Goal: Task Accomplishment & Management: Complete application form

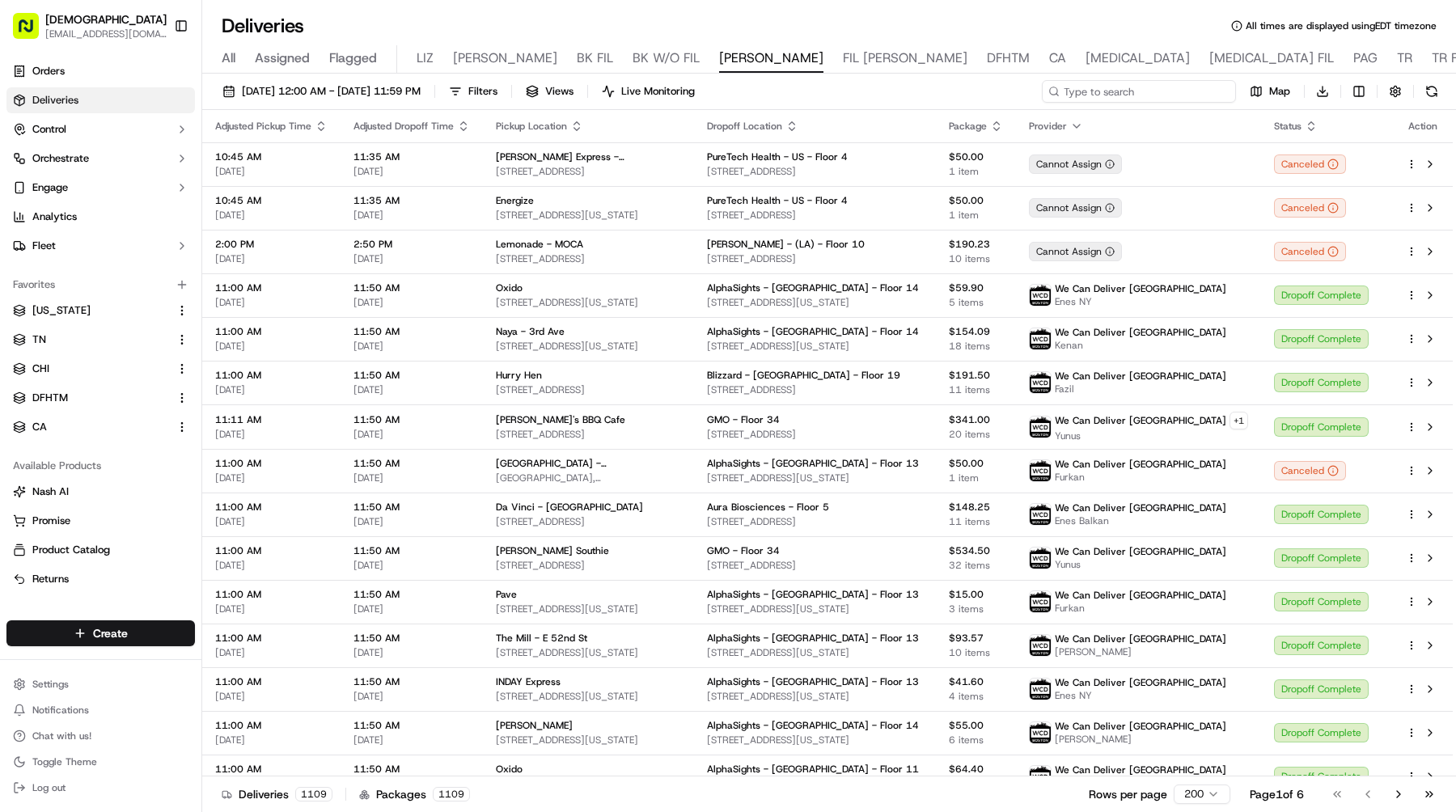
click at [1160, 88] on input at bounding box center [1139, 91] width 194 height 23
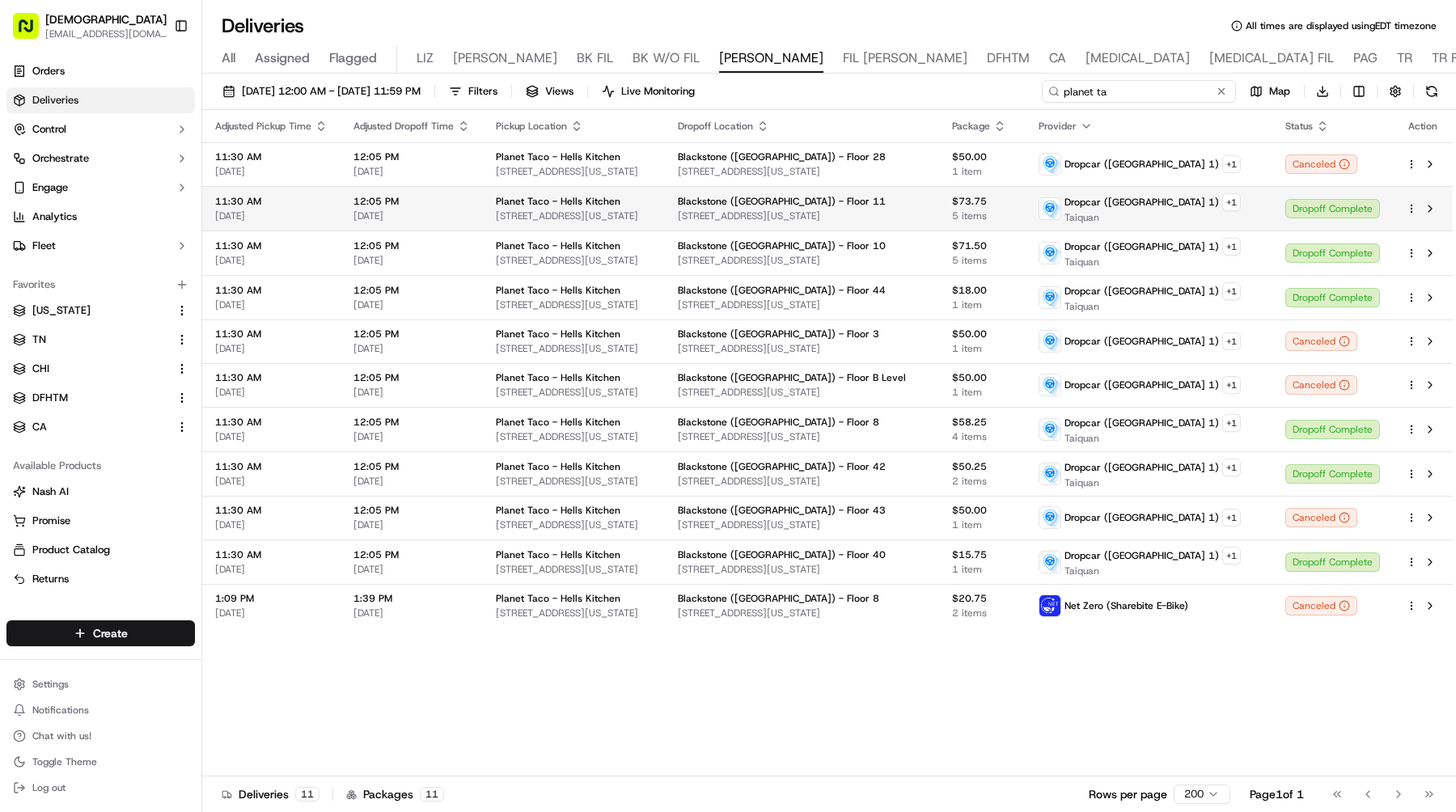
type input "planet ta"
drag, startPoint x: 1148, startPoint y: 216, endPoint x: 1108, endPoint y: 218, distance: 40.0
click at [1108, 218] on span "Taiquan" at bounding box center [1153, 218] width 176 height 13
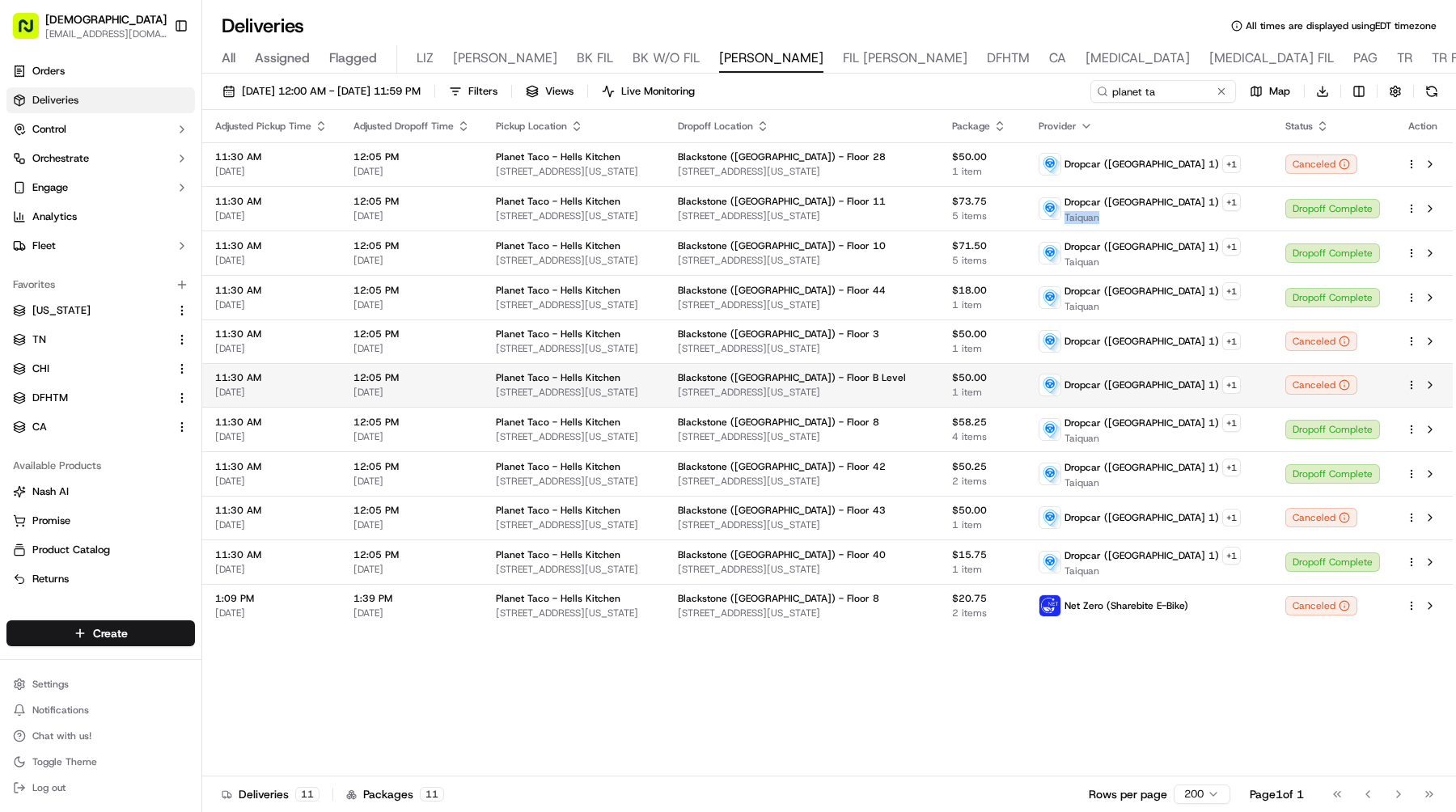
copy span "Taiquan"
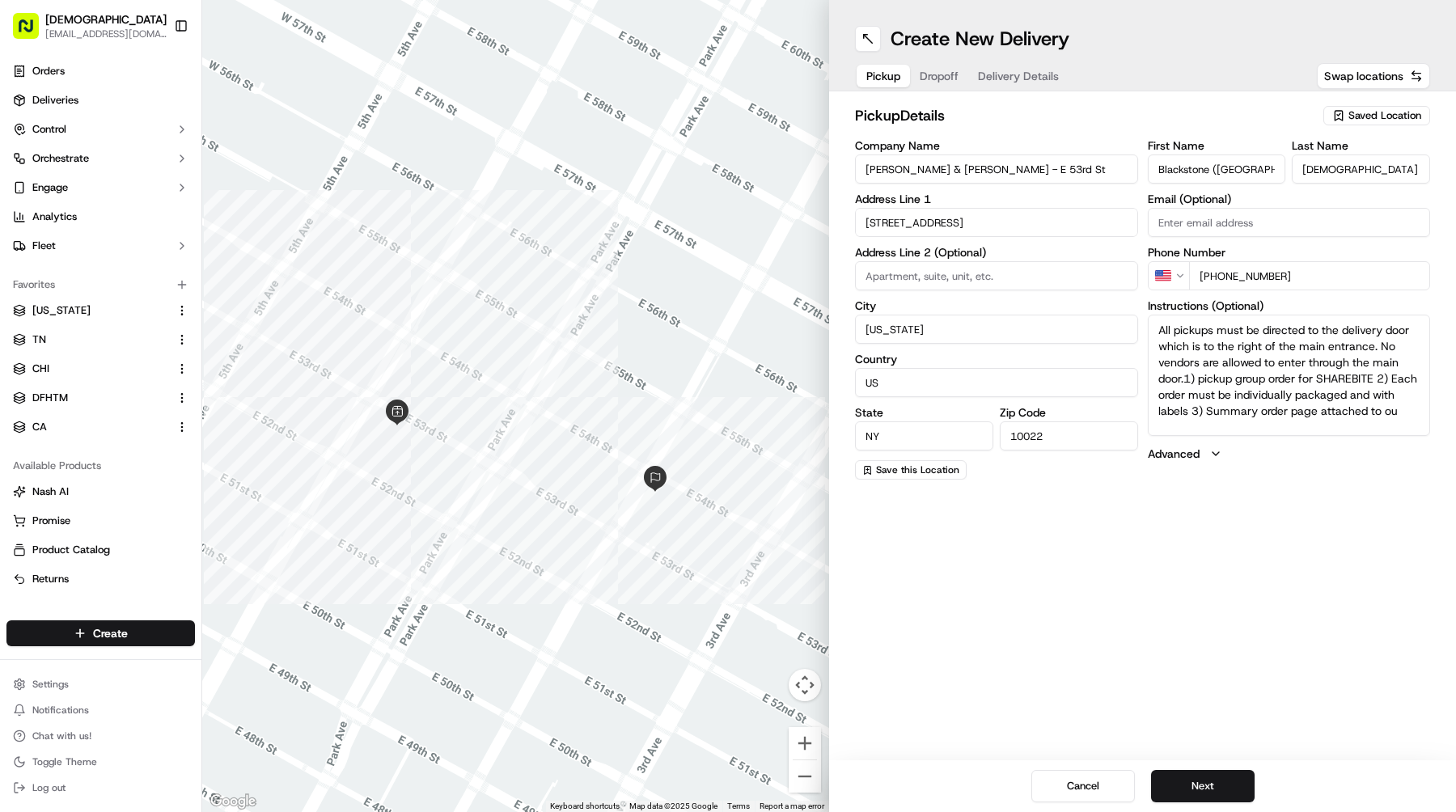
drag, startPoint x: 1021, startPoint y: 170, endPoint x: 795, endPoint y: 161, distance: 226.2
click at [795, 161] on div "← Move left → Move right ↑ Move up ↓ Move down + Zoom in - Zoom out Home Jump l…" at bounding box center [829, 406] width 1254 height 812
paste input "W 47th"
type input "[PERSON_NAME] & [PERSON_NAME] - W [GEOGRAPHIC_DATA]"
drag, startPoint x: 968, startPoint y: 221, endPoint x: 743, endPoint y: 221, distance: 225.0
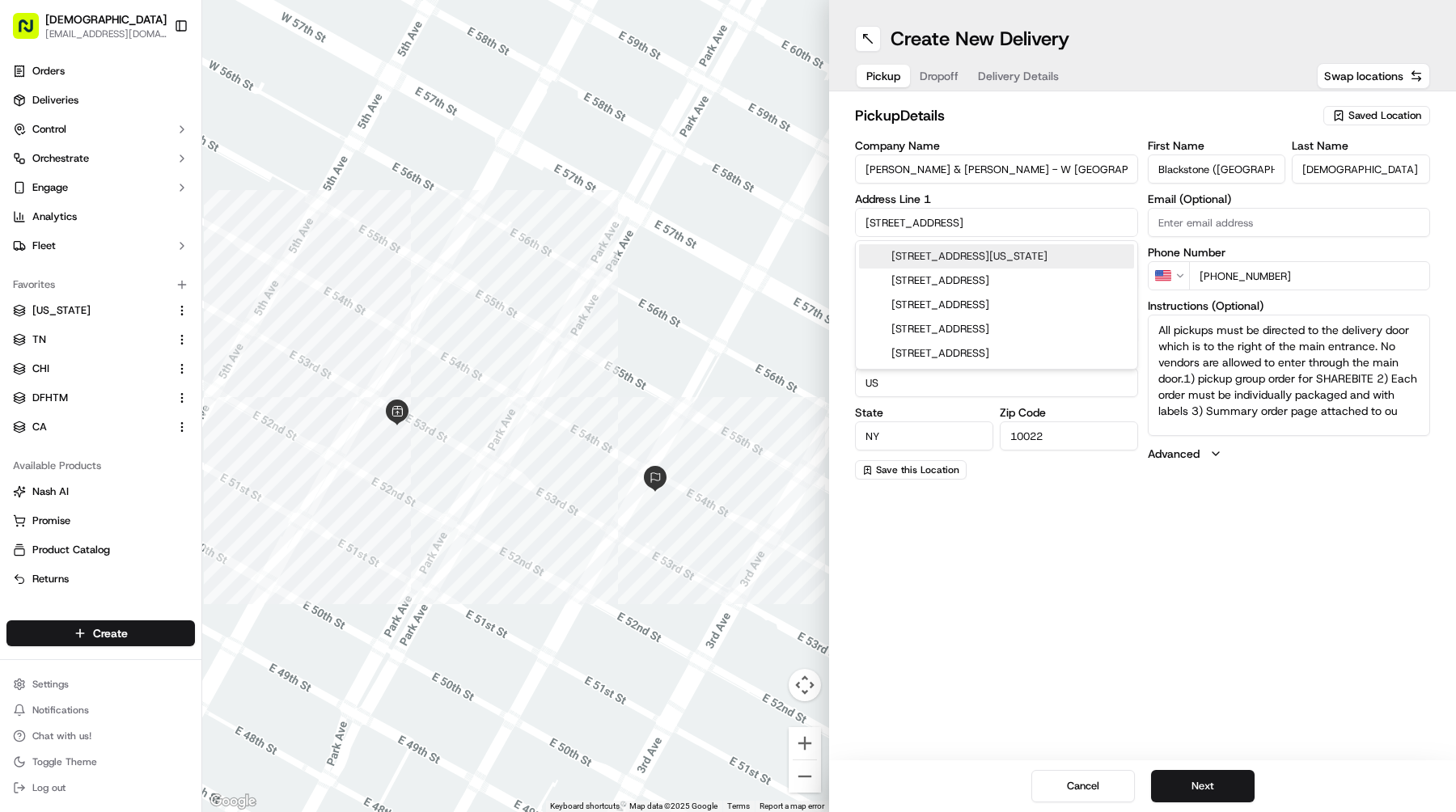
click at [744, 221] on div "← Move left → Move right ↑ Move up ↓ Move down + Zoom in - Zoom out Home Jump l…" at bounding box center [829, 406] width 1254 height 812
paste input "7 West 47th Street, New York, NY 10036"
click at [965, 256] on div "7 West 47th Street, New York, NY 10036" at bounding box center [996, 257] width 275 height 24
type input "[STREET_ADDRESS][US_STATE]"
type input "[GEOGRAPHIC_DATA]"
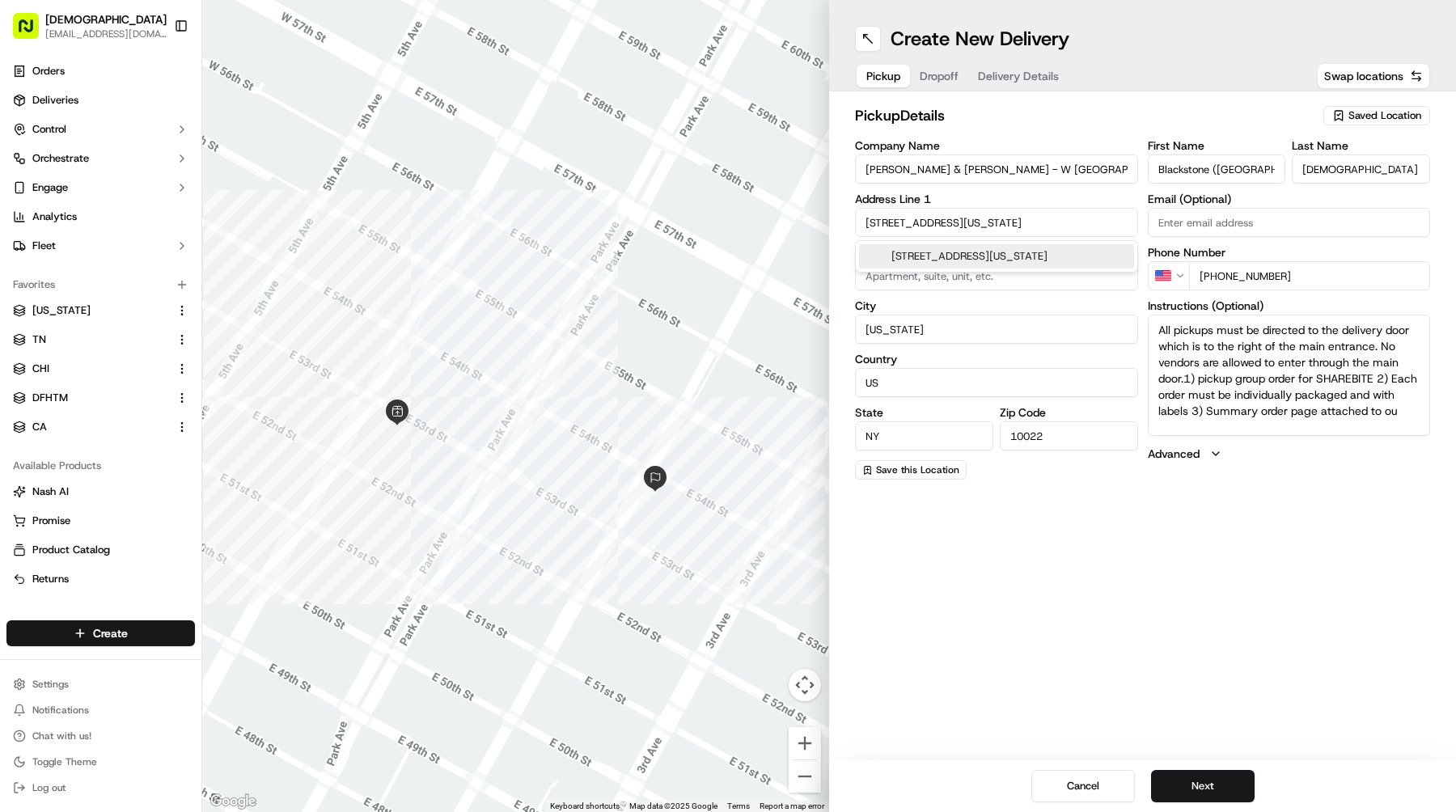
type input "10036"
type input "[STREET_ADDRESS]"
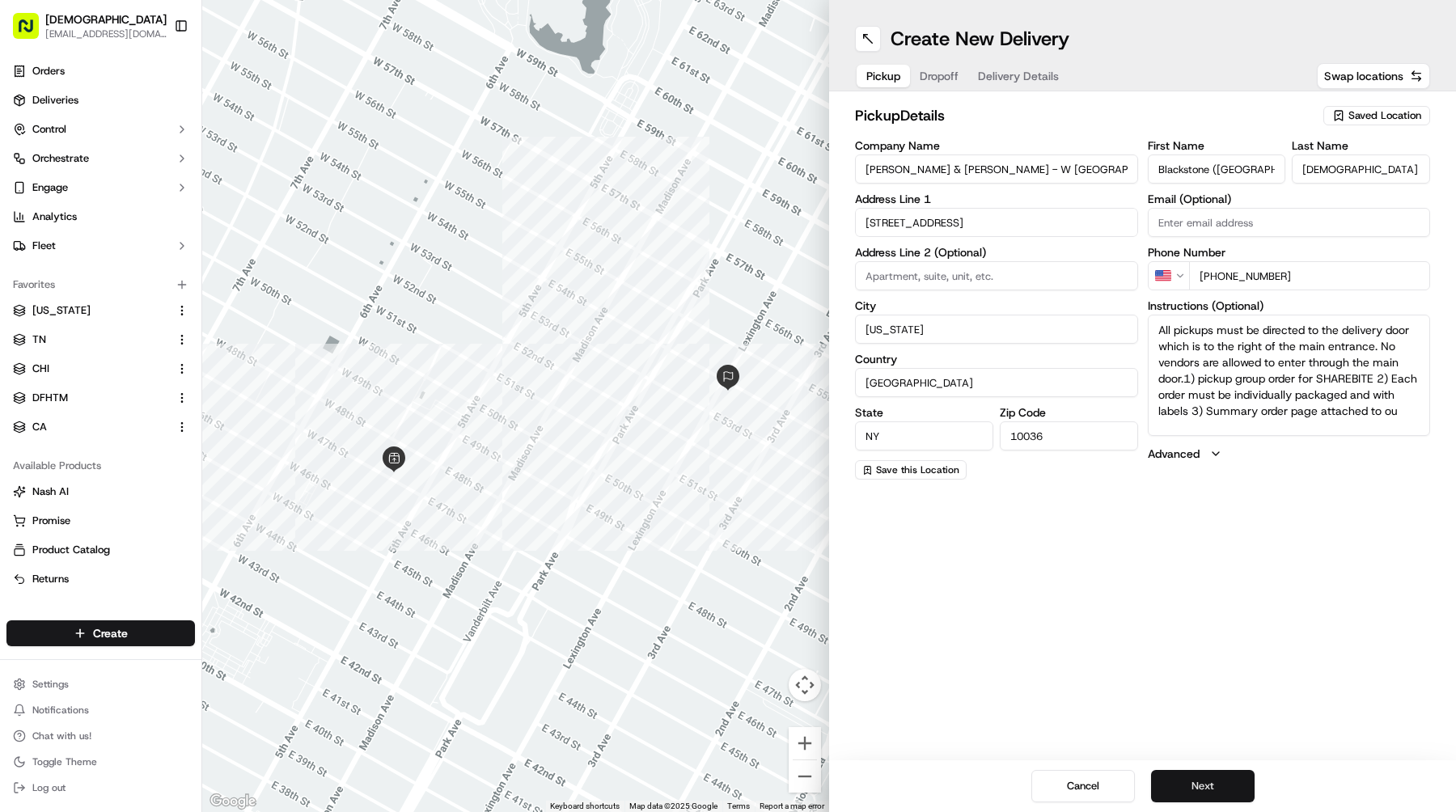
click at [1193, 789] on button "Next" at bounding box center [1202, 787] width 104 height 33
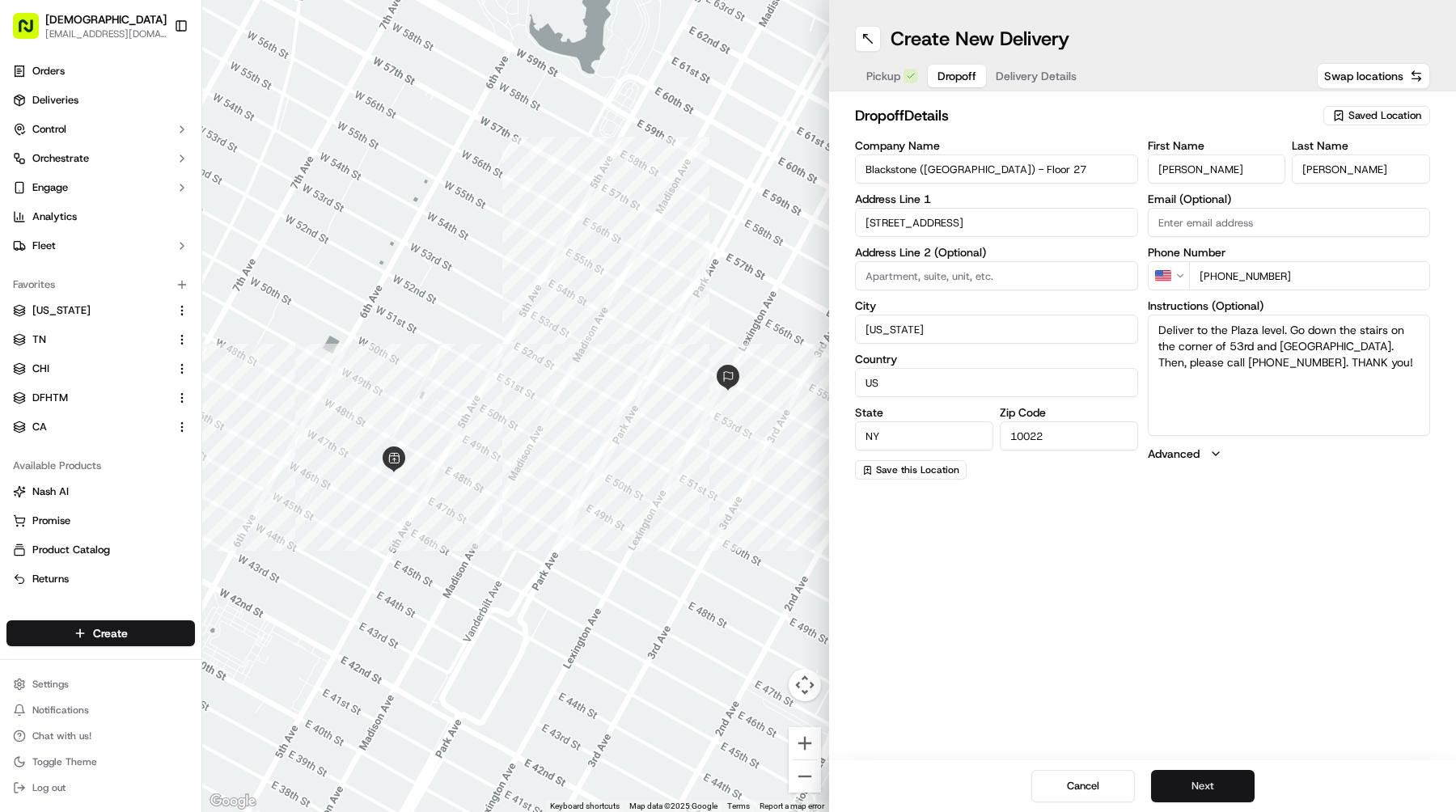
click at [1179, 772] on button "Next" at bounding box center [1202, 787] width 104 height 33
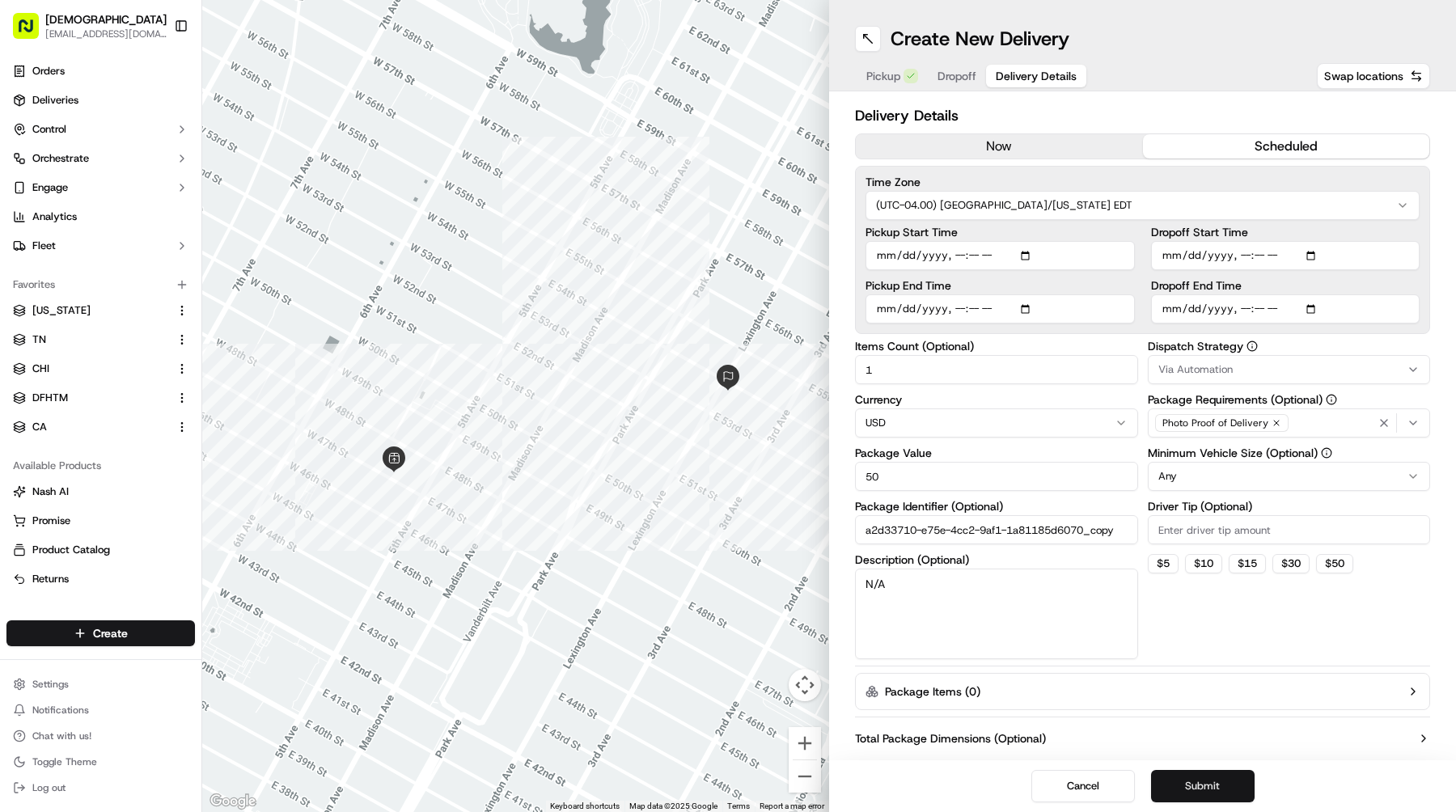
click at [1179, 772] on button "Submit" at bounding box center [1202, 787] width 104 height 33
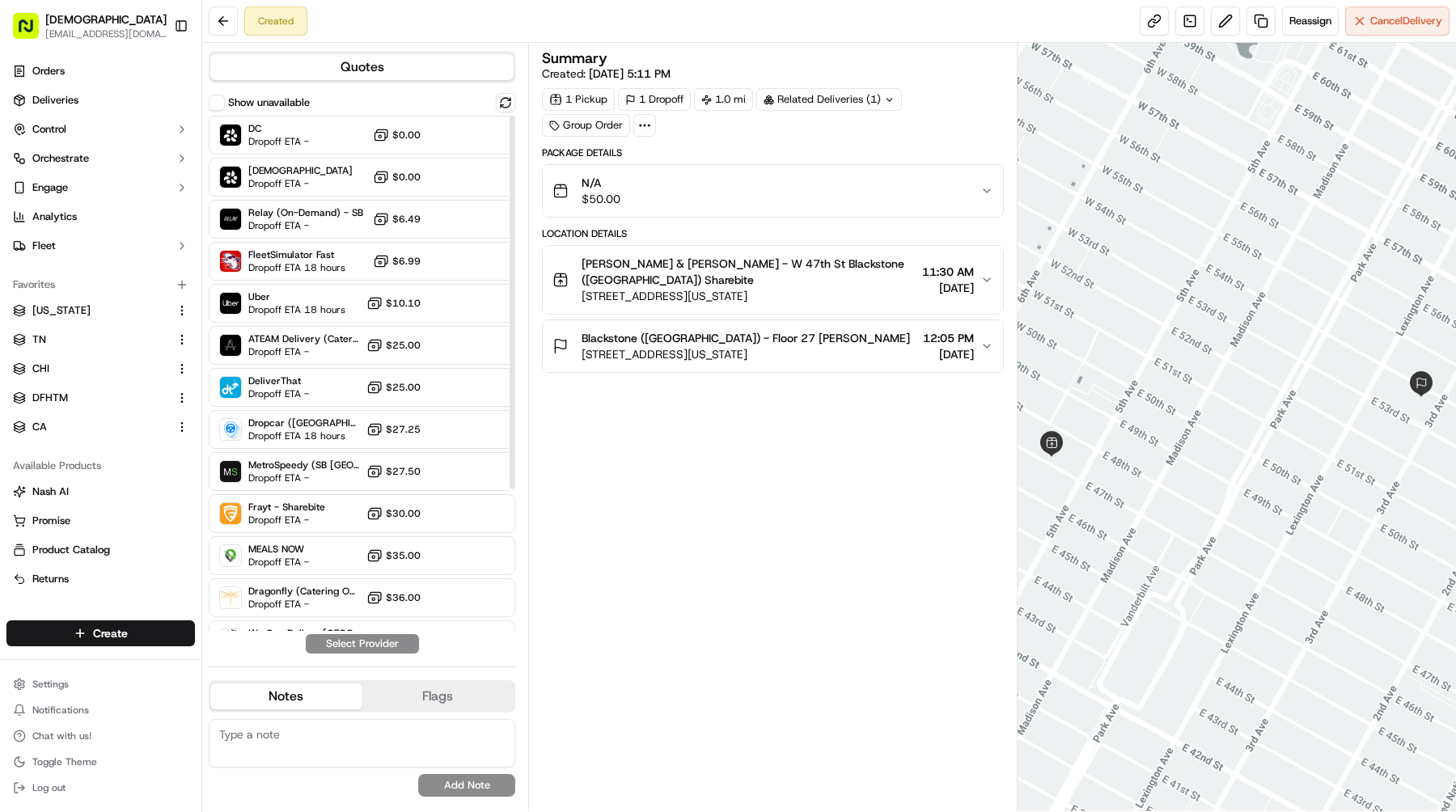
scroll to position [196, 0]
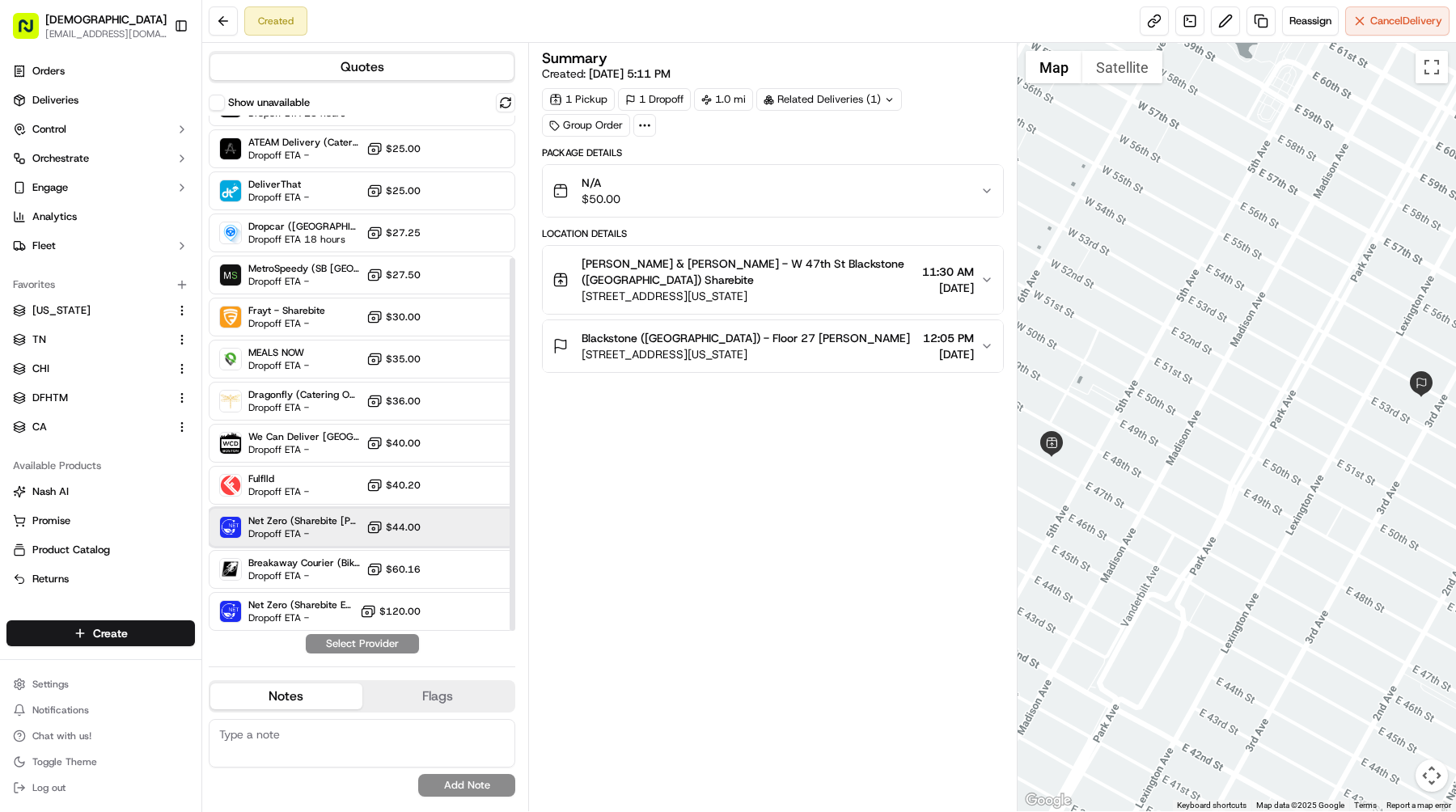
click at [358, 531] on span "Dropoff ETA -" at bounding box center [304, 534] width 112 height 13
click at [376, 649] on button "Assign Provider" at bounding box center [362, 644] width 115 height 20
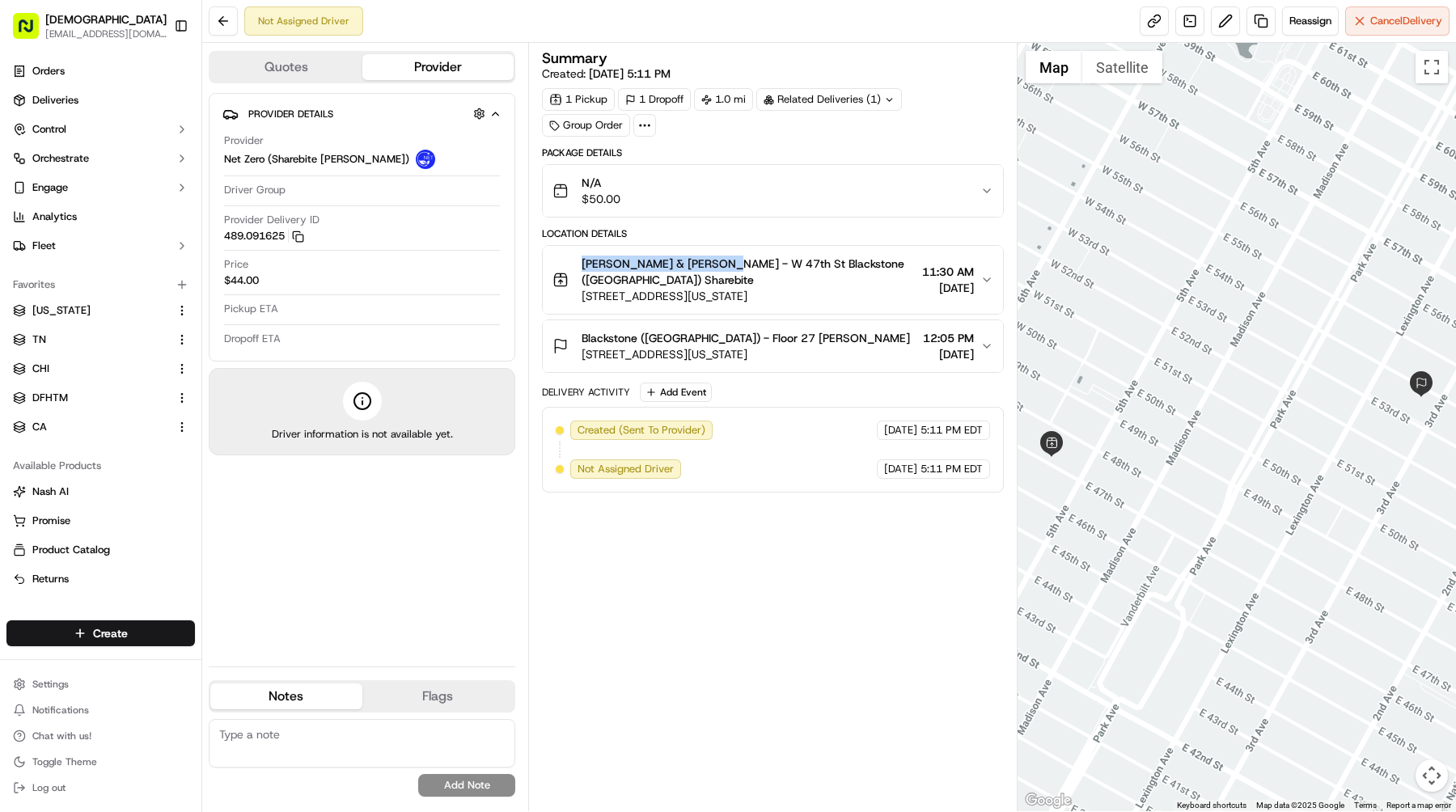
drag, startPoint x: 576, startPoint y: 257, endPoint x: 716, endPoint y: 263, distance: 140.1
click at [716, 263] on div "Blake & Todd - W 47th St Blackstone (US) Sharebite 7 W 47th St, New York, NY 10…" at bounding box center [735, 280] width 364 height 49
copy span "[PERSON_NAME] & [PERSON_NAME] - W [GEOGRAPHIC_DATA]"
drag, startPoint x: 798, startPoint y: 277, endPoint x: 582, endPoint y: 280, distance: 216.0
click at [582, 288] on span "[STREET_ADDRESS][US_STATE]" at bounding box center [748, 296] width 334 height 16
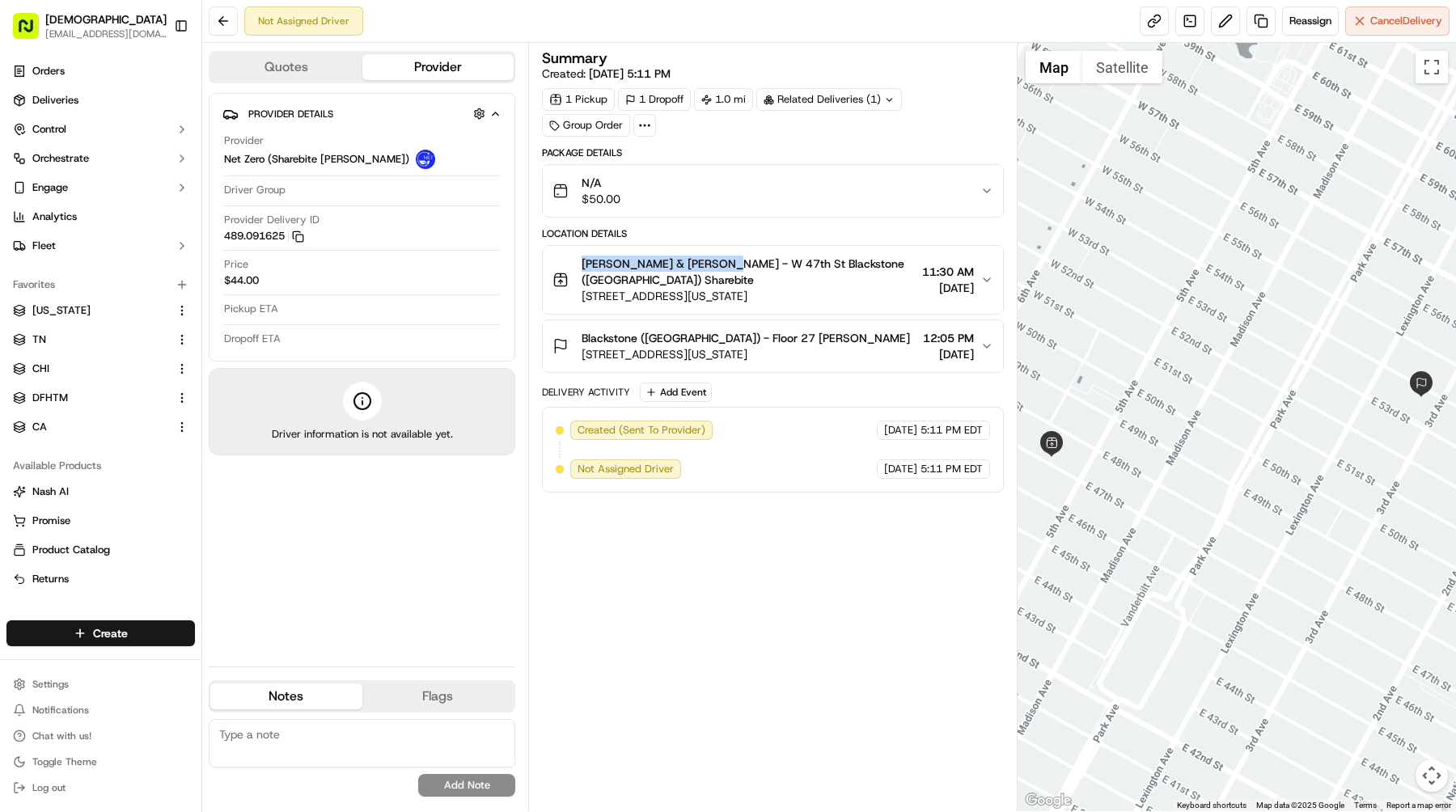
copy span "[STREET_ADDRESS][US_STATE]"
drag, startPoint x: 580, startPoint y: 260, endPoint x: 717, endPoint y: 263, distance: 137.0
click at [717, 263] on div "Blake & Todd - W 47th St Blackstone (US) Sharebite 7 W 47th St, New York, NY 10…" at bounding box center [735, 280] width 364 height 49
copy span "[PERSON_NAME] & [PERSON_NAME] - W [GEOGRAPHIC_DATA]"
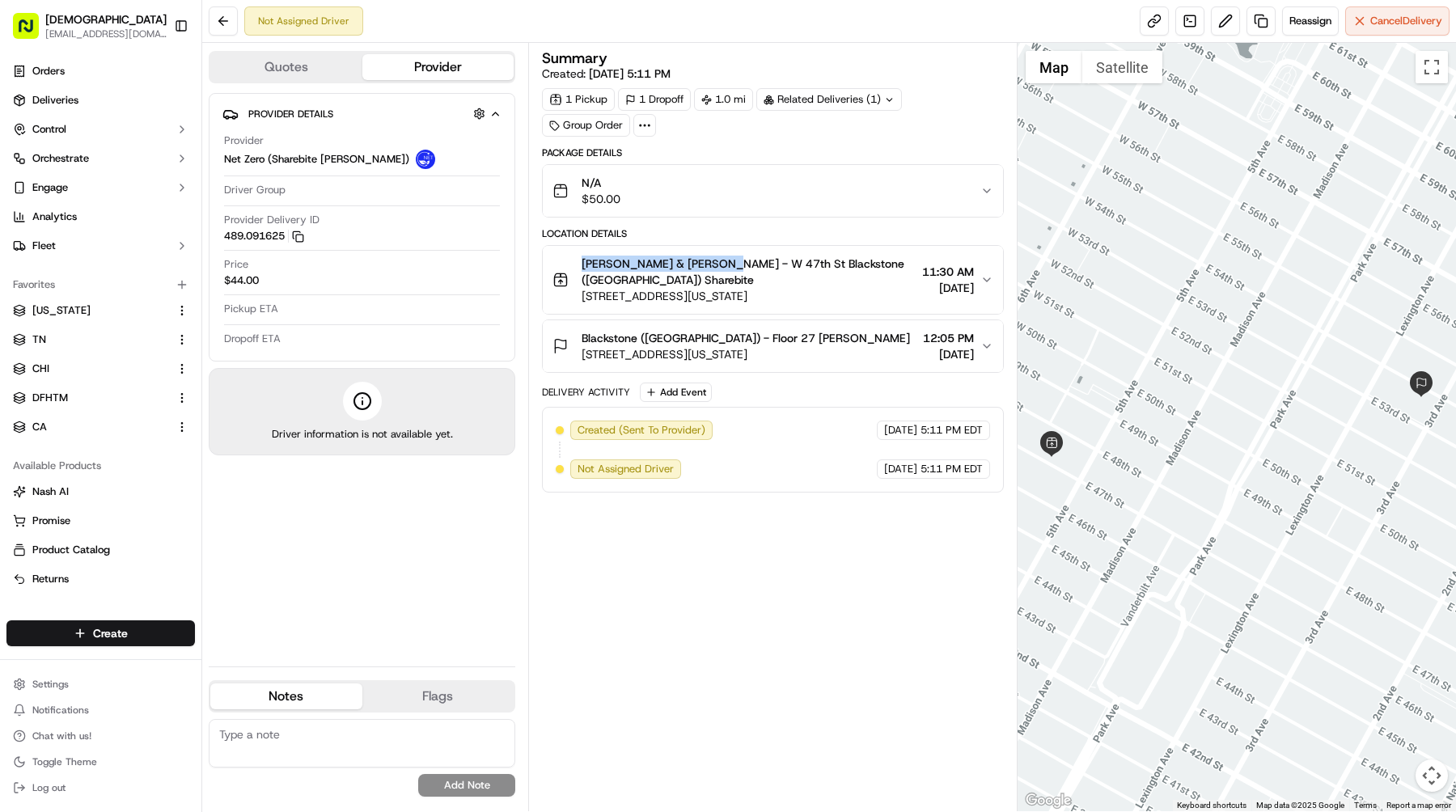
drag, startPoint x: 797, startPoint y: 281, endPoint x: 582, endPoint y: 280, distance: 215.0
click at [582, 288] on span "[STREET_ADDRESS][US_STATE]" at bounding box center [748, 296] width 334 height 16
copy span "[STREET_ADDRESS][US_STATE]"
drag, startPoint x: 580, startPoint y: 261, endPoint x: 714, endPoint y: 264, distance: 134.0
click at [714, 264] on div "Blake & Todd - W 47th St Blackstone (US) Sharebite 7 W 47th St, New York, NY 10…" at bounding box center [735, 280] width 364 height 49
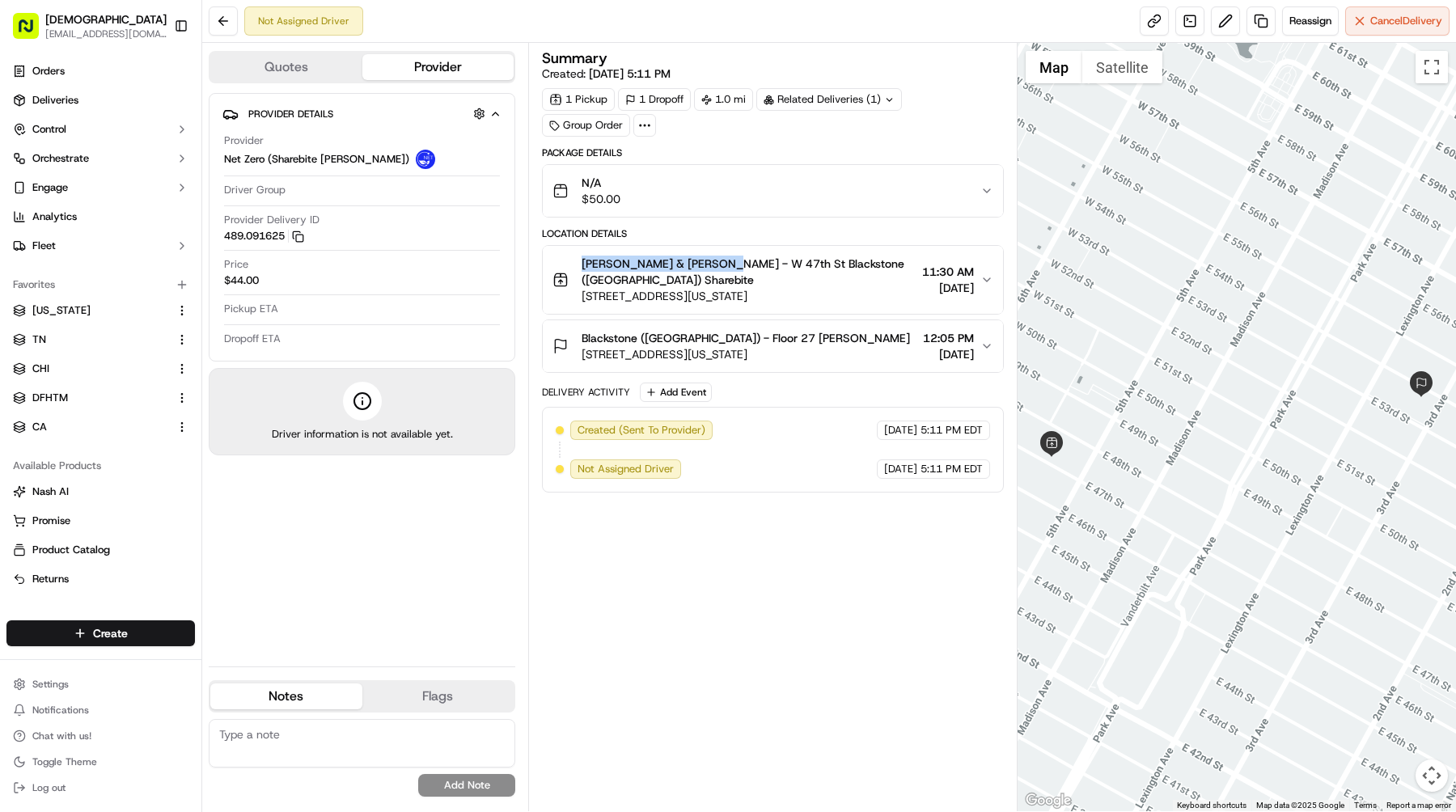
copy span "[PERSON_NAME] & [PERSON_NAME] - W [GEOGRAPHIC_DATA]"
click at [844, 333] on div "Blackstone (US) - Floor 27 Elizabeth Connelly 601 Lexington Ave, New York, NY 1…" at bounding box center [766, 346] width 428 height 33
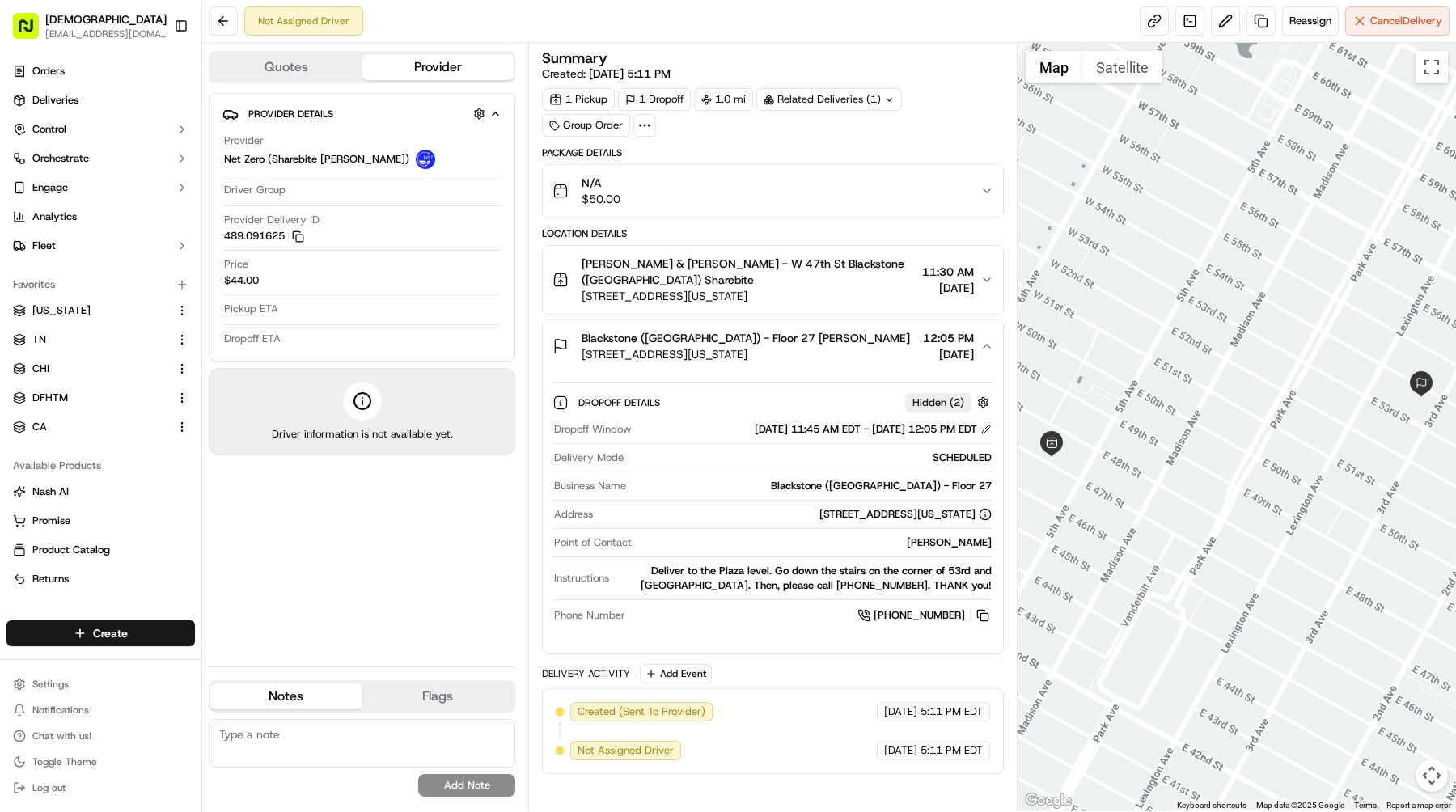
drag, startPoint x: 801, startPoint y: 288, endPoint x: 580, endPoint y: 282, distance: 221.1
click at [580, 282] on button "Blake & Todd - W 47th St Blackstone (US) Sharebite 7 W 47th St, New York, NY 10…" at bounding box center [773, 280] width 461 height 68
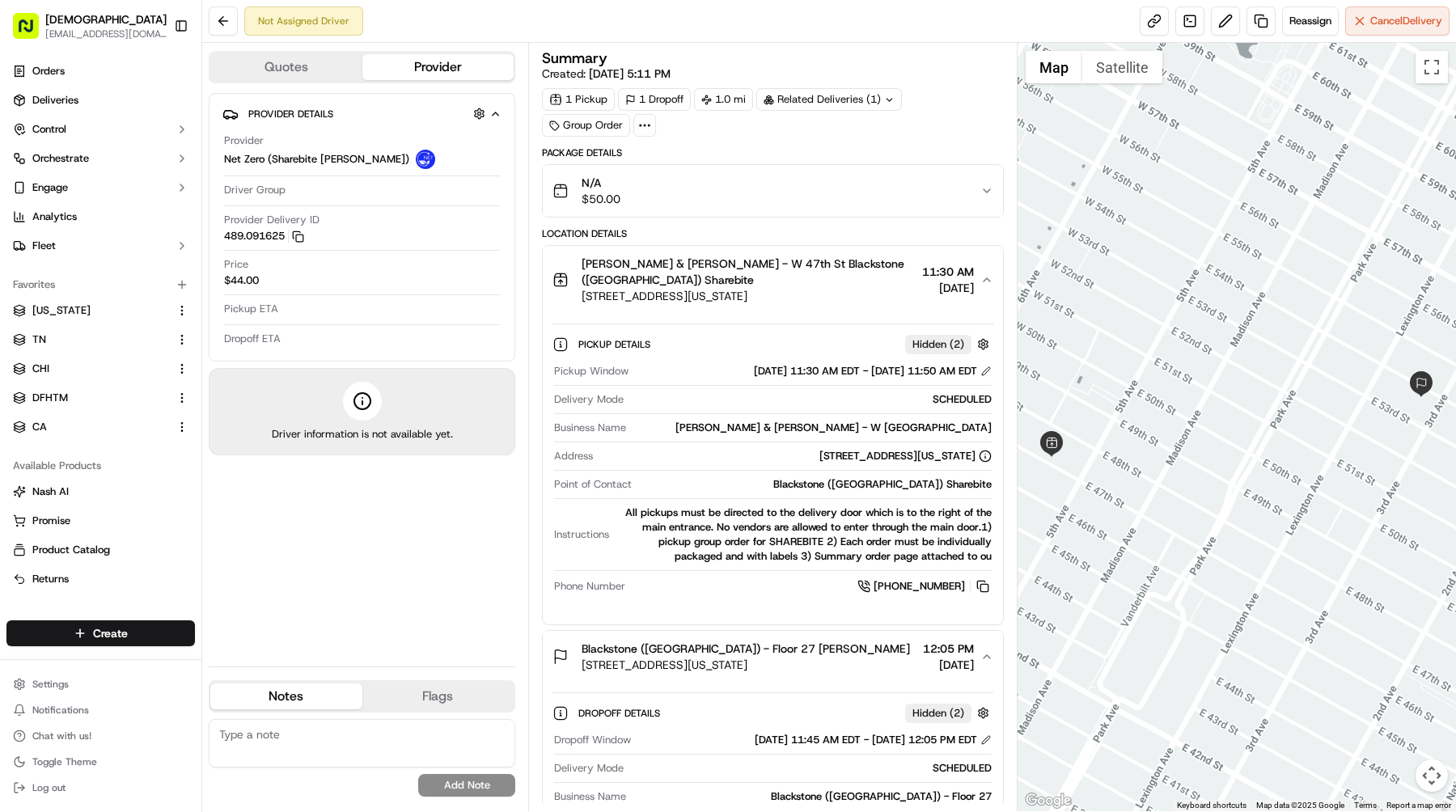
drag, startPoint x: 580, startPoint y: 282, endPoint x: 809, endPoint y: 282, distance: 229.0
click at [809, 282] on div "Blake & Todd - W 47th St Blackstone (US) Sharebite 7 W 47th St, New York, NY 10…" at bounding box center [735, 280] width 364 height 49
copy span "[STREET_ADDRESS][US_STATE]"
drag, startPoint x: 716, startPoint y: 265, endPoint x: 561, endPoint y: 265, distance: 155.0
click at [561, 265] on div "Blake & Todd - W 47th St Blackstone (US) Sharebite 7 W 47th St, New York, NY 10…" at bounding box center [735, 280] width 364 height 49
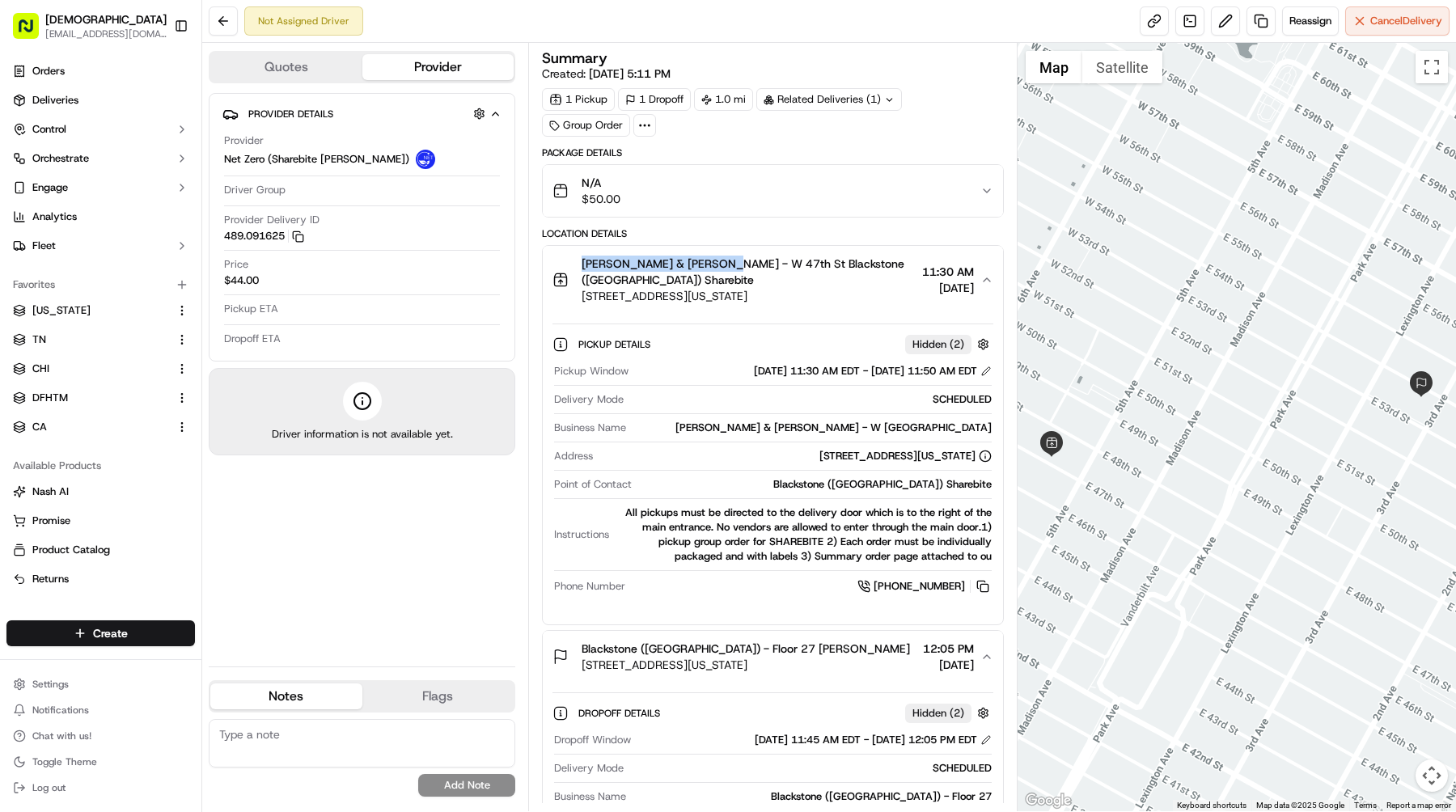
copy span "[PERSON_NAME] & [PERSON_NAME] - W [GEOGRAPHIC_DATA]"
drag, startPoint x: 806, startPoint y: 282, endPoint x: 576, endPoint y: 280, distance: 230.0
click at [576, 280] on div "Blake & Todd - W 47th St Blackstone (US) Sharebite 7 W 47th St, New York, NY 10…" at bounding box center [735, 280] width 364 height 49
copy span "[STREET_ADDRESS][US_STATE]"
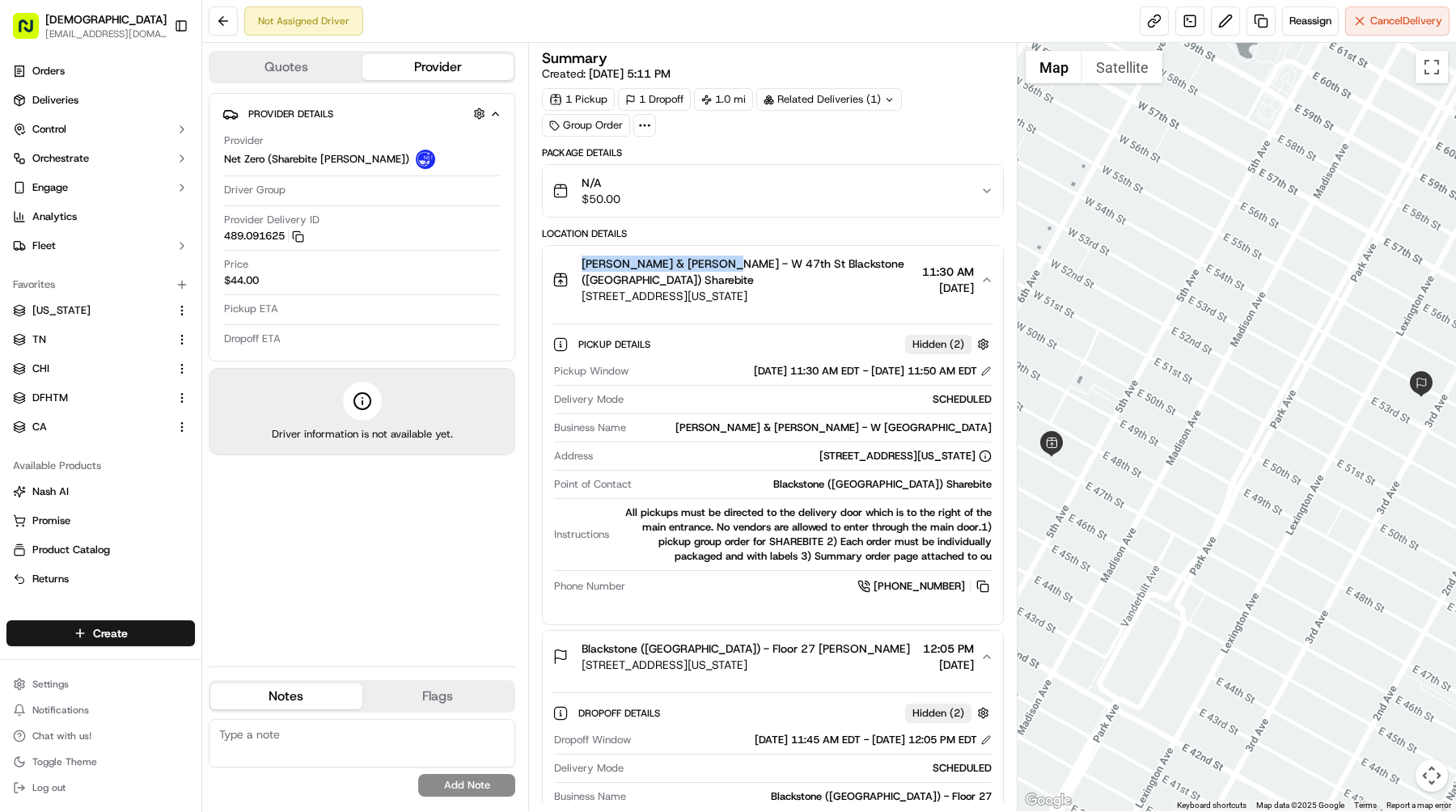
drag, startPoint x: 577, startPoint y: 261, endPoint x: 716, endPoint y: 263, distance: 139.0
click at [716, 263] on div "Blake & Todd - W 47th St Blackstone (US) Sharebite 7 W 47th St, New York, NY 10…" at bounding box center [735, 280] width 364 height 49
drag, startPoint x: 805, startPoint y: 280, endPoint x: 583, endPoint y: 284, distance: 222.0
click at [583, 288] on span "[STREET_ADDRESS][US_STATE]" at bounding box center [748, 296] width 334 height 16
drag, startPoint x: 717, startPoint y: 263, endPoint x: 582, endPoint y: 265, distance: 135.0
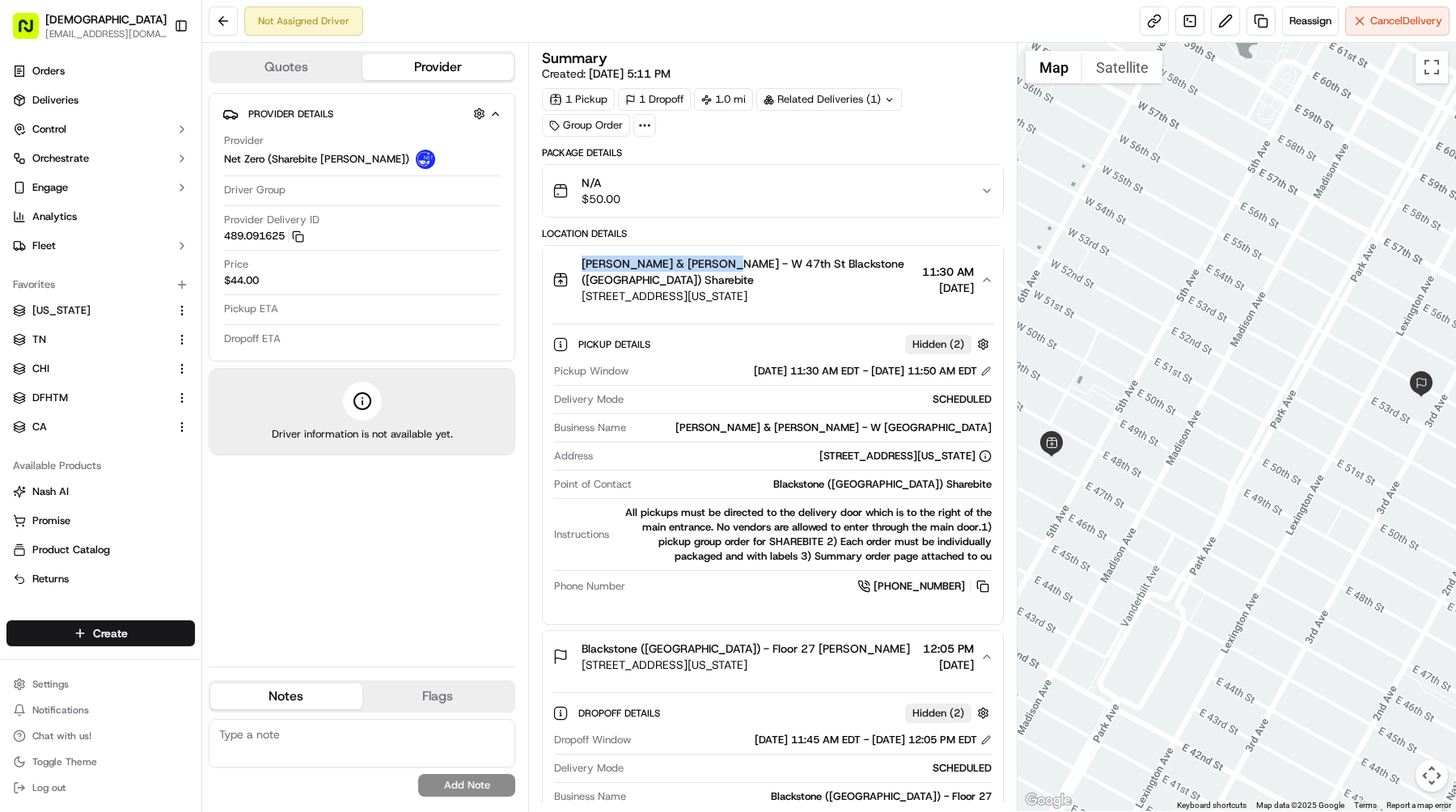
click at [582, 265] on span "Blake & Todd - W 47th St Blackstone (US) Sharebite" at bounding box center [748, 272] width 334 height 33
drag, startPoint x: 792, startPoint y: 276, endPoint x: 576, endPoint y: 275, distance: 216.0
click at [576, 275] on div "Blake & Todd - W 47th St Blackstone (US) Sharebite 7 W 47th St, New York, NY 10…" at bounding box center [735, 280] width 364 height 49
drag, startPoint x: 578, startPoint y: 261, endPoint x: 714, endPoint y: 263, distance: 136.0
click at [714, 263] on div "Blake & Todd - W 47th St Blackstone (US) Sharebite 7 W 47th St, New York, NY 10…" at bounding box center [735, 280] width 364 height 49
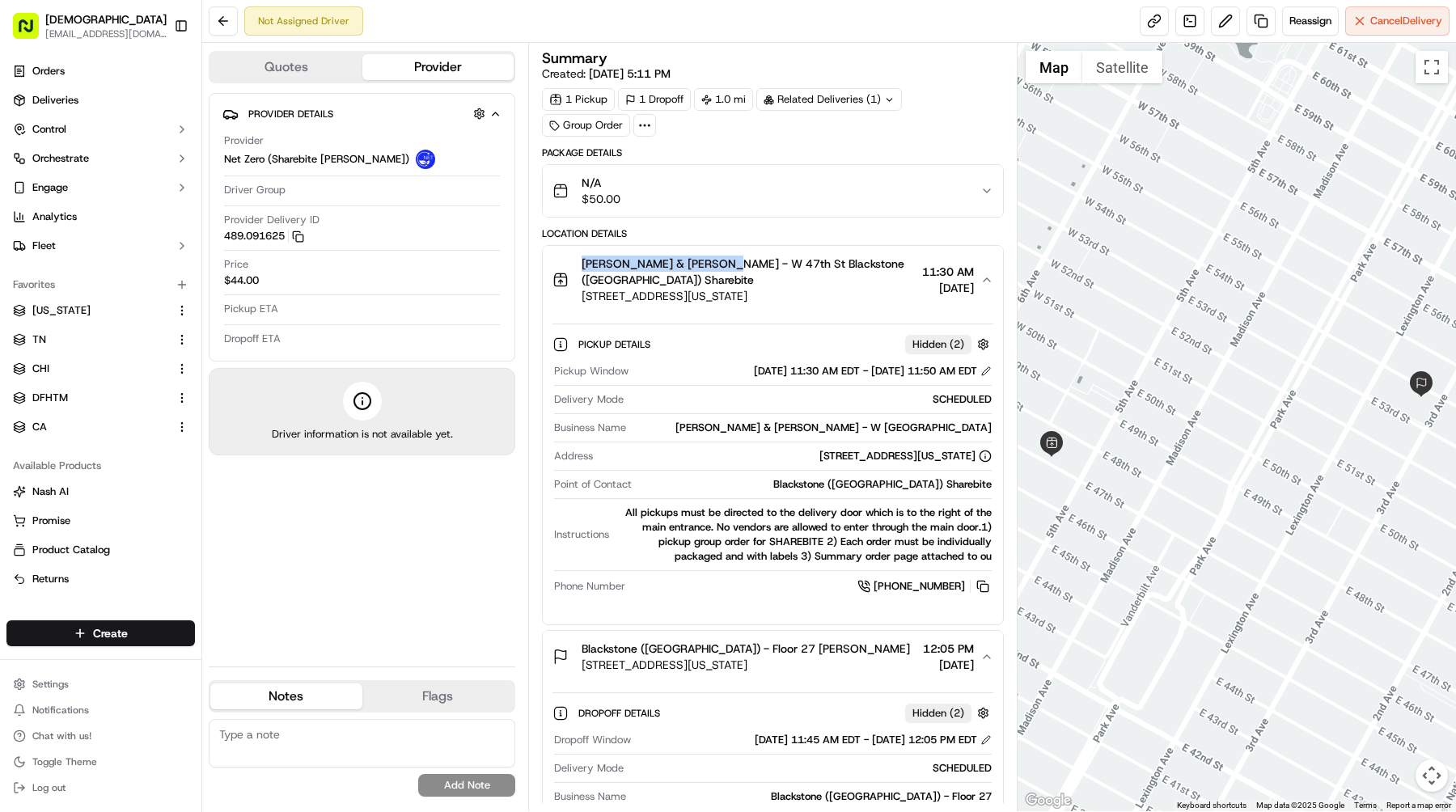
drag, startPoint x: 801, startPoint y: 280, endPoint x: 576, endPoint y: 280, distance: 225.0
click at [576, 280] on div "Blake & Todd - W 47th St Blackstone (US) Sharebite 7 W 47th St, New York, NY 10…" at bounding box center [735, 280] width 364 height 49
drag, startPoint x: 583, startPoint y: 261, endPoint x: 715, endPoint y: 263, distance: 132.0
click at [715, 263] on span "Blake & Todd - W 47th St Blackstone (US) Sharebite" at bounding box center [748, 272] width 334 height 33
drag, startPoint x: 820, startPoint y: 283, endPoint x: 581, endPoint y: 284, distance: 239.0
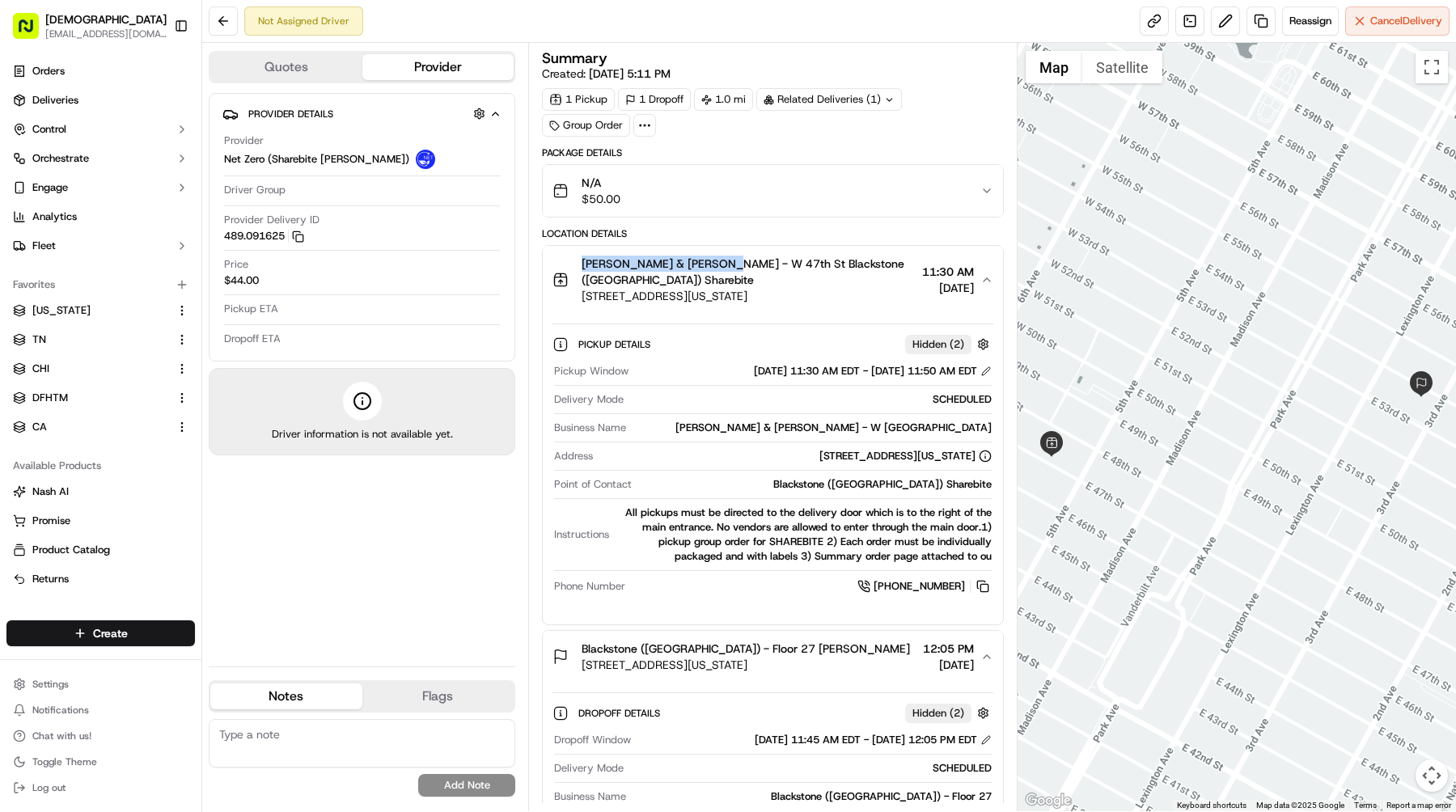
click at [581, 288] on span "[STREET_ADDRESS][US_STATE]" at bounding box center [748, 296] width 334 height 16
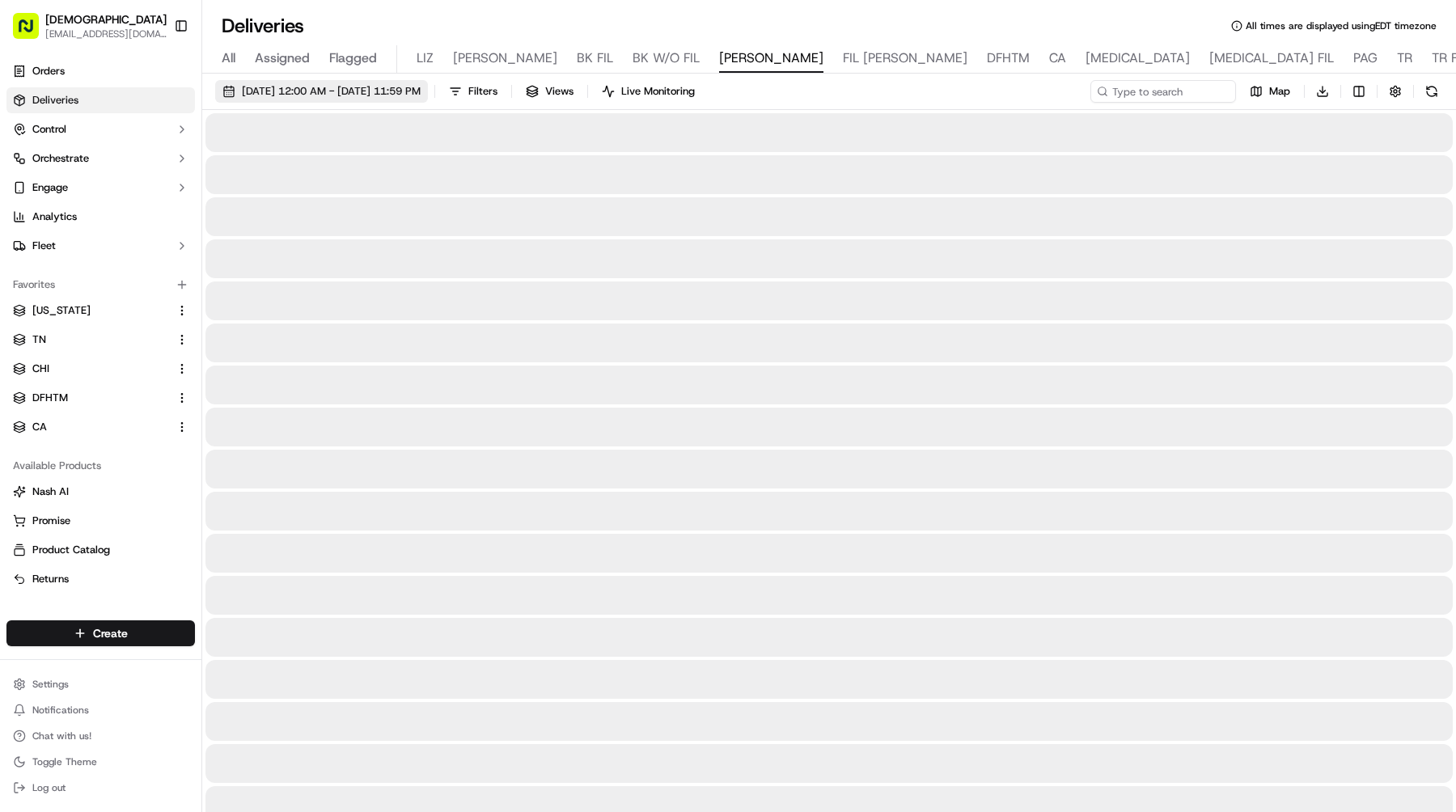
click at [421, 92] on span "09/16/2025 12:00 AM - 09/16/2025 11:59 PM" at bounding box center [331, 91] width 179 height 15
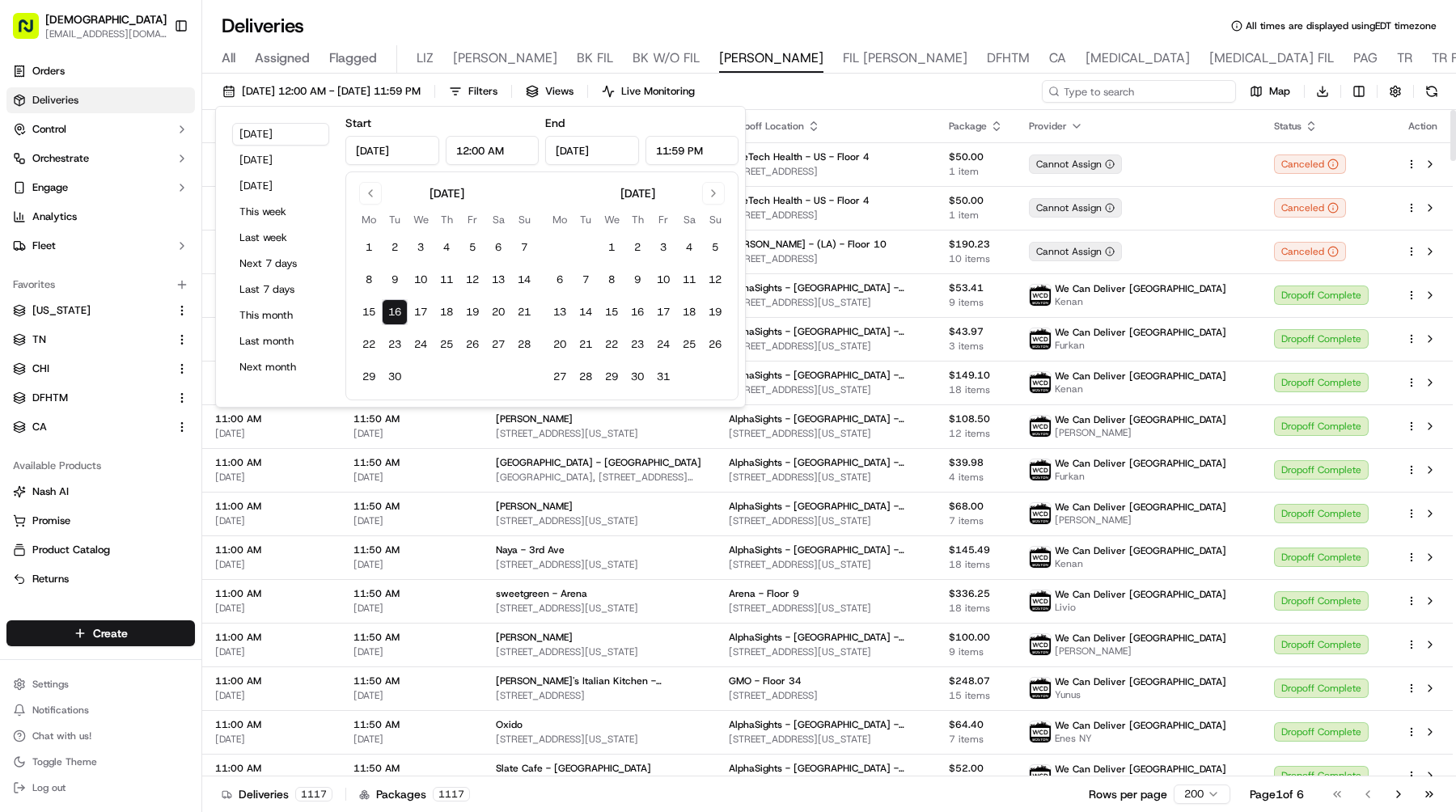
click at [1158, 84] on input at bounding box center [1139, 91] width 194 height 23
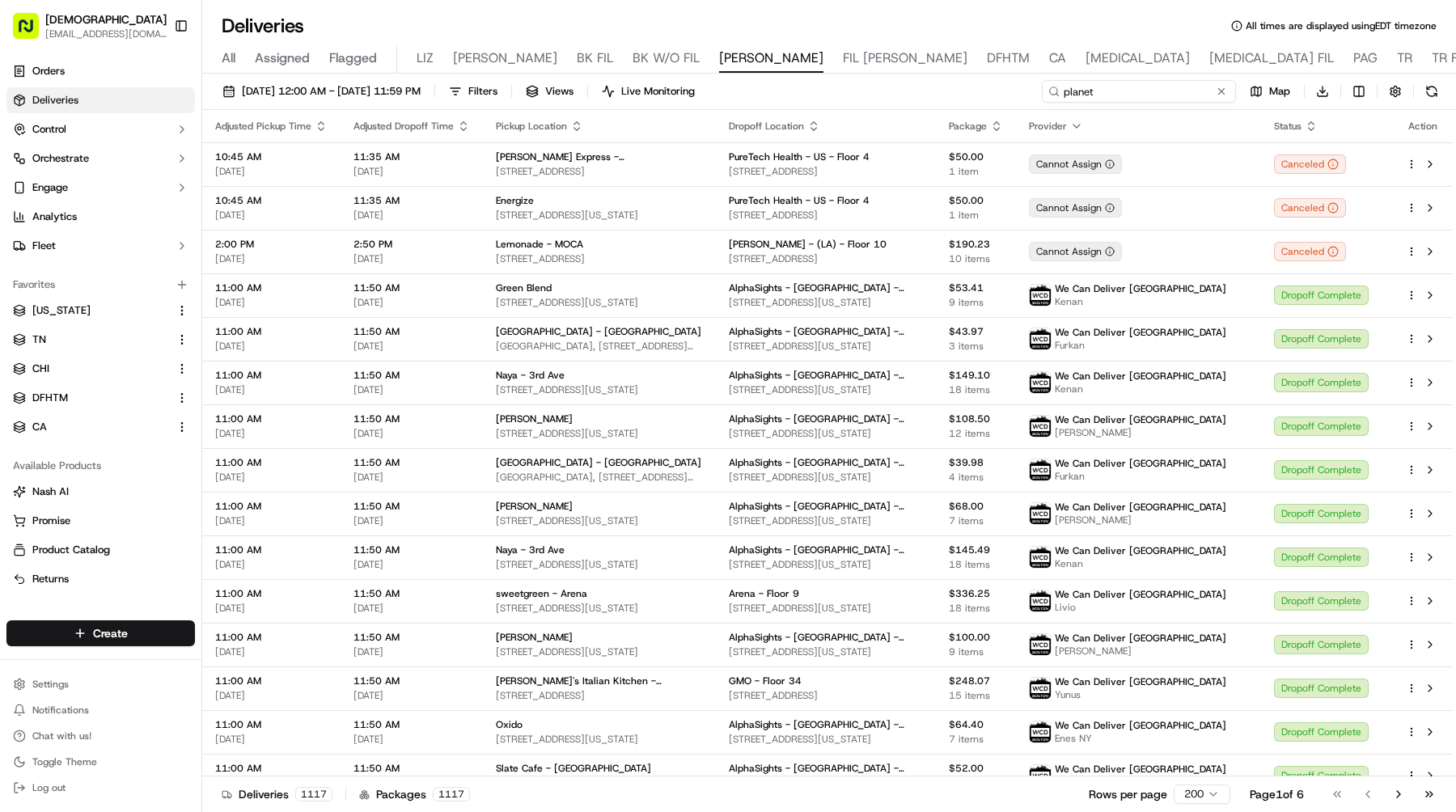
type input "planet"
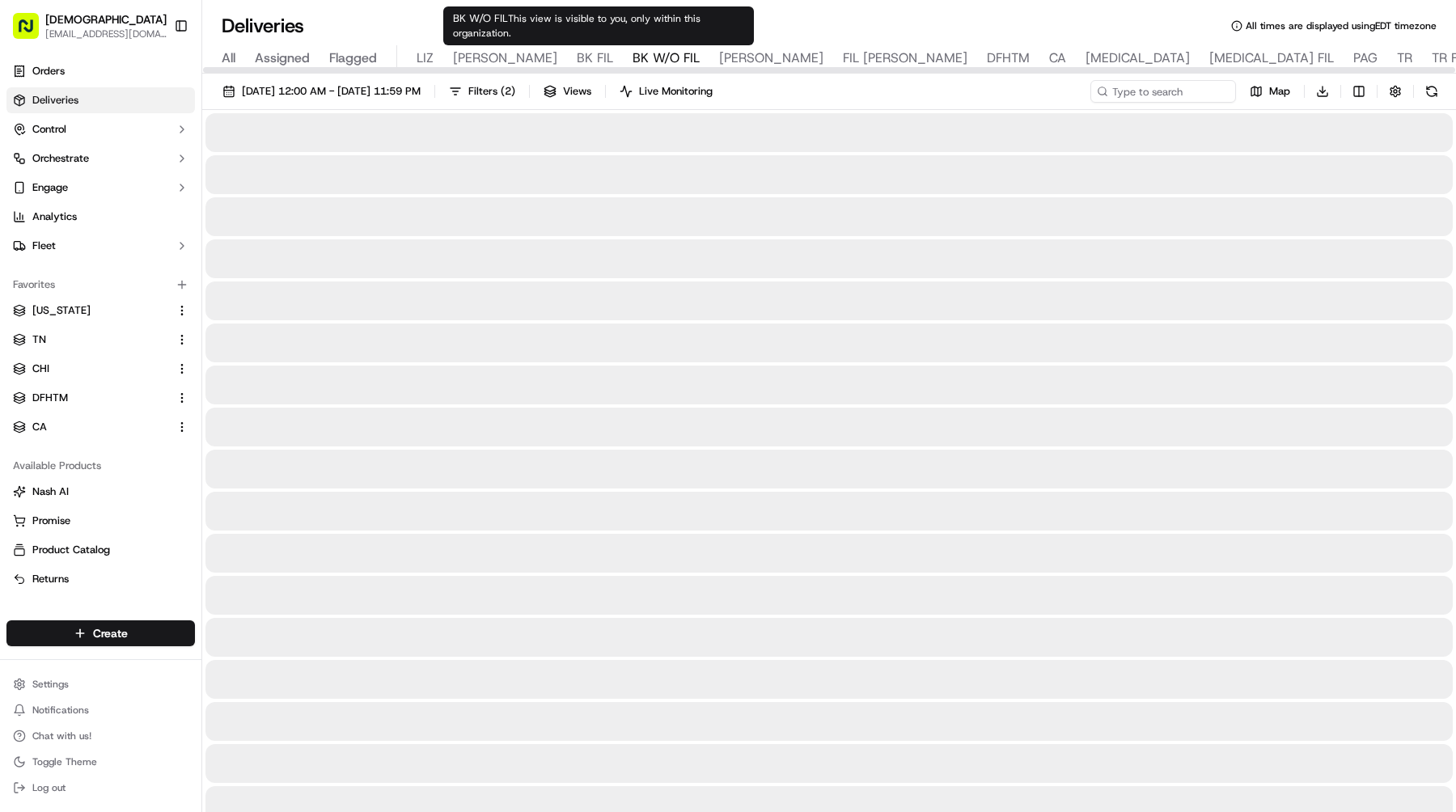
click at [633, 61] on span "BK W/O FIL" at bounding box center [666, 59] width 67 height 20
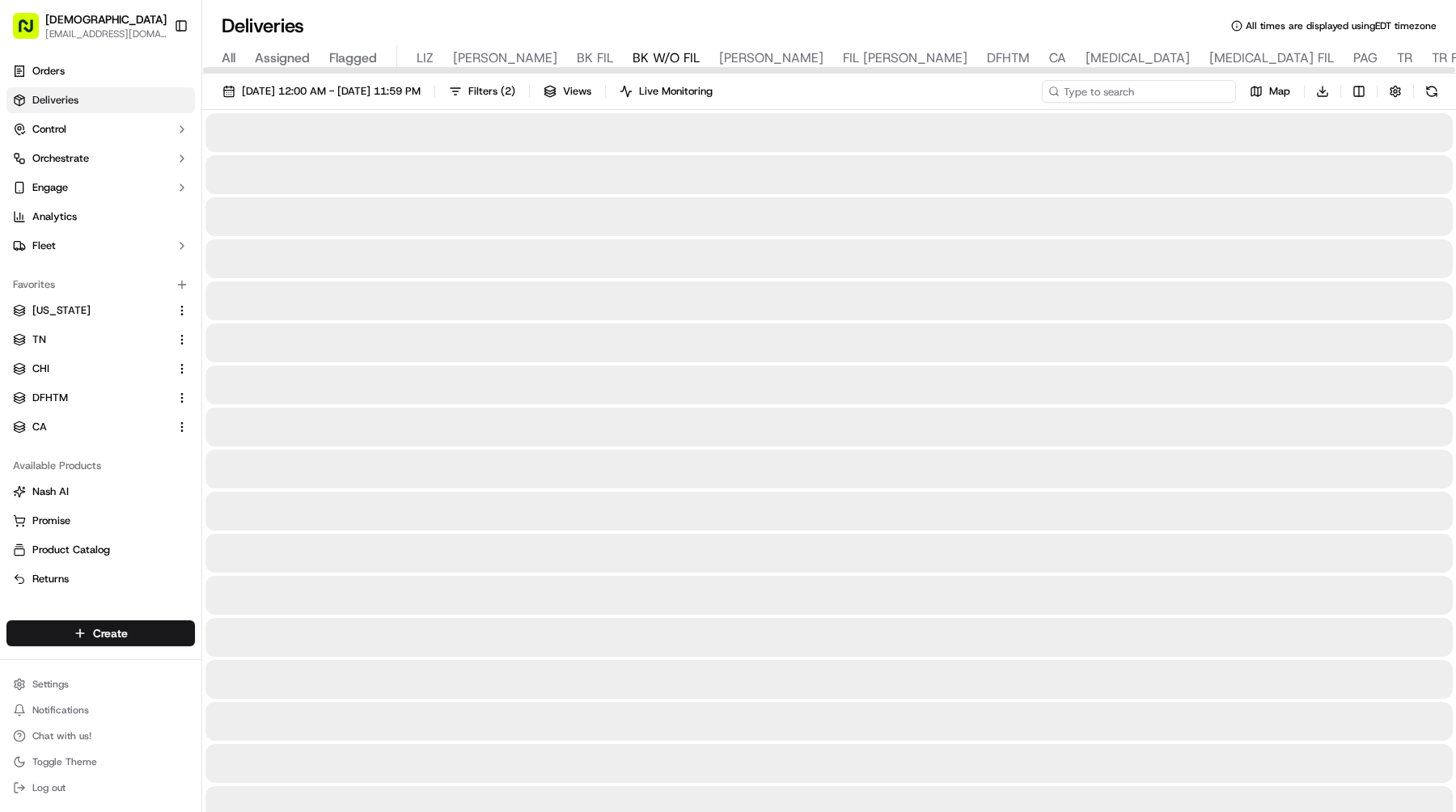
click at [1176, 86] on input at bounding box center [1139, 91] width 194 height 23
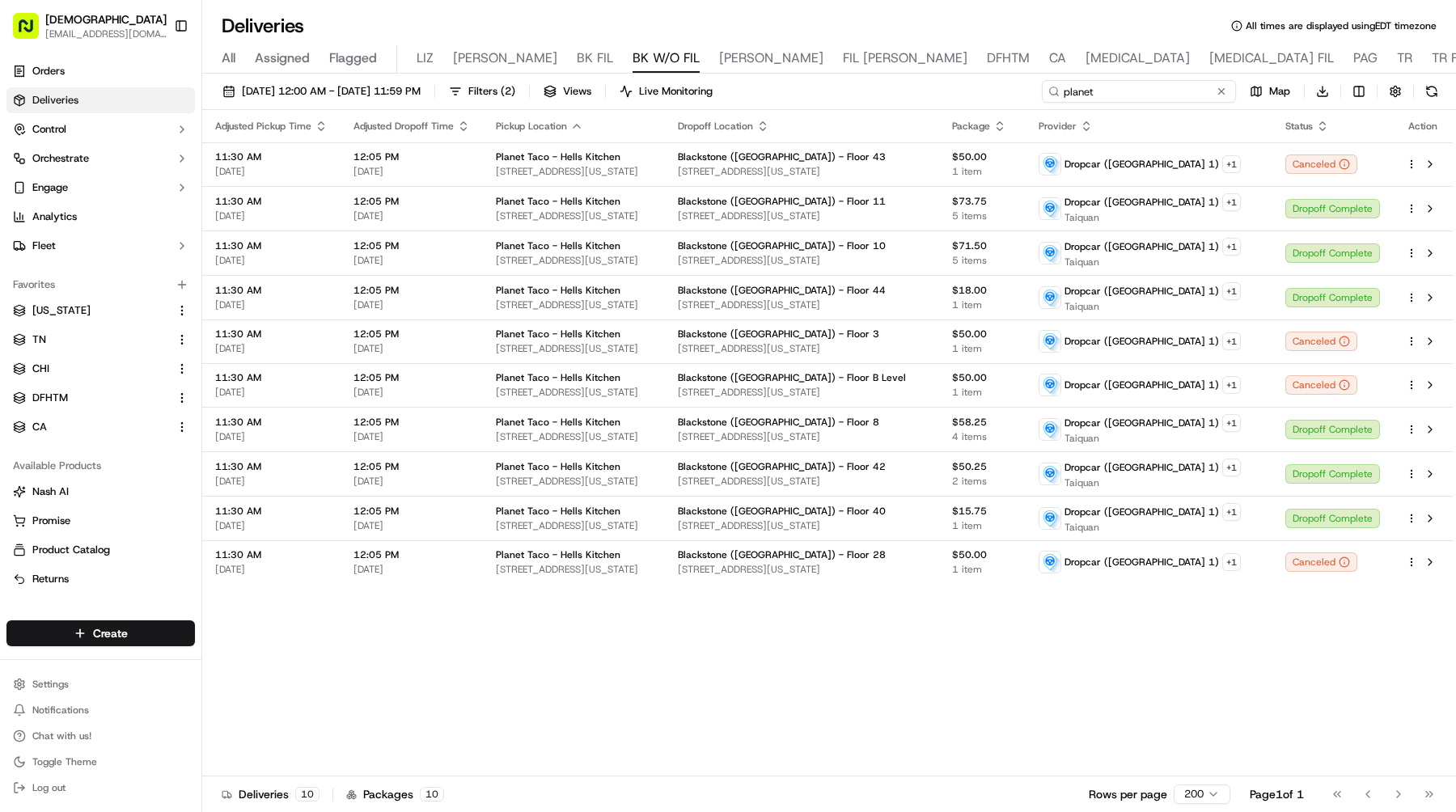
type input "planet"
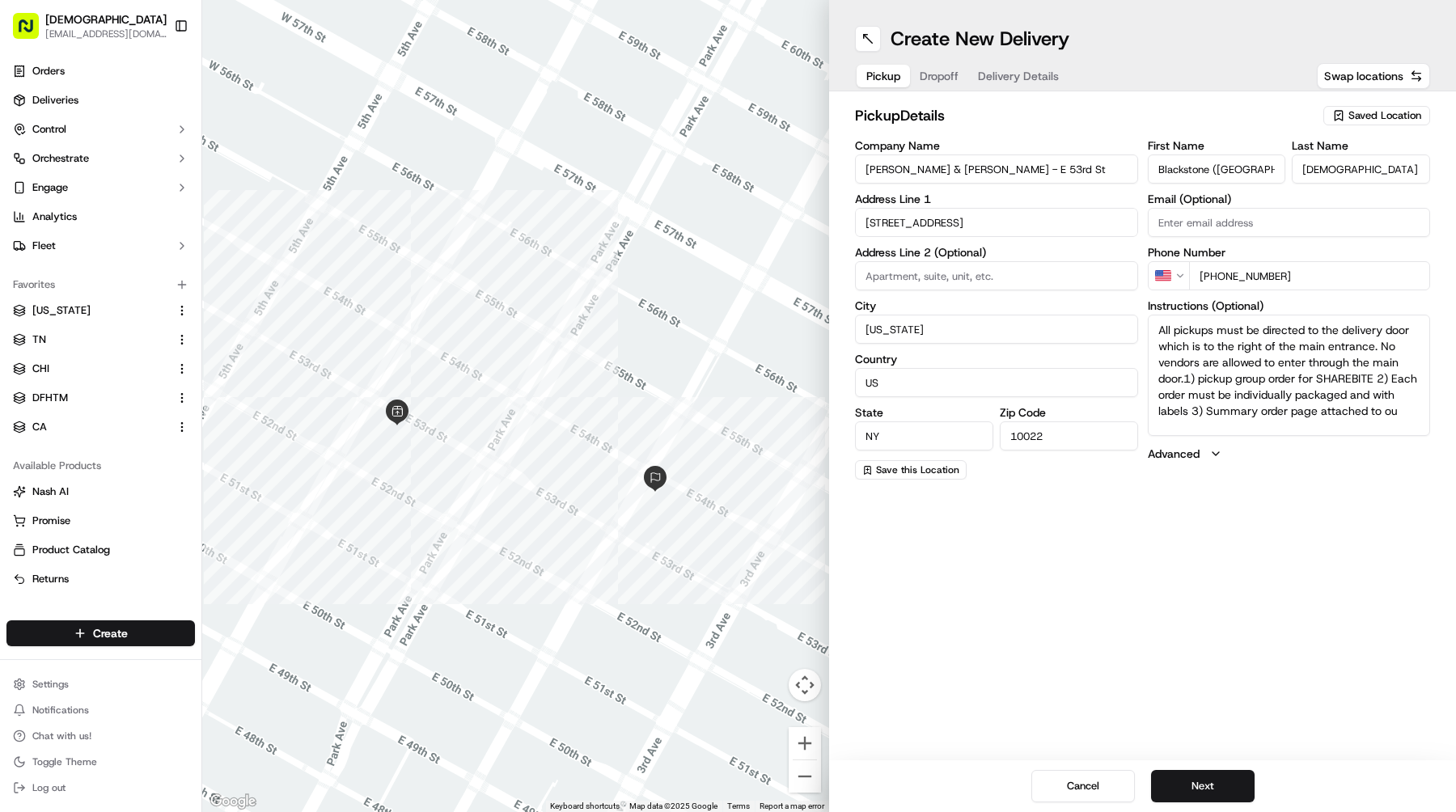
drag, startPoint x: 1013, startPoint y: 177, endPoint x: 763, endPoint y: 177, distance: 250.0
click at [763, 177] on div "← Move left → Move right ↑ Move up ↓ Move down + Zoom in - Zoom out Home Jump l…" at bounding box center [829, 406] width 1254 height 812
drag, startPoint x: 1045, startPoint y: 170, endPoint x: 718, endPoint y: 170, distance: 327.0
click at [718, 170] on div "← Move left → Move right ↑ Move up ↓ Move down + Zoom in - Zoom out Home Jump l…" at bounding box center [829, 406] width 1254 height 812
paste input "W 47th"
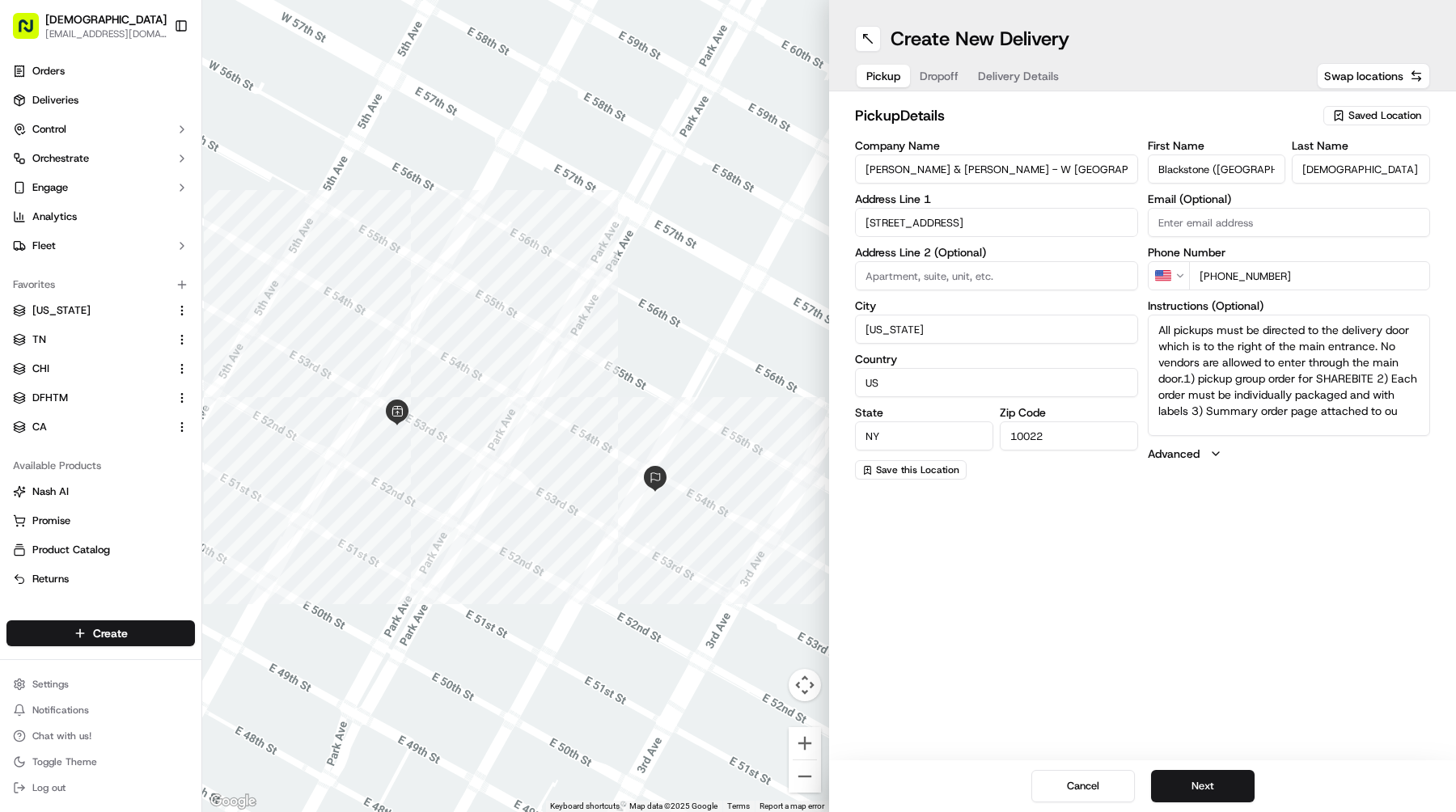
type input "[PERSON_NAME] & [PERSON_NAME] - W [GEOGRAPHIC_DATA]"
drag, startPoint x: 986, startPoint y: 217, endPoint x: 709, endPoint y: 217, distance: 277.0
click at [709, 217] on div "← Move left → Move right ↑ Move up ↓ Move down + Zoom in - Zoom out Home Jump l…" at bounding box center [829, 406] width 1254 height 812
paste input "[STREET_ADDRESS][US_STATE]"
click at [978, 267] on div "[STREET_ADDRESS][US_STATE]" at bounding box center [996, 257] width 275 height 24
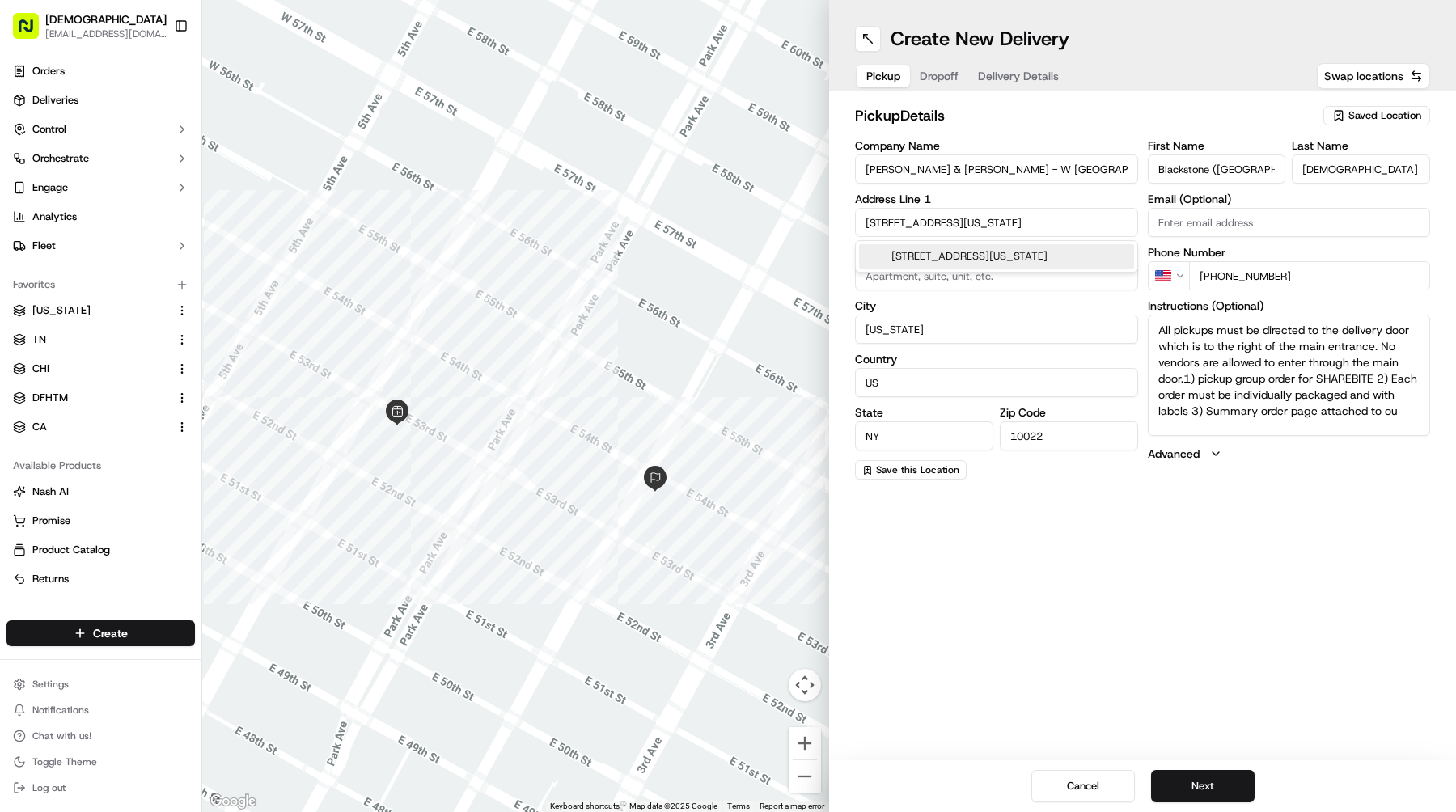
type input "[STREET_ADDRESS][US_STATE]"
type input "[GEOGRAPHIC_DATA]"
type input "10036"
type input "[STREET_ADDRESS]"
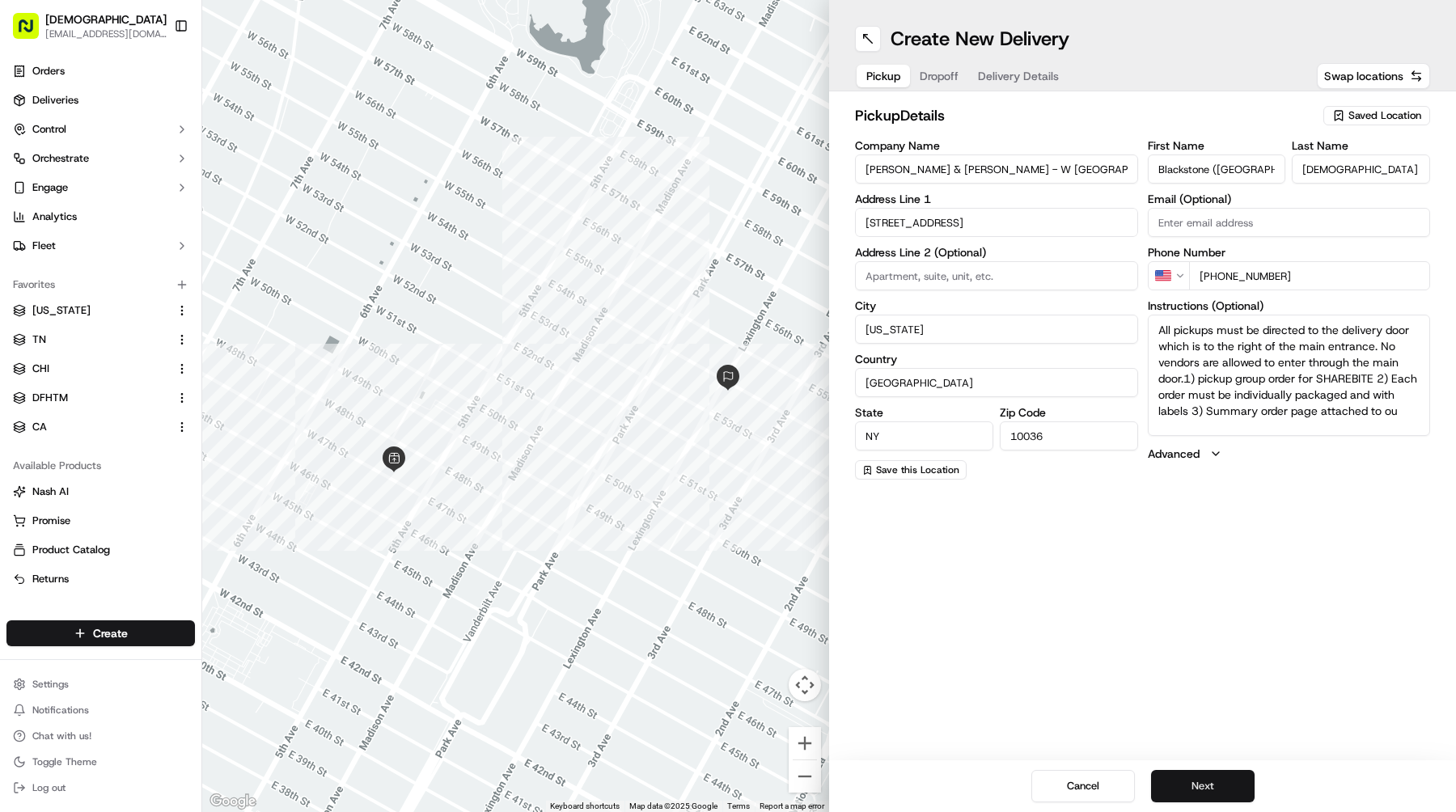
click at [1199, 772] on button "Next" at bounding box center [1202, 787] width 104 height 33
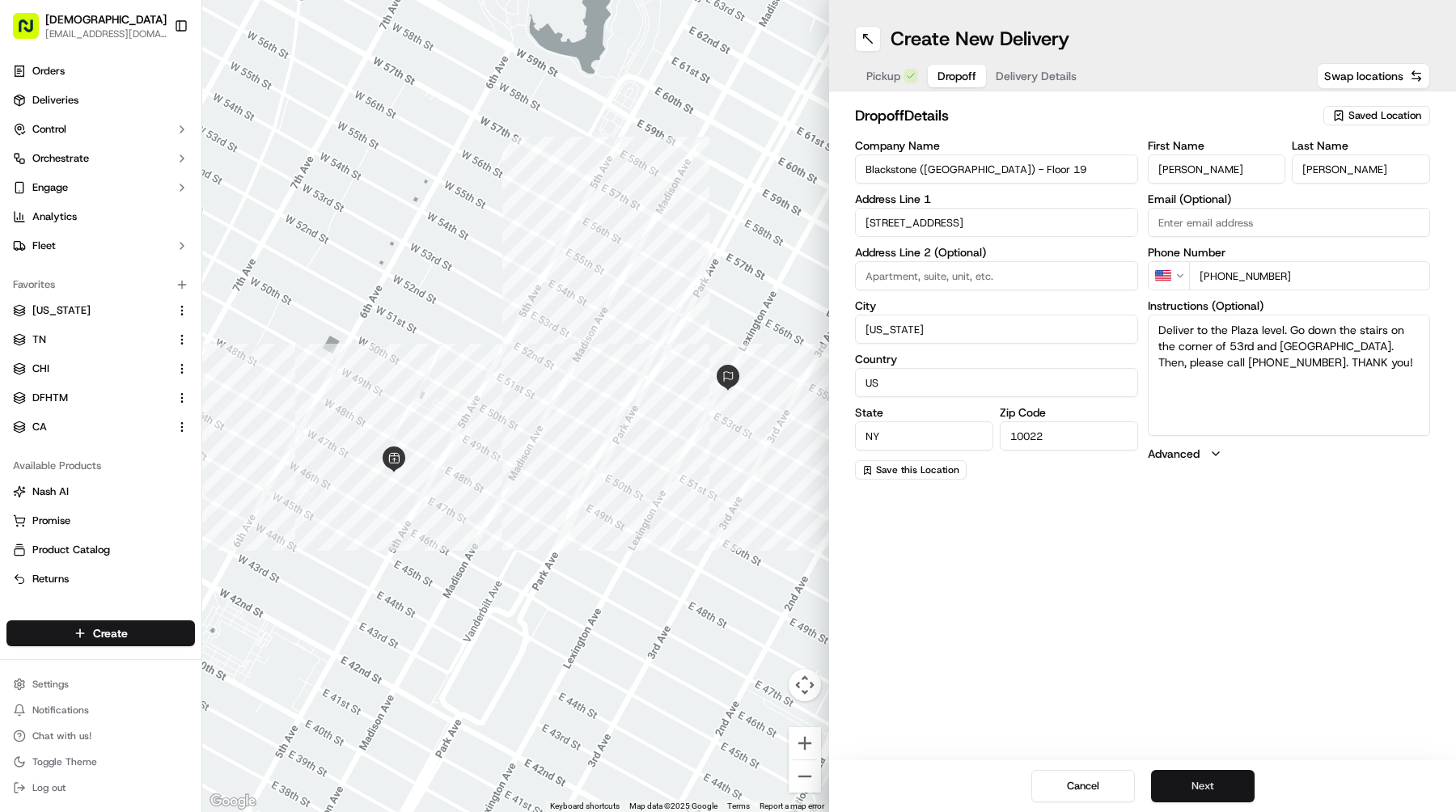
click at [1199, 772] on button "Next" at bounding box center [1202, 787] width 104 height 33
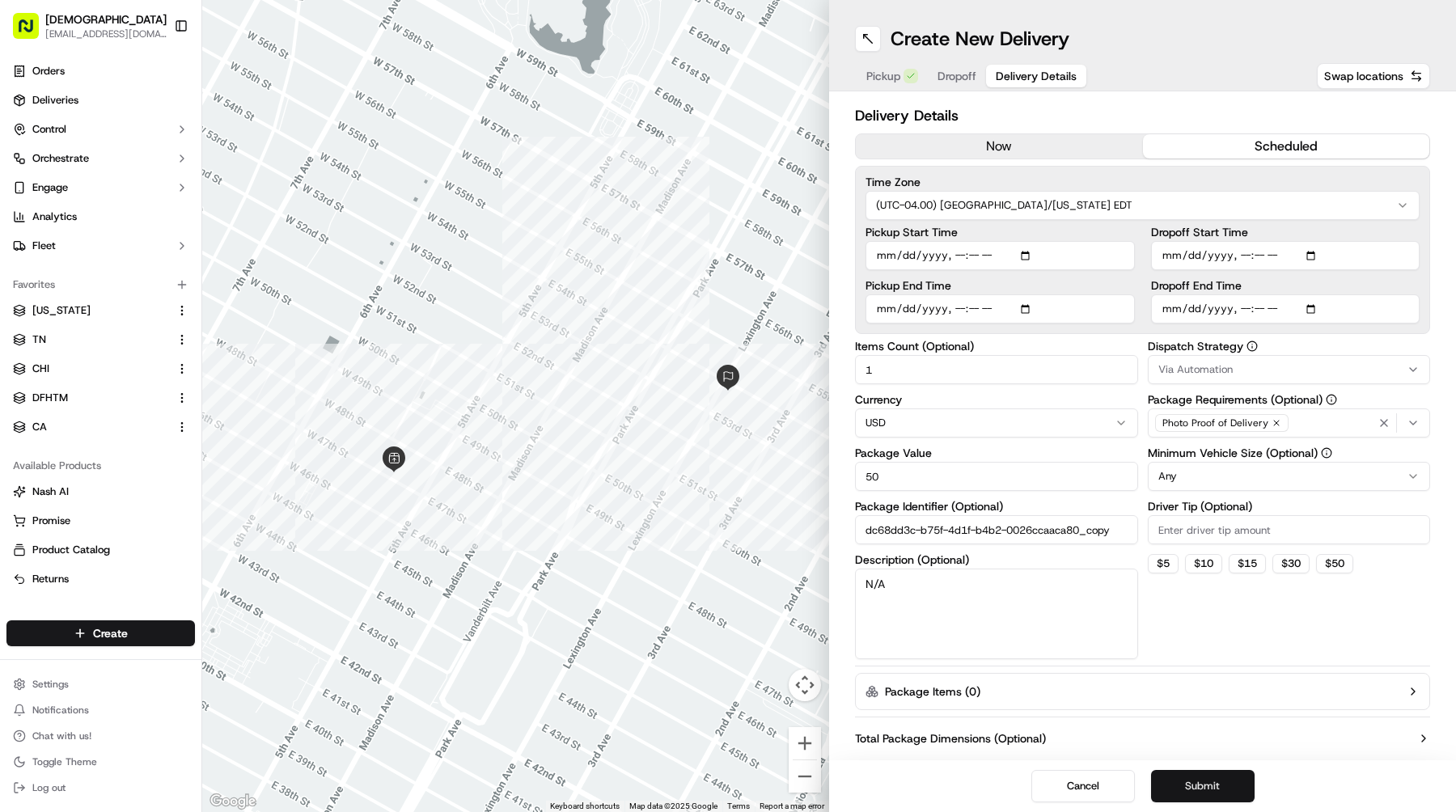
click at [1199, 772] on button "Submit" at bounding box center [1202, 787] width 104 height 33
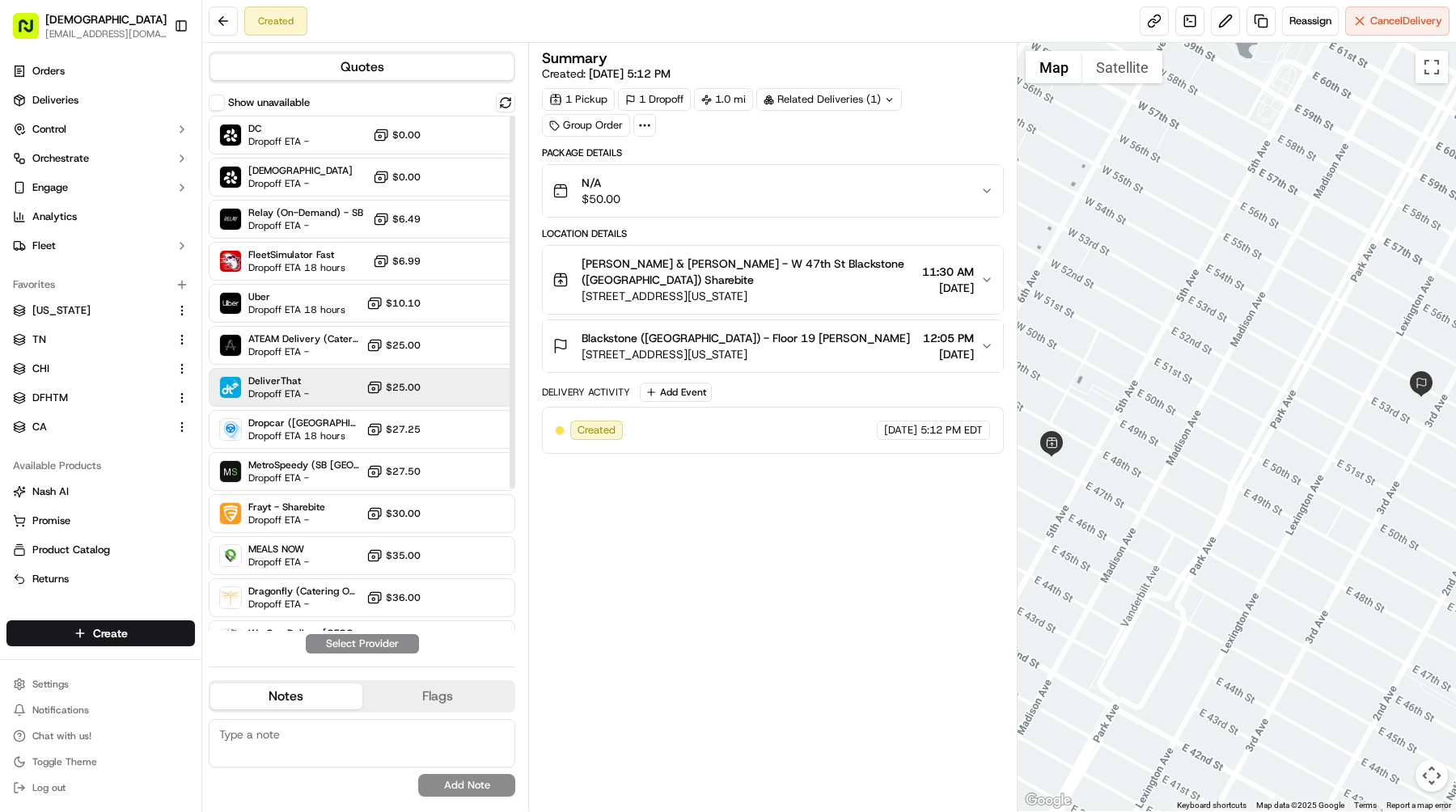
scroll to position [62, 0]
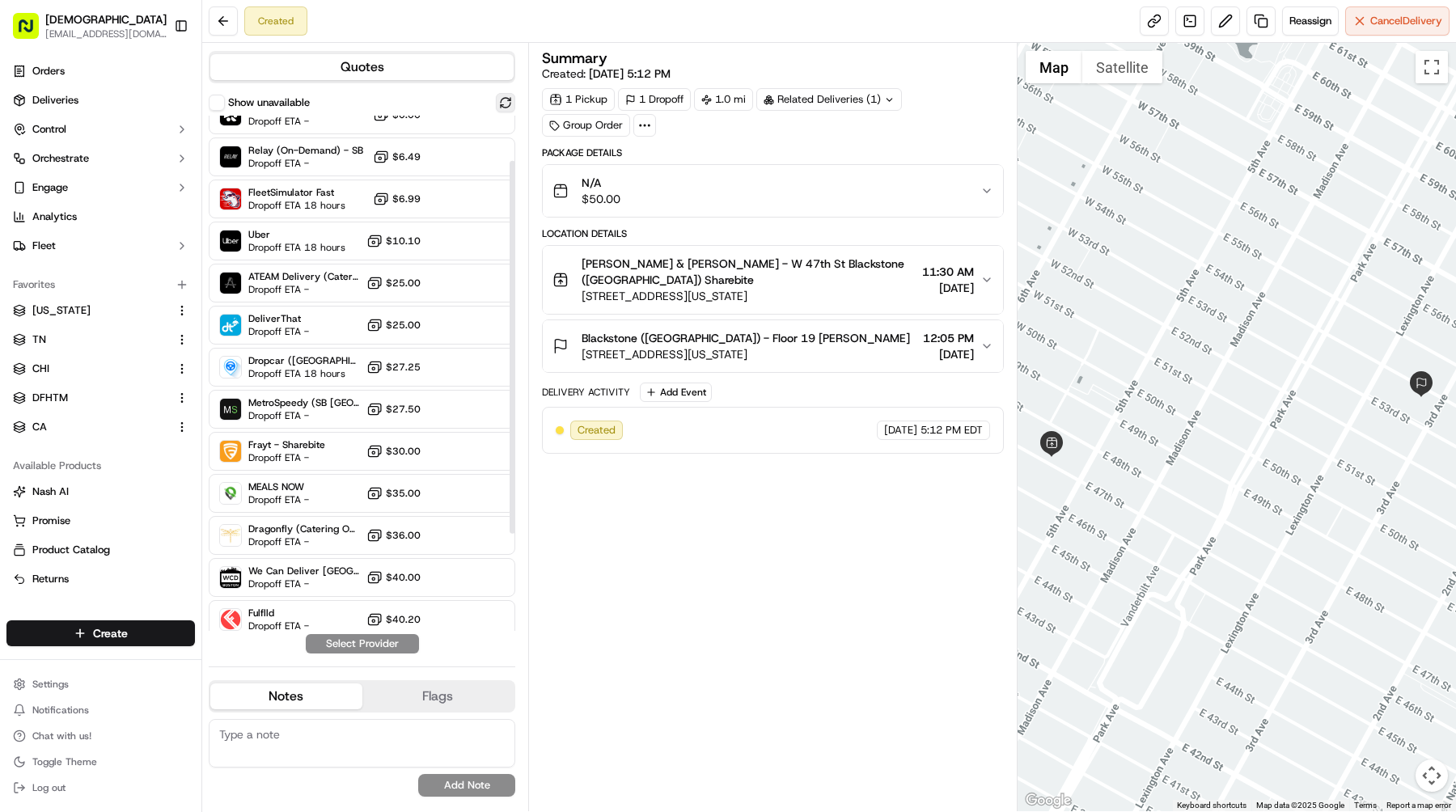
click at [508, 109] on button at bounding box center [505, 103] width 20 height 20
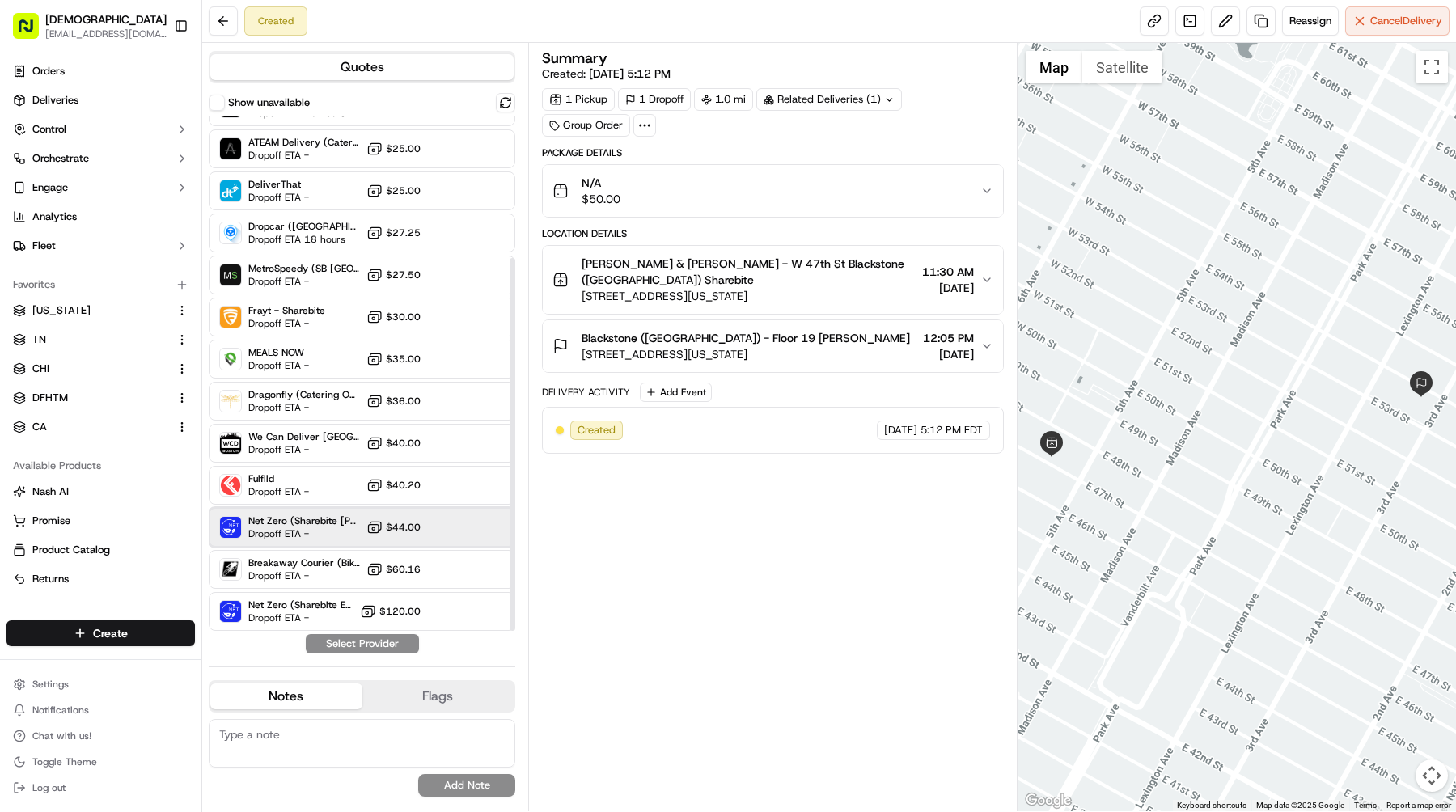
click at [355, 525] on span "Net Zero (Sharebite [PERSON_NAME])" at bounding box center [304, 521] width 112 height 13
click at [389, 651] on button "Assign Provider" at bounding box center [362, 644] width 115 height 20
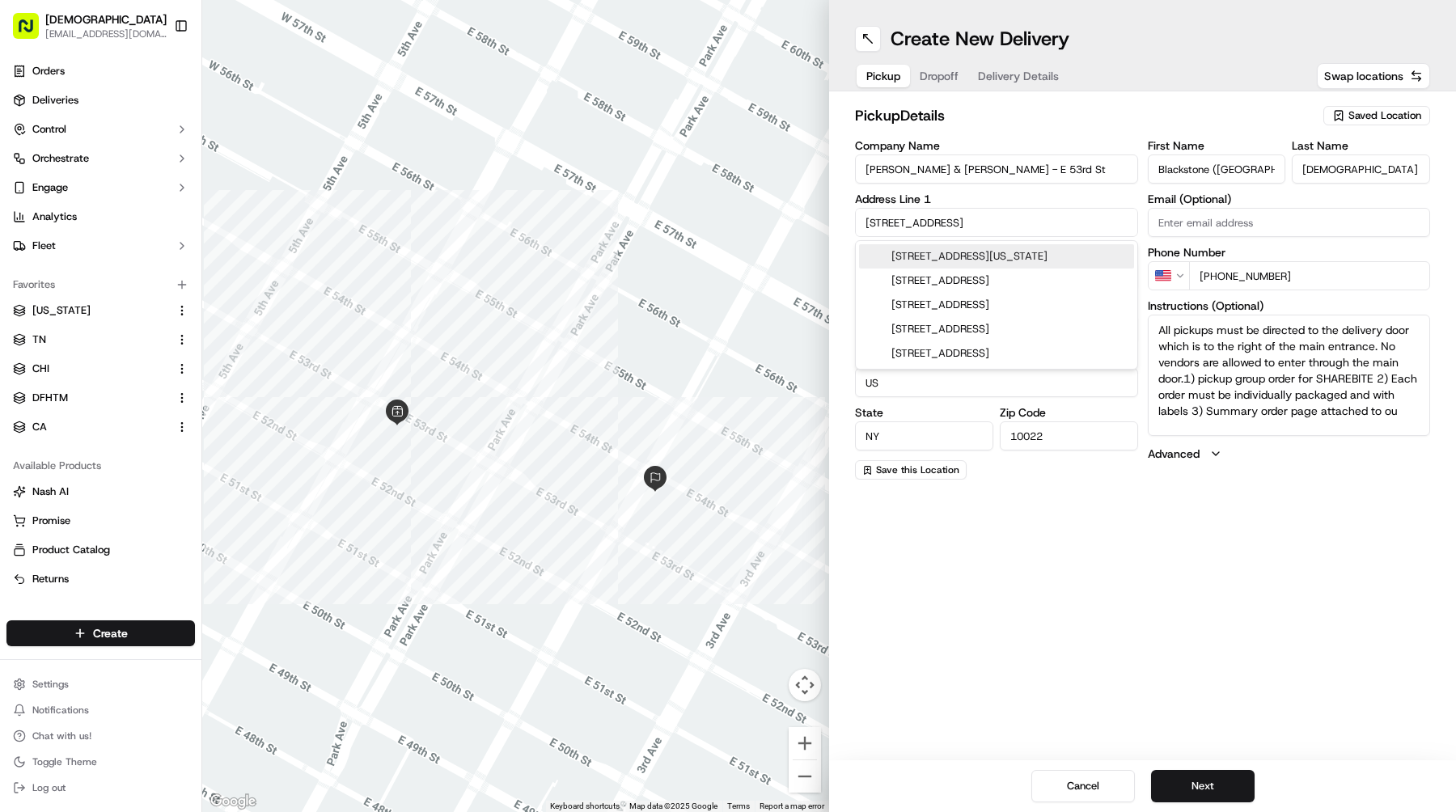
drag, startPoint x: 993, startPoint y: 225, endPoint x: 705, endPoint y: 223, distance: 288.0
click at [705, 223] on div "← Move left → Move right ↑ Move up ↓ Move down + Zoom in - Zoom out Home Jump l…" at bounding box center [829, 406] width 1254 height 812
paste input "[STREET_ADDRESS][US_STATE]"
click at [999, 258] on div "[STREET_ADDRESS][US_STATE]" at bounding box center [996, 257] width 275 height 24
type input "[STREET_ADDRESS][US_STATE]"
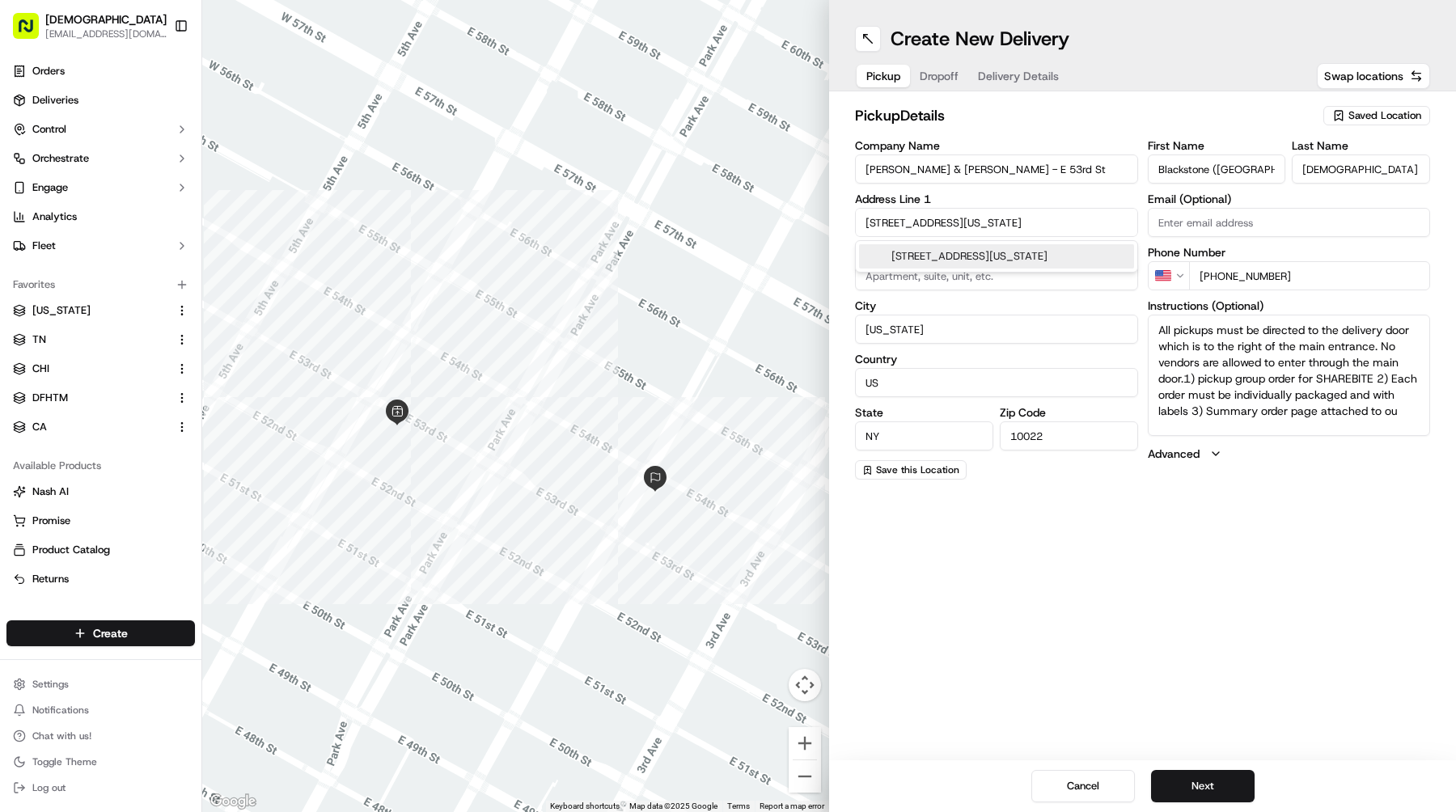
type input "[GEOGRAPHIC_DATA]"
type input "10036"
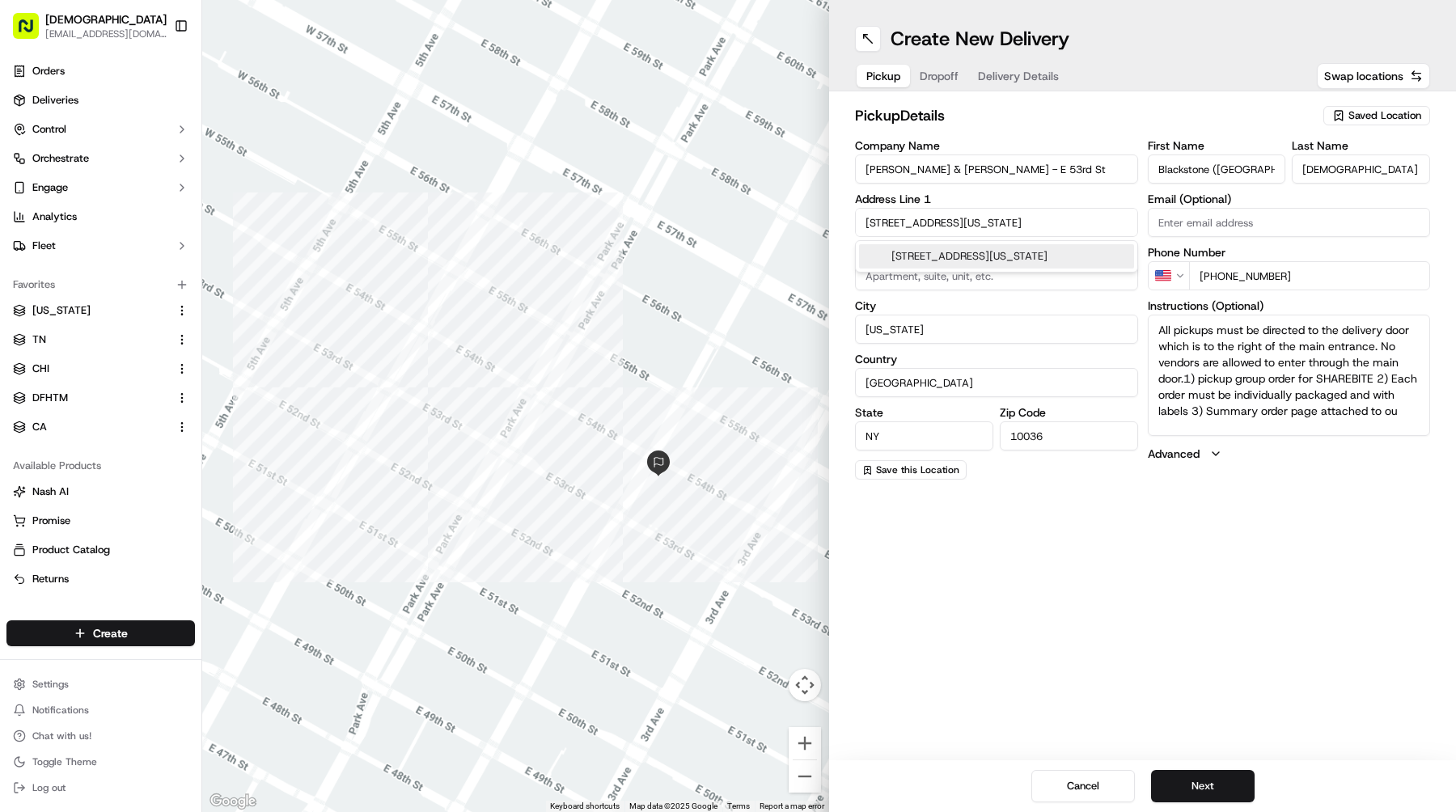
type input "[STREET_ADDRESS]"
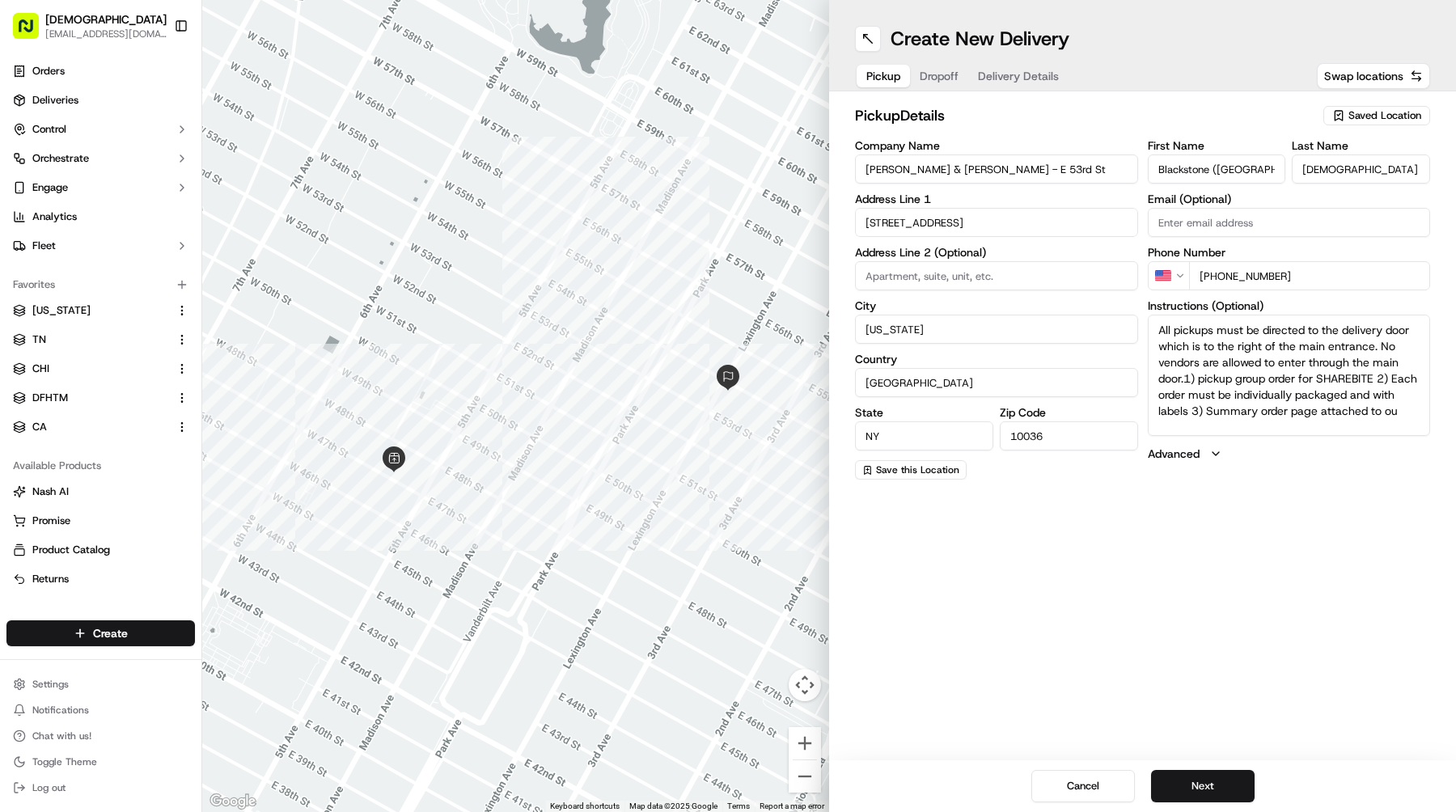
click at [1009, 158] on input "[PERSON_NAME] & [PERSON_NAME] - E 53rd St" at bounding box center [996, 170] width 283 height 29
drag, startPoint x: 1008, startPoint y: 165, endPoint x: 775, endPoint y: 165, distance: 233.0
click at [775, 165] on div "← Move left → Move right ↑ Move up ↓ Move down + Zoom in - Zoom out Home Jump l…" at bounding box center [829, 406] width 1254 height 812
paste input "W 47th"
type input "[PERSON_NAME] & [PERSON_NAME] - W [GEOGRAPHIC_DATA]"
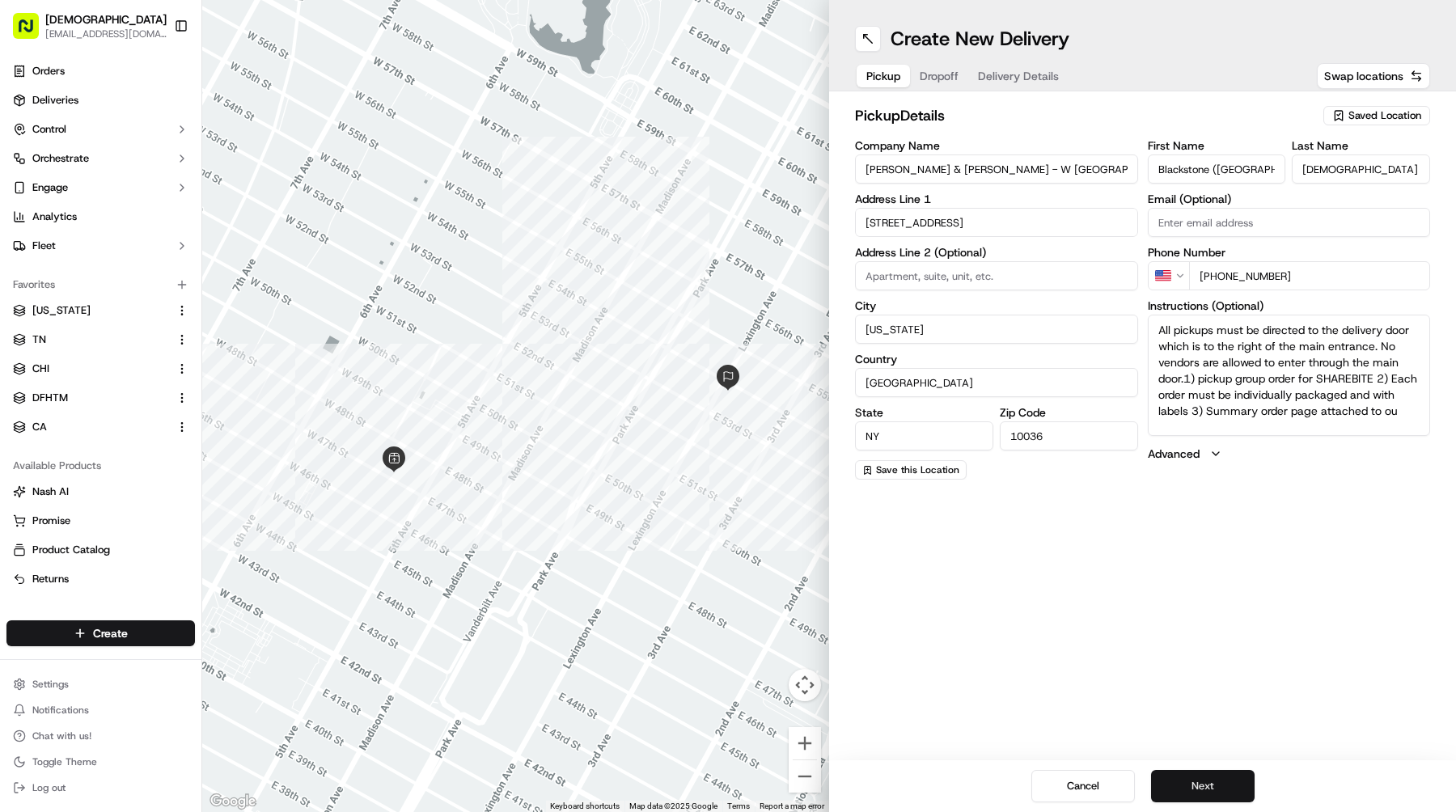
click at [1184, 777] on button "Next" at bounding box center [1202, 787] width 104 height 33
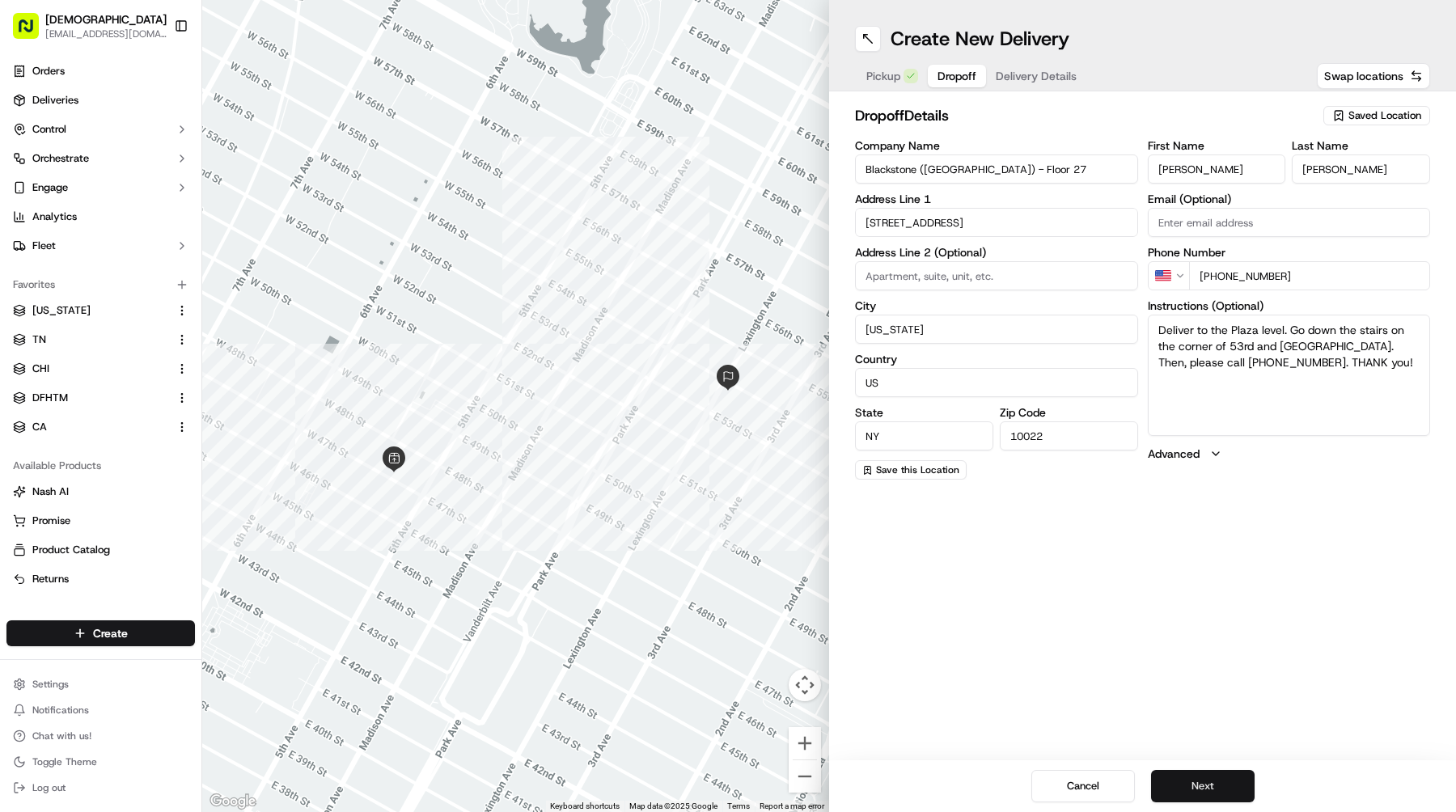
click at [1184, 777] on button "Next" at bounding box center [1202, 787] width 104 height 33
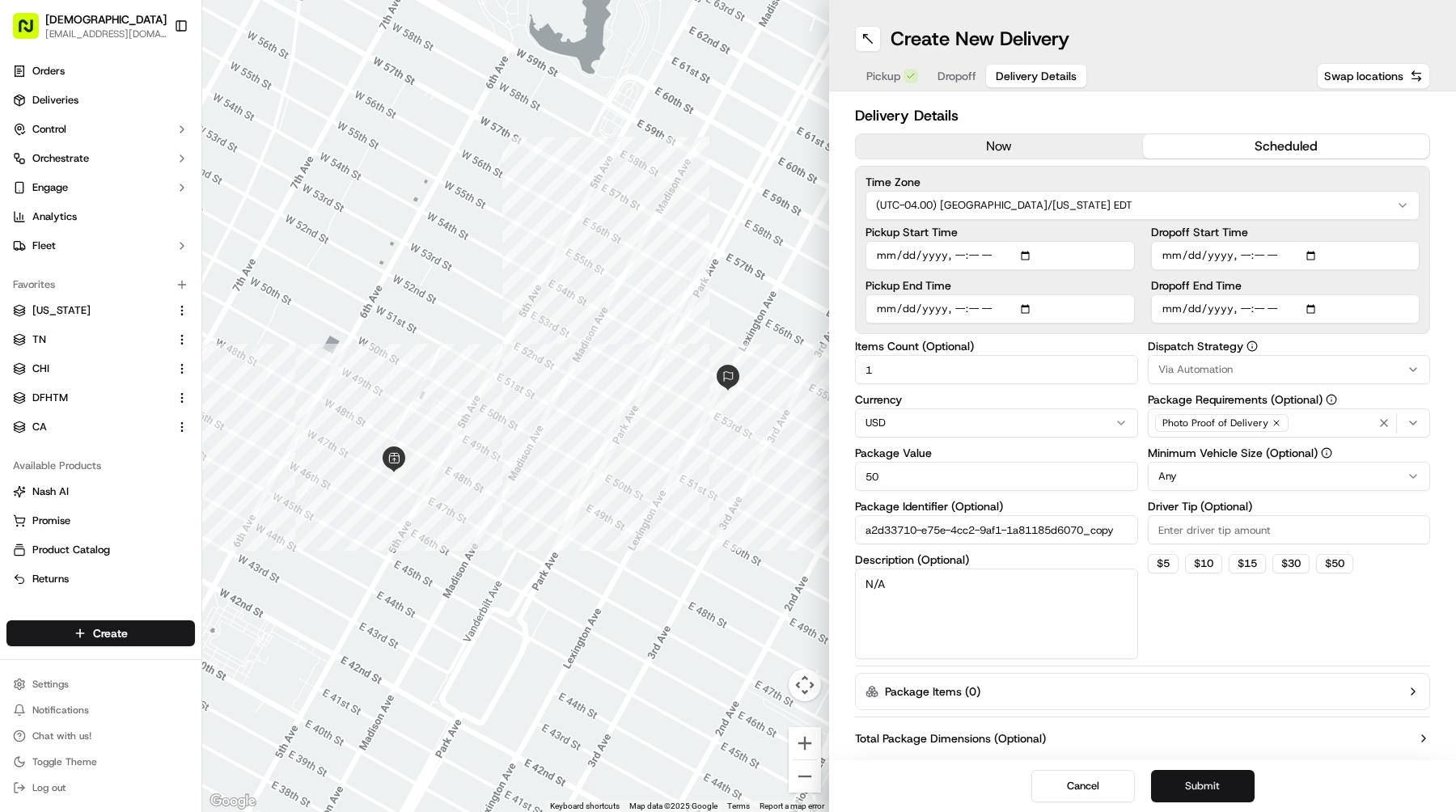
click at [1185, 792] on button "Submit" at bounding box center [1202, 787] width 104 height 33
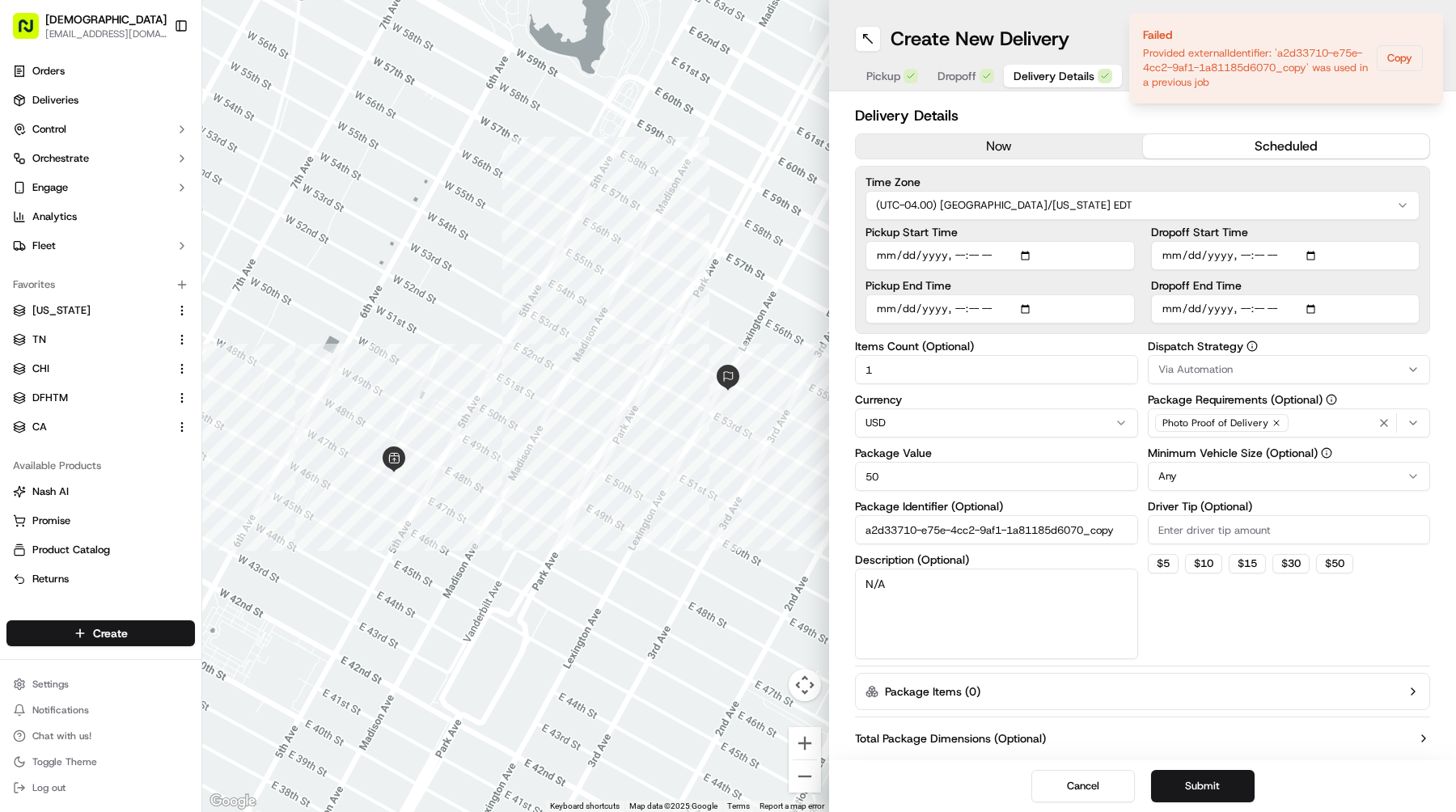
click at [762, 257] on div at bounding box center [515, 406] width 627 height 812
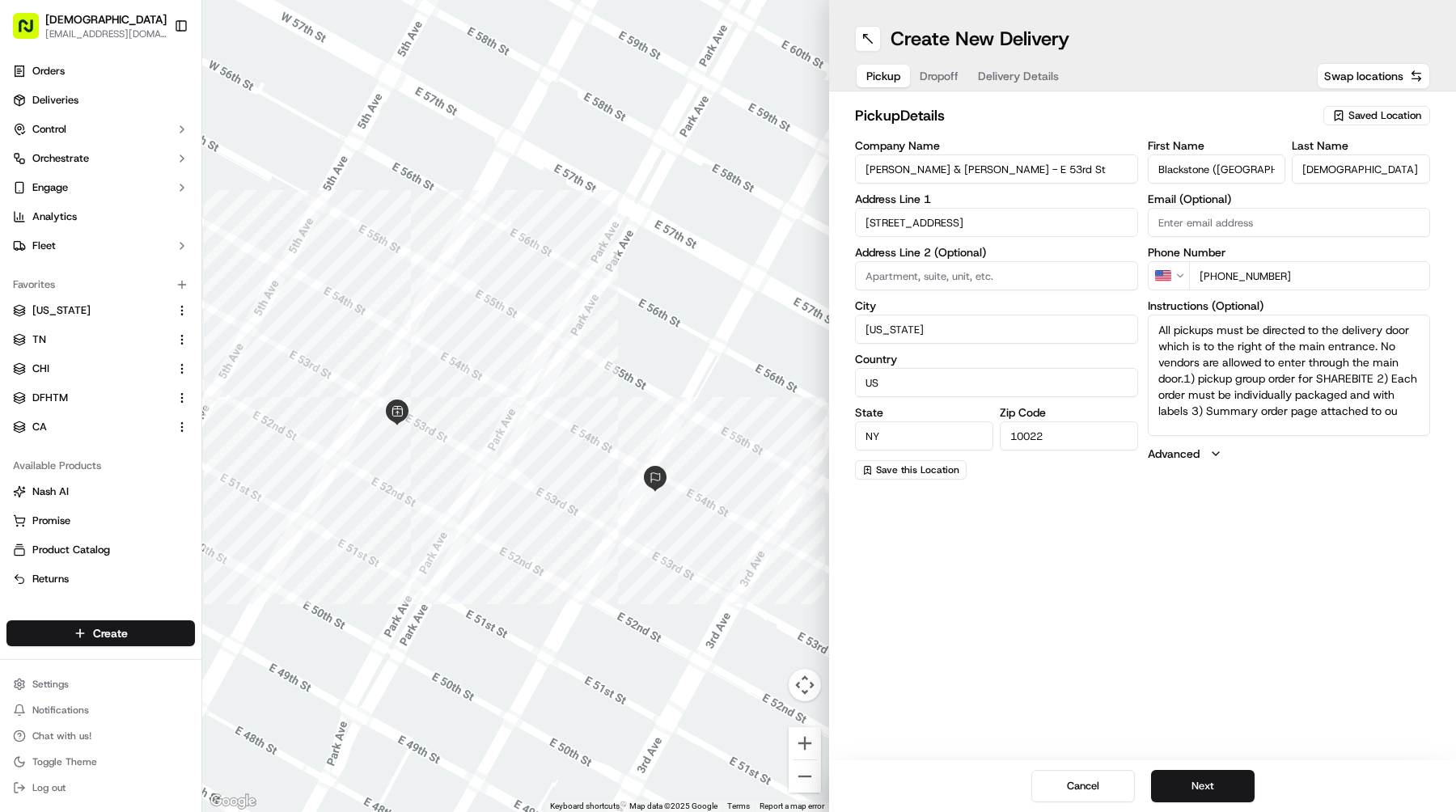
drag, startPoint x: 1004, startPoint y: 178, endPoint x: 663, endPoint y: 138, distance: 343.3
click at [663, 138] on div "← Move left → Move right ↑ Move up ↓ Move down + Zoom in - Zoom out Home Jump l…" at bounding box center [829, 406] width 1254 height 812
paste input "W 47th"
type input "[PERSON_NAME] & [PERSON_NAME] - W [GEOGRAPHIC_DATA]"
drag, startPoint x: 999, startPoint y: 218, endPoint x: 736, endPoint y: 218, distance: 263.0
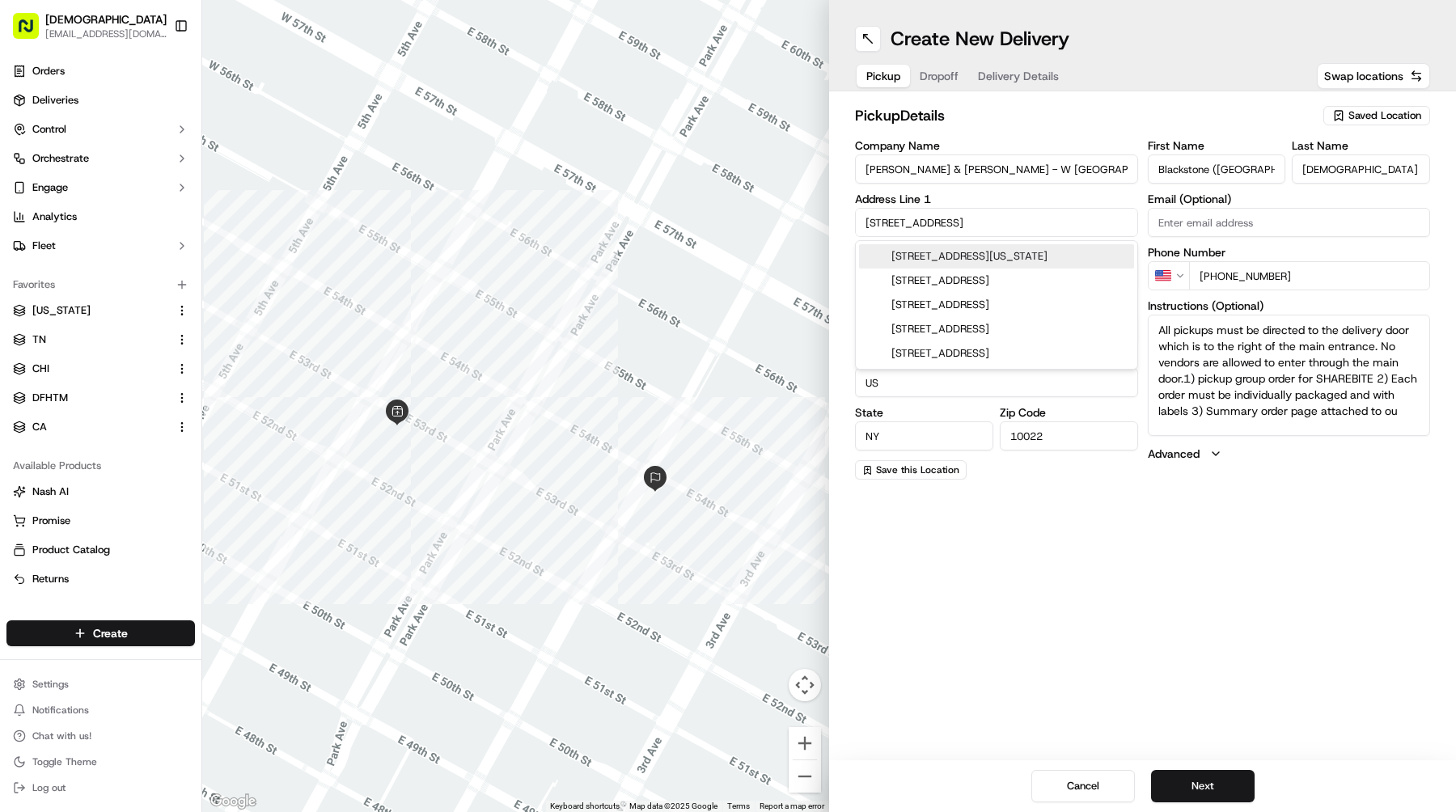
click at [736, 218] on div "← Move left → Move right ↑ Move up ↓ Move down + Zoom in - Zoom out Home Jump l…" at bounding box center [829, 406] width 1254 height 812
paste input "[STREET_ADDRESS][US_STATE]"
click at [991, 252] on div "[STREET_ADDRESS][US_STATE]" at bounding box center [996, 257] width 275 height 24
type input "7 West 47th Street"
type input "United States"
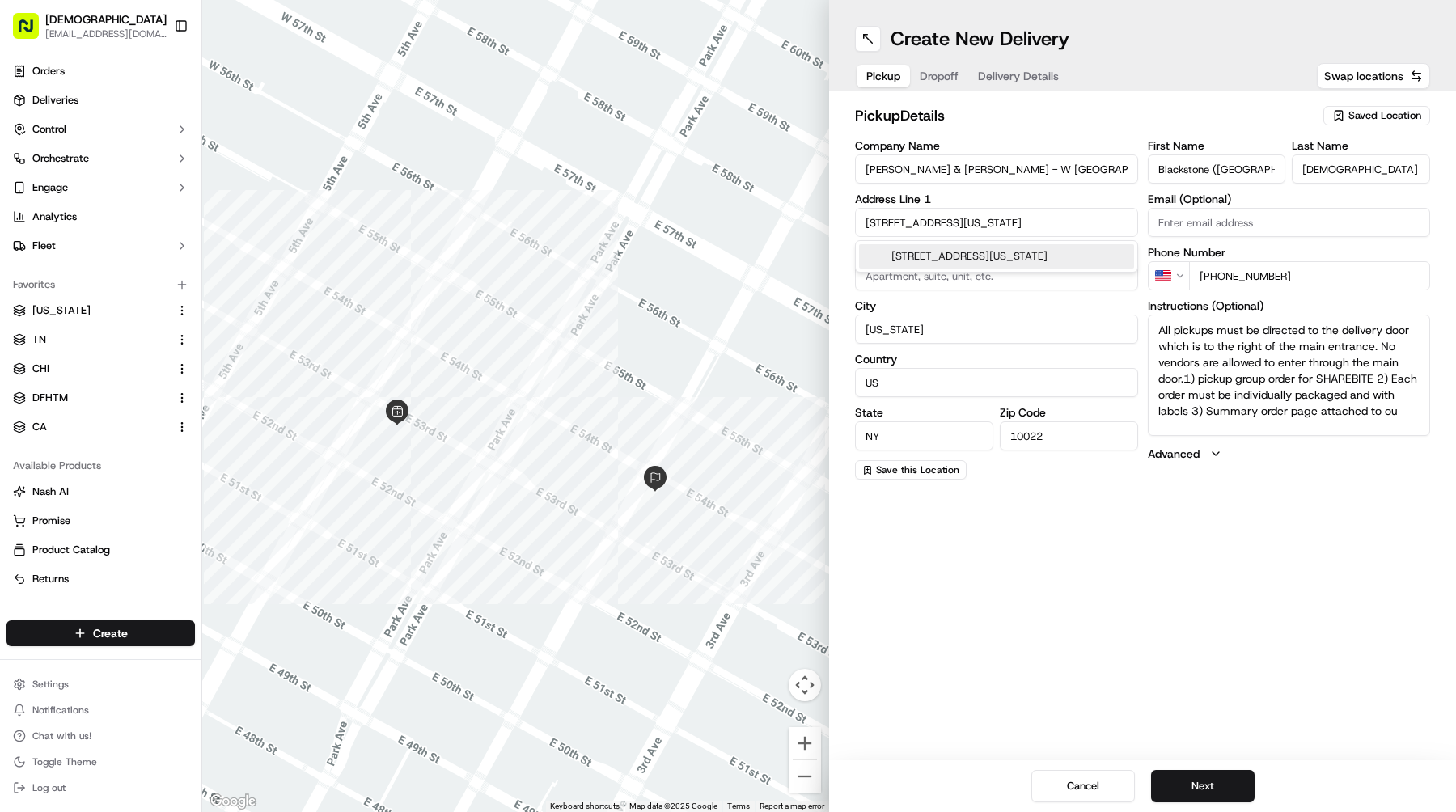
type input "10036"
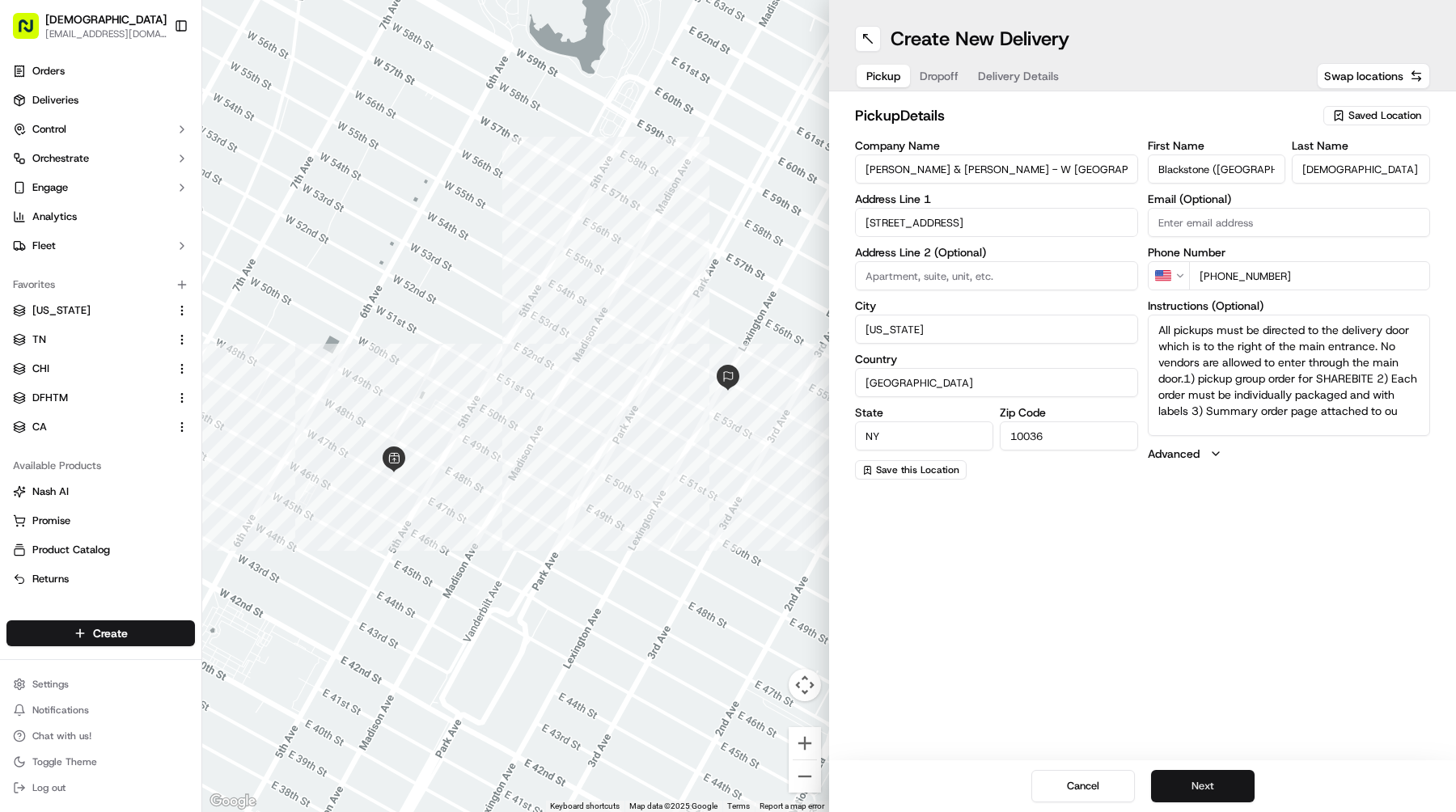
click at [1198, 776] on button "Next" at bounding box center [1202, 787] width 104 height 33
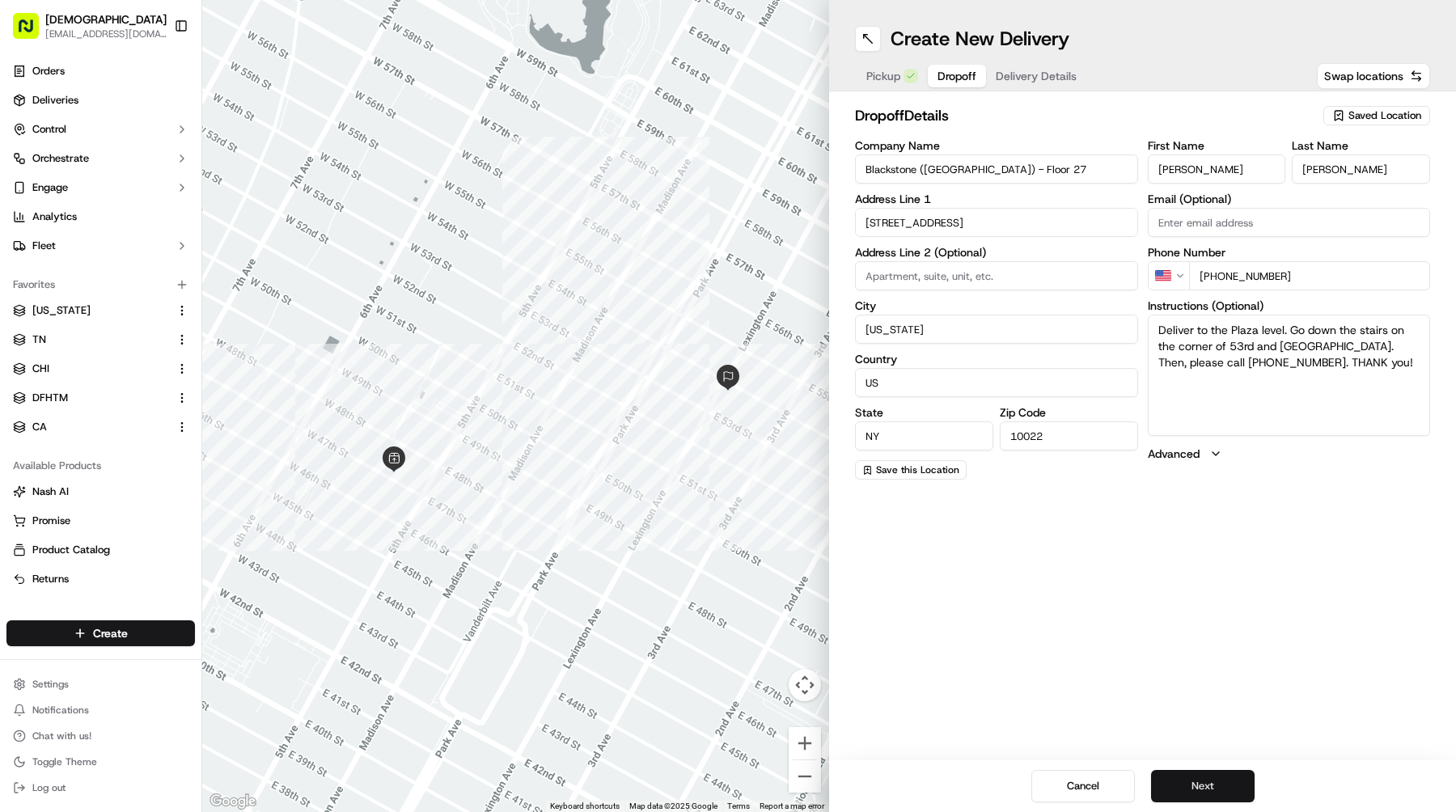
click at [1198, 776] on button "Next" at bounding box center [1202, 787] width 104 height 33
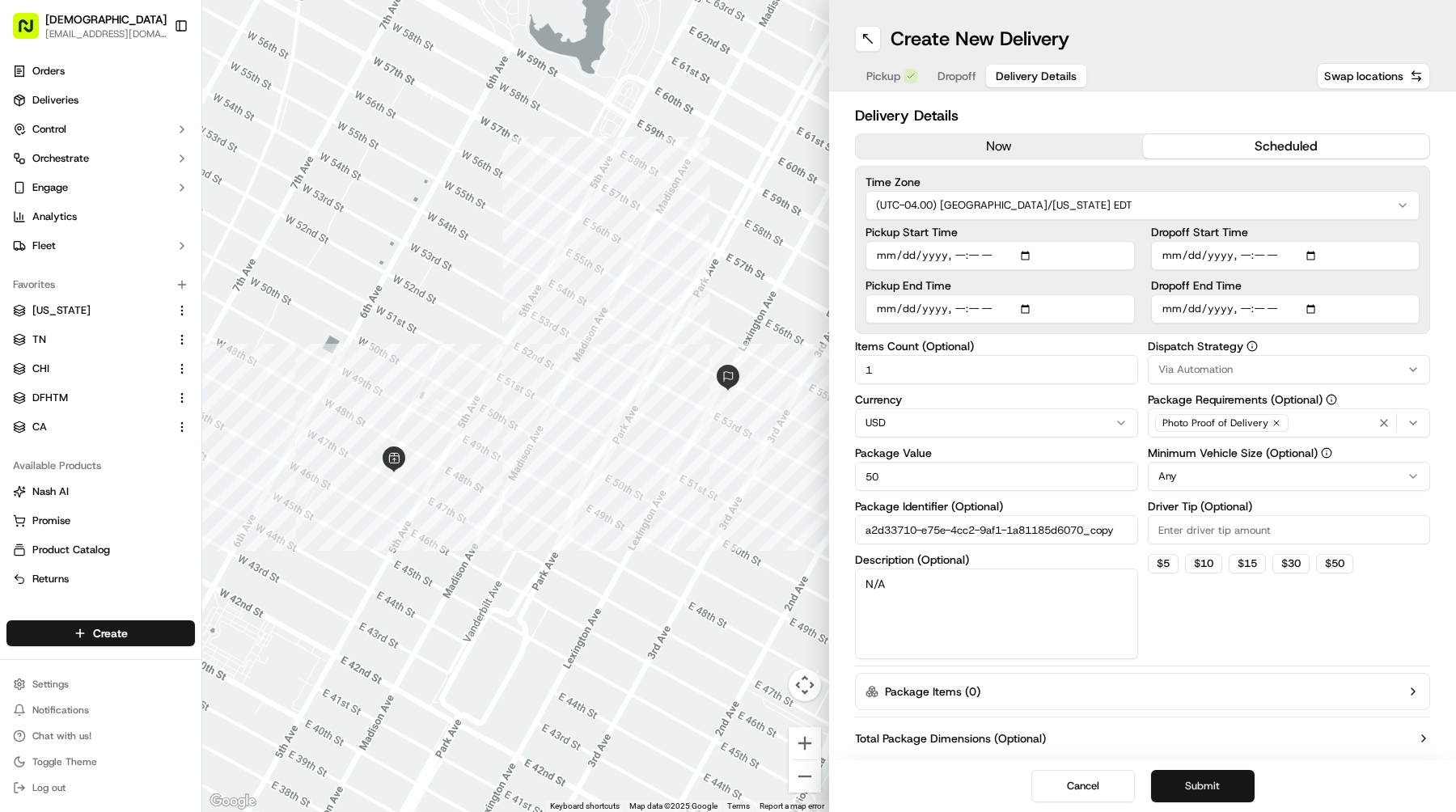
click at [1198, 776] on button "Submit" at bounding box center [1202, 787] width 104 height 33
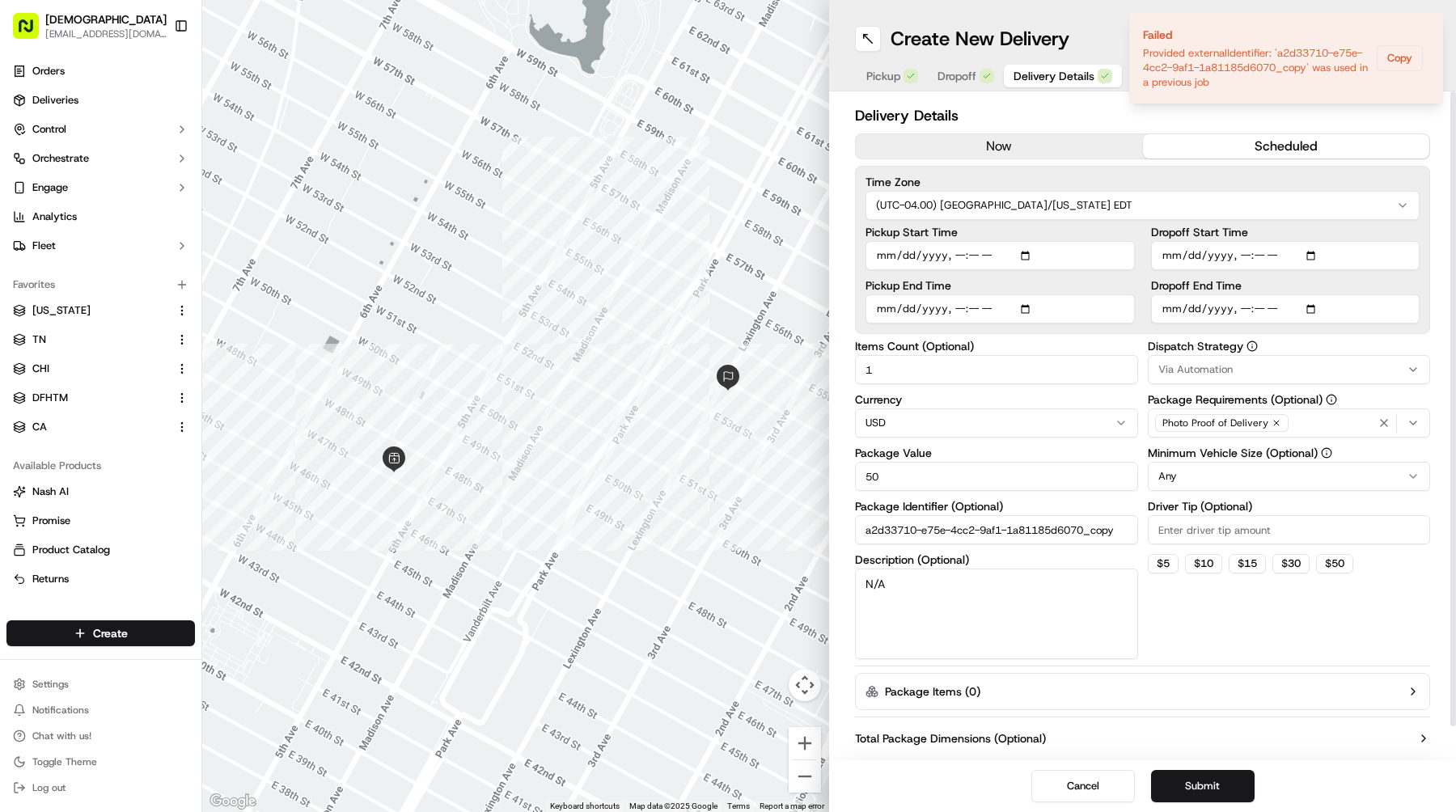
click at [1036, 541] on input "a2d33710-e75e-4cc2-9af1-1a81185d6070_copy" at bounding box center [996, 530] width 283 height 29
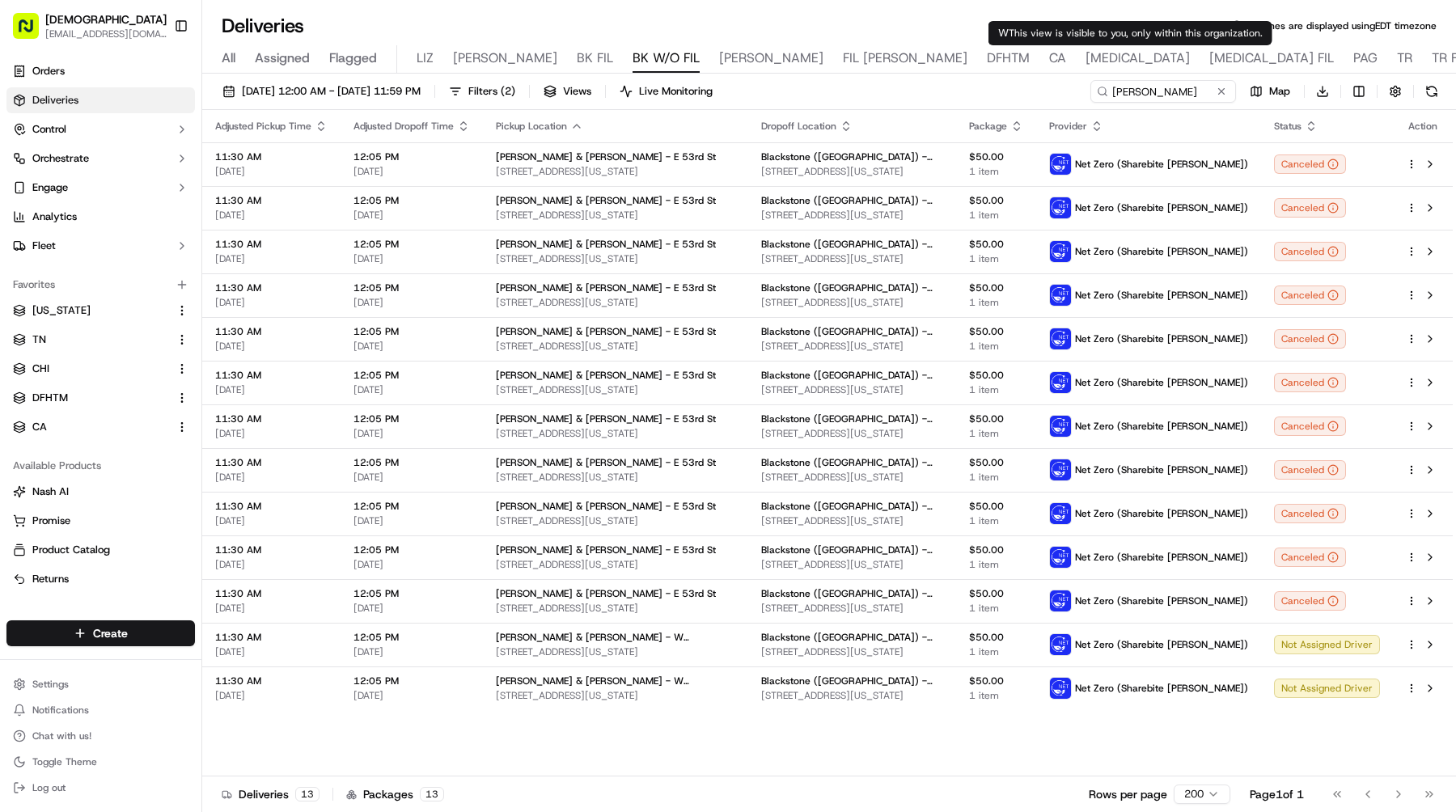
click at [1224, 750] on div "Adjusted Pickup Time Adjusted Dropoff Time Pickup Location Dropoff Location Pac…" at bounding box center [827, 444] width 1251 height 667
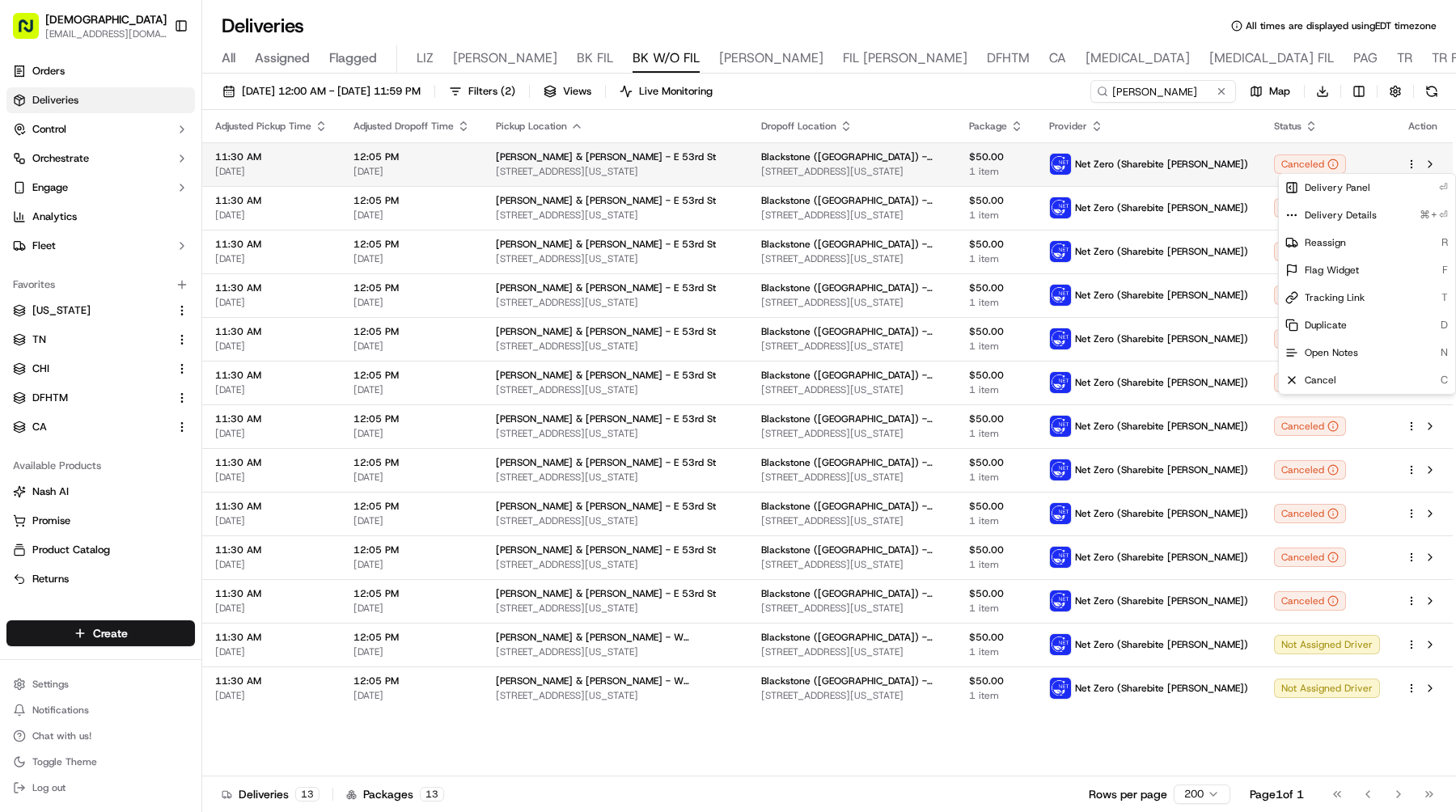
click at [1410, 166] on html "Sharebite [EMAIL_ADDRESS][DOMAIN_NAME] Toggle Sidebar Orders Deliveries Control…" at bounding box center [728, 406] width 1456 height 812
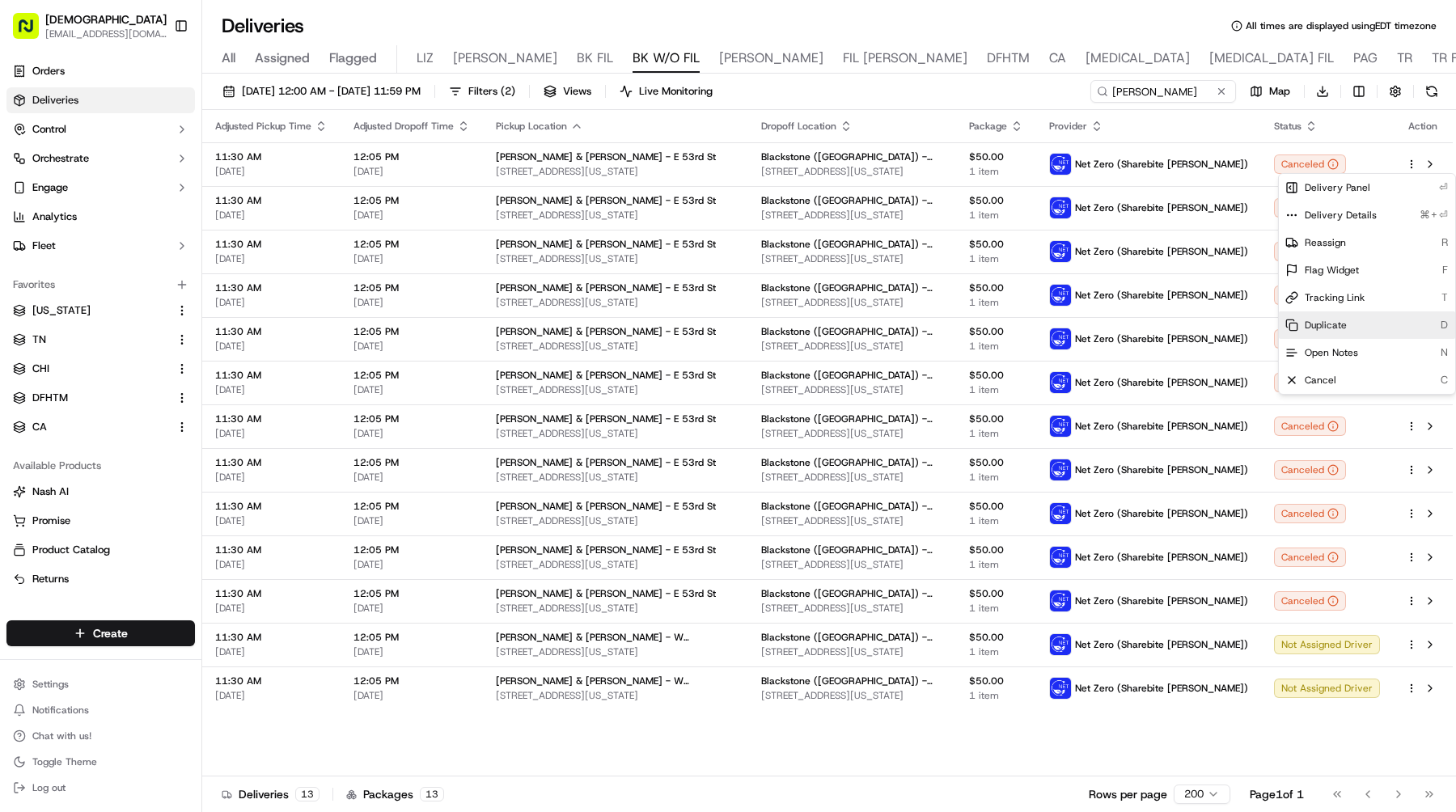
click at [1314, 324] on span "Duplicate" at bounding box center [1326, 325] width 42 height 13
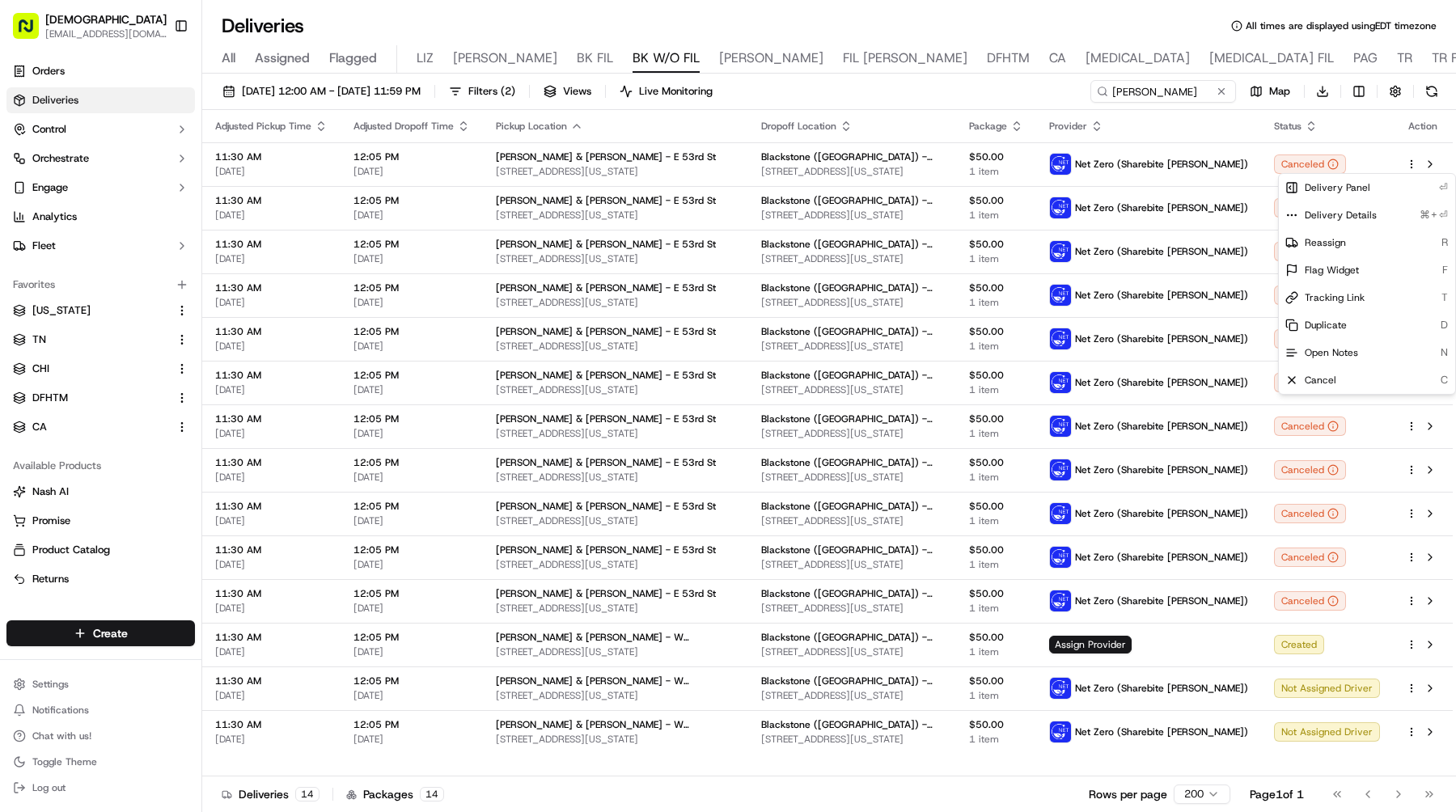
click at [887, 141] on html "Sharebite e.park@sharebite.com Toggle Sidebar Orders Deliveries Control Orchest…" at bounding box center [728, 406] width 1456 height 812
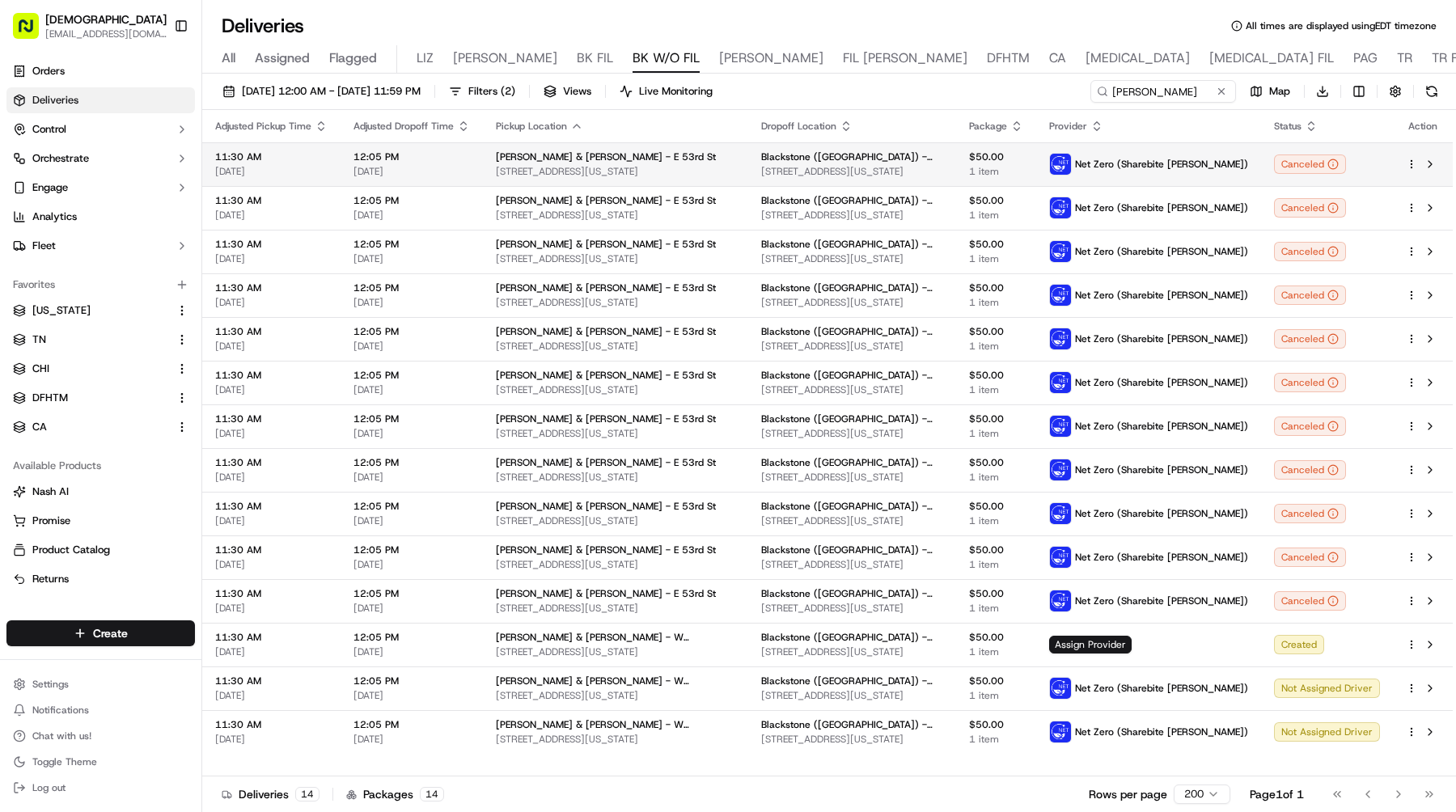
click at [1412, 165] on html "Sharebite e.park@sharebite.com Toggle Sidebar Orders Deliveries Control Orchest…" at bounding box center [728, 406] width 1456 height 812
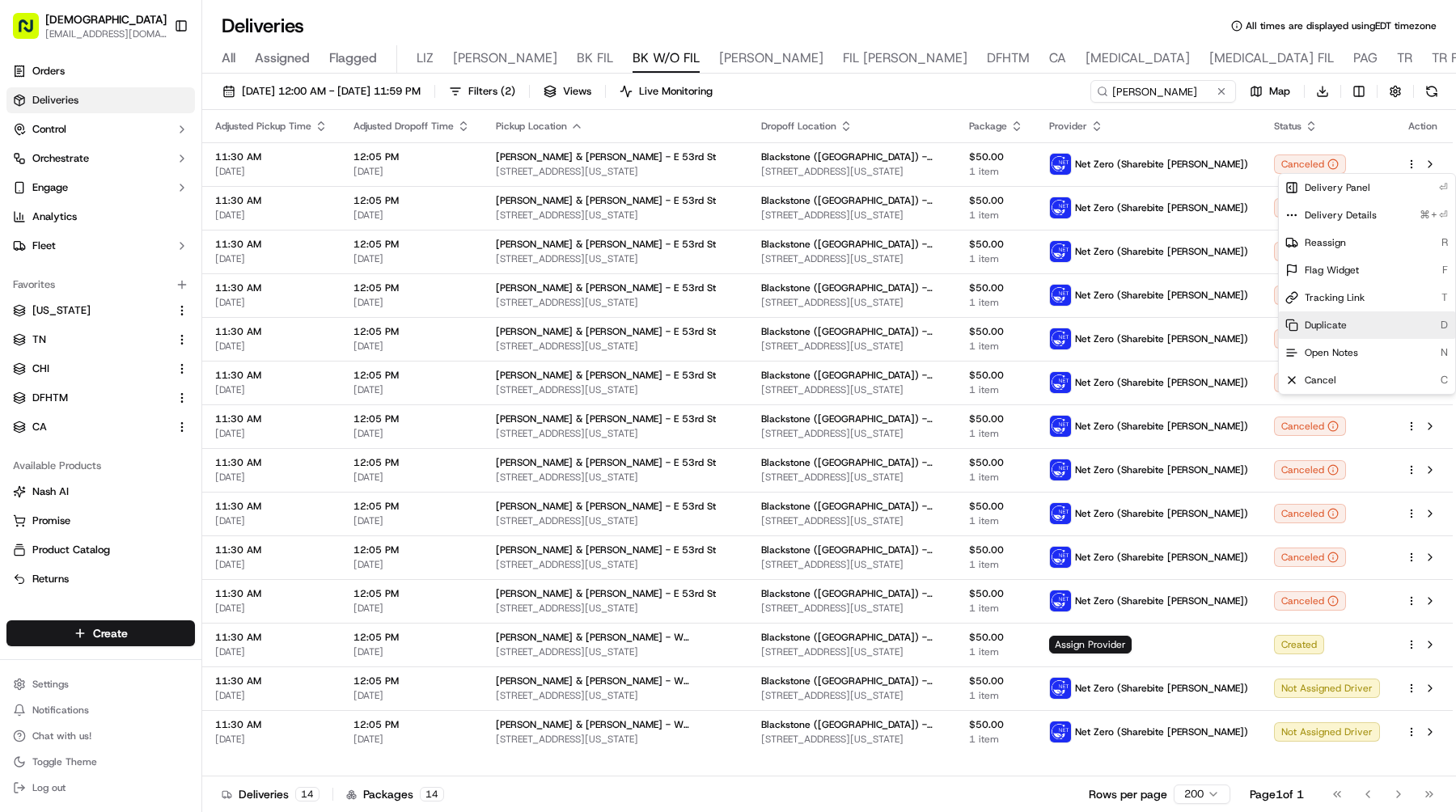
click at [1348, 320] on div "Duplicate D" at bounding box center [1367, 325] width 176 height 28
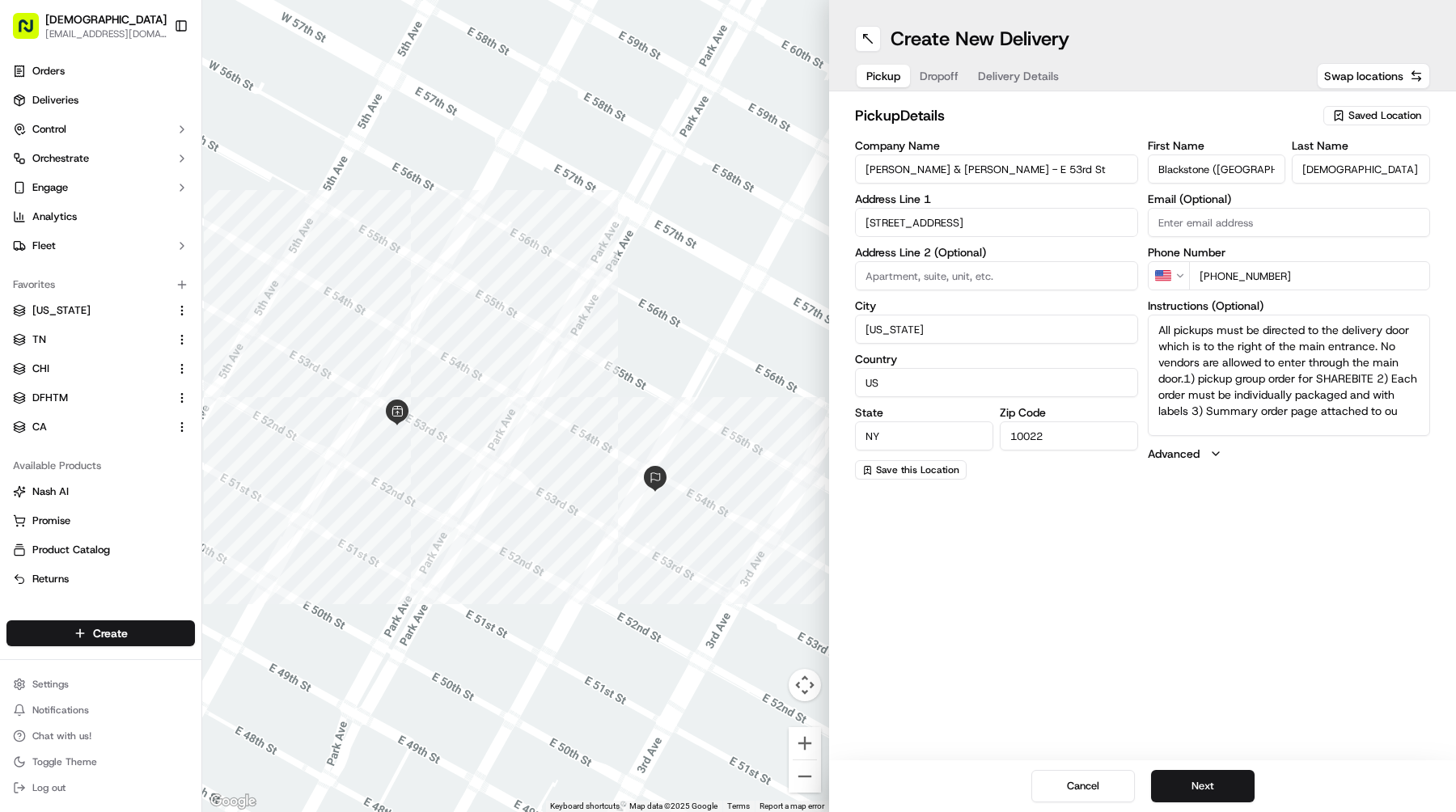
drag, startPoint x: 1006, startPoint y: 170, endPoint x: 653, endPoint y: 163, distance: 353.1
click at [653, 163] on div "← Move left → Move right ↑ Move up ↓ Move down + Zoom in - Zoom out Home Jump l…" at bounding box center [829, 406] width 1254 height 812
paste input "W 47th"
type input "[PERSON_NAME] & [PERSON_NAME] - W [GEOGRAPHIC_DATA]"
drag, startPoint x: 977, startPoint y: 218, endPoint x: 810, endPoint y: 218, distance: 167.0
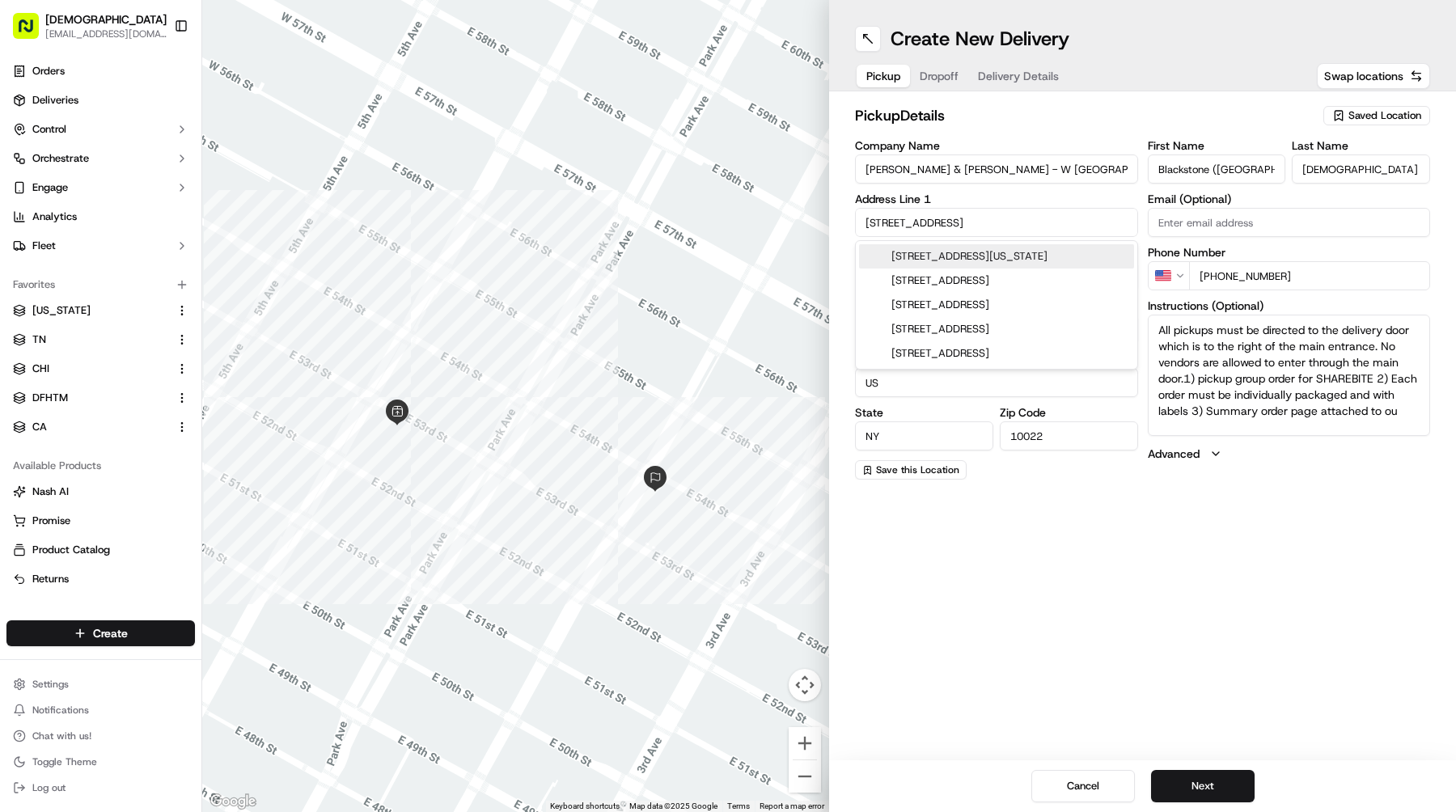
click at [810, 218] on div "← Move left → Move right ↑ Move up ↓ Move down + Zoom in - Zoom out Home Jump l…" at bounding box center [829, 406] width 1254 height 812
paste input "[STREET_ADDRESS][US_STATE]"
click at [957, 254] on div "[STREET_ADDRESS][US_STATE]" at bounding box center [996, 257] width 275 height 24
type input "[STREET_ADDRESS][US_STATE]"
type input "[GEOGRAPHIC_DATA]"
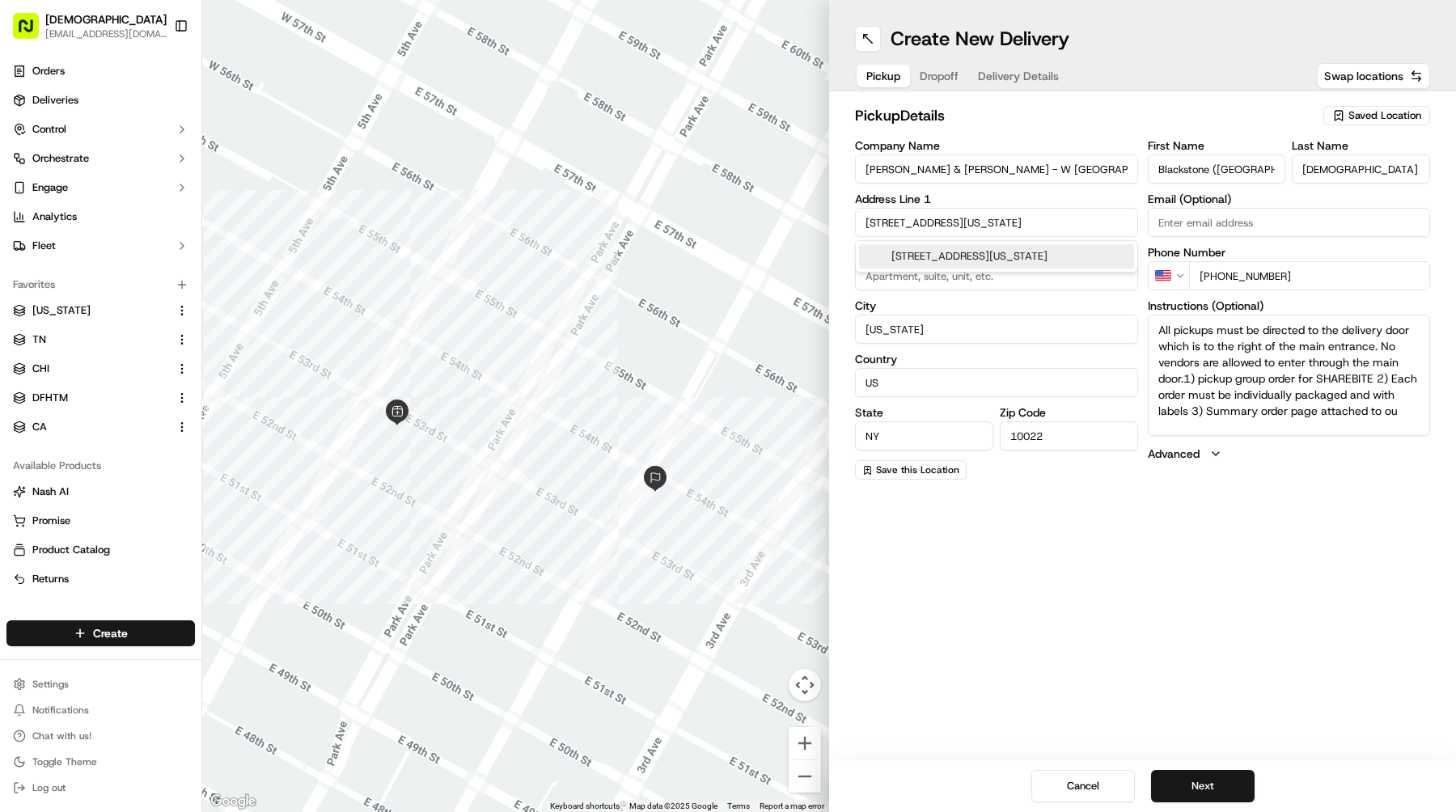
type input "10036"
type input "[STREET_ADDRESS]"
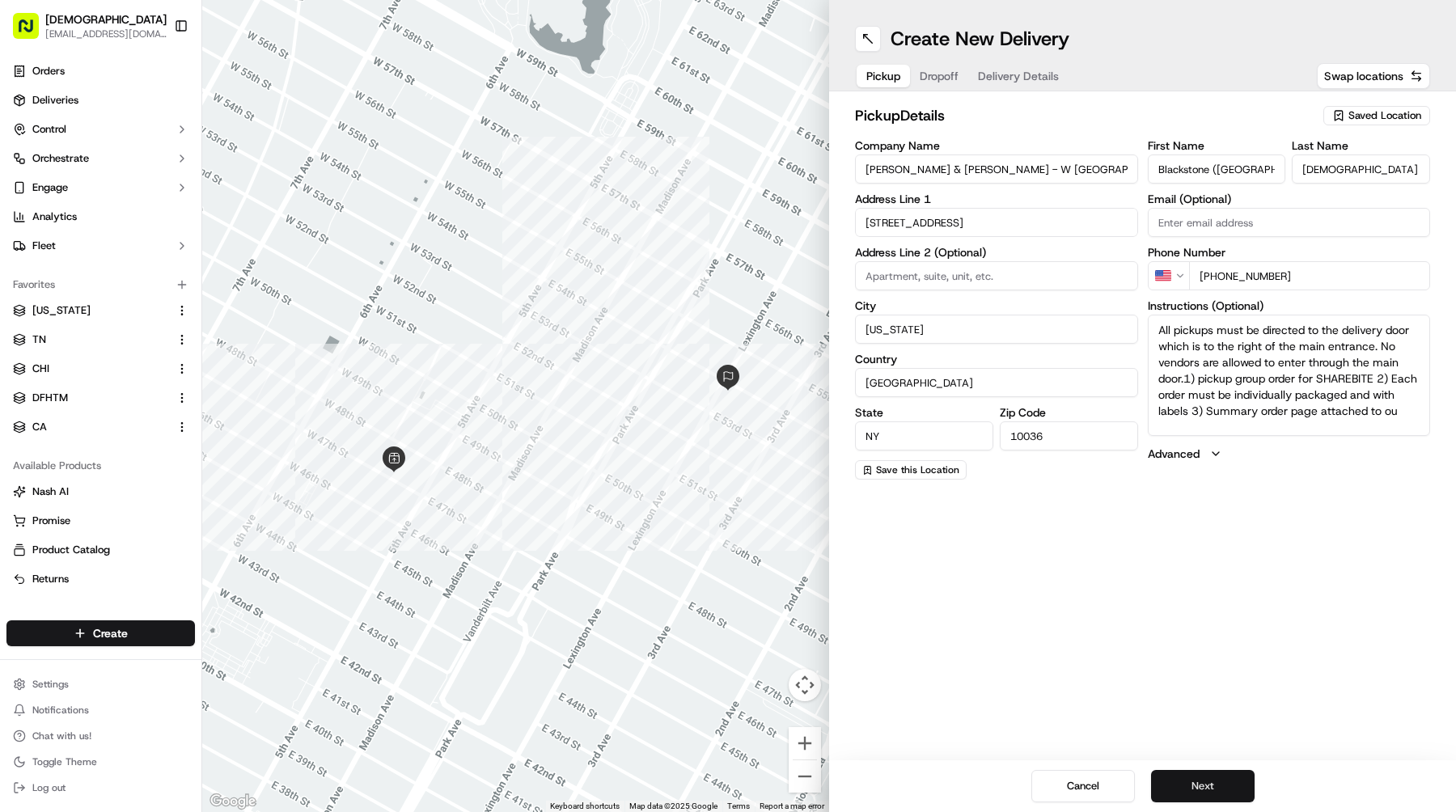
click at [1217, 774] on button "Next" at bounding box center [1202, 787] width 104 height 33
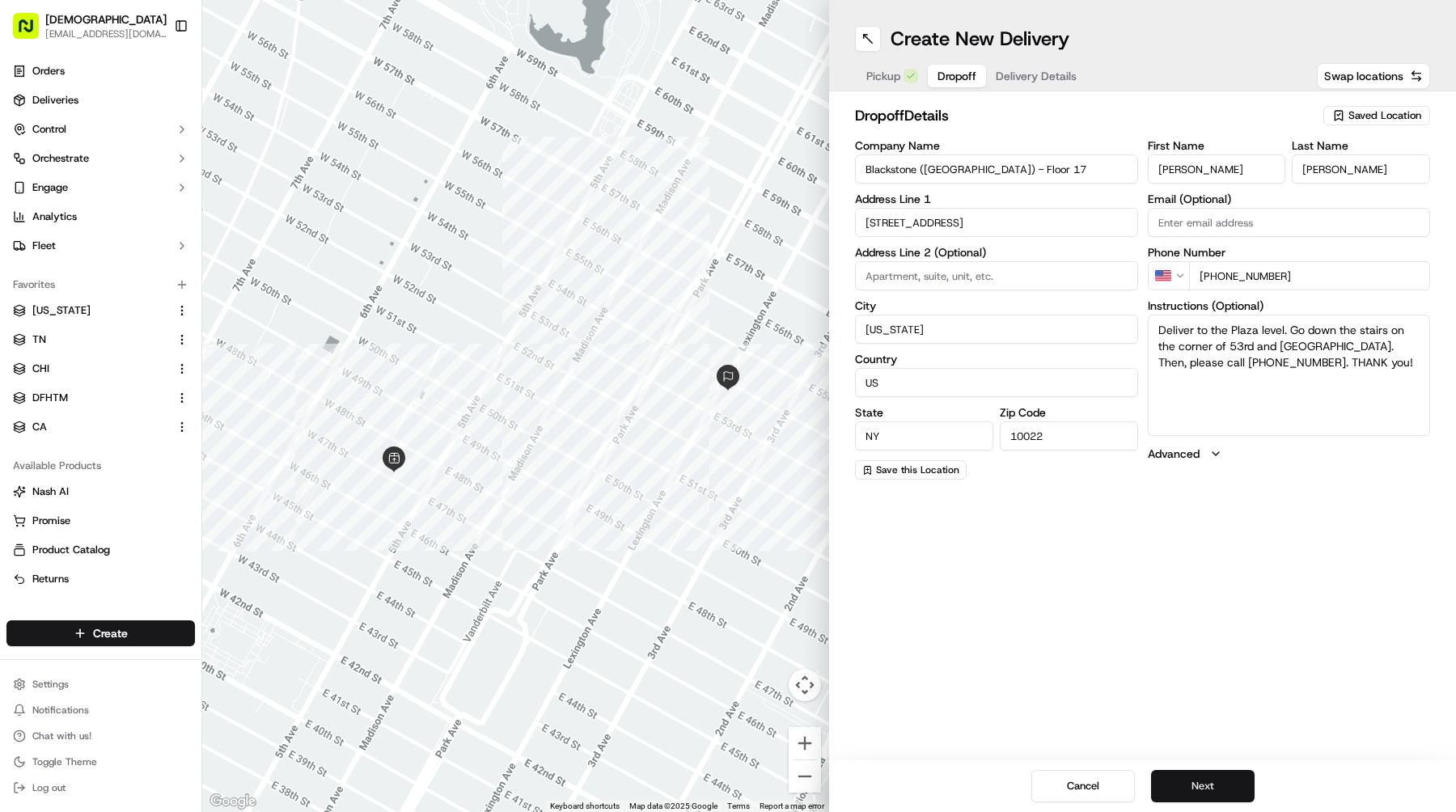
click at [1217, 774] on button "Next" at bounding box center [1202, 787] width 104 height 33
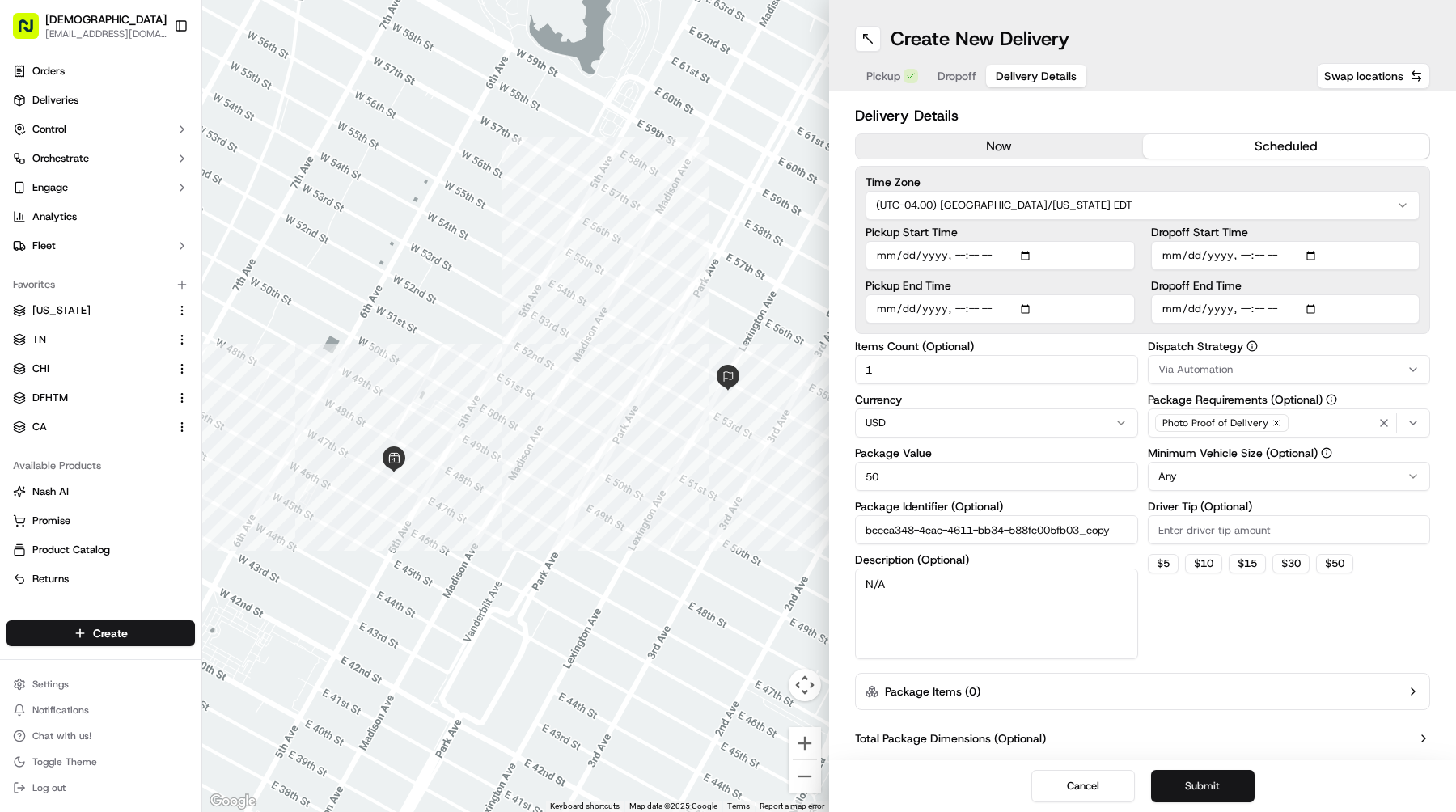
click at [1217, 774] on button "Submit" at bounding box center [1202, 787] width 104 height 33
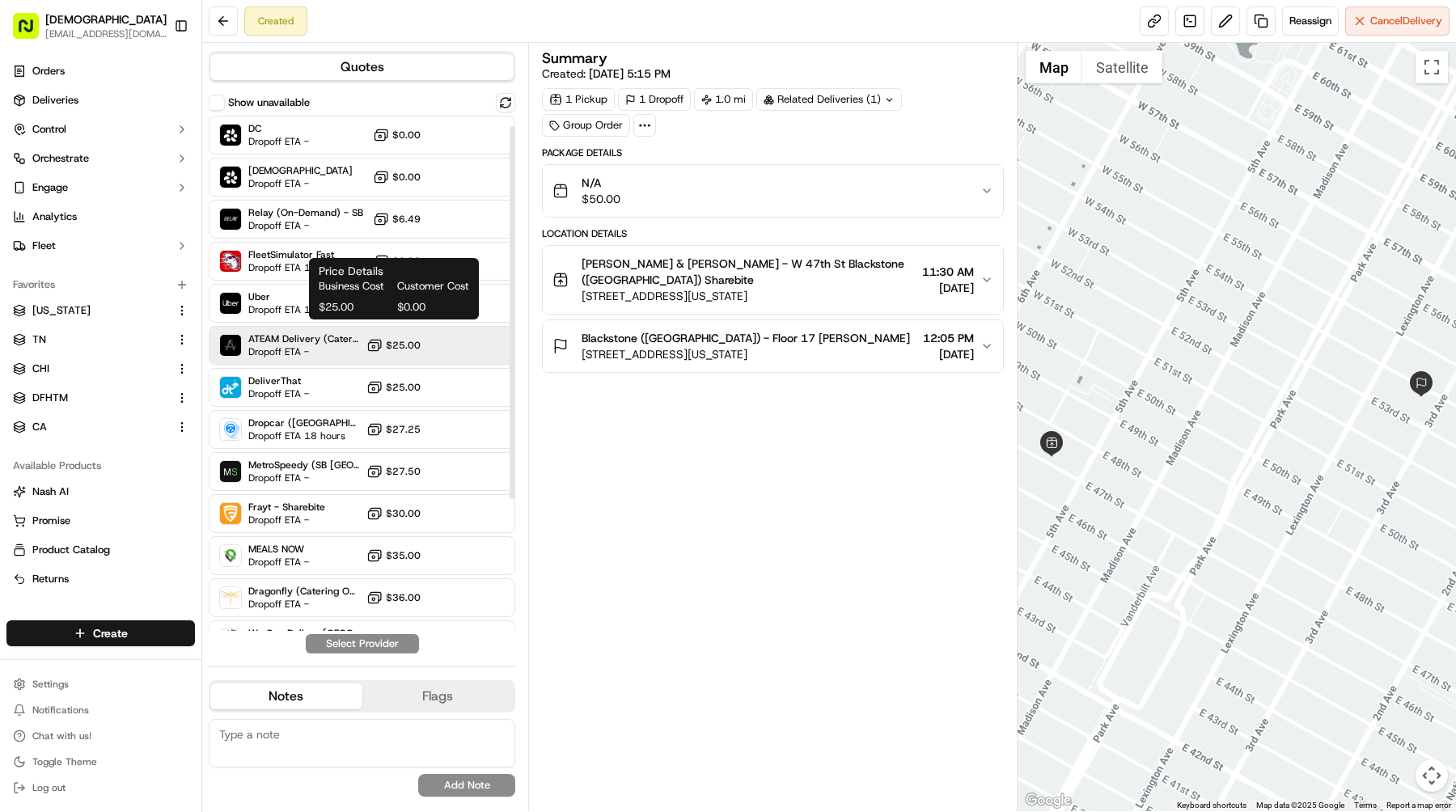
scroll to position [196, 0]
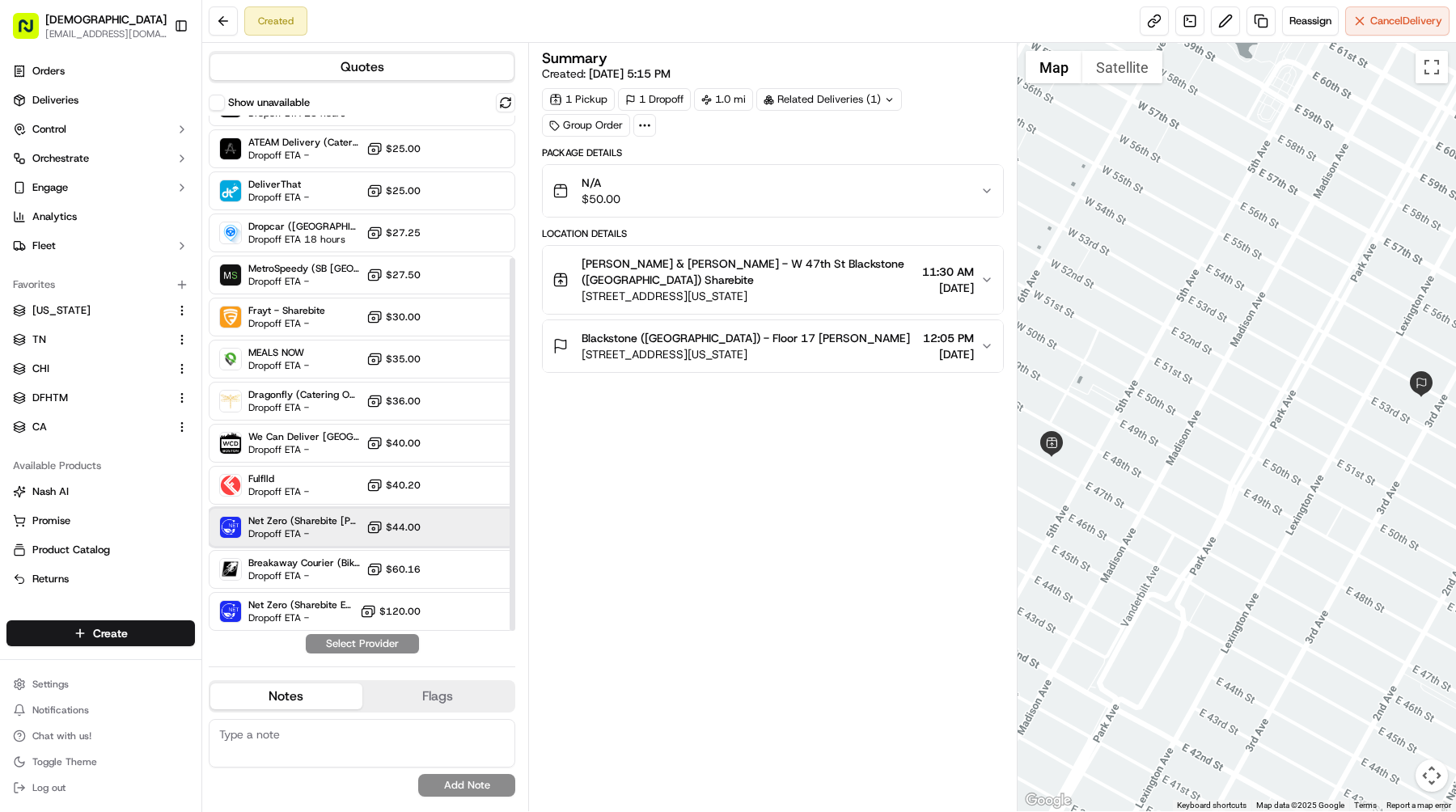
click at [339, 513] on div "Net Zero (Sharebite [PERSON_NAME]) Dropoff ETA - $44.00" at bounding box center [362, 527] width 307 height 39
click at [409, 647] on button "Assign Provider" at bounding box center [362, 644] width 115 height 20
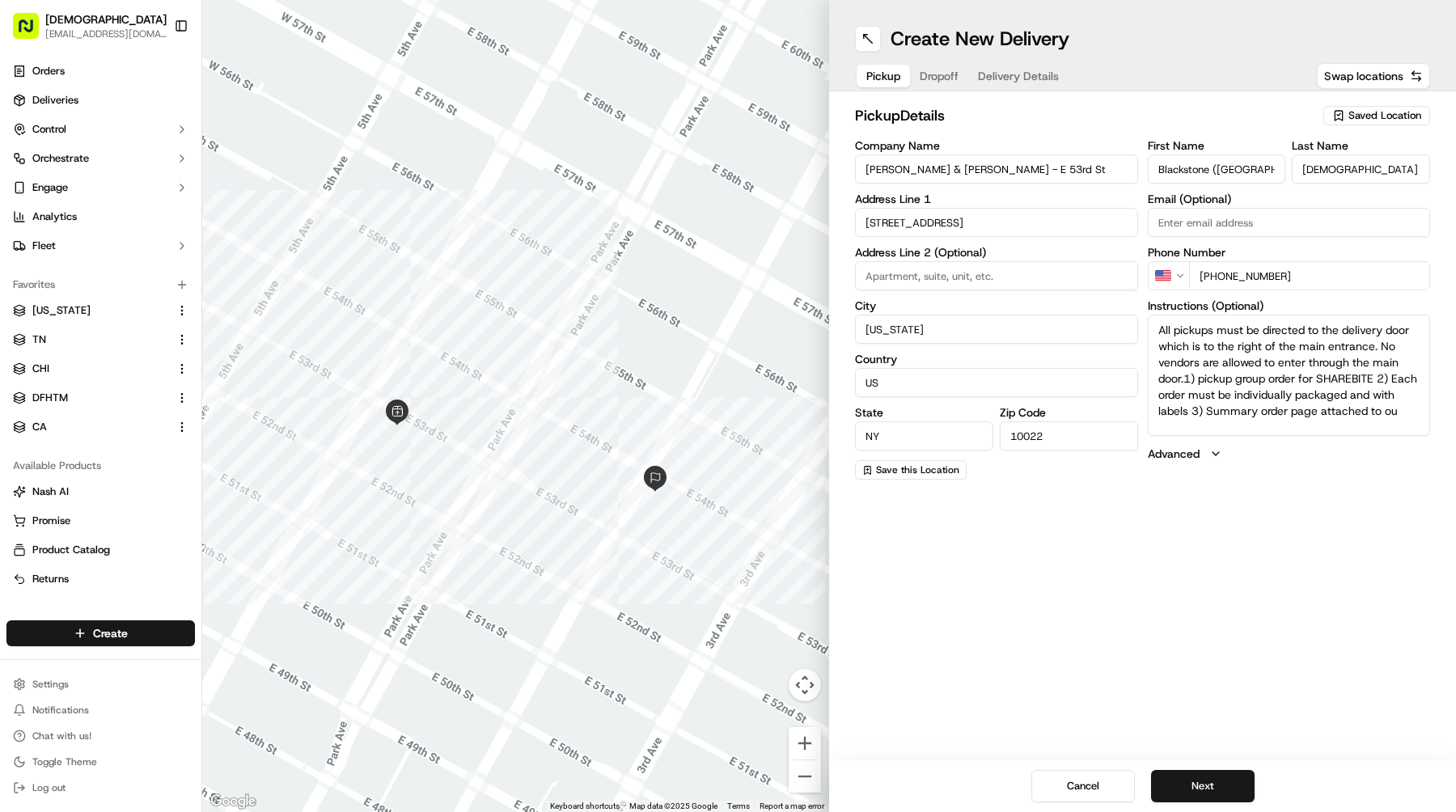
drag, startPoint x: 994, startPoint y: 171, endPoint x: 757, endPoint y: 169, distance: 237.0
click at [759, 169] on div "← Move left → Move right ↑ Move up ↓ Move down + Zoom in - Zoom out Home Jump l…" at bounding box center [829, 406] width 1254 height 812
paste input "W 47th"
type input "[PERSON_NAME] & [PERSON_NAME] - W [GEOGRAPHIC_DATA]"
drag, startPoint x: 974, startPoint y: 221, endPoint x: 694, endPoint y: 221, distance: 280.0
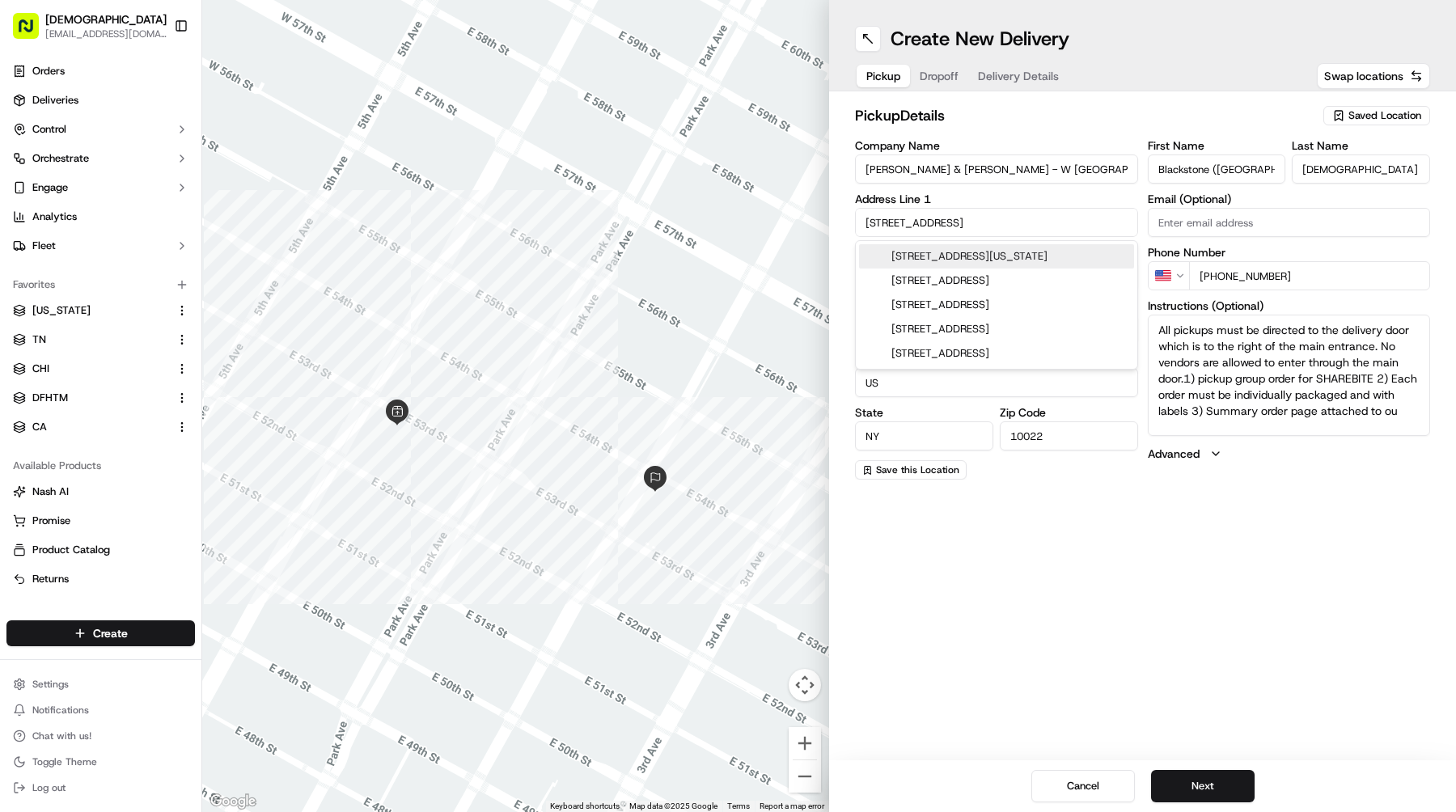
click at [695, 221] on div "← Move left → Move right ↑ Move up ↓ Move down + Zoom in - Zoom out Home Jump l…" at bounding box center [829, 406] width 1254 height 812
paste input "[STREET_ADDRESS][US_STATE]"
click at [1069, 257] on div "[STREET_ADDRESS][US_STATE]" at bounding box center [996, 257] width 275 height 24
type input "[STREET_ADDRESS][US_STATE]"
type input "[GEOGRAPHIC_DATA]"
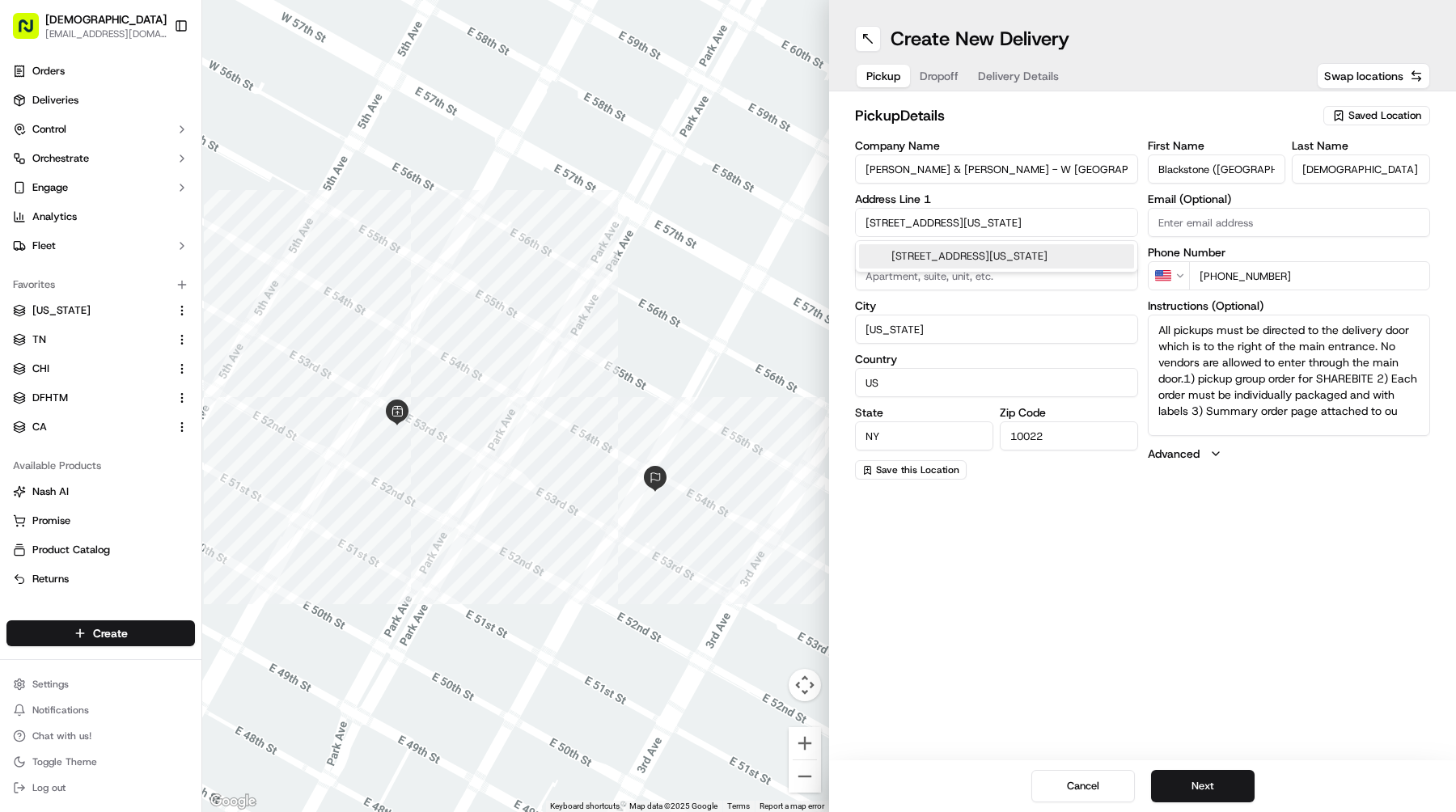
type input "10036"
type input "[STREET_ADDRESS]"
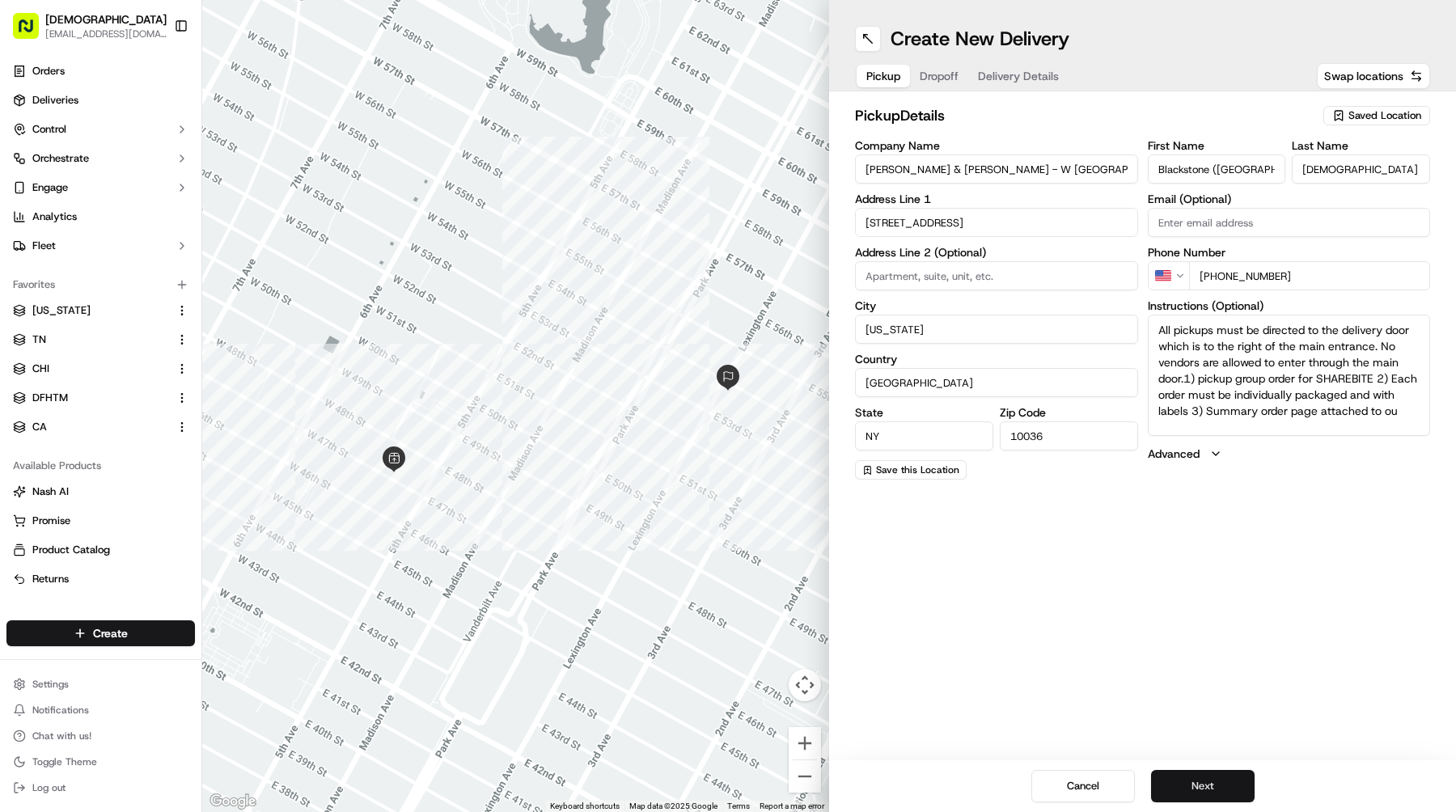
click at [1206, 775] on button "Next" at bounding box center [1202, 787] width 104 height 33
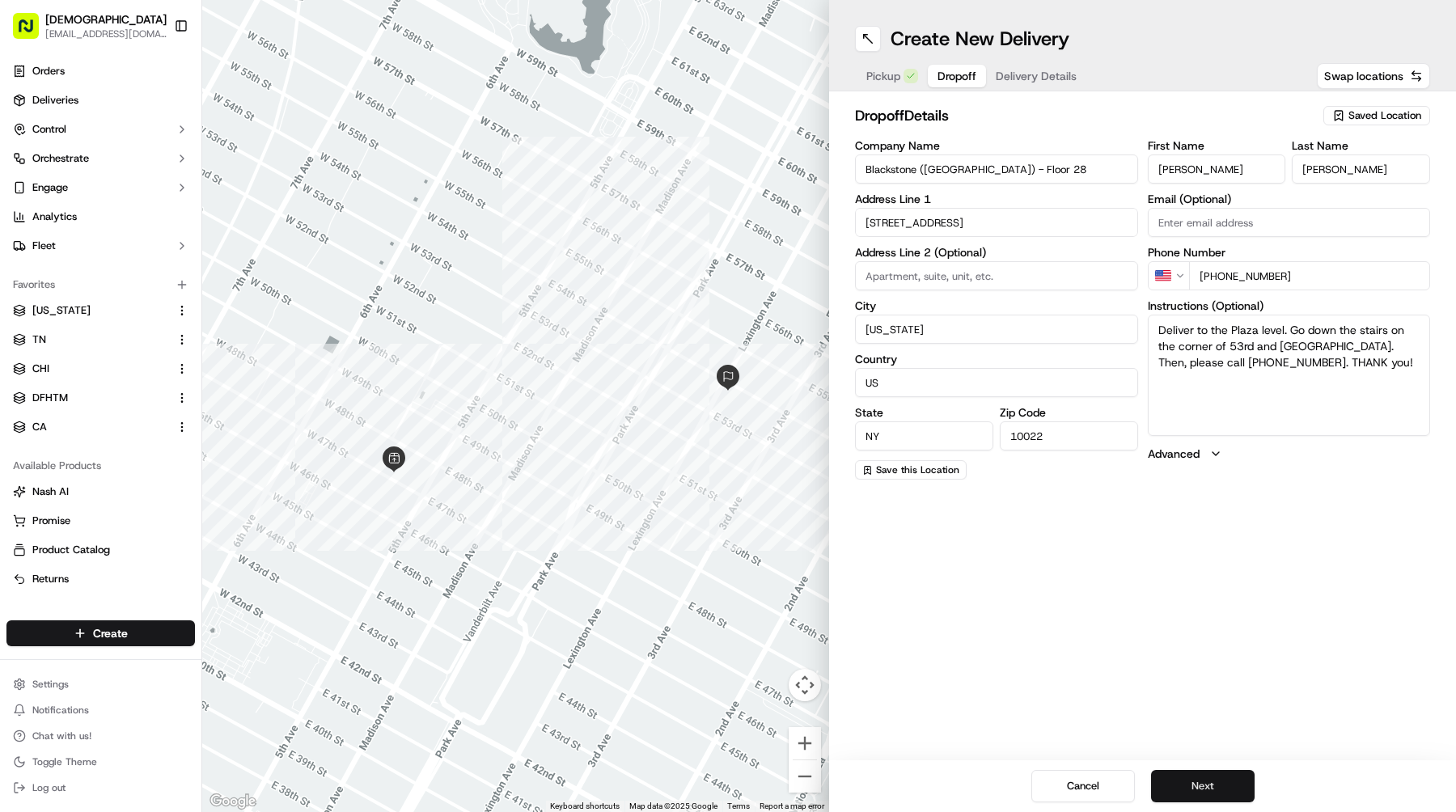
click at [1206, 775] on button "Next" at bounding box center [1202, 787] width 104 height 33
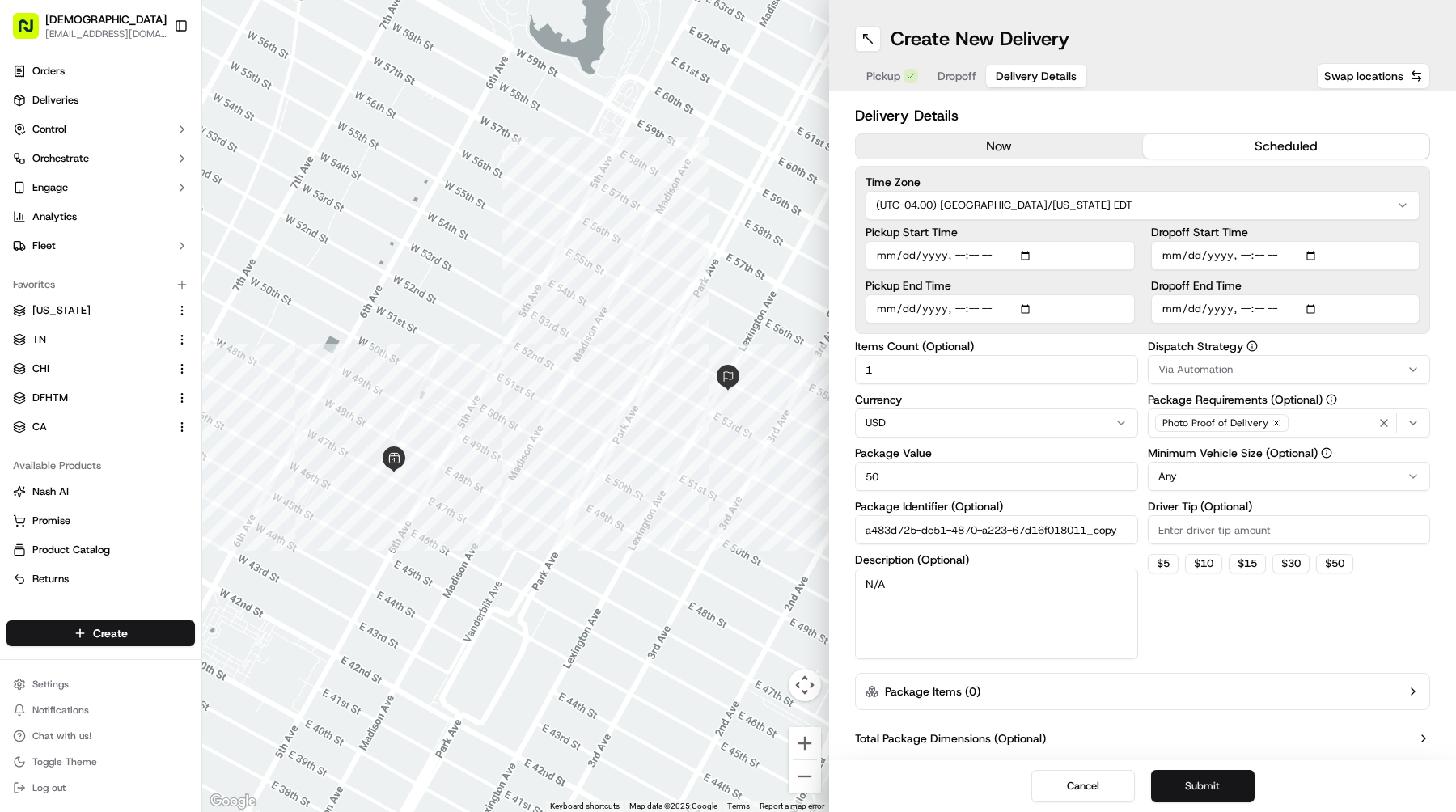
click at [1206, 775] on button "Submit" at bounding box center [1202, 787] width 104 height 33
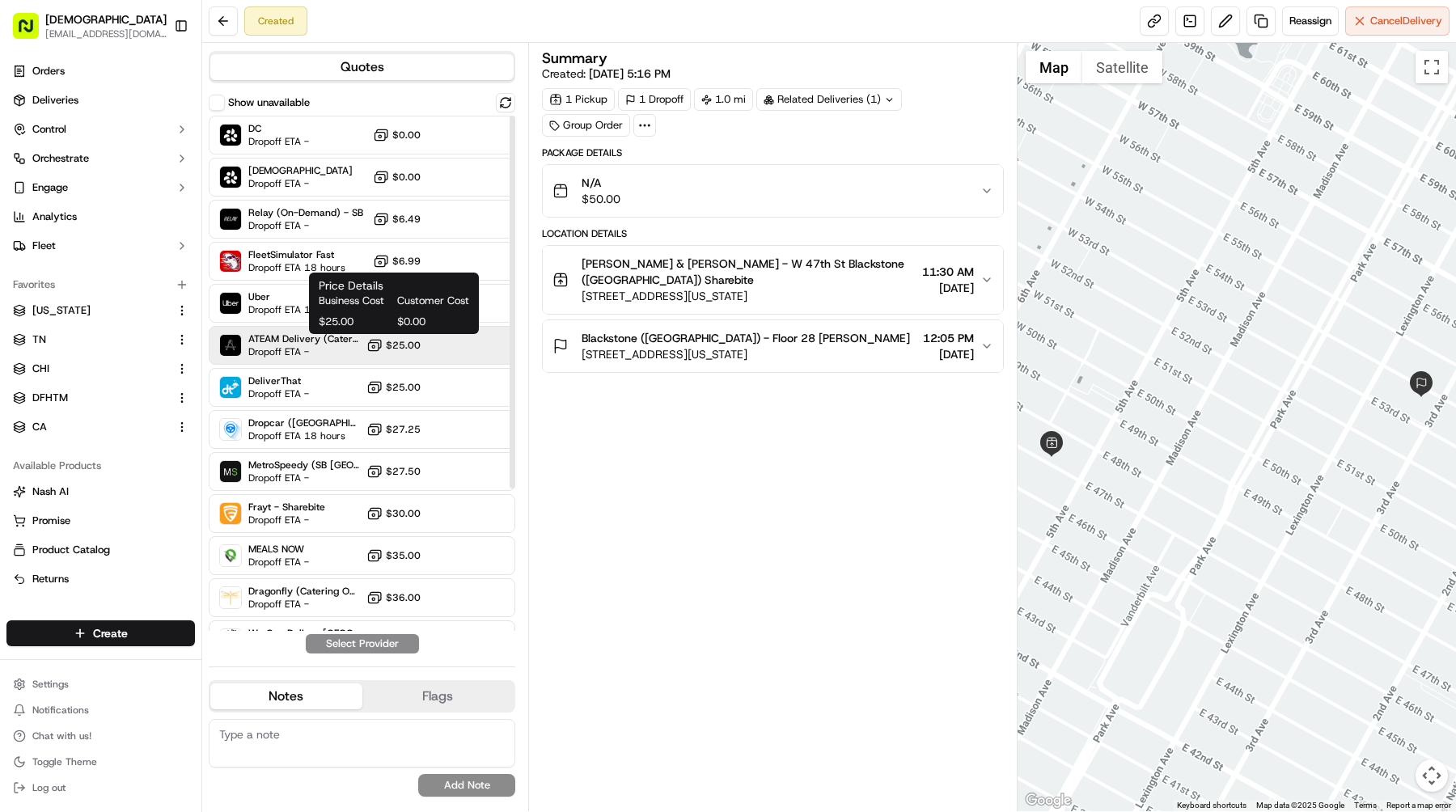
scroll to position [196, 0]
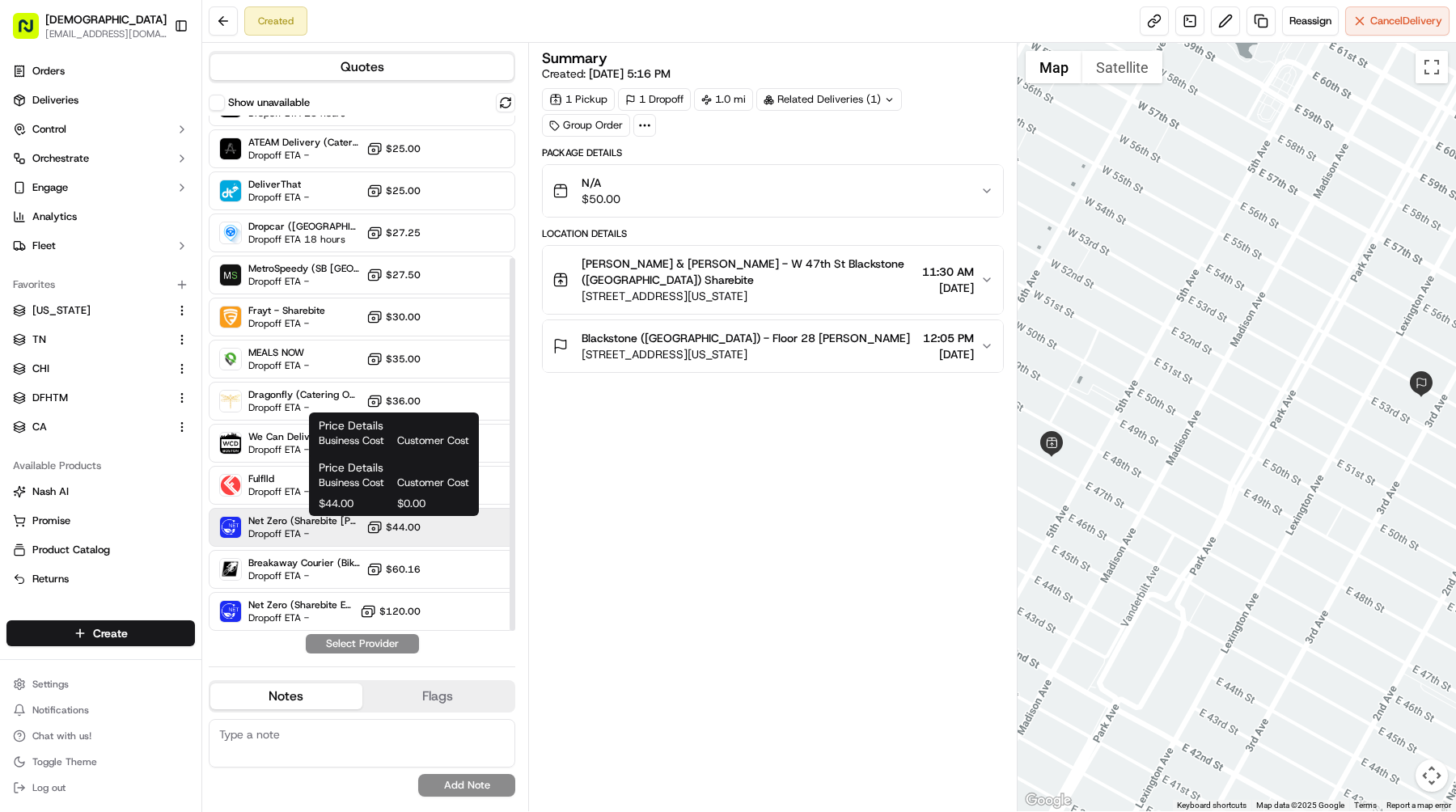
click at [379, 523] on icon at bounding box center [374, 527] width 16 height 16
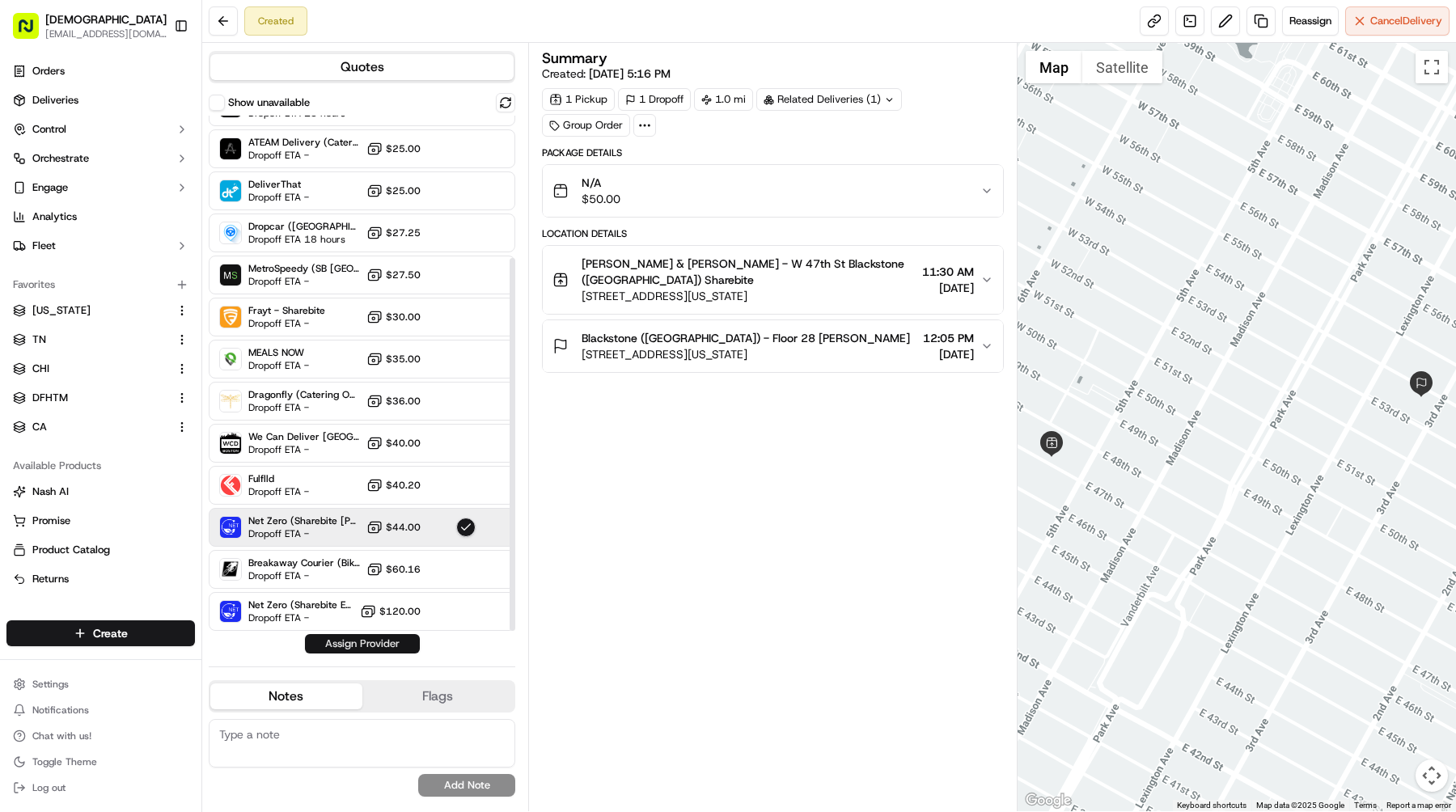
click at [381, 652] on button "Assign Provider" at bounding box center [362, 644] width 115 height 20
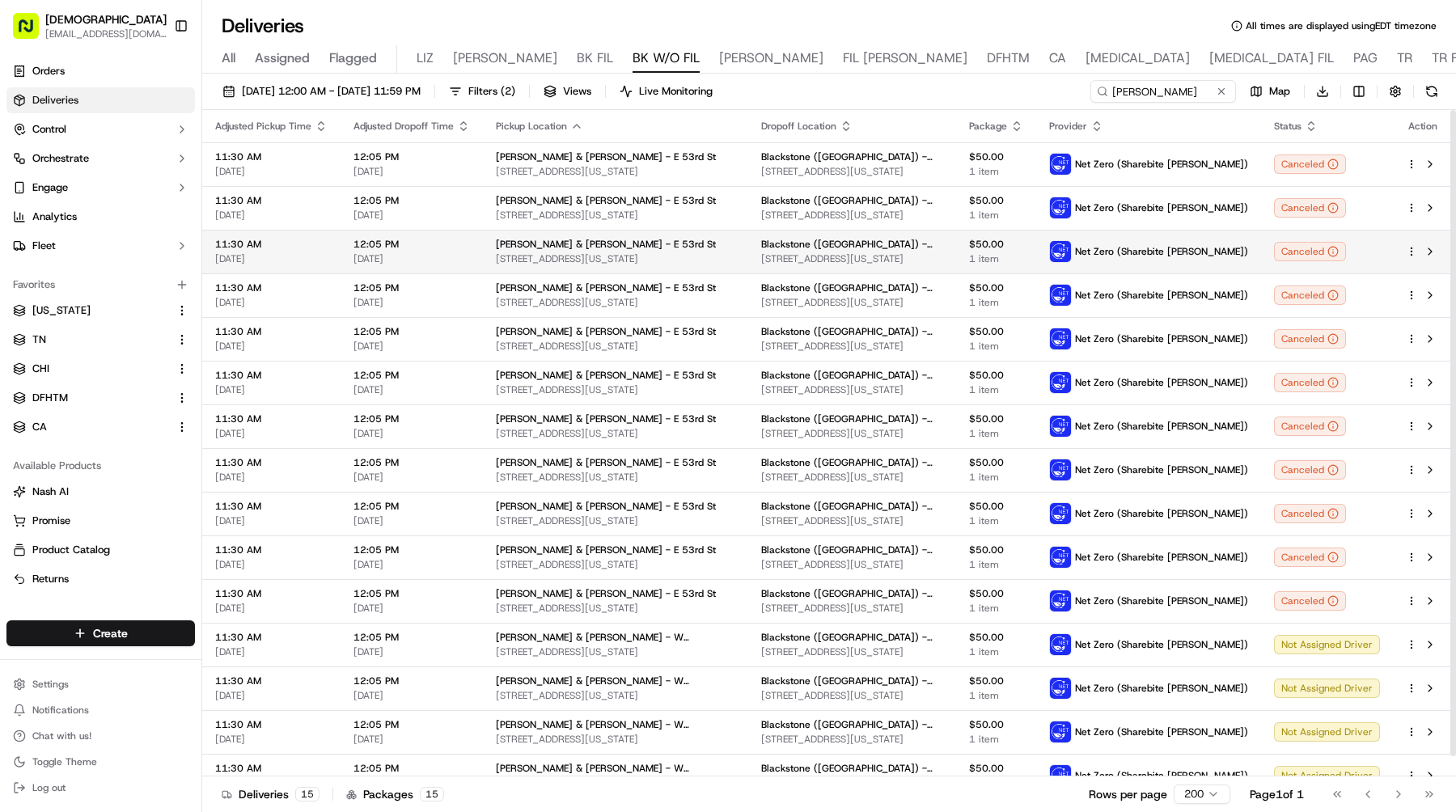
scroll to position [21, 0]
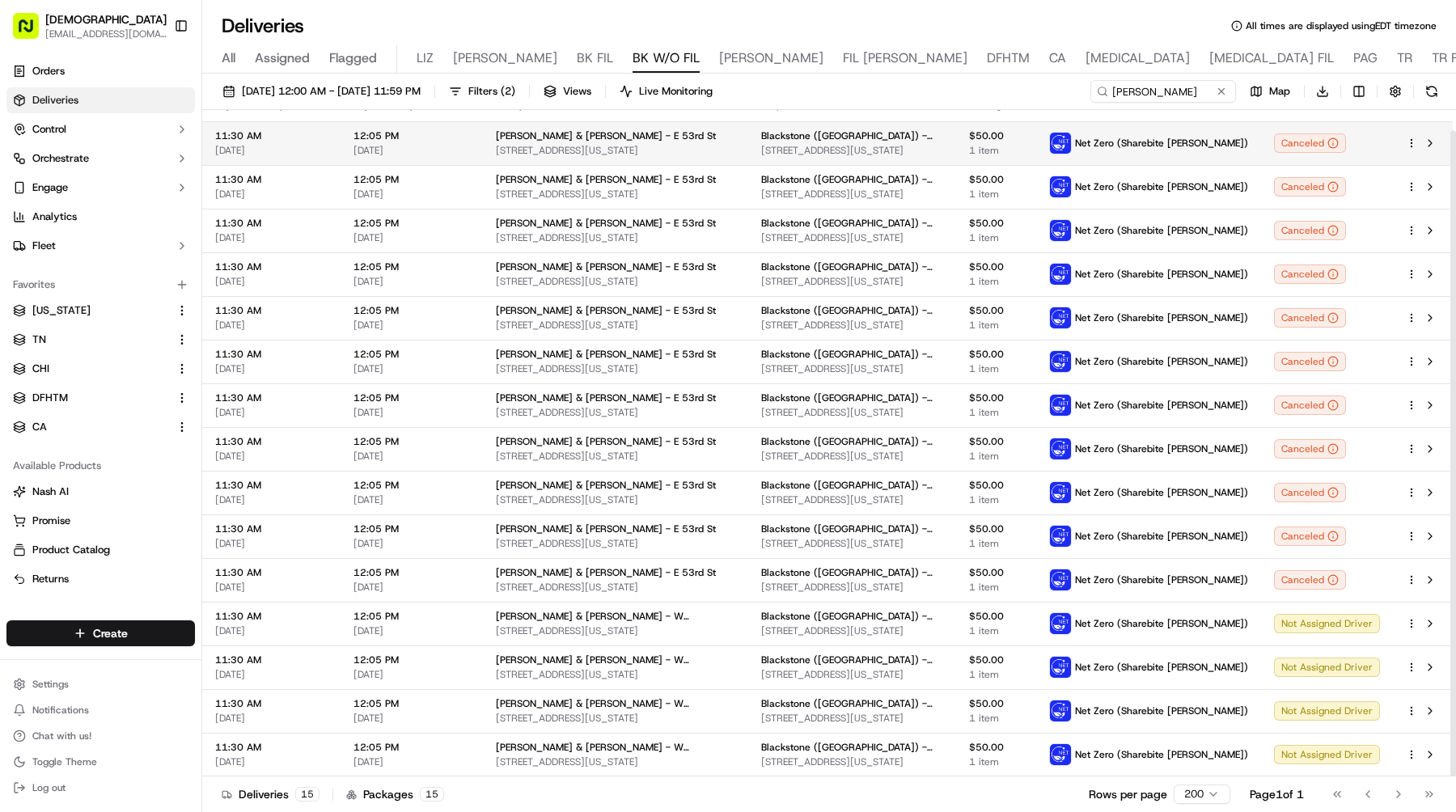
click at [1410, 143] on html "Sharebite [EMAIL_ADDRESS][DOMAIN_NAME] Toggle Sidebar Orders Deliveries Control…" at bounding box center [728, 406] width 1456 height 812
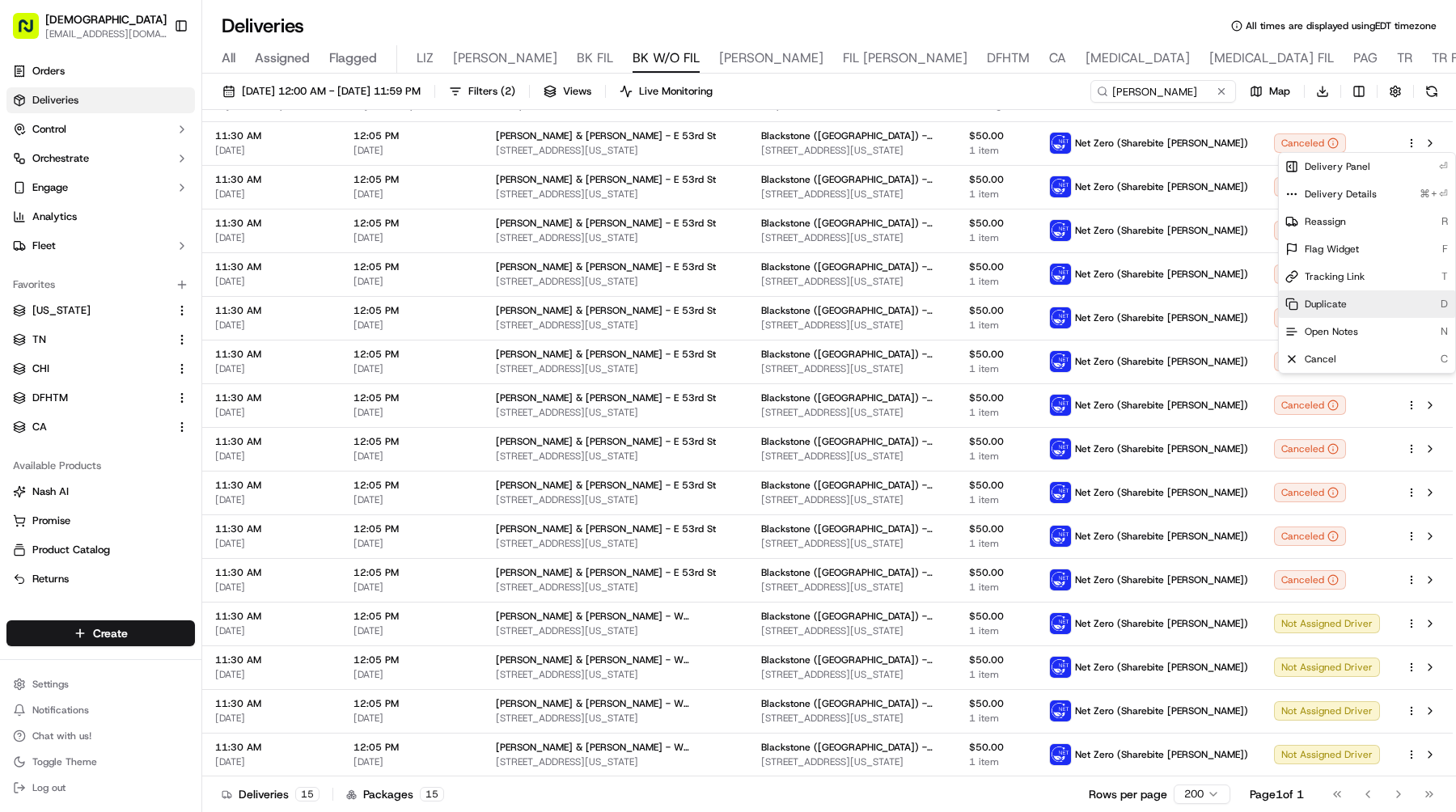
click at [1330, 298] on span "Duplicate" at bounding box center [1326, 304] width 42 height 13
click at [853, 262] on html "Sharebite e.park@sharebite.com Toggle Sidebar Orders Deliveries Control Orchest…" at bounding box center [728, 406] width 1456 height 812
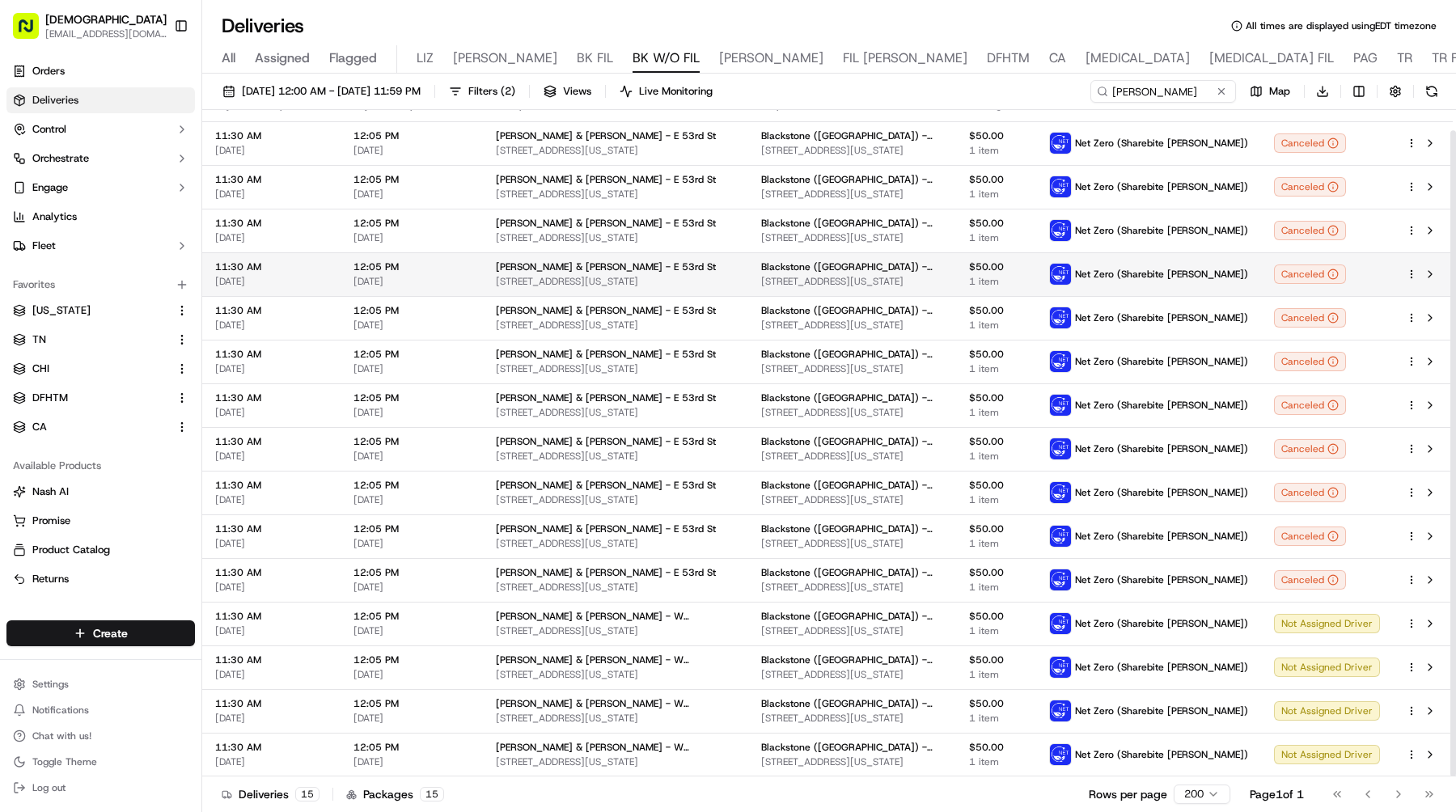
scroll to position [0, 0]
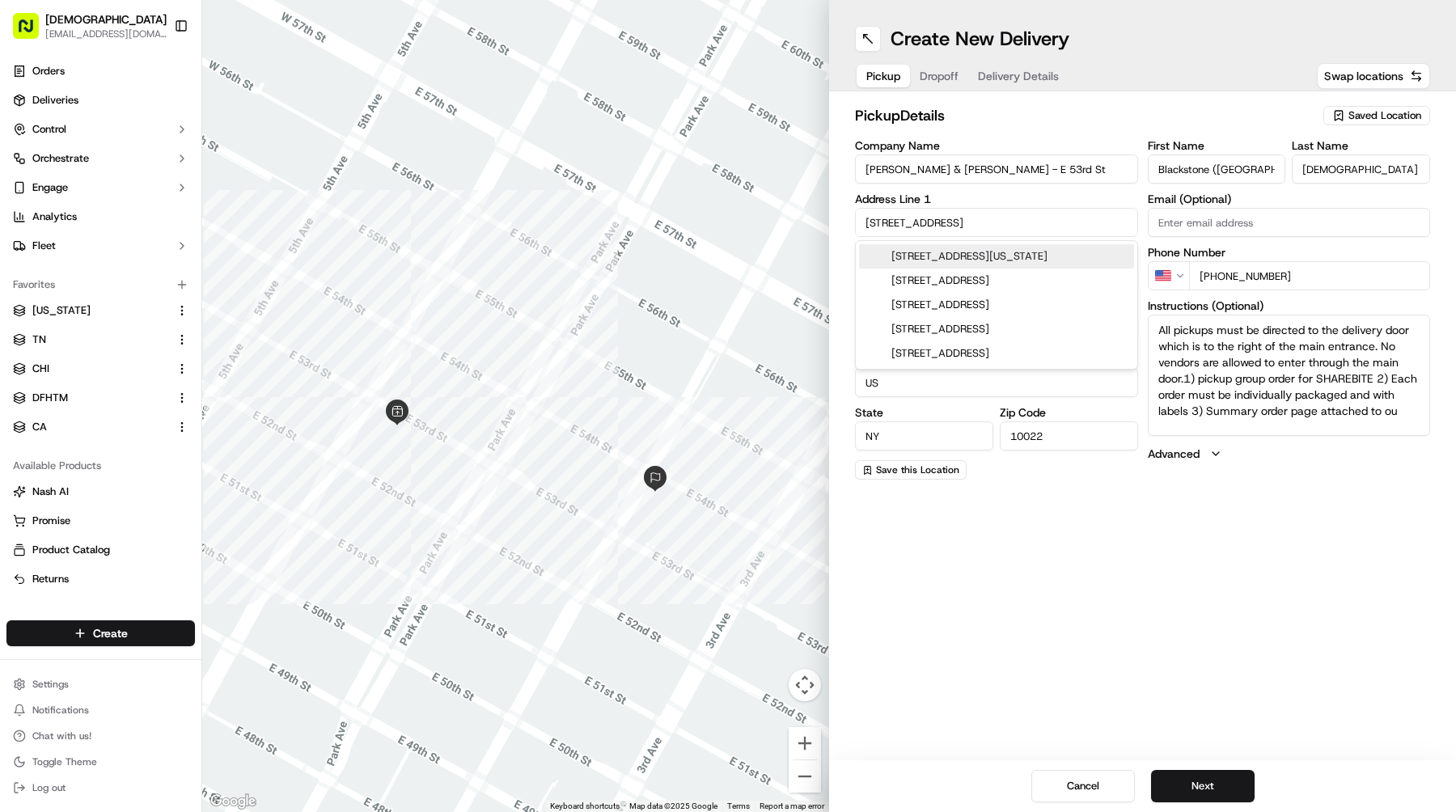
drag, startPoint x: 955, startPoint y: 214, endPoint x: 791, endPoint y: 215, distance: 164.0
click at [791, 215] on div "← Move left → Move right ↑ Move up ↓ Move down + Zoom in - Zoom out Home Jump l…" at bounding box center [829, 406] width 1254 height 812
drag, startPoint x: 942, startPoint y: 222, endPoint x: 796, endPoint y: 222, distance: 146.0
click at [796, 222] on div "← Move left → Move right ↑ Move up ↓ Move down + Zoom in - Zoom out Home Jump l…" at bounding box center [829, 406] width 1254 height 812
paste input "[STREET_ADDRESS][US_STATE]"
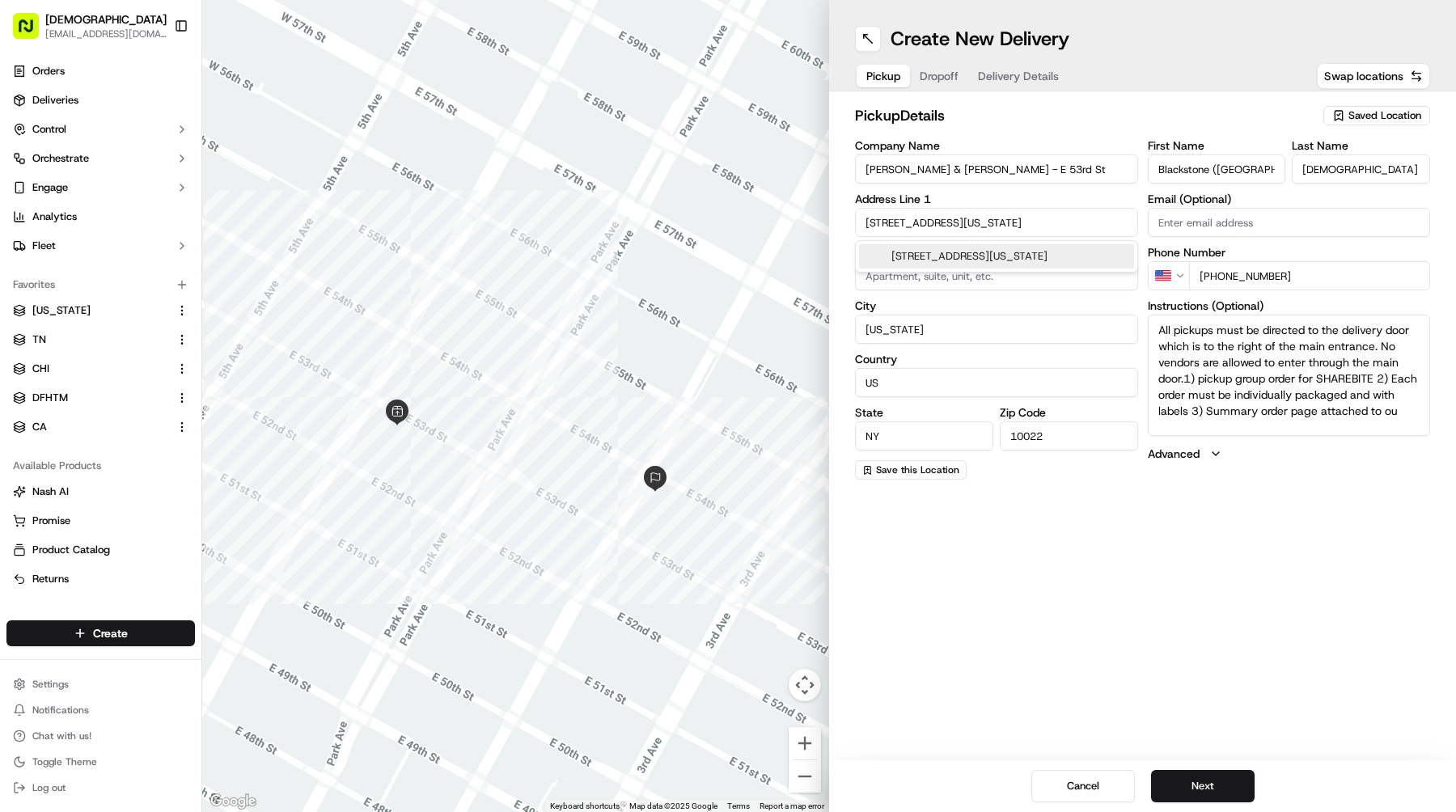
click at [913, 251] on div "[STREET_ADDRESS][US_STATE]" at bounding box center [996, 257] width 275 height 24
type input "[STREET_ADDRESS][US_STATE]"
type input "[GEOGRAPHIC_DATA]"
type input "10036"
type input "[STREET_ADDRESS]"
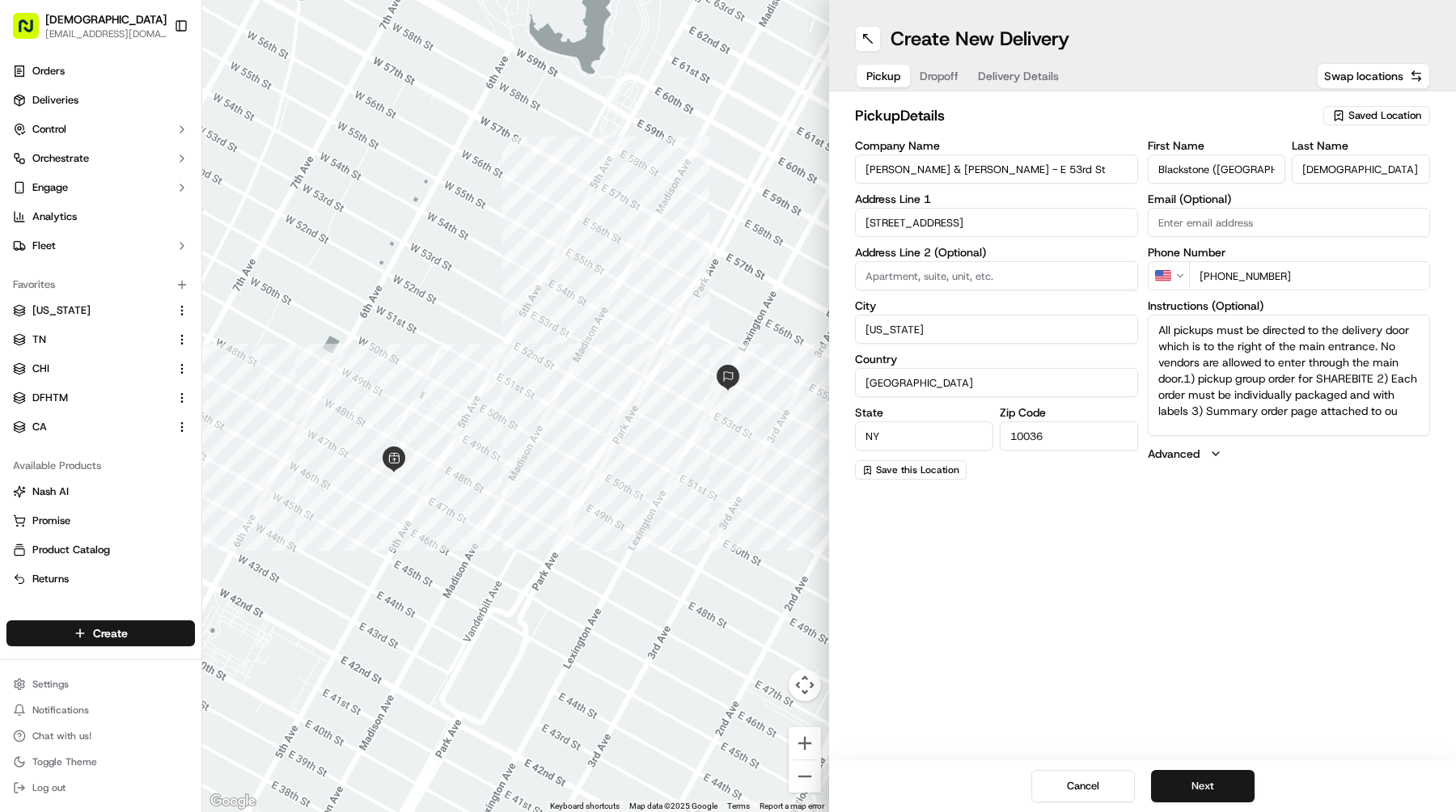
drag, startPoint x: 912, startPoint y: 168, endPoint x: 672, endPoint y: 168, distance: 240.0
click at [676, 168] on div "← Move left → Move right ↑ Move up ↓ Move down + Zoom in - Zoom out Home Jump l…" at bounding box center [829, 406] width 1254 height 812
paste input "W 47th"
type input "[PERSON_NAME] & [PERSON_NAME] - W [GEOGRAPHIC_DATA]"
drag, startPoint x: 1176, startPoint y: 774, endPoint x: 1047, endPoint y: 312, distance: 479.7
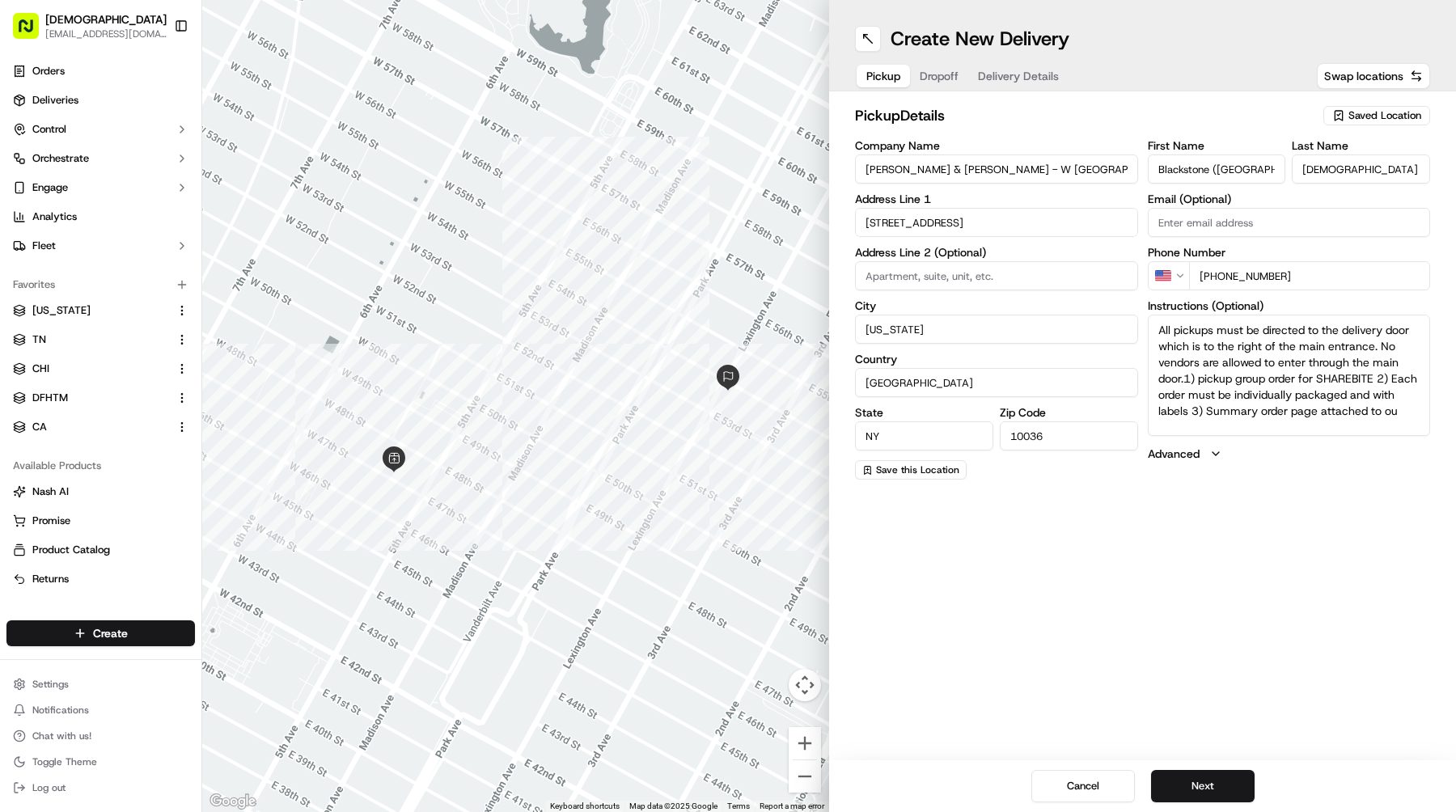
click at [1047, 312] on div "Create New Delivery Pickup Dropoff Delivery Details Swap locations pickup Detai…" at bounding box center [1142, 406] width 627 height 812
click at [1005, 214] on input "[STREET_ADDRESS]" at bounding box center [996, 223] width 283 height 29
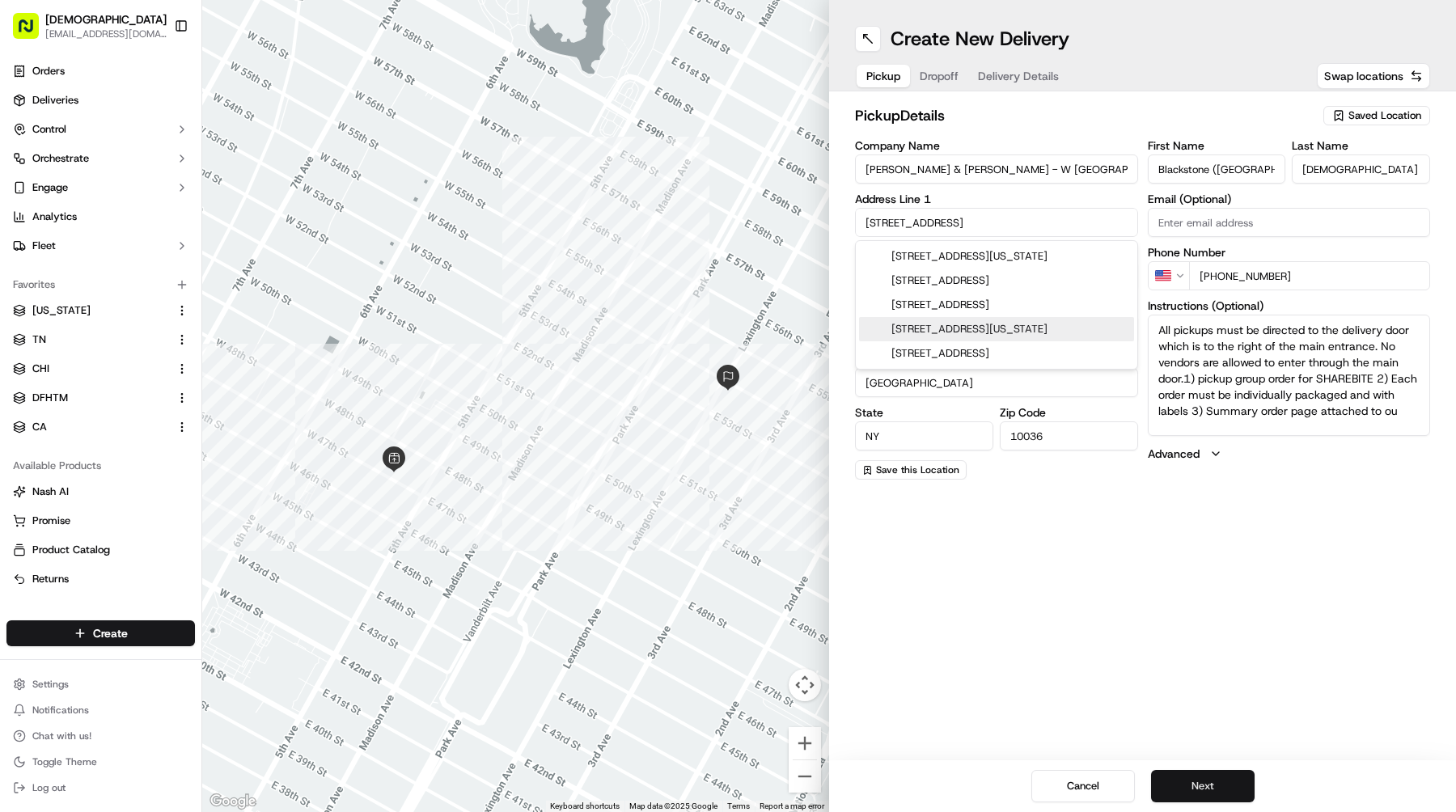
click at [1192, 783] on button "Next" at bounding box center [1202, 787] width 104 height 33
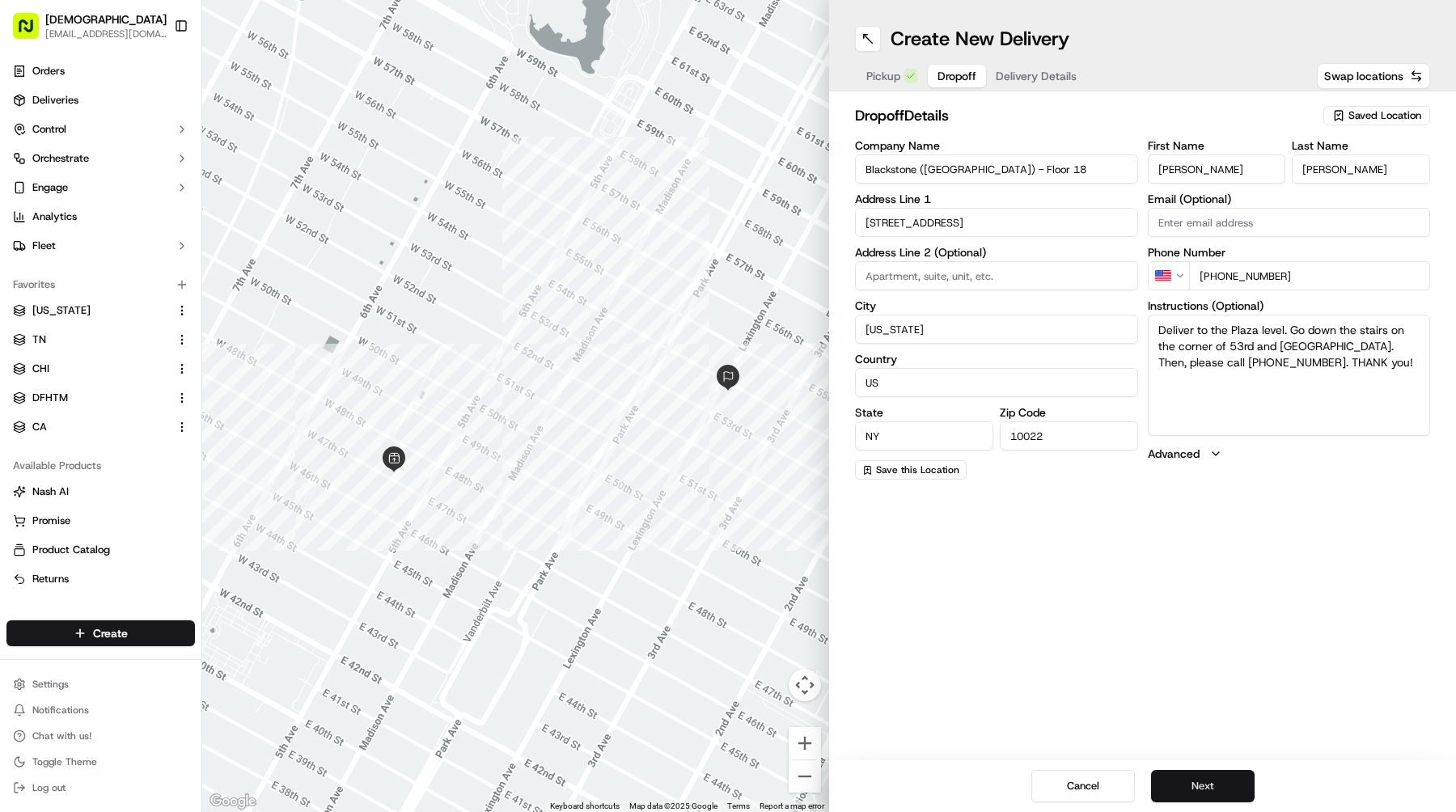
click at [1192, 783] on button "Next" at bounding box center [1202, 787] width 104 height 33
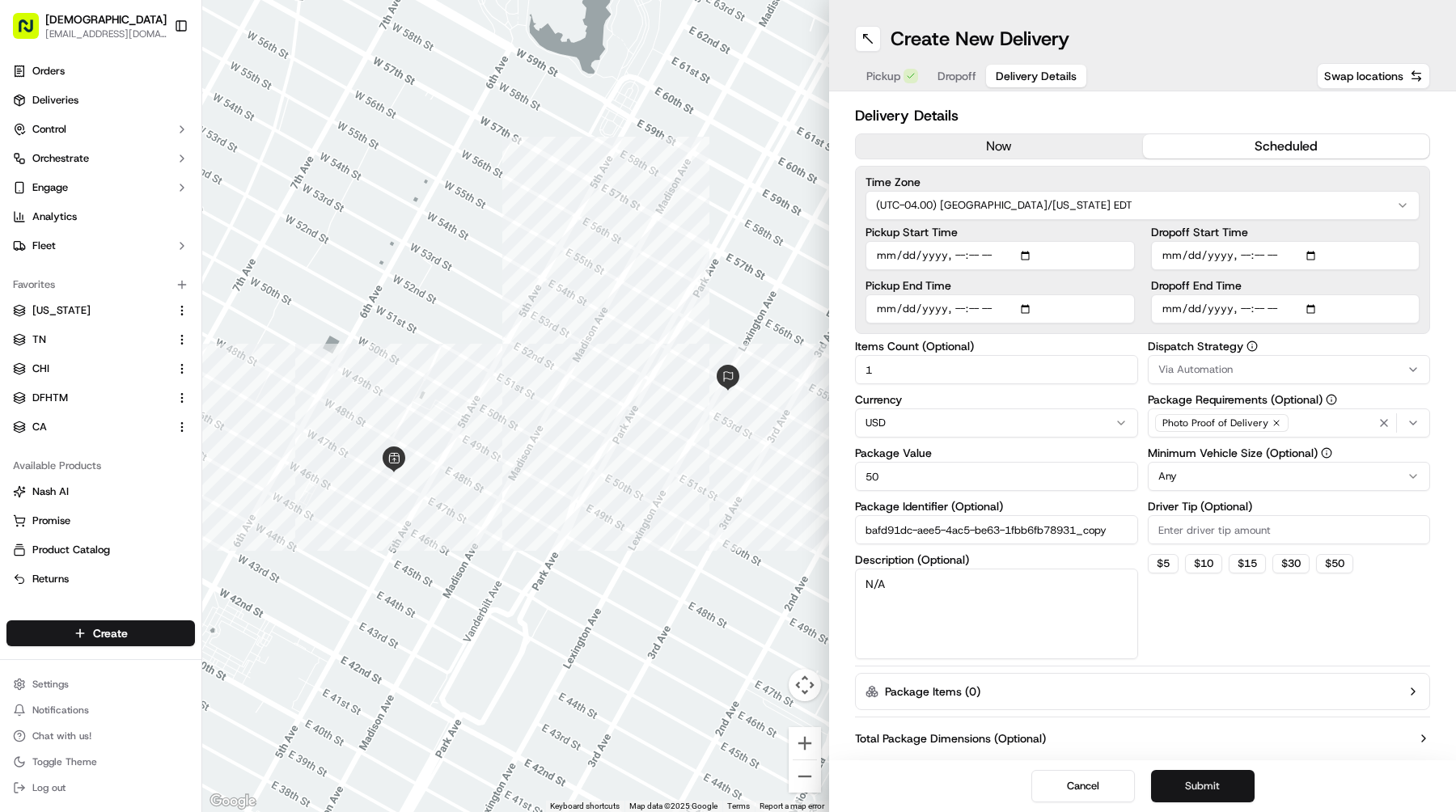
click at [1192, 783] on button "Submit" at bounding box center [1202, 787] width 104 height 33
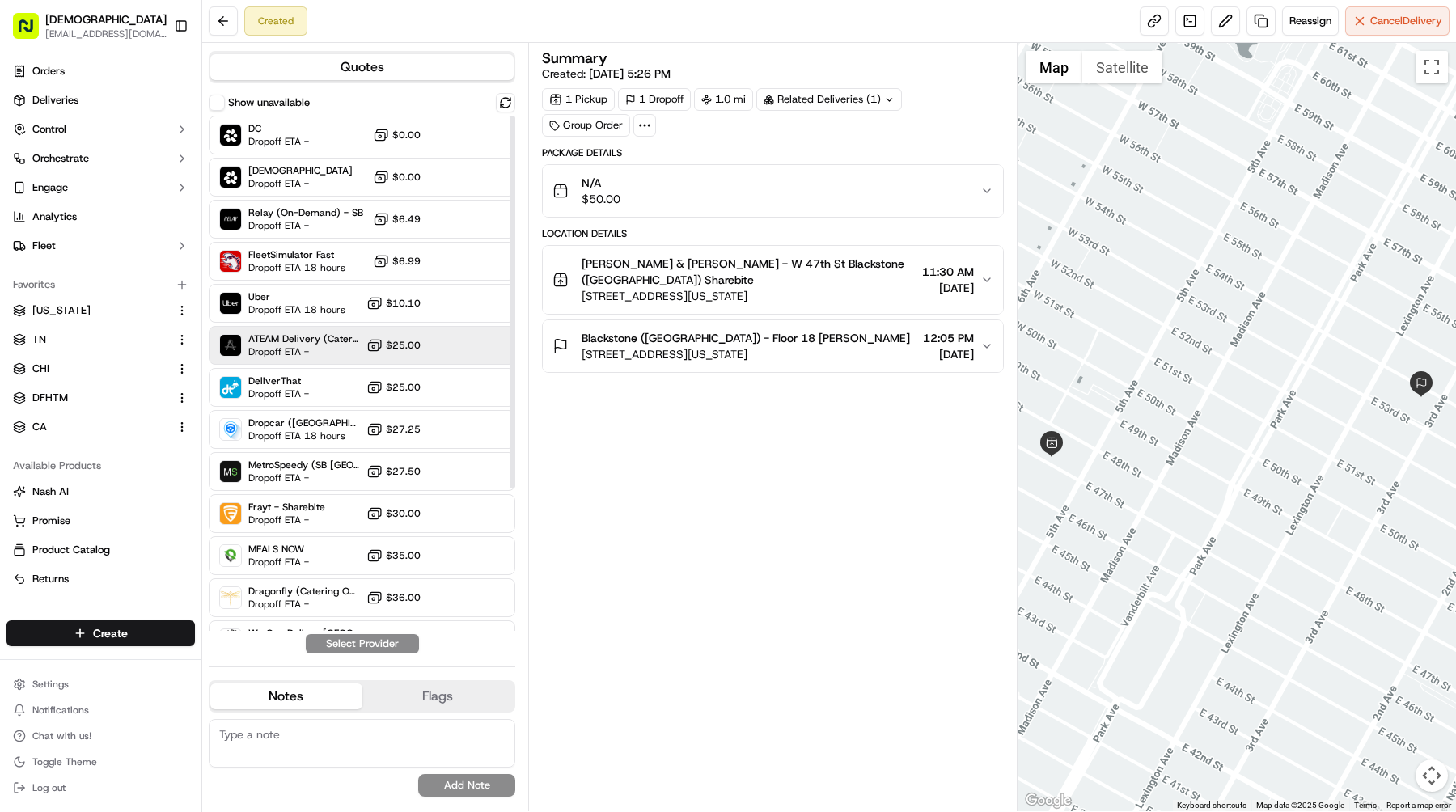
scroll to position [196, 0]
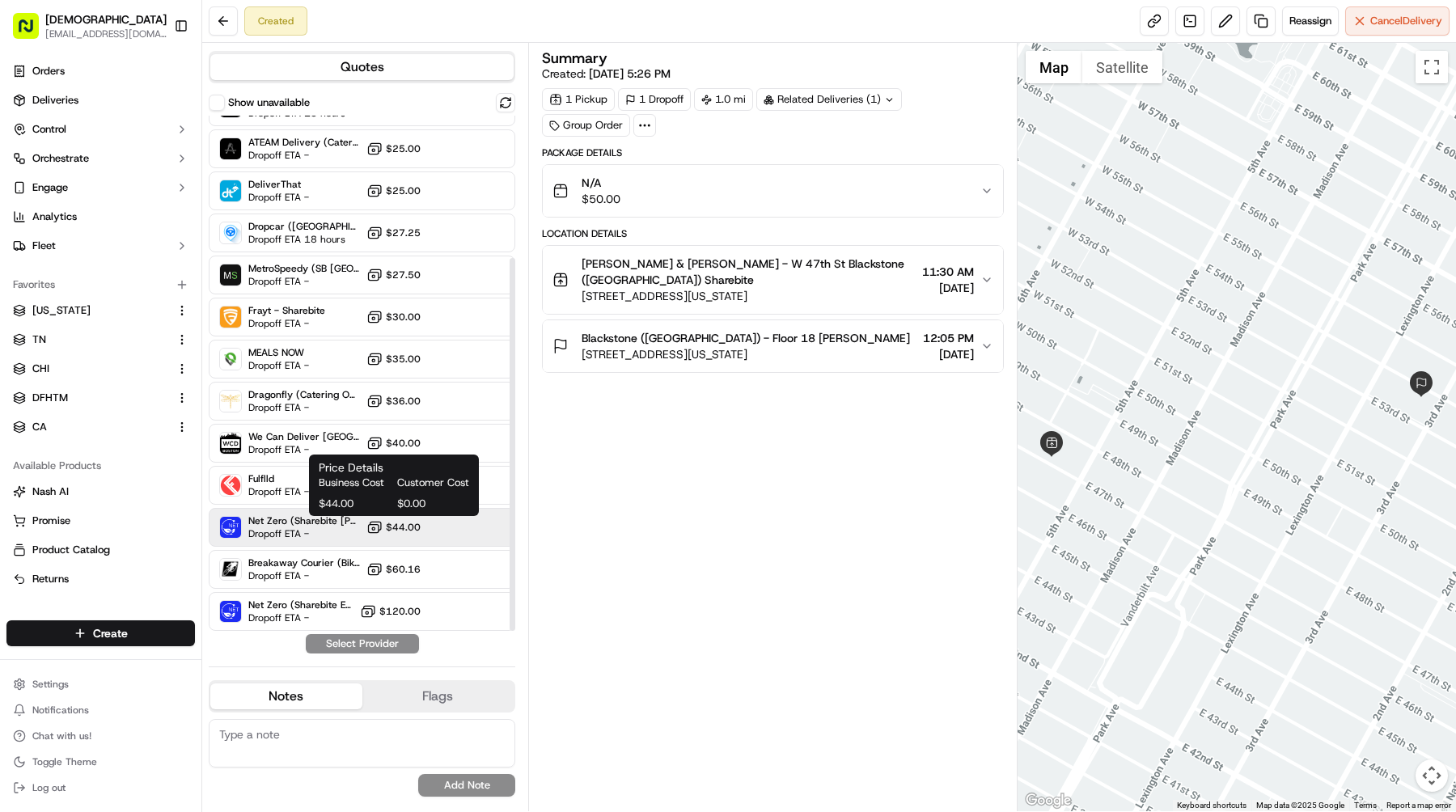
click at [368, 532] on rect at bounding box center [373, 529] width 11 height 8
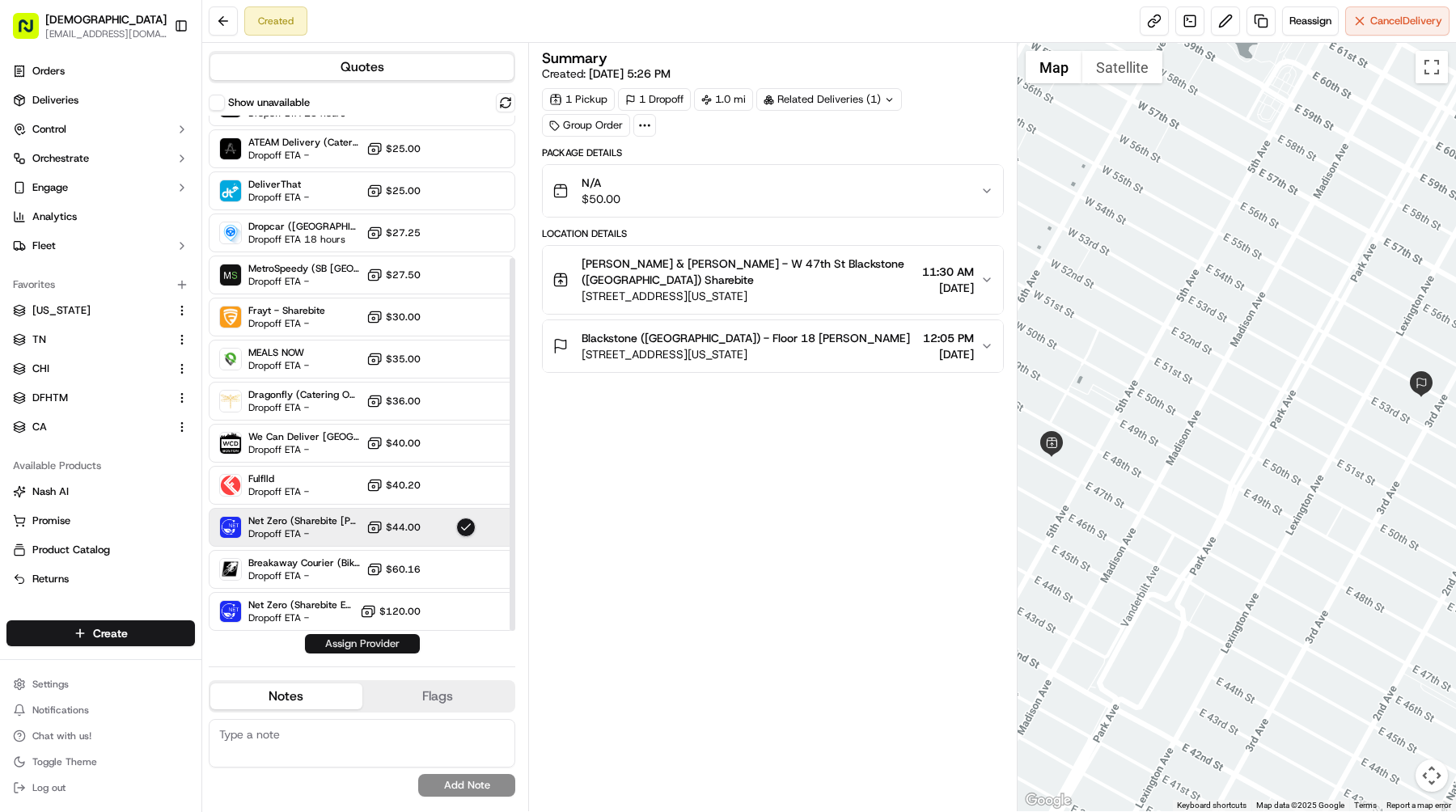
click at [395, 647] on button "Assign Provider" at bounding box center [362, 644] width 115 height 20
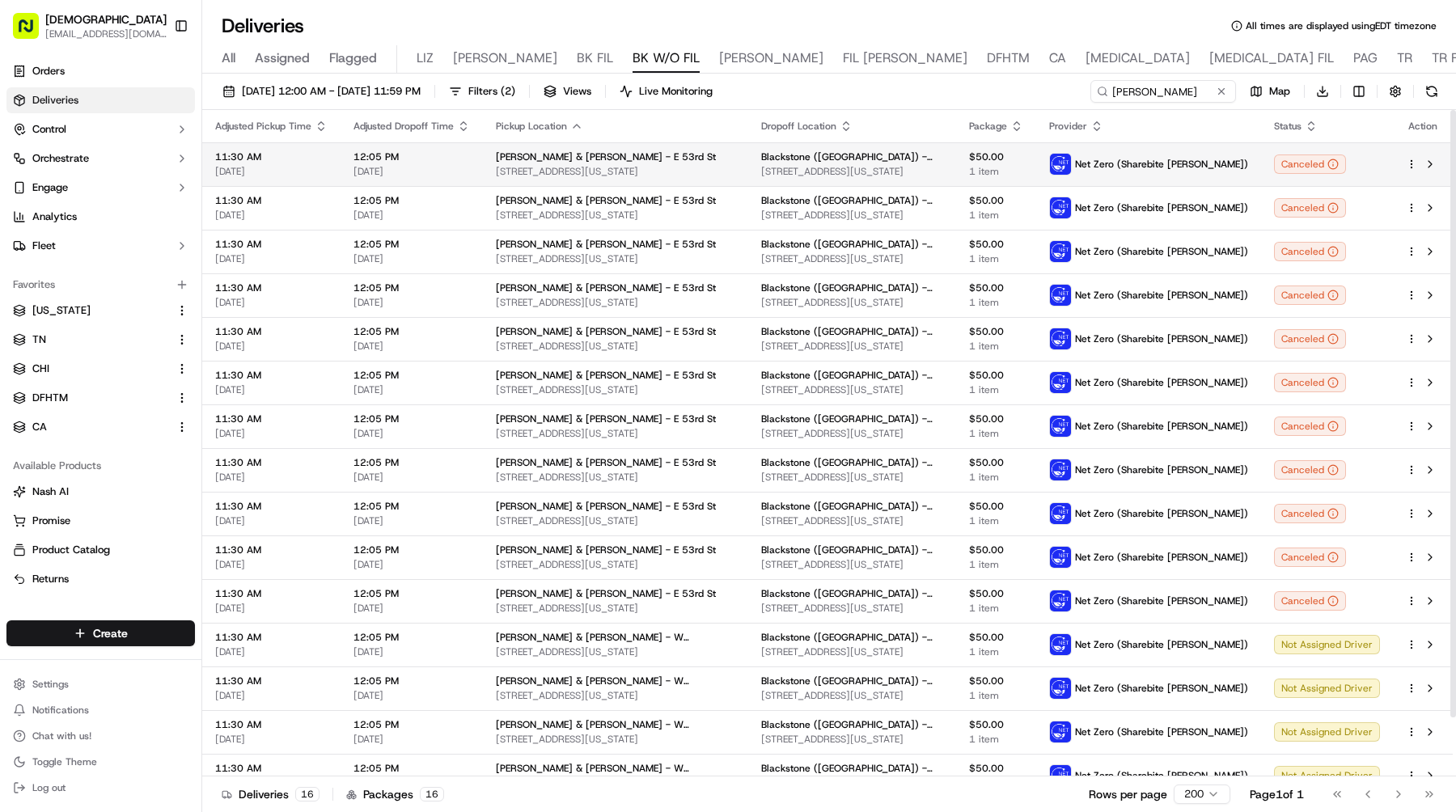
click at [1411, 161] on html "Sharebite e.park@sharebite.com Toggle Sidebar Orders Deliveries Control Orchest…" at bounding box center [728, 406] width 1456 height 812
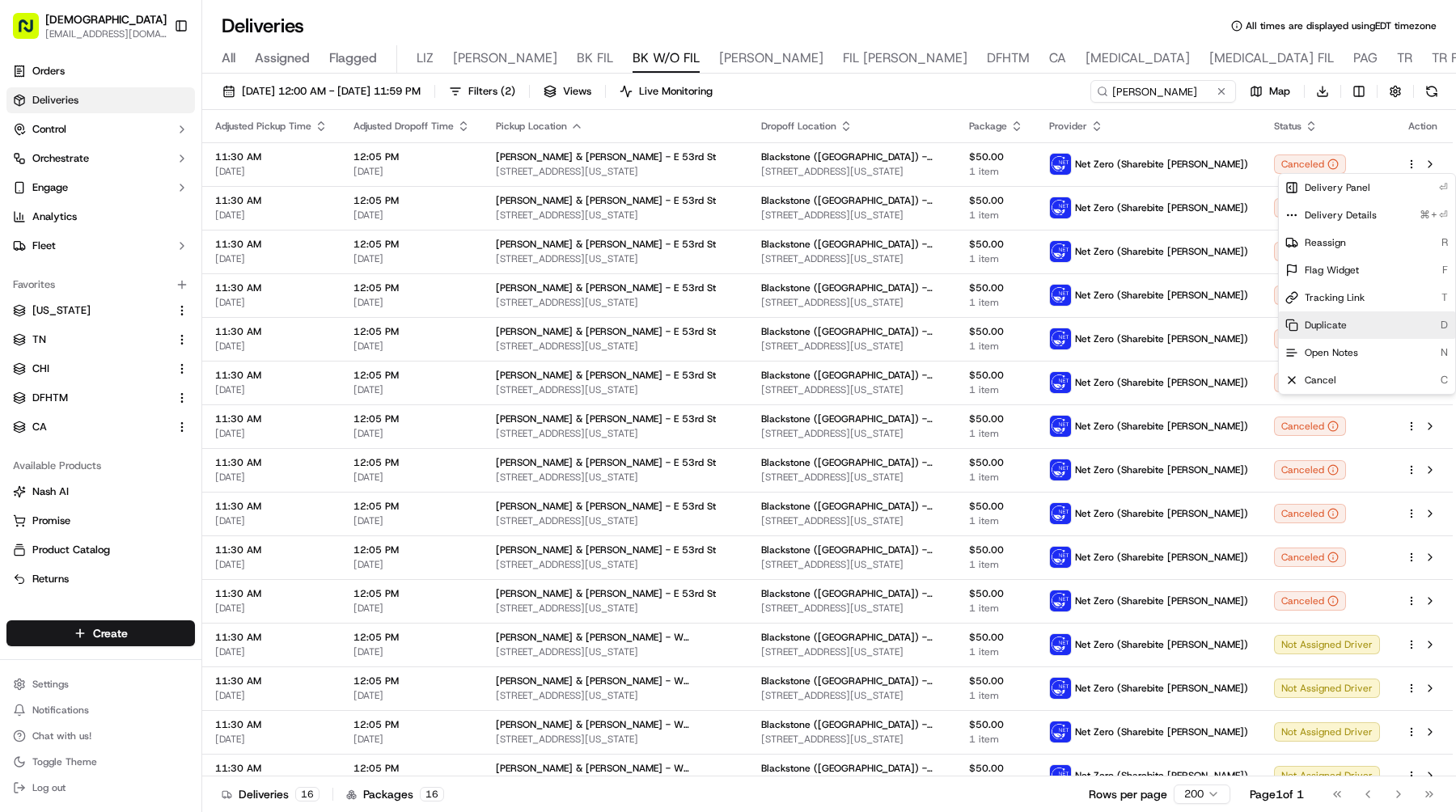
click at [1348, 328] on div "Duplicate D" at bounding box center [1367, 325] width 176 height 28
click at [770, 166] on html "Sharebite e.park@sharebite.com Toggle Sidebar Orders Deliveries Control Orchest…" at bounding box center [728, 406] width 1456 height 812
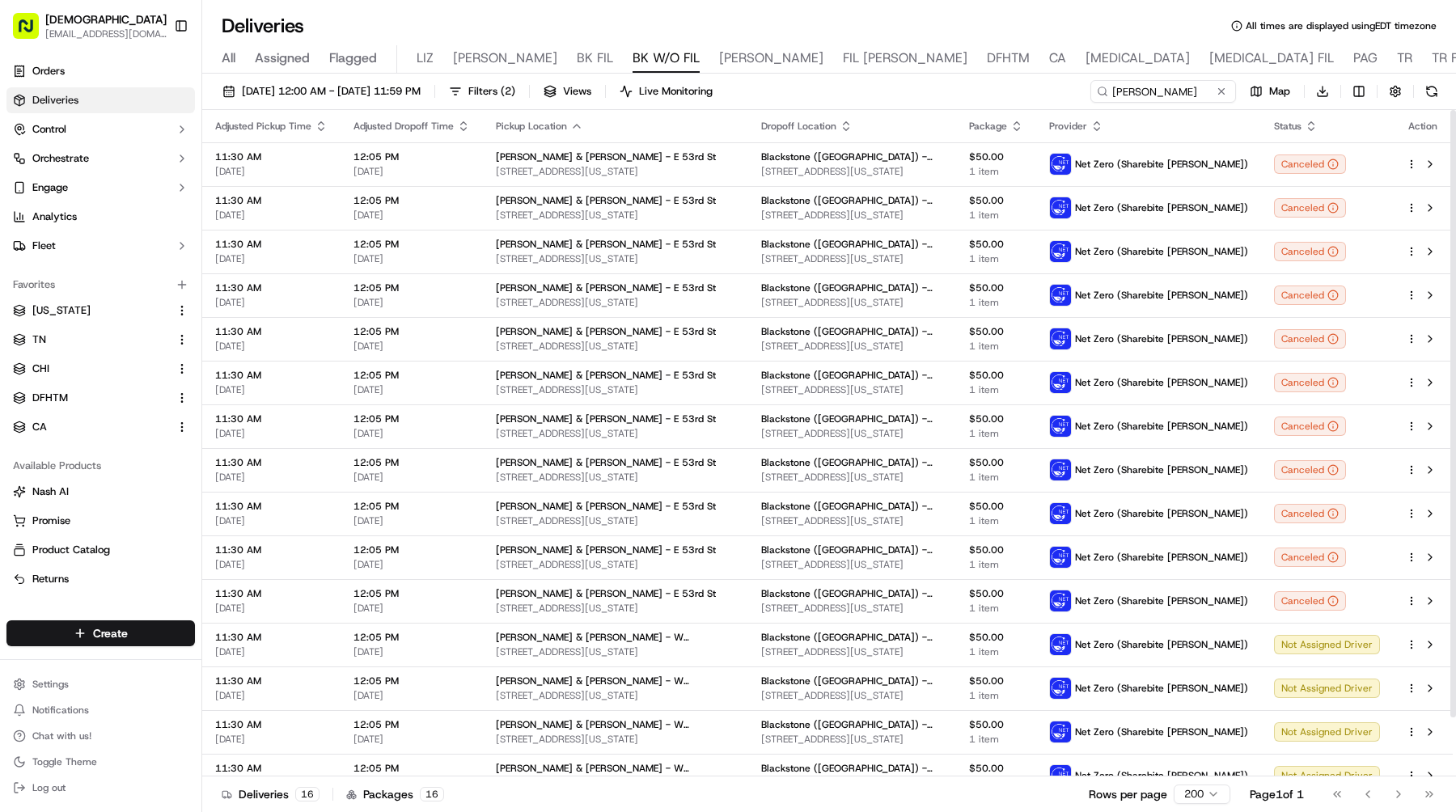
click at [840, 130] on icon "button" at bounding box center [846, 126] width 13 height 13
click at [833, 189] on button "Dropoff Location Name (A-Z)" at bounding box center [810, 192] width 164 height 20
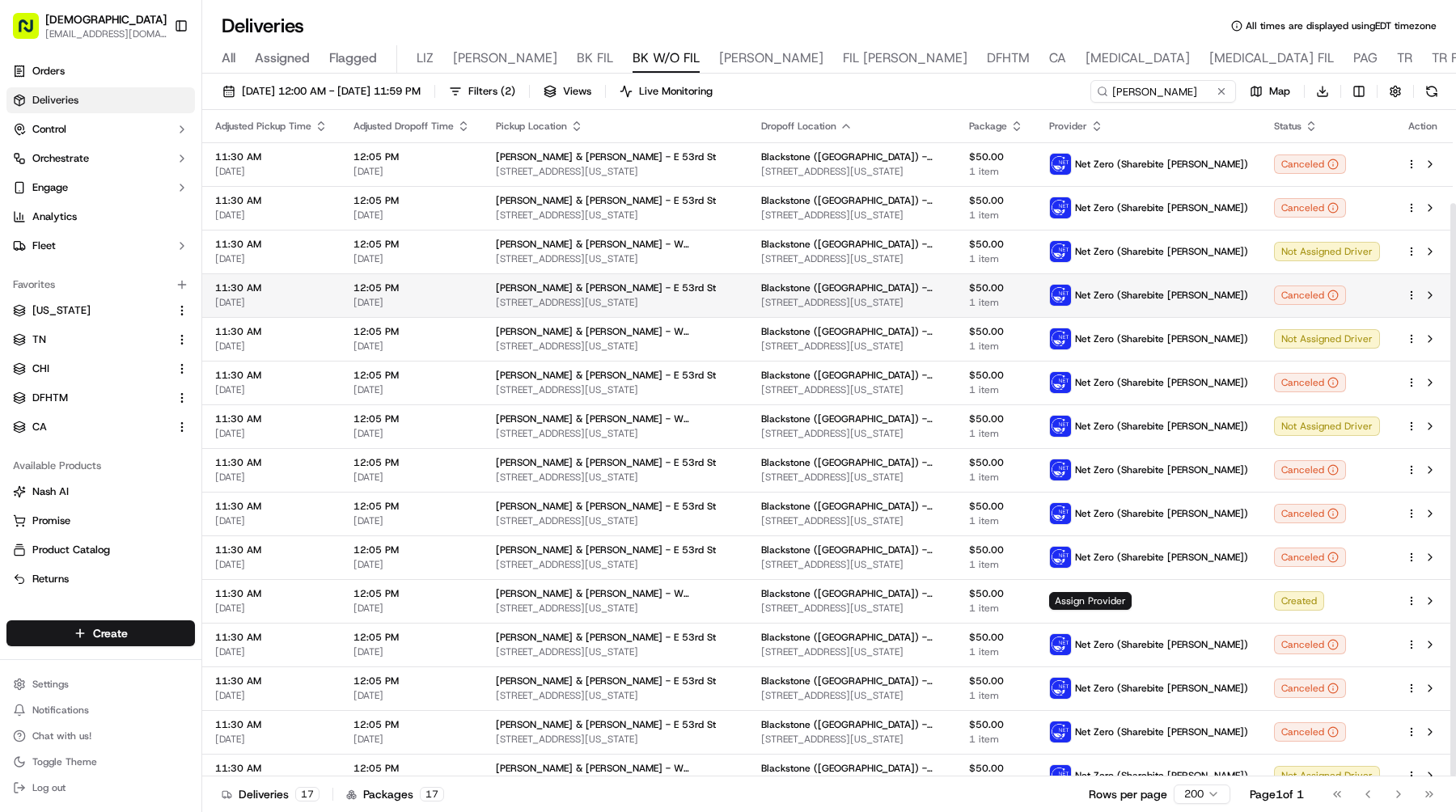
scroll to position [108, 0]
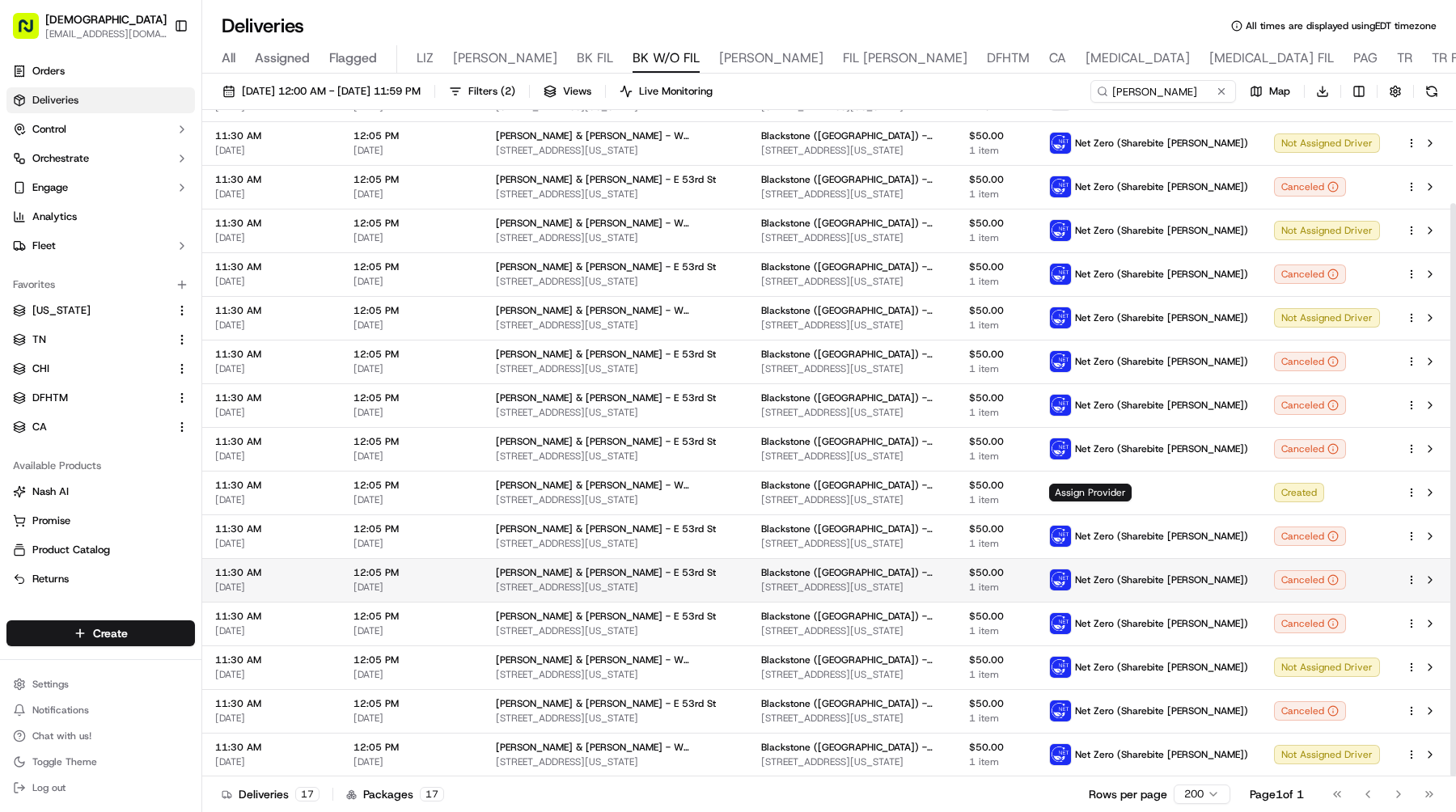
click at [1410, 576] on html "Sharebite e.park@sharebite.com Toggle Sidebar Orders Deliveries Control Orchest…" at bounding box center [728, 406] width 1456 height 812
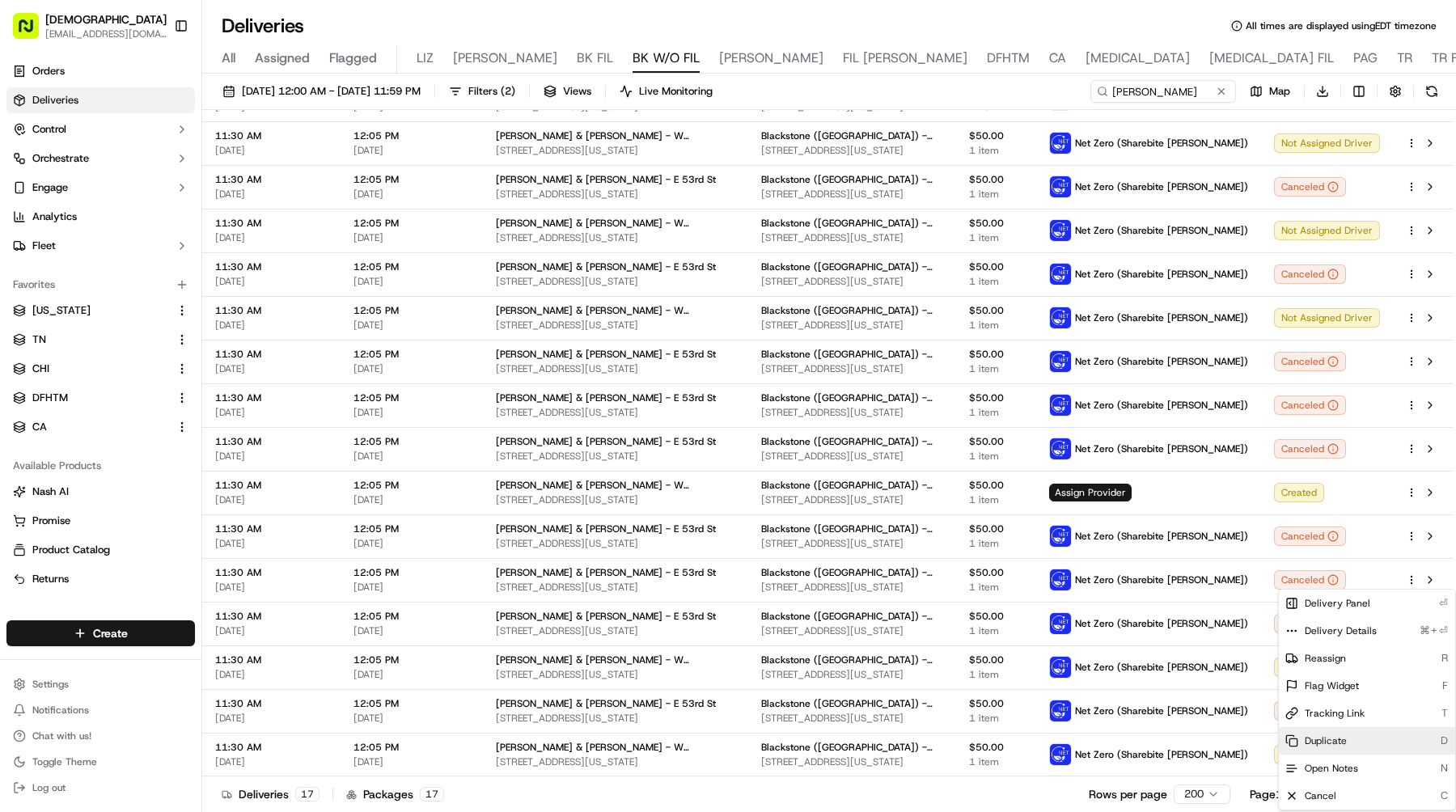
click at [1335, 741] on span "Duplicate" at bounding box center [1326, 741] width 42 height 13
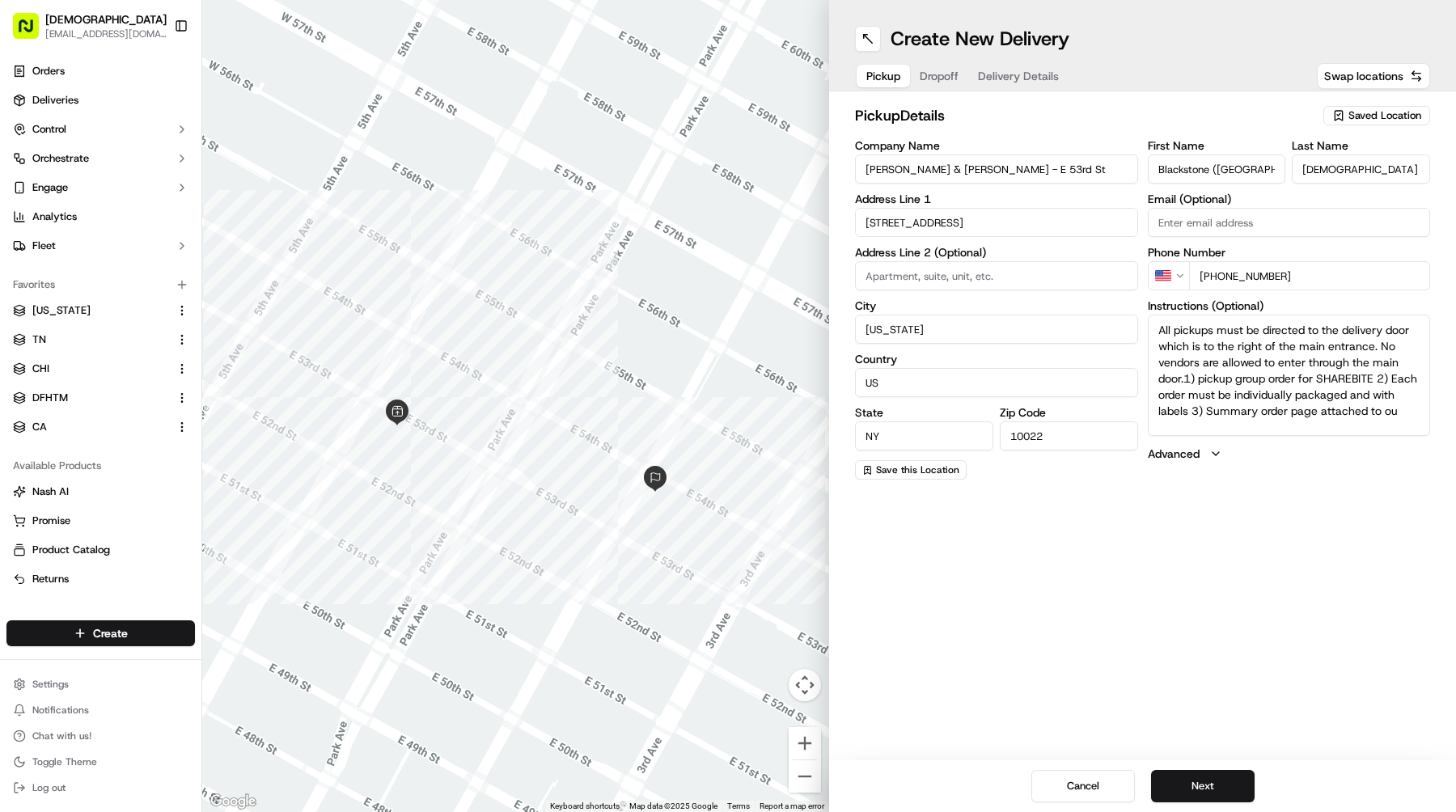
drag, startPoint x: 995, startPoint y: 167, endPoint x: 782, endPoint y: 160, distance: 213.1
click at [783, 160] on div "← Move left → Move right ↑ Move up ↓ Move down + Zoom in - Zoom out Home Jump l…" at bounding box center [829, 406] width 1254 height 812
paste input "W 47th"
type input "[PERSON_NAME] & [PERSON_NAME] - W [GEOGRAPHIC_DATA]"
click at [995, 249] on label "Address Line 2 (Optional)" at bounding box center [996, 253] width 283 height 11
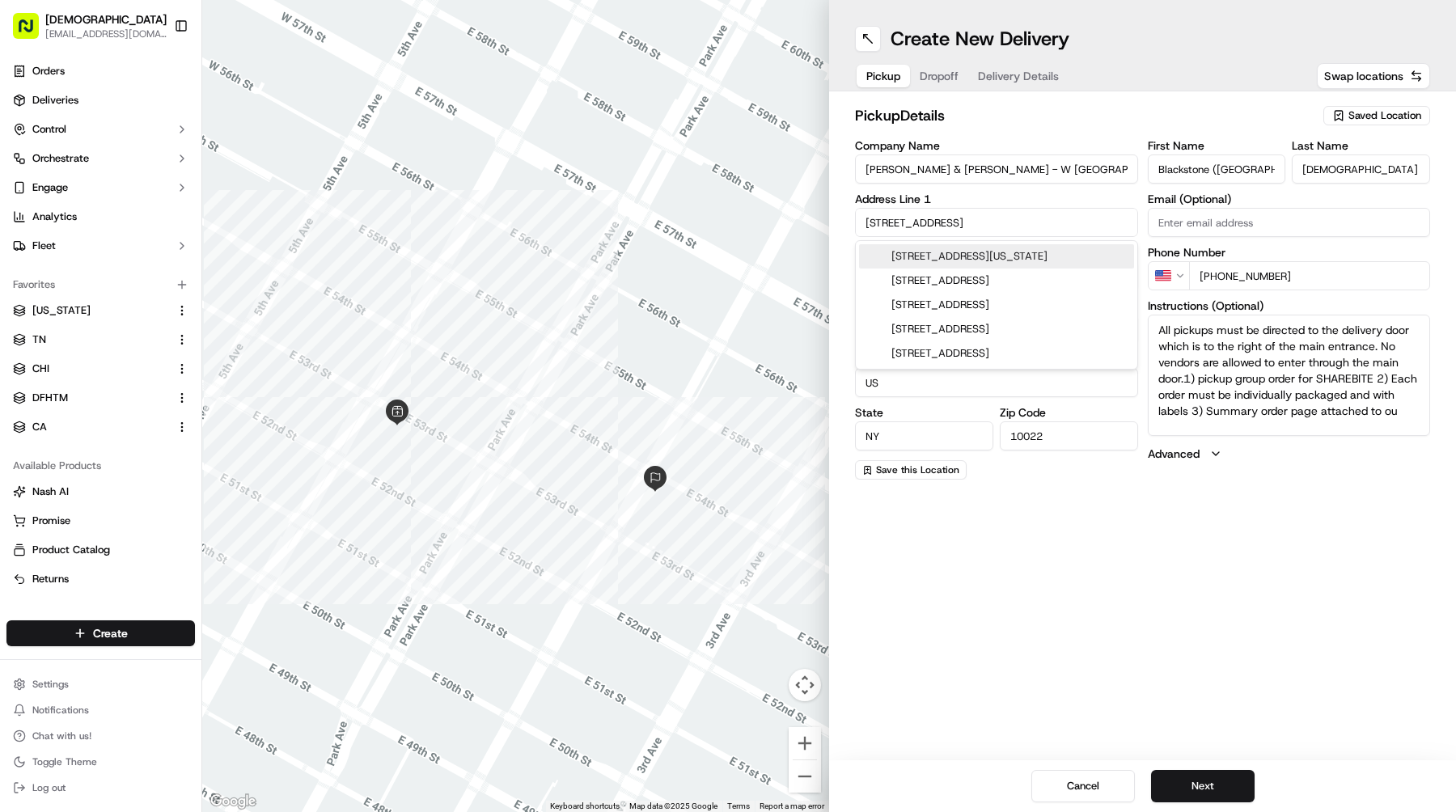
drag, startPoint x: 984, startPoint y: 232, endPoint x: 783, endPoint y: 210, distance: 202.2
click at [783, 210] on div "← Move left → Move right ↑ Move up ↓ Move down + Zoom in - Zoom out Home Jump l…" at bounding box center [829, 406] width 1254 height 812
paste input "[STREET_ADDRESS][US_STATE]"
click at [980, 258] on div "[STREET_ADDRESS][US_STATE]" at bounding box center [996, 257] width 275 height 24
type input "[STREET_ADDRESS][US_STATE]"
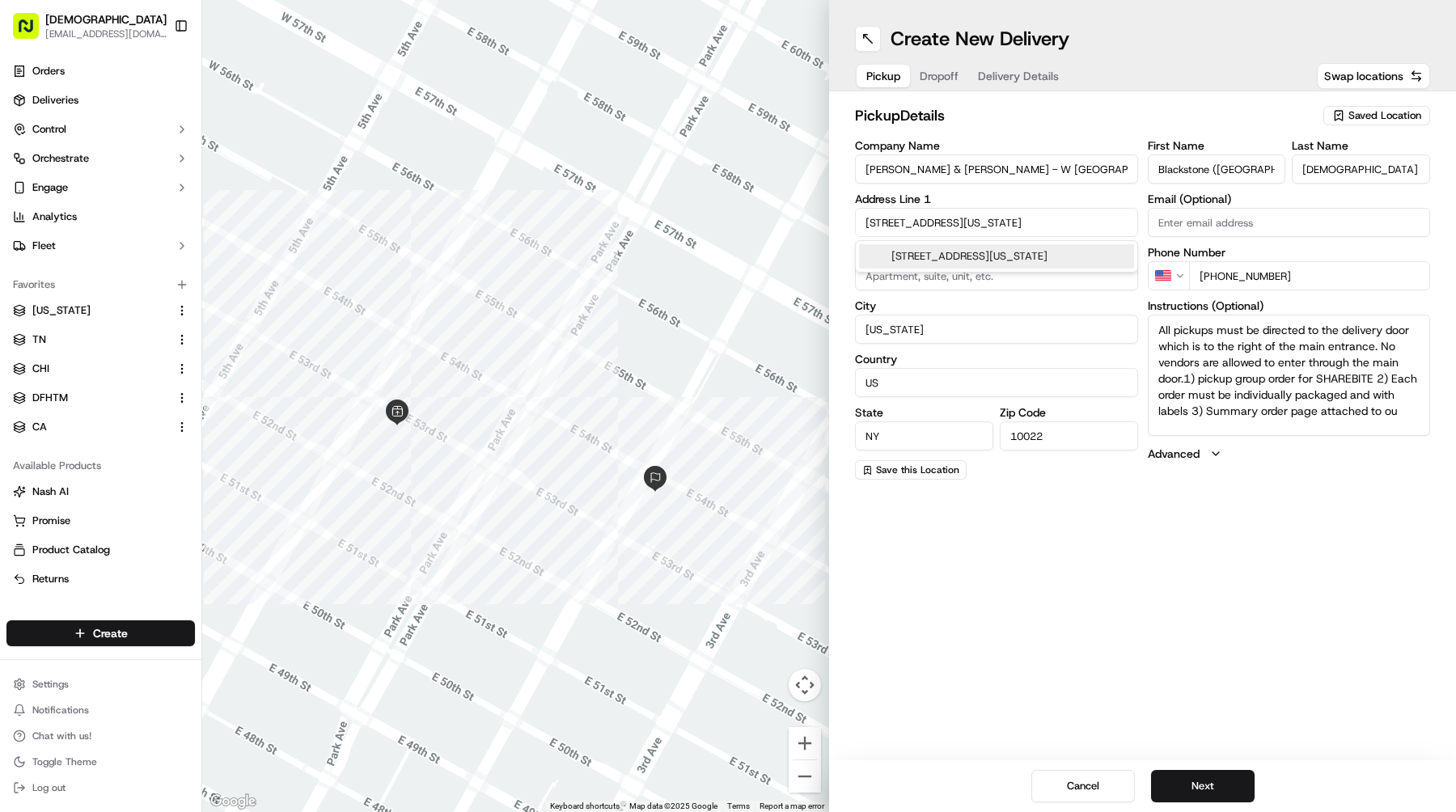
type input "[GEOGRAPHIC_DATA]"
type input "10036"
type input "[STREET_ADDRESS]"
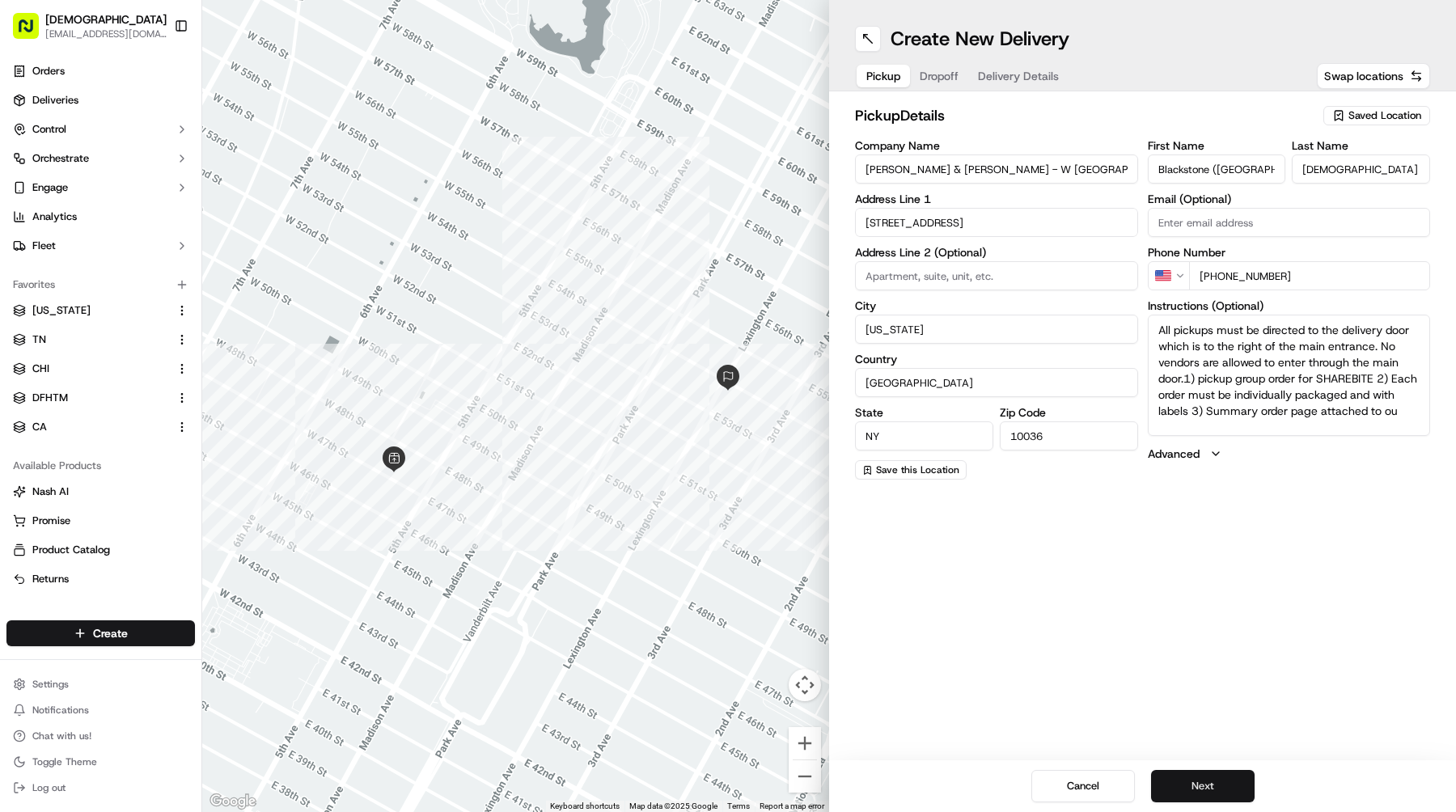
click at [1173, 784] on button "Next" at bounding box center [1202, 787] width 104 height 33
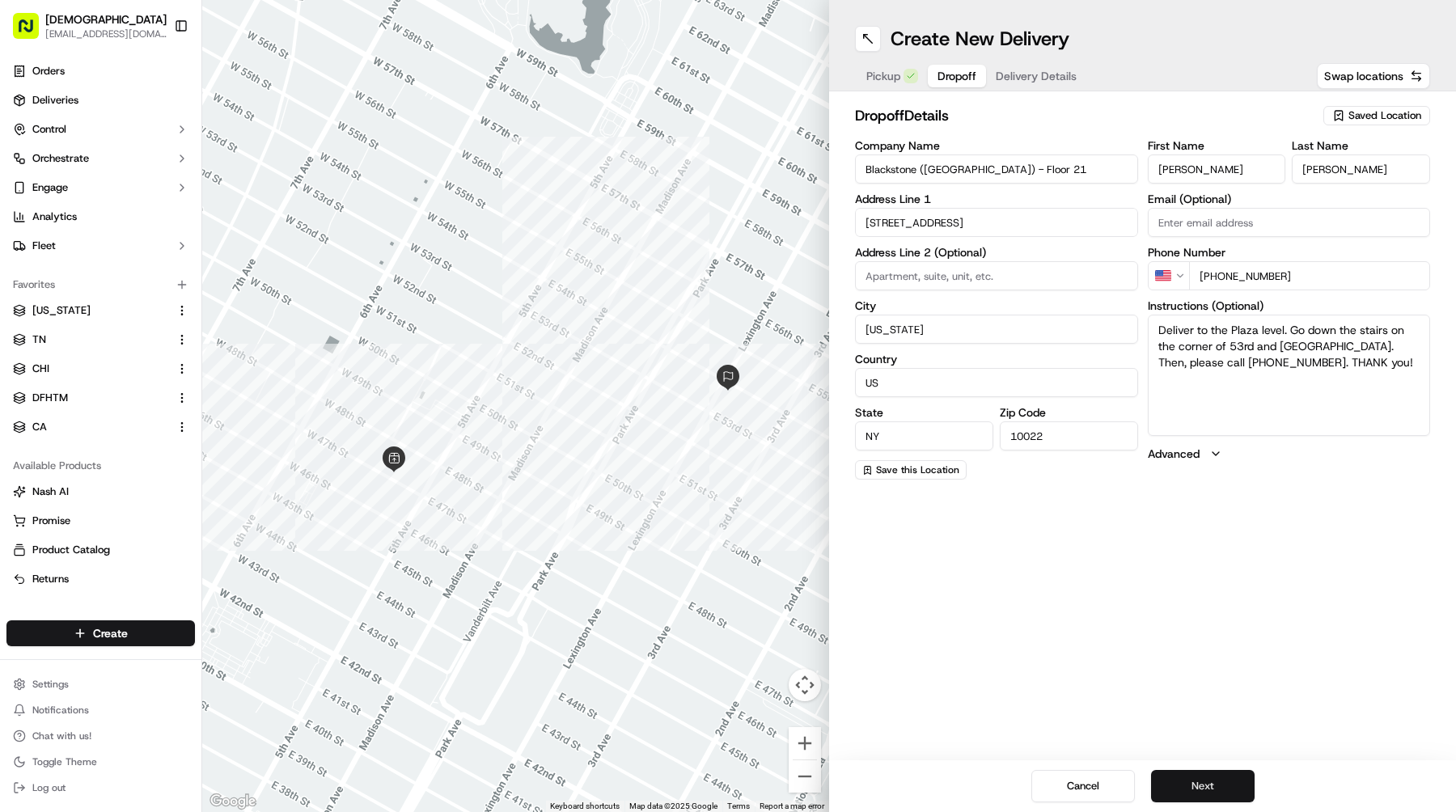
click at [1173, 784] on button "Next" at bounding box center [1202, 787] width 104 height 33
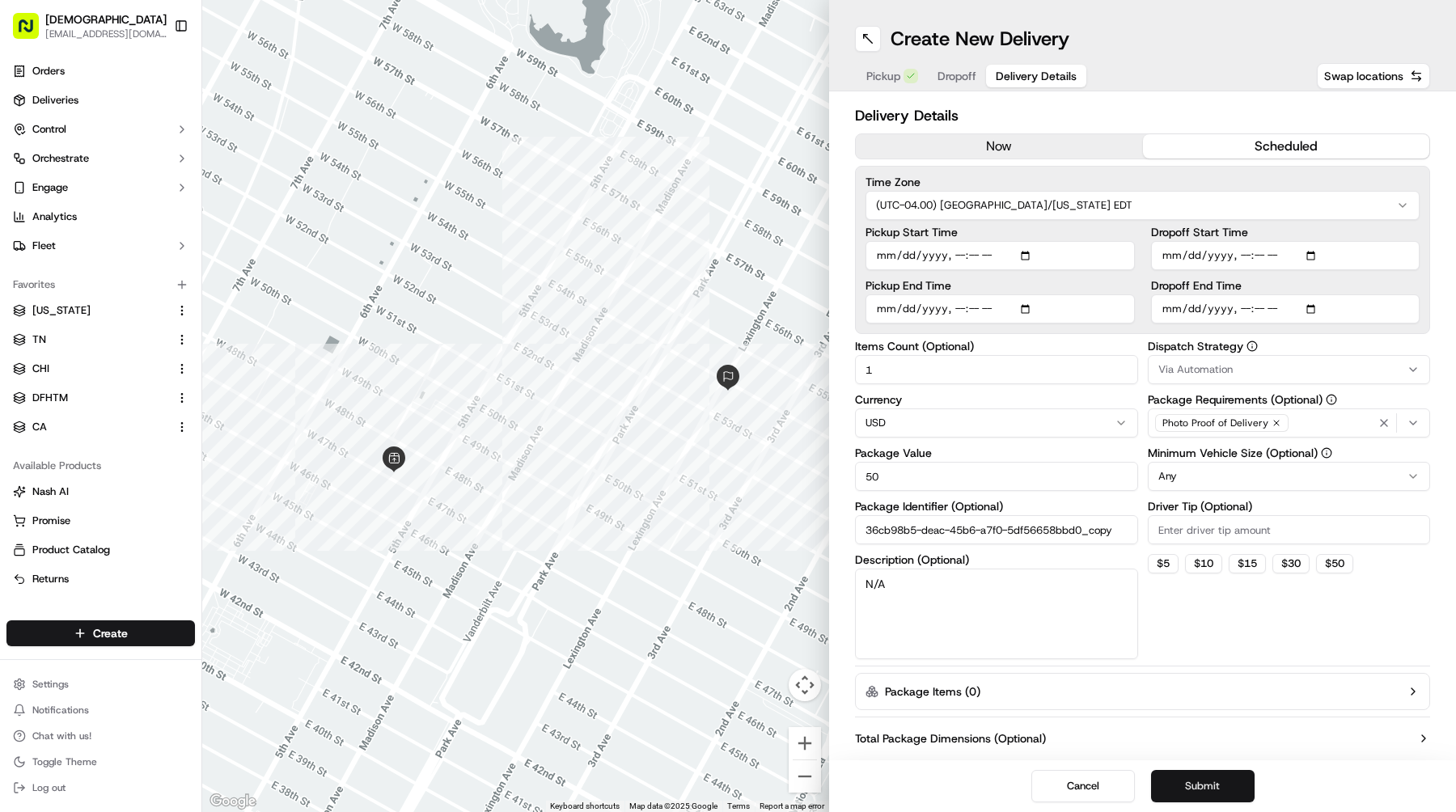
click at [1173, 784] on button "Submit" at bounding box center [1202, 787] width 104 height 33
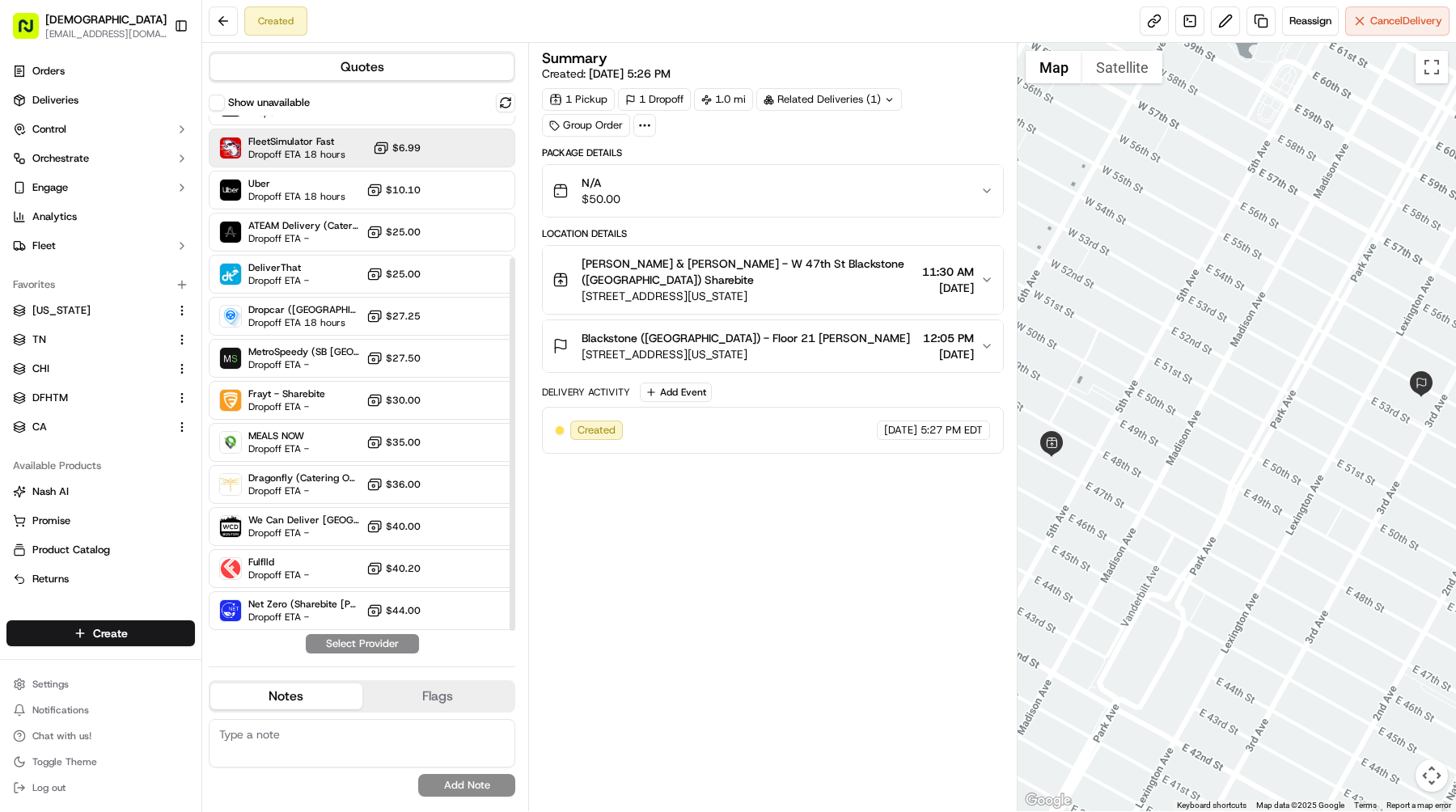
scroll to position [196, 0]
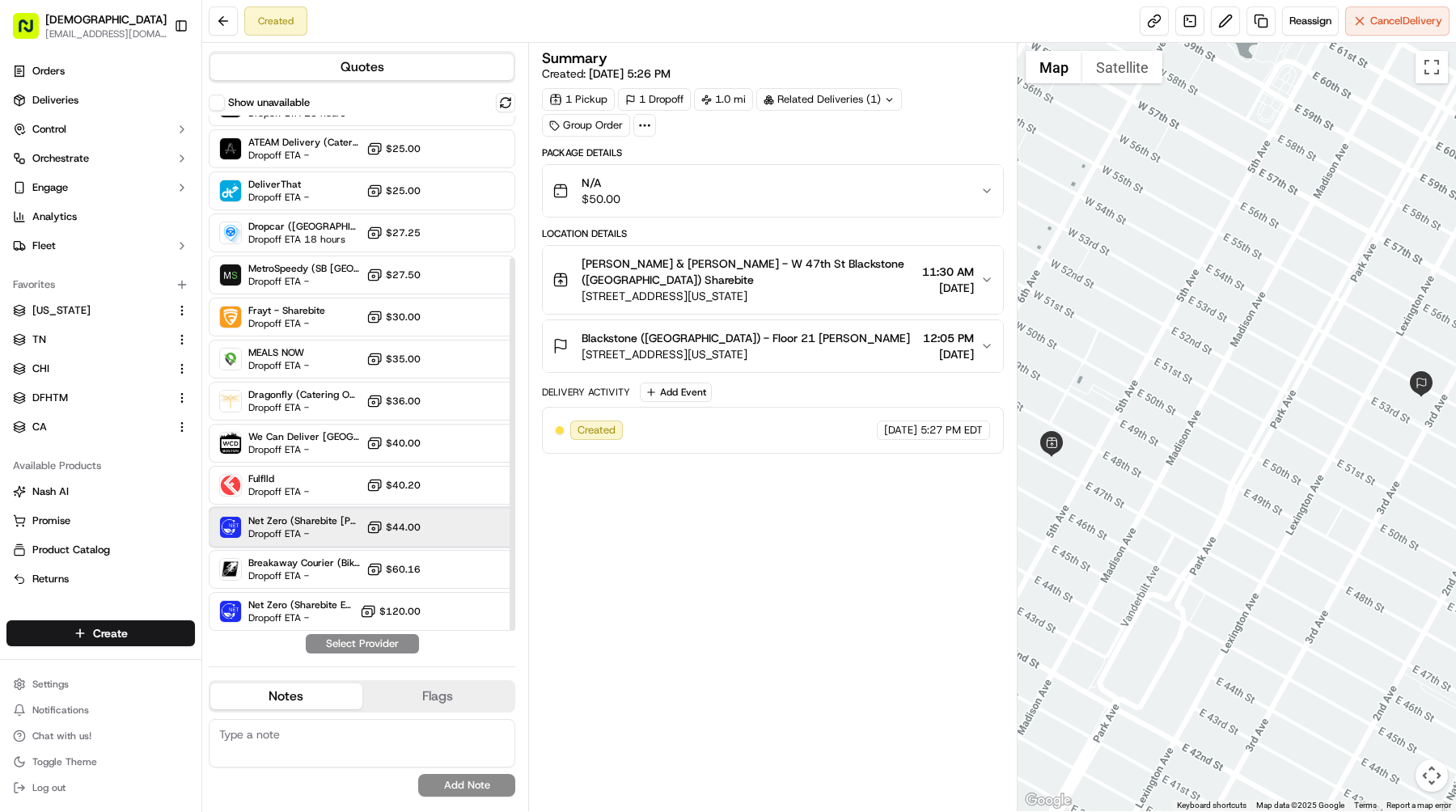
click at [325, 523] on span "Net Zero (Sharebite [PERSON_NAME])" at bounding box center [304, 521] width 112 height 13
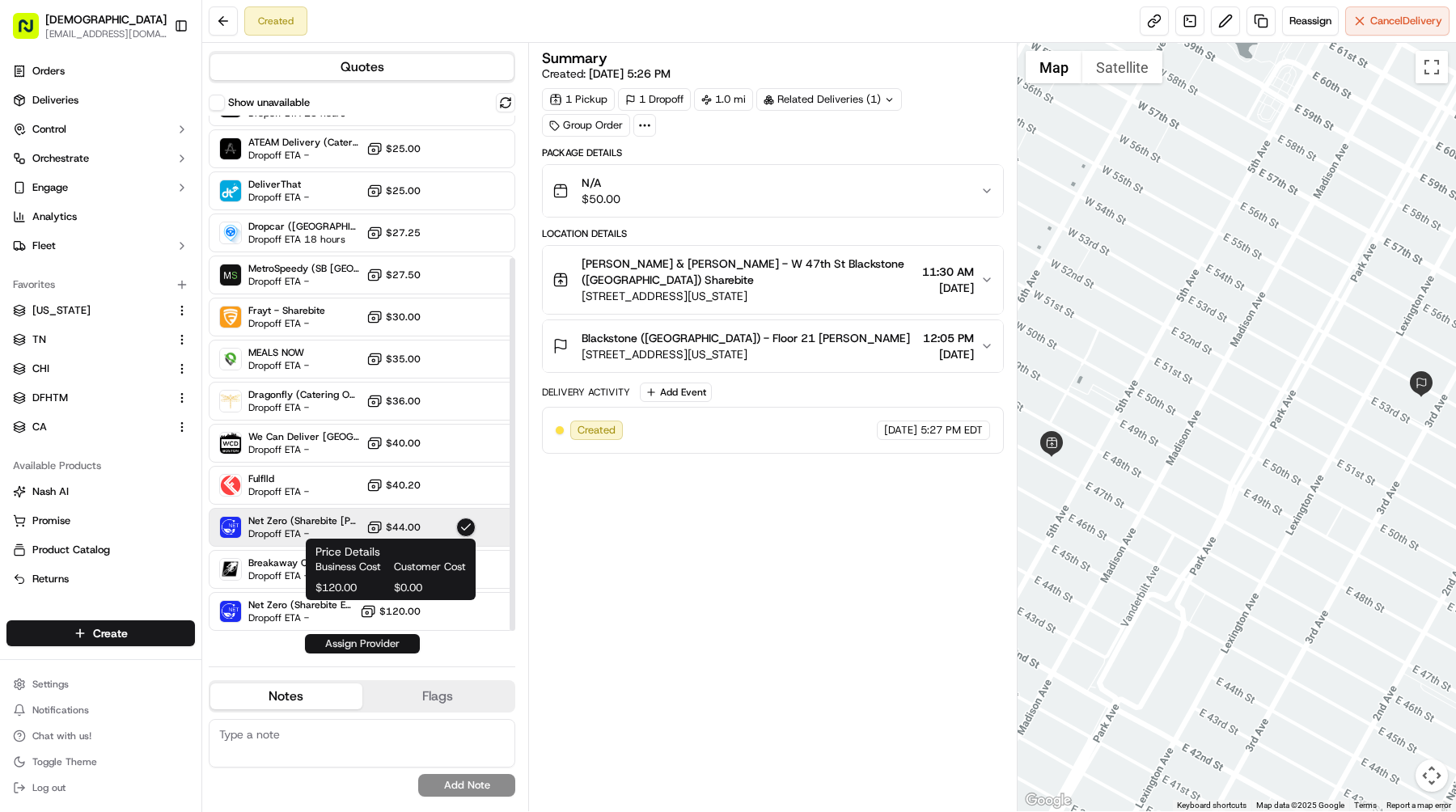
click at [381, 645] on button "Assign Provider" at bounding box center [362, 644] width 115 height 20
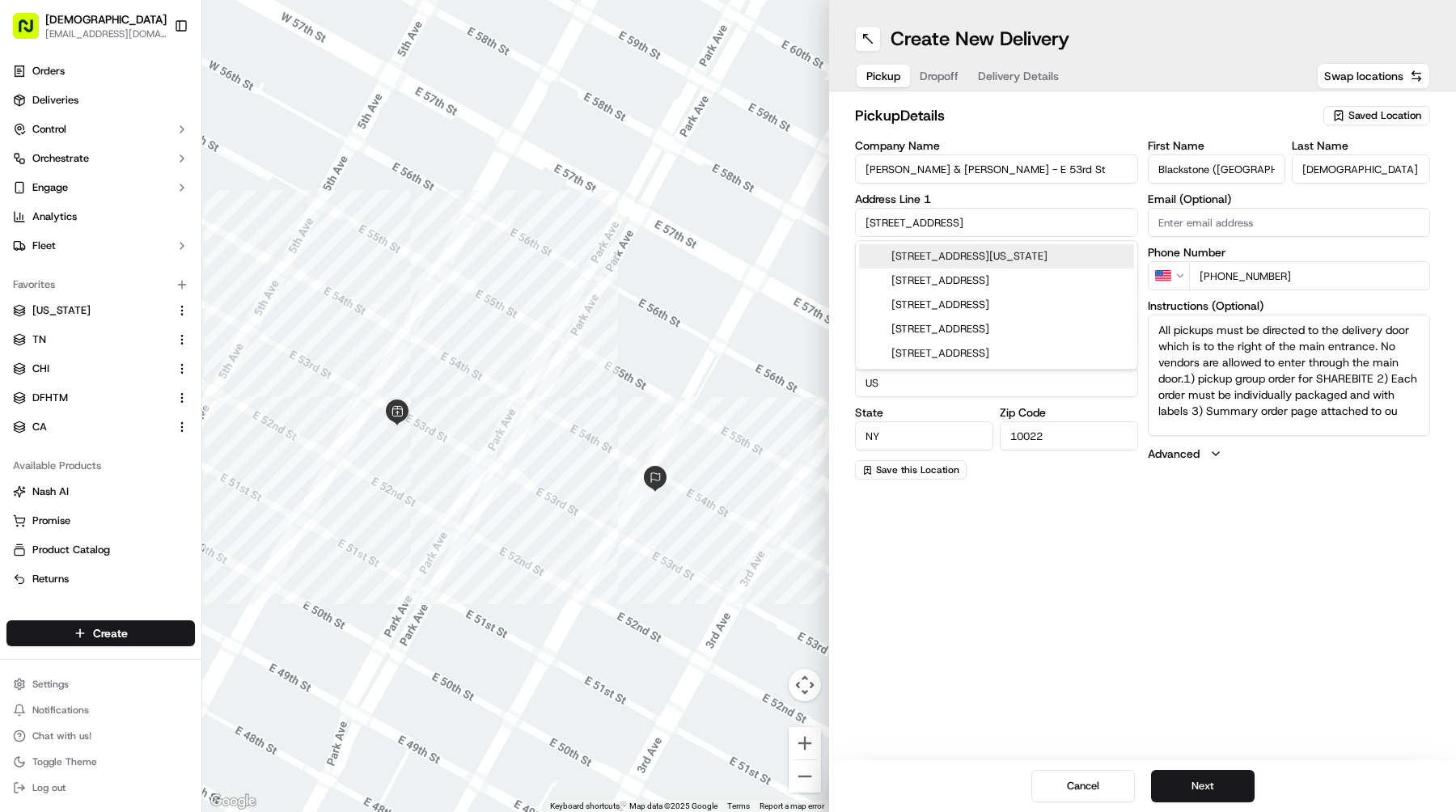
drag, startPoint x: 938, startPoint y: 230, endPoint x: 738, endPoint y: 213, distance: 200.7
click at [738, 213] on div "← Move left → Move right ↑ Move up ↓ Move down + Zoom in - Zoom out Home Jump l…" at bounding box center [829, 406] width 1254 height 812
paste input "[STREET_ADDRESS][US_STATE]"
type input "[STREET_ADDRESS][US_STATE]"
click at [996, 245] on div "[STREET_ADDRESS][US_STATE]" at bounding box center [996, 257] width 275 height 24
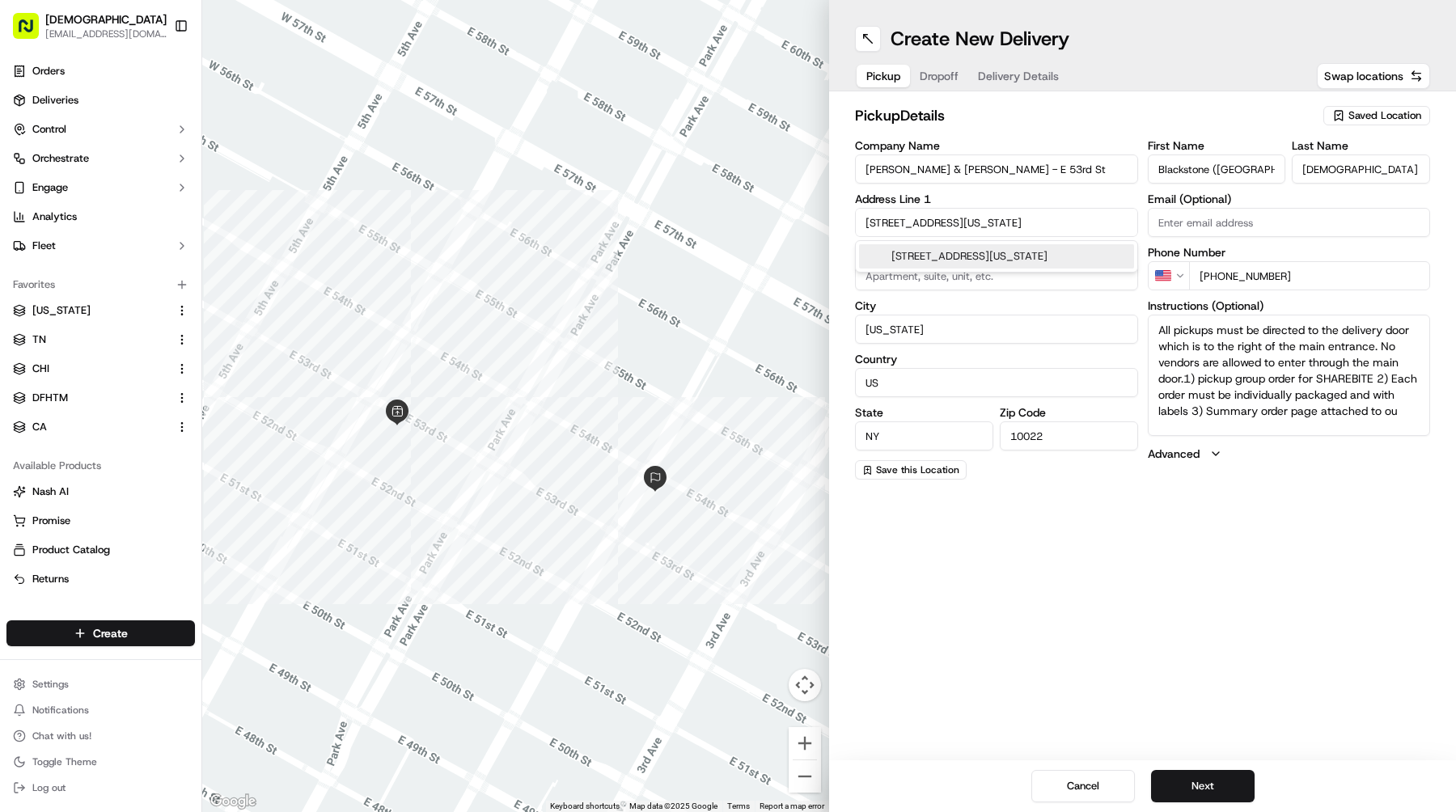
type input "[GEOGRAPHIC_DATA]"
type input "10036"
type input "7 West 47th Street"
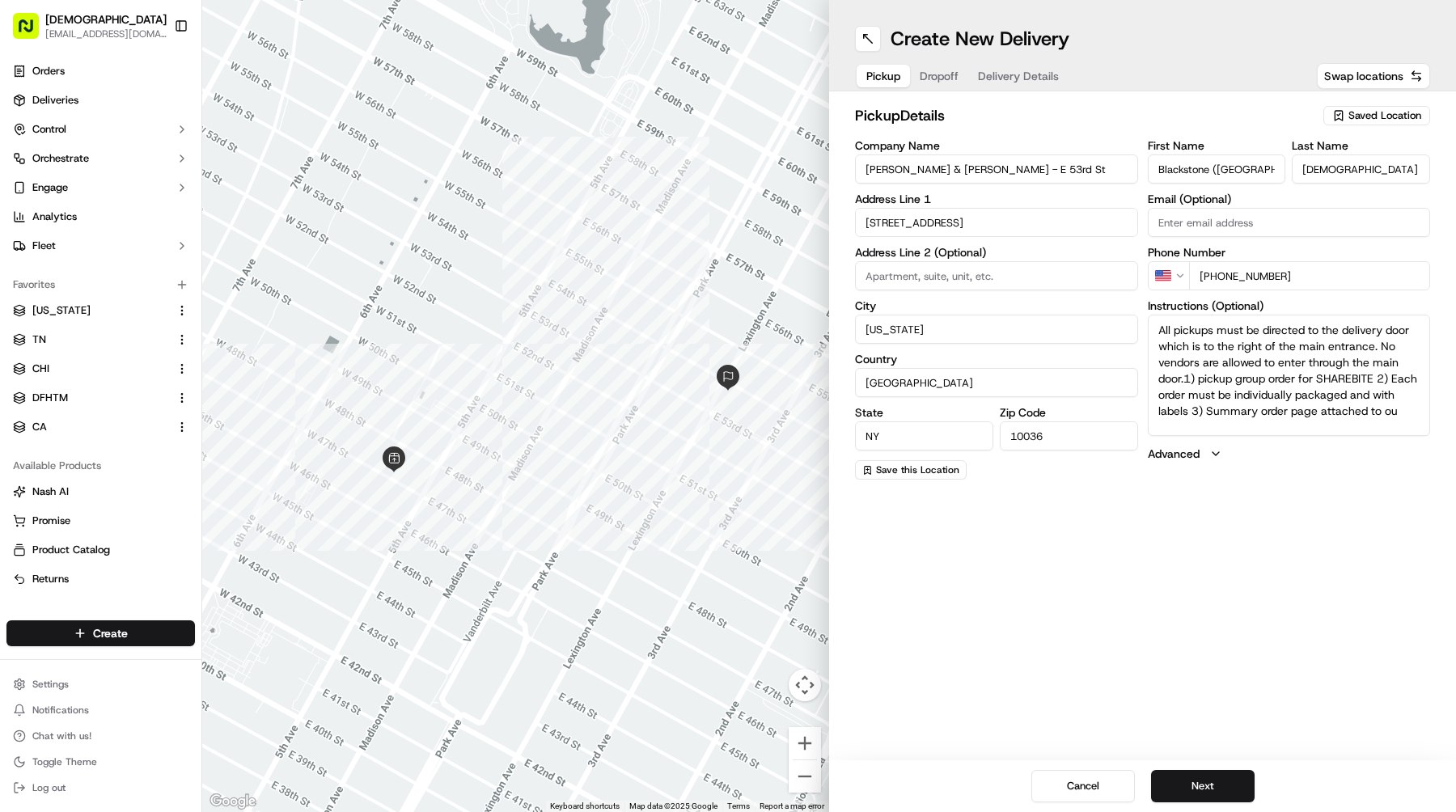
drag, startPoint x: 997, startPoint y: 163, endPoint x: 680, endPoint y: 157, distance: 317.1
click at [681, 157] on div "← Move left → Move right ↑ Move up ↓ Move down + Zoom in - Zoom out Home Jump l…" at bounding box center [829, 406] width 1254 height 812
paste input "W 47th"
type input "[PERSON_NAME] & [PERSON_NAME] - W [GEOGRAPHIC_DATA]"
click at [1170, 775] on button "Next" at bounding box center [1202, 787] width 104 height 33
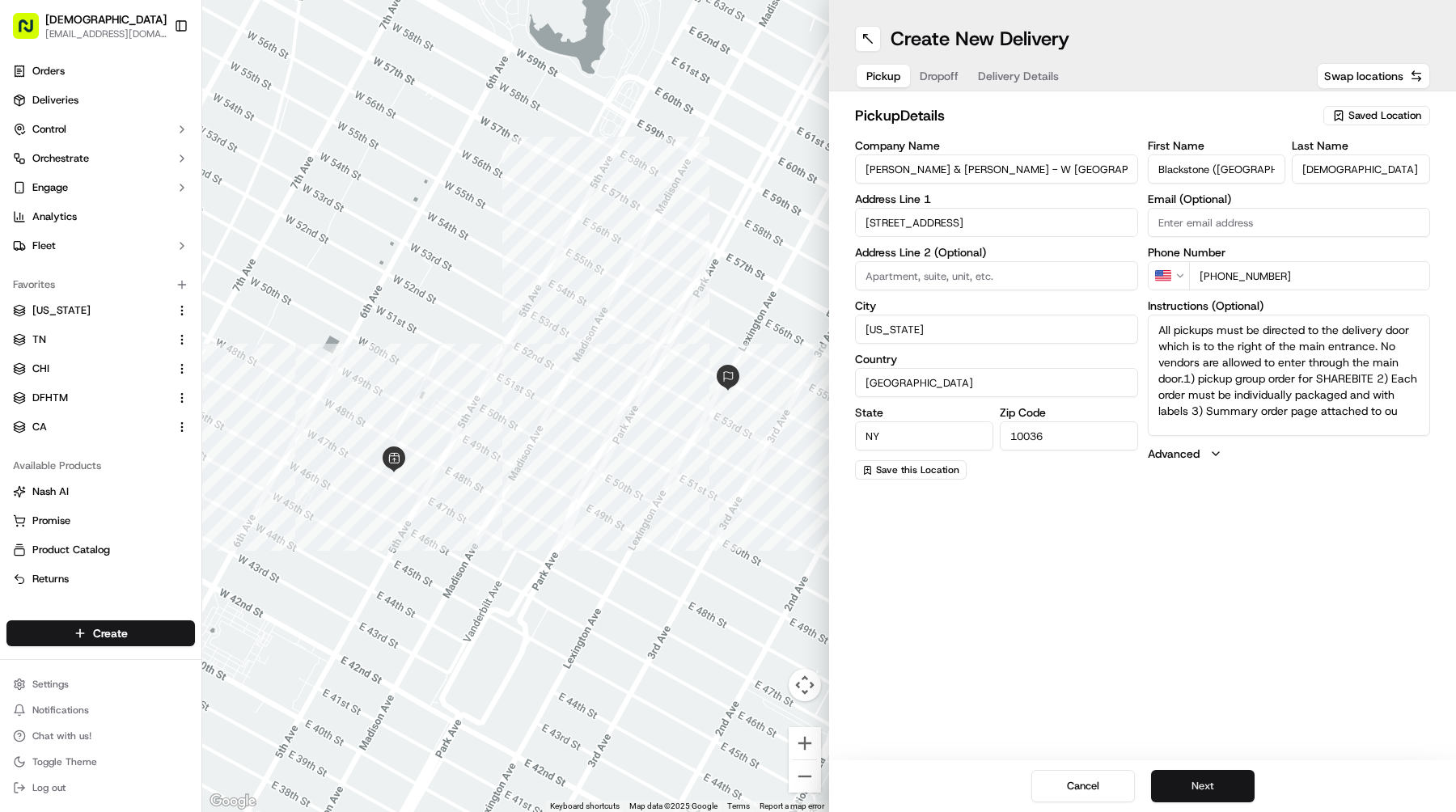
click at [1170, 775] on button "Next" at bounding box center [1202, 787] width 104 height 33
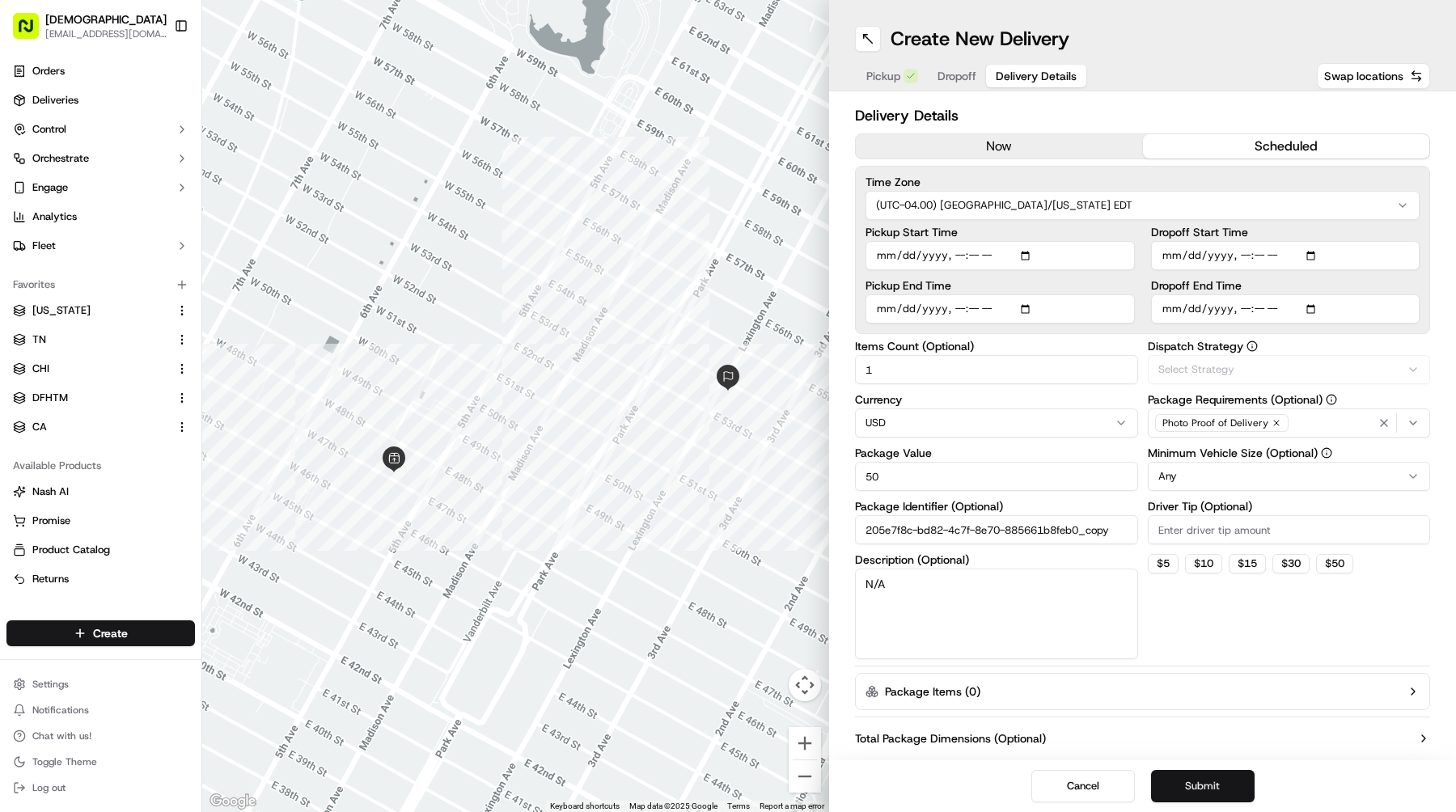
click at [1170, 775] on button "Submit" at bounding box center [1202, 787] width 104 height 33
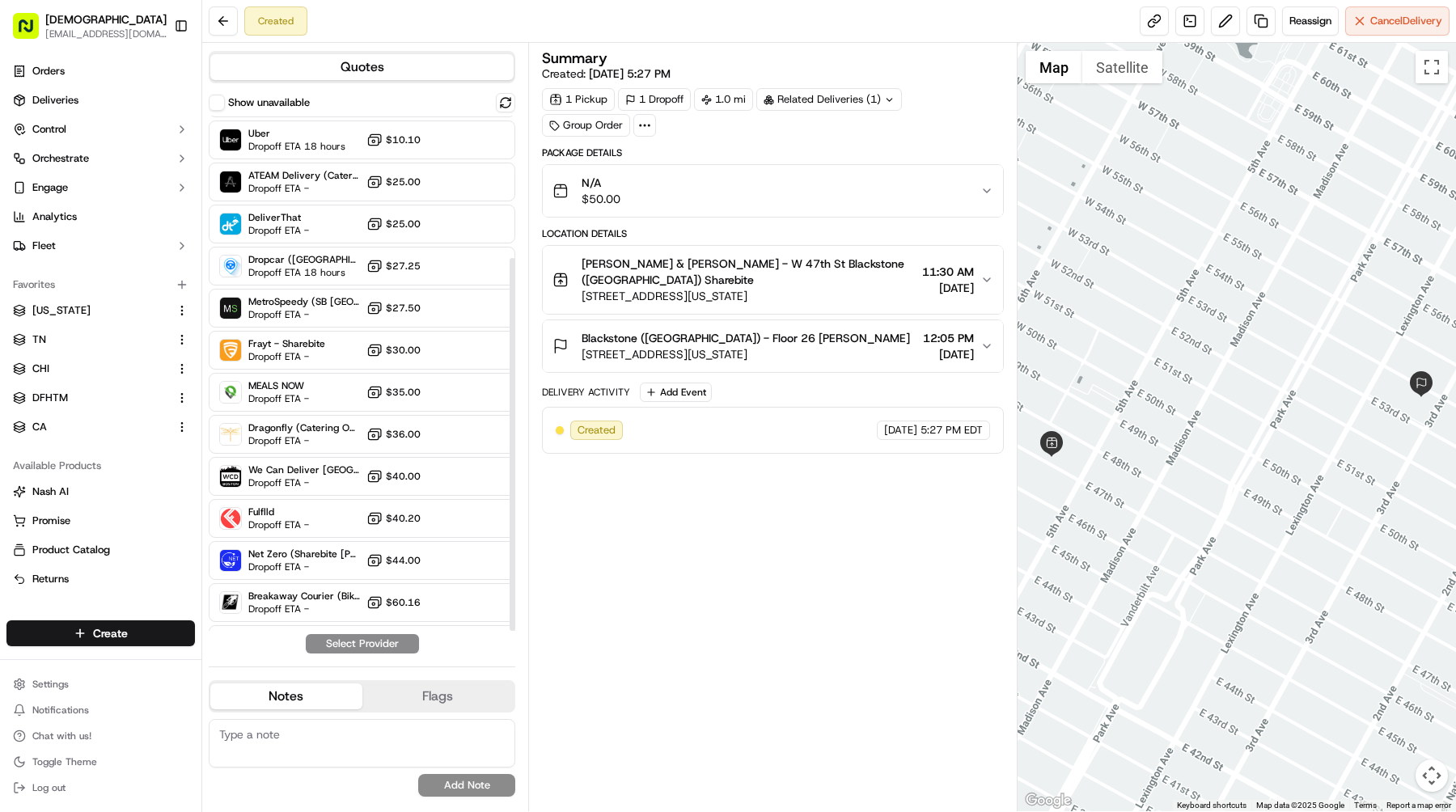
scroll to position [196, 0]
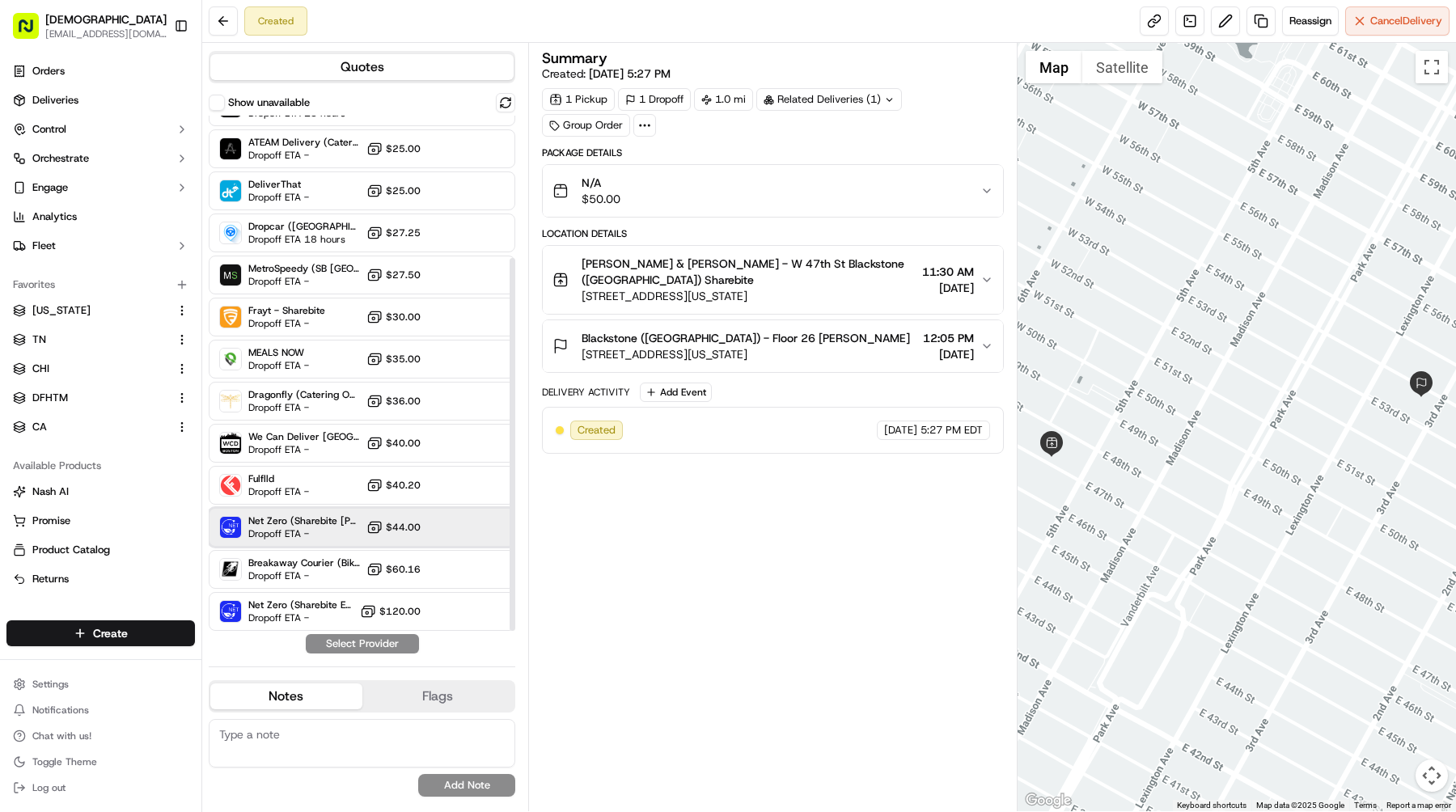
click at [359, 541] on div "Net Zero (Sharebite Walker) Dropoff ETA - $44.00" at bounding box center [362, 527] width 307 height 39
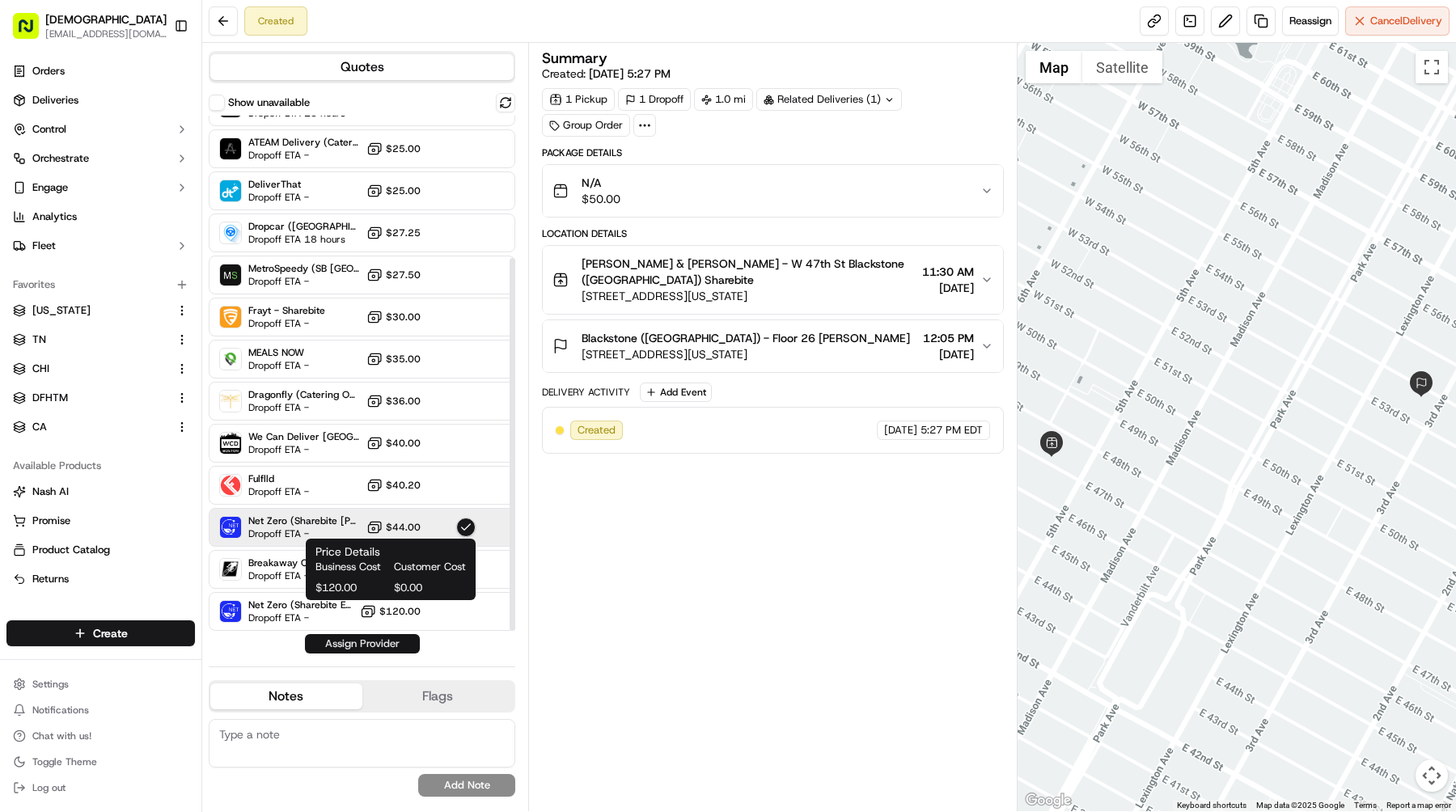
click at [375, 640] on button "Assign Provider" at bounding box center [362, 644] width 115 height 20
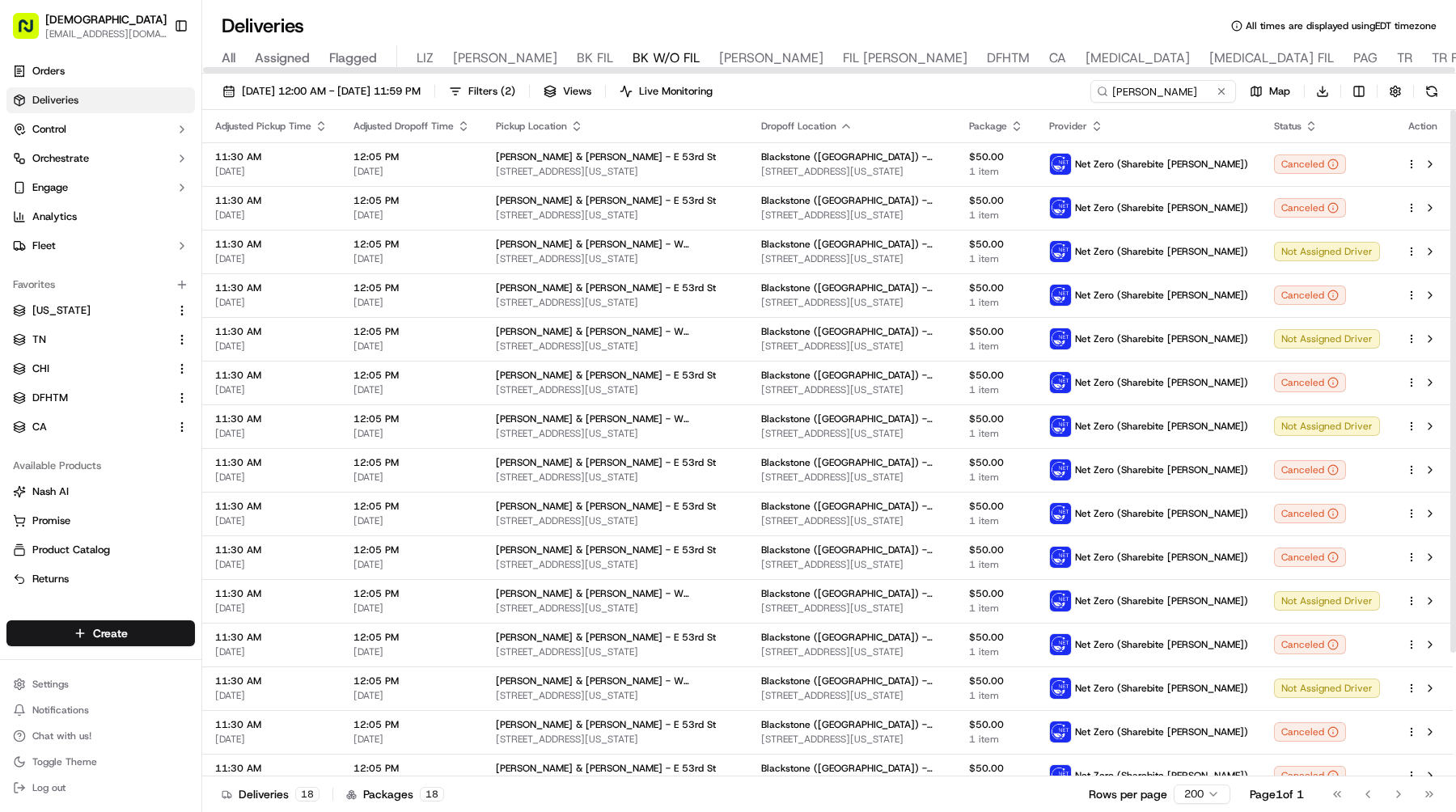
scroll to position [152, 0]
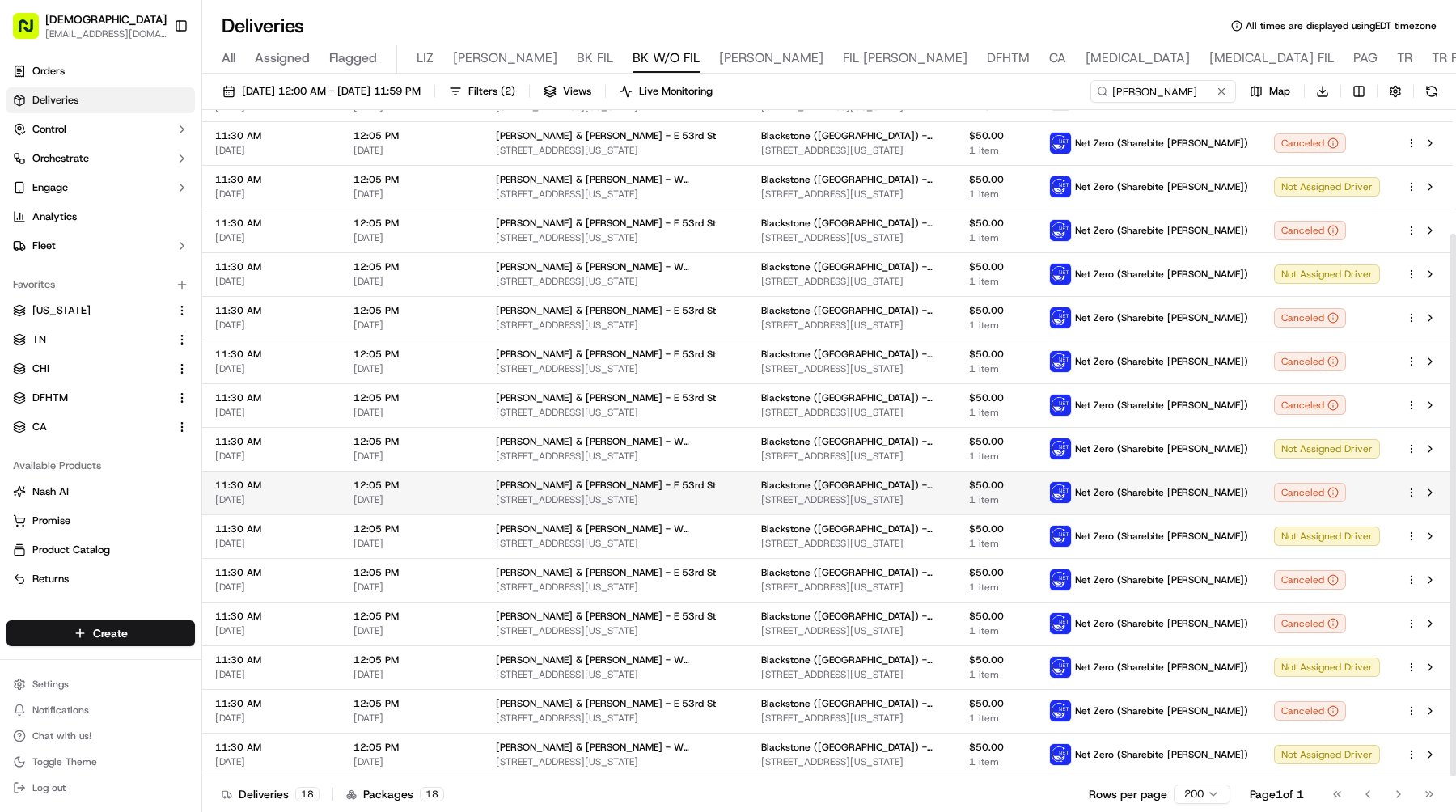
click at [1412, 495] on html "Sharebite [EMAIL_ADDRESS][DOMAIN_NAME] Toggle Sidebar Orders Deliveries Control…" at bounding box center [728, 406] width 1456 height 812
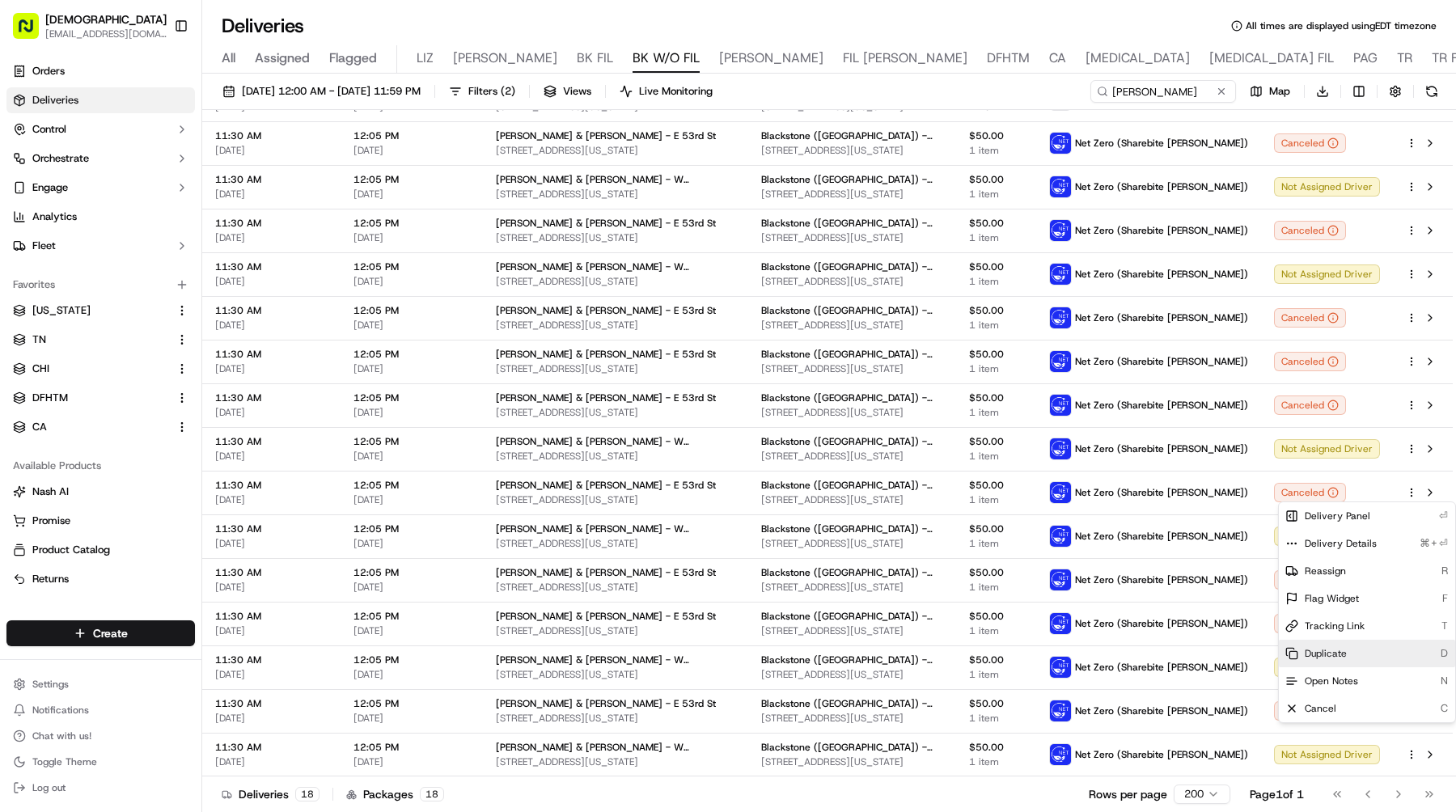
click at [1350, 656] on div "Duplicate D" at bounding box center [1367, 654] width 176 height 28
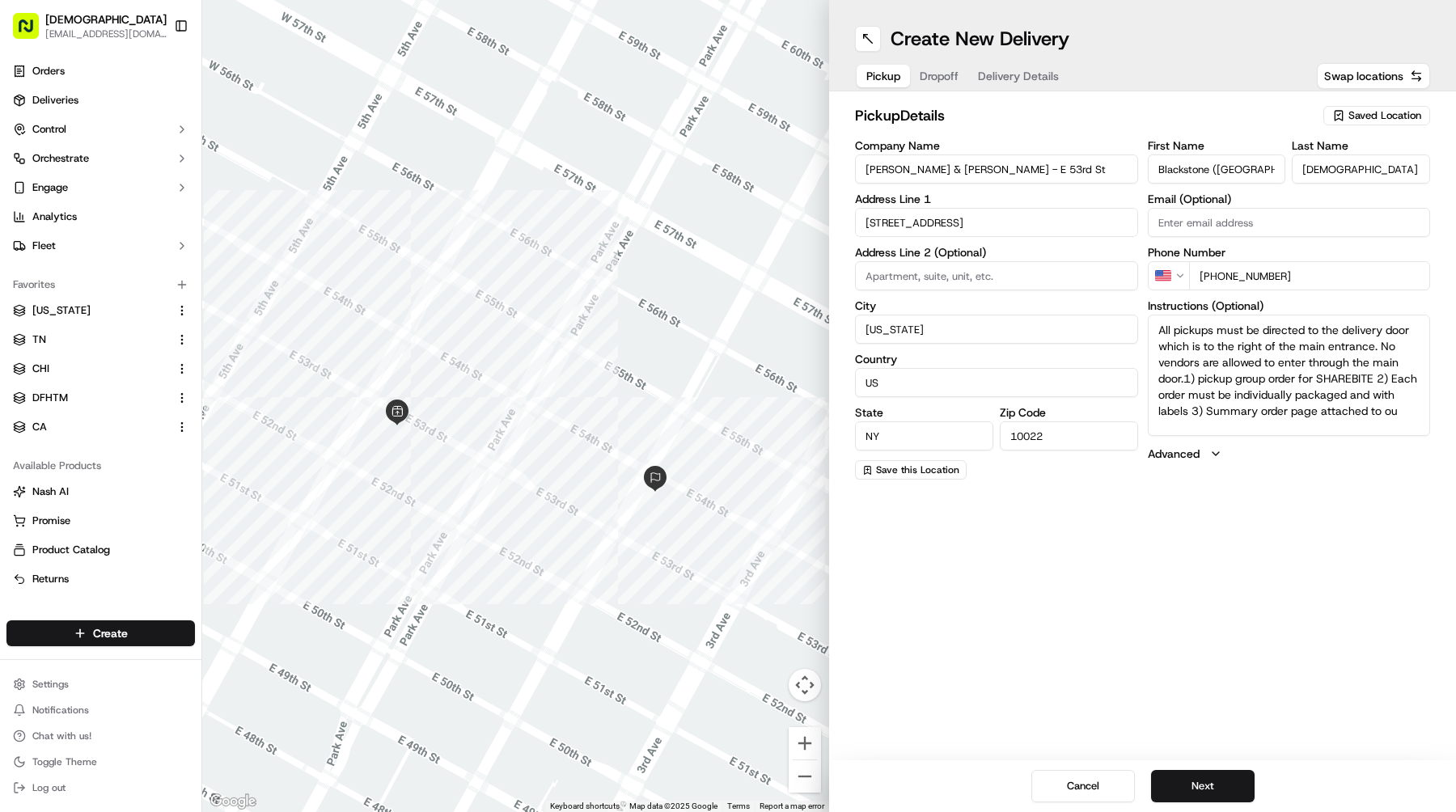
drag, startPoint x: 996, startPoint y: 165, endPoint x: 719, endPoint y: 130, distance: 279.2
click at [719, 130] on div "← Move left → Move right ↑ Move up ↓ Move down + Zoom in - Zoom out Home Jump l…" at bounding box center [829, 406] width 1254 height 812
paste input "W 47th"
type input "[PERSON_NAME] & [PERSON_NAME] - W [GEOGRAPHIC_DATA]"
drag, startPoint x: 951, startPoint y: 225, endPoint x: 764, endPoint y: 225, distance: 187.0
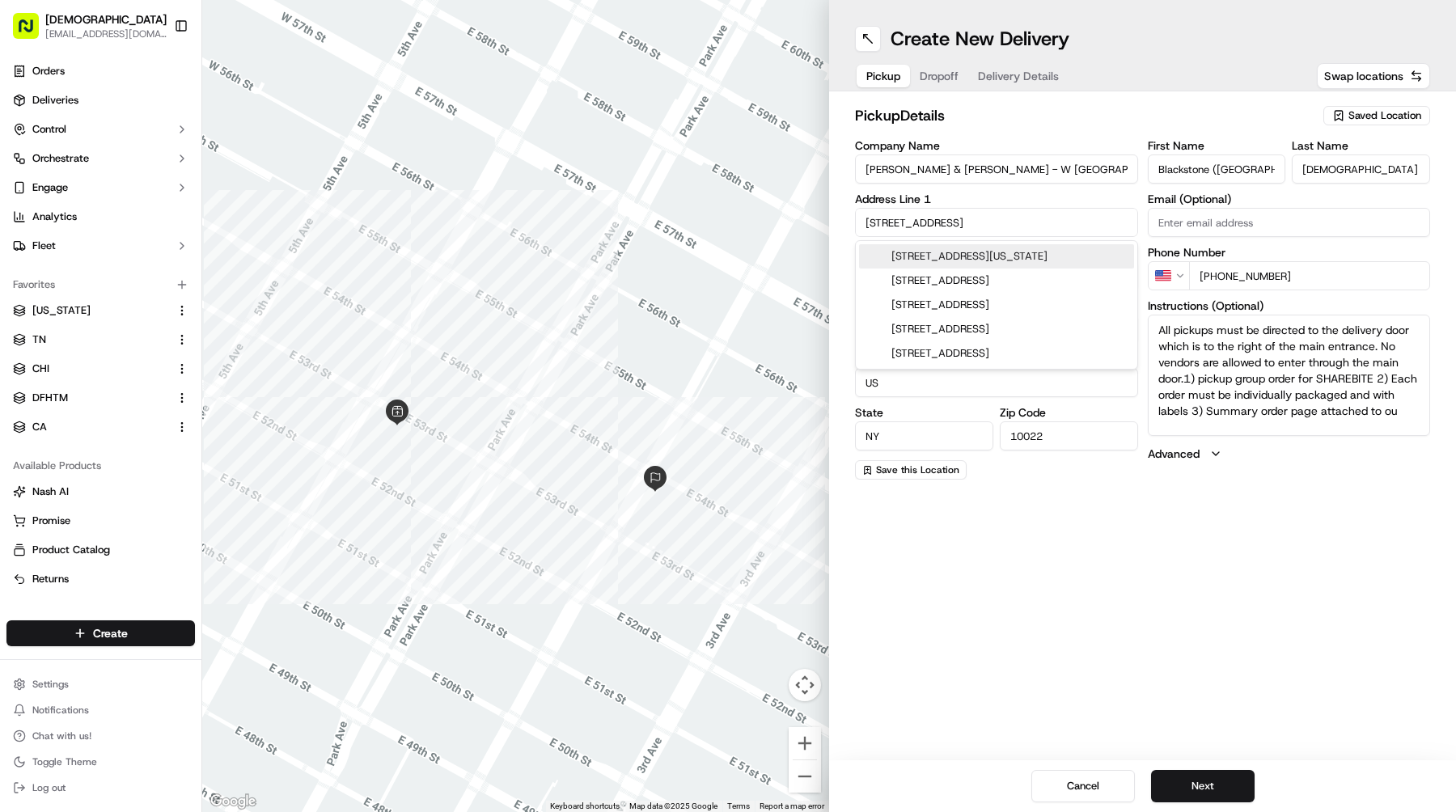
click at [766, 225] on div "← Move left → Move right ↑ Move up ↓ Move down + Zoom in - Zoom out Home Jump l…" at bounding box center [829, 406] width 1254 height 812
paste input "[STREET_ADDRESS][US_STATE]"
click at [991, 262] on div "[STREET_ADDRESS][US_STATE]" at bounding box center [996, 257] width 275 height 24
type input "[STREET_ADDRESS][US_STATE]"
type input "United States"
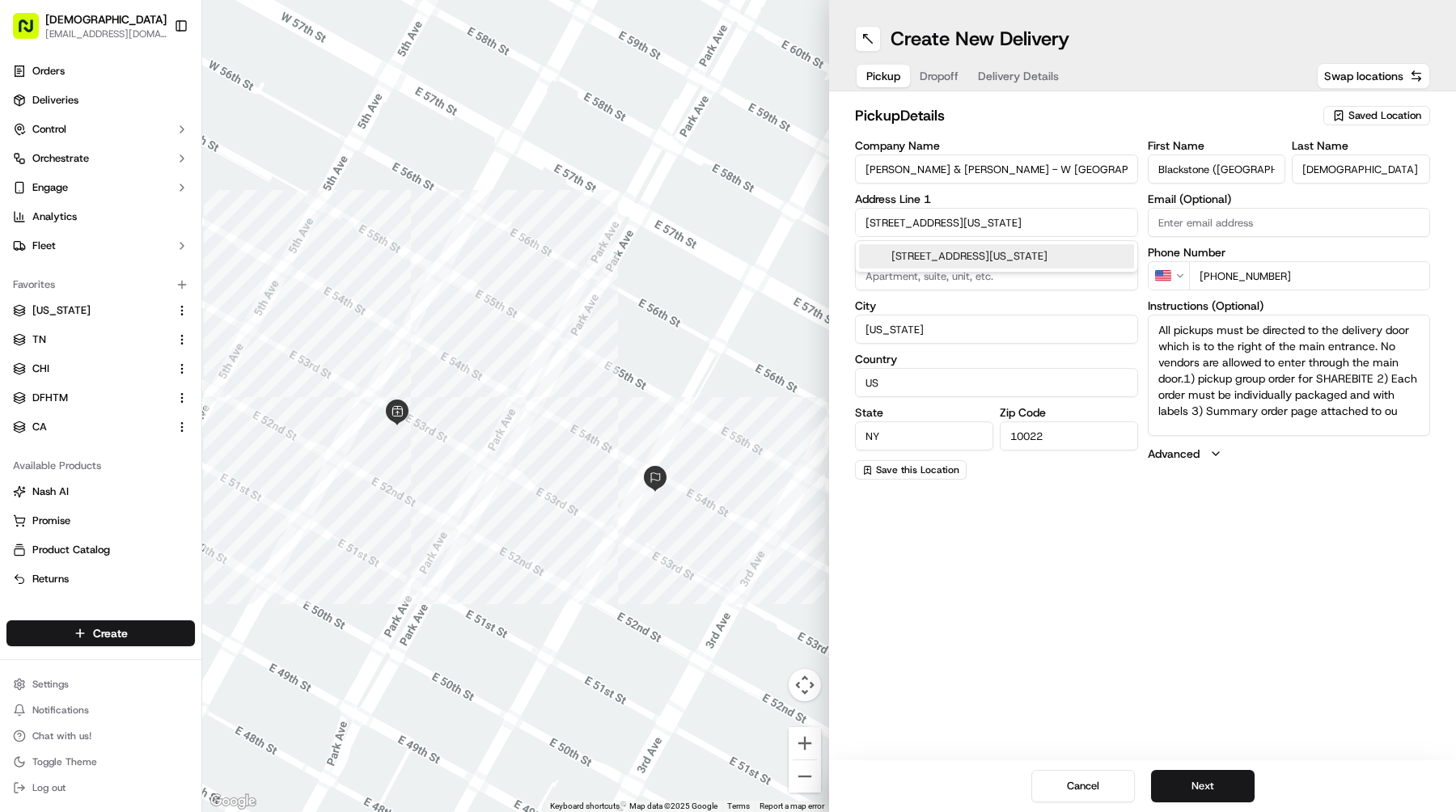
type input "10036"
type input "7 West 47th Street"
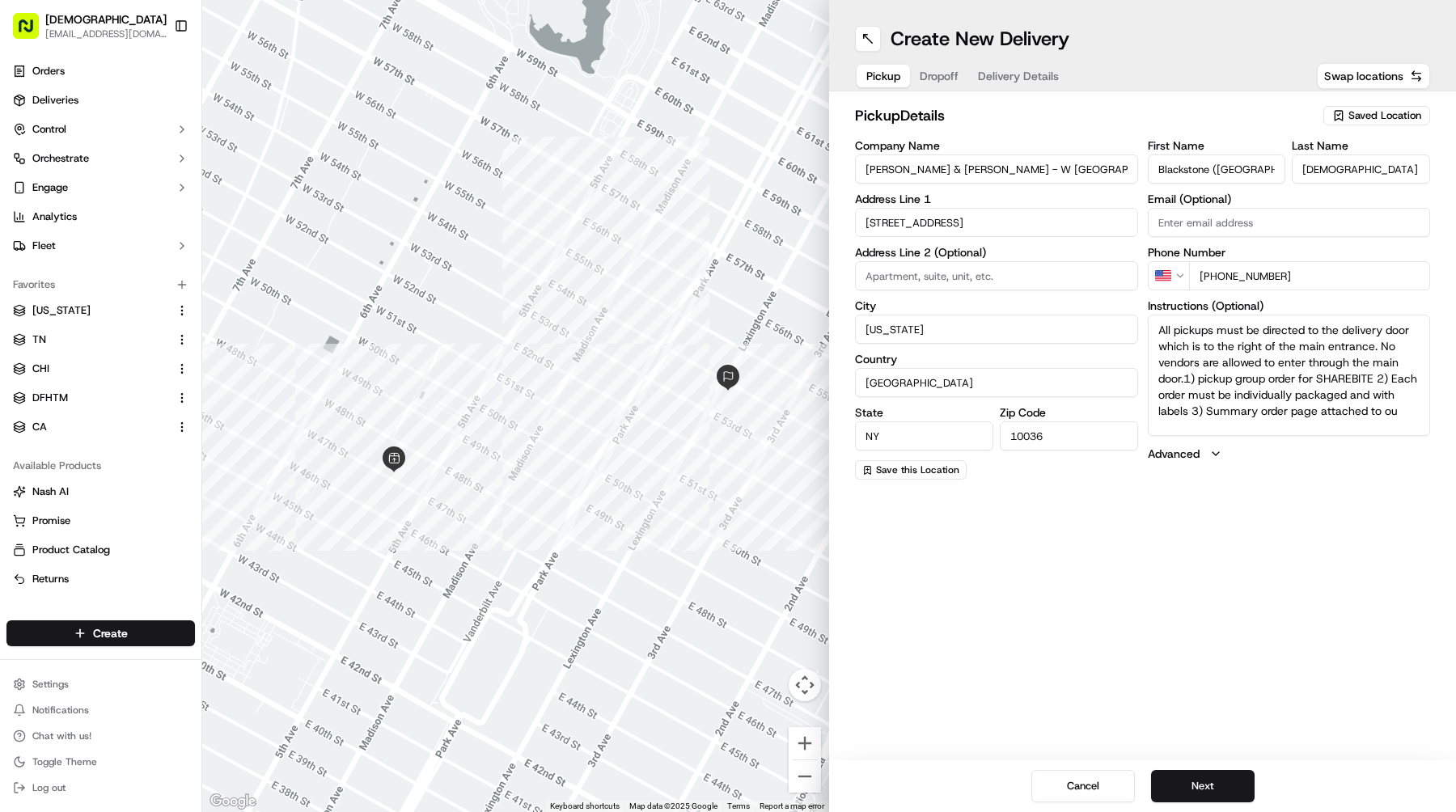
click at [1200, 805] on div "Cancel Next" at bounding box center [1142, 787] width 627 height 52
click at [1200, 799] on button "Next" at bounding box center [1202, 787] width 104 height 33
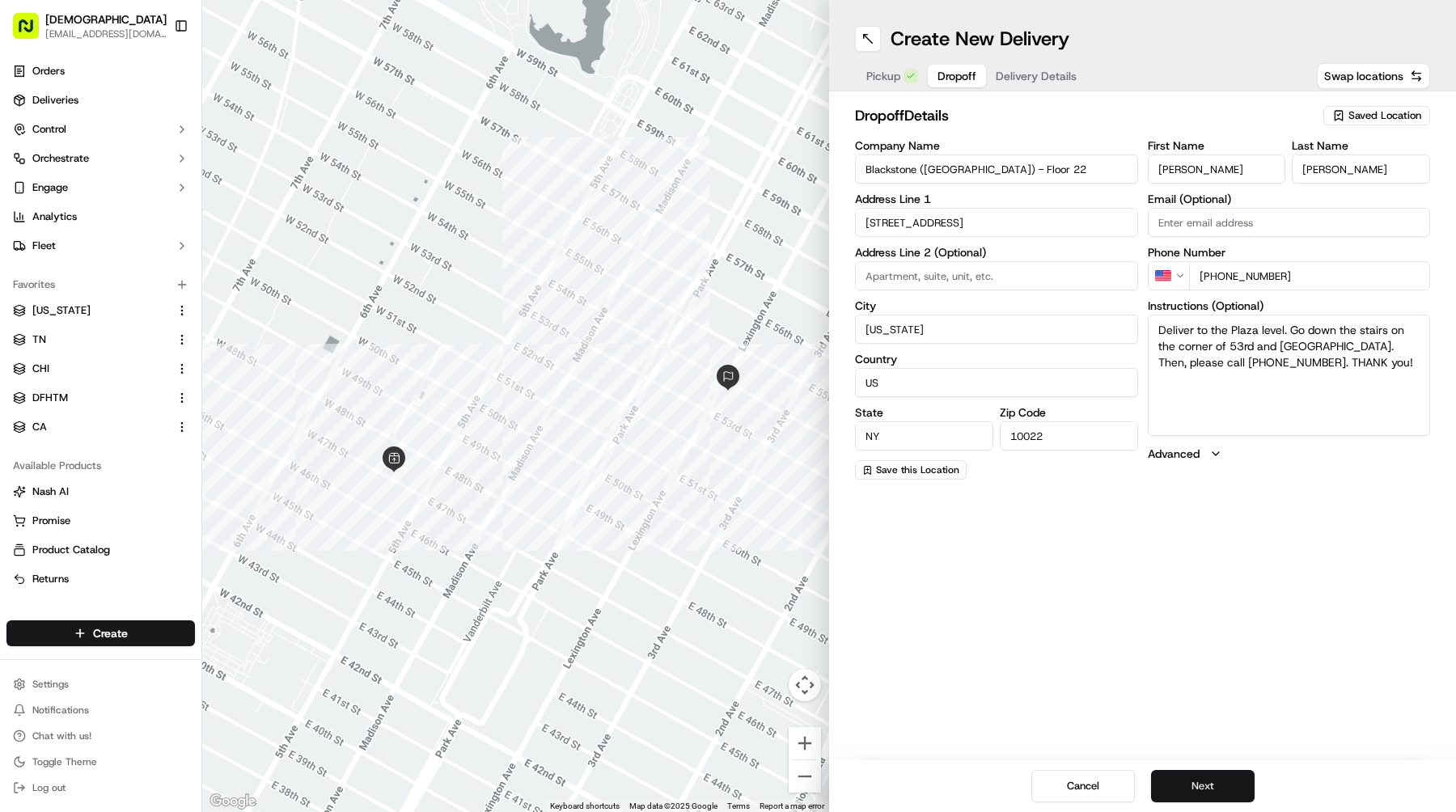
click at [1200, 799] on button "Next" at bounding box center [1202, 787] width 104 height 33
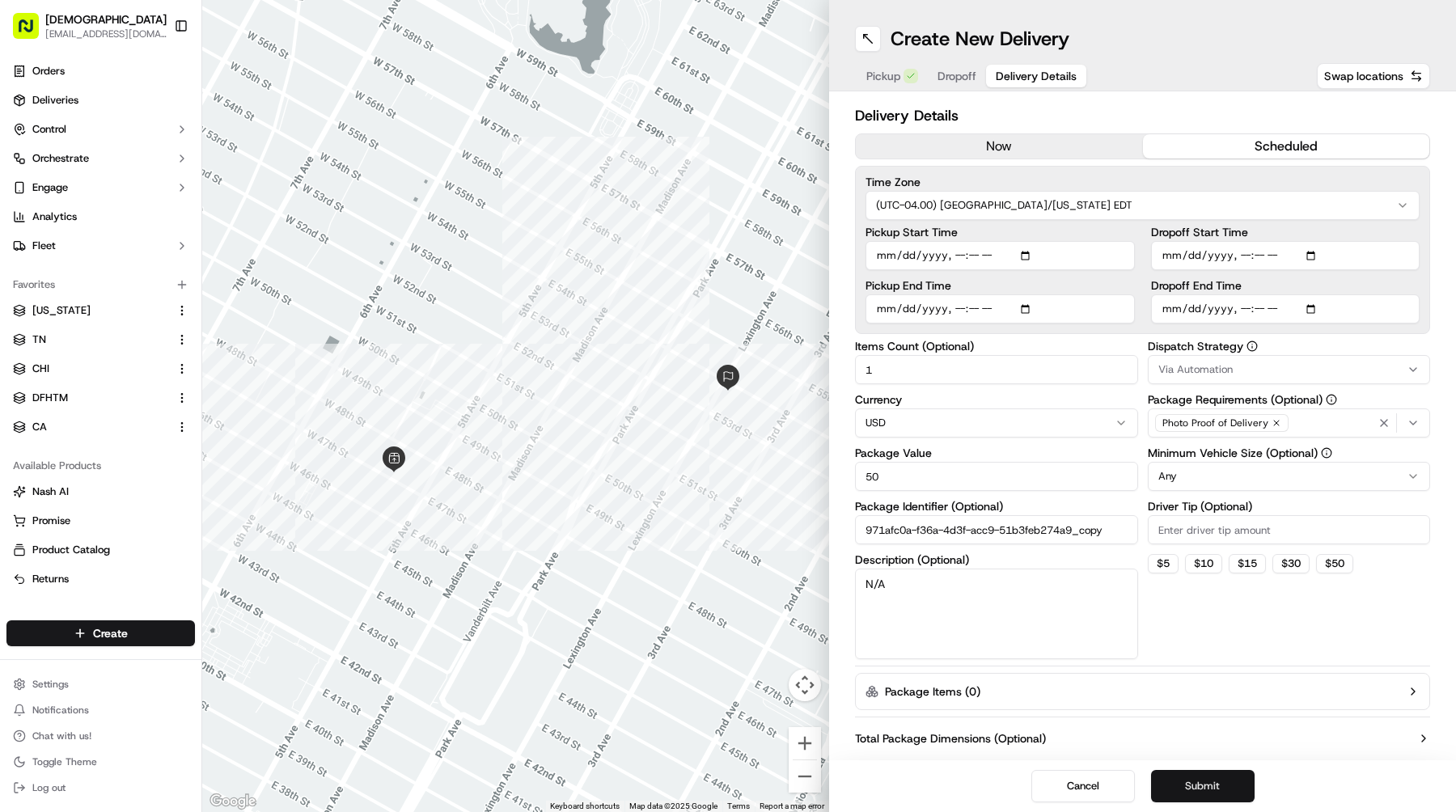
click at [1200, 799] on button "Submit" at bounding box center [1202, 787] width 104 height 33
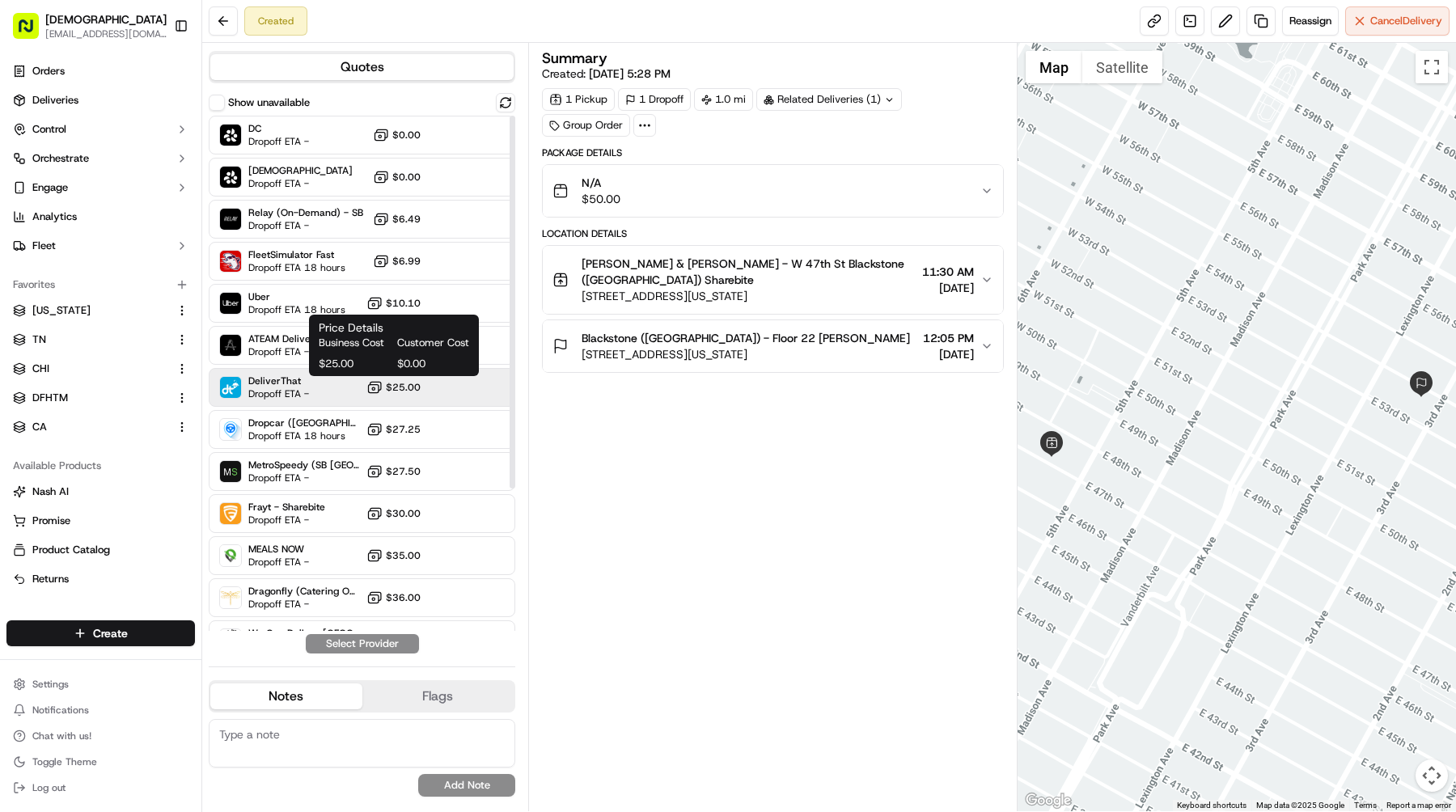
scroll to position [196, 0]
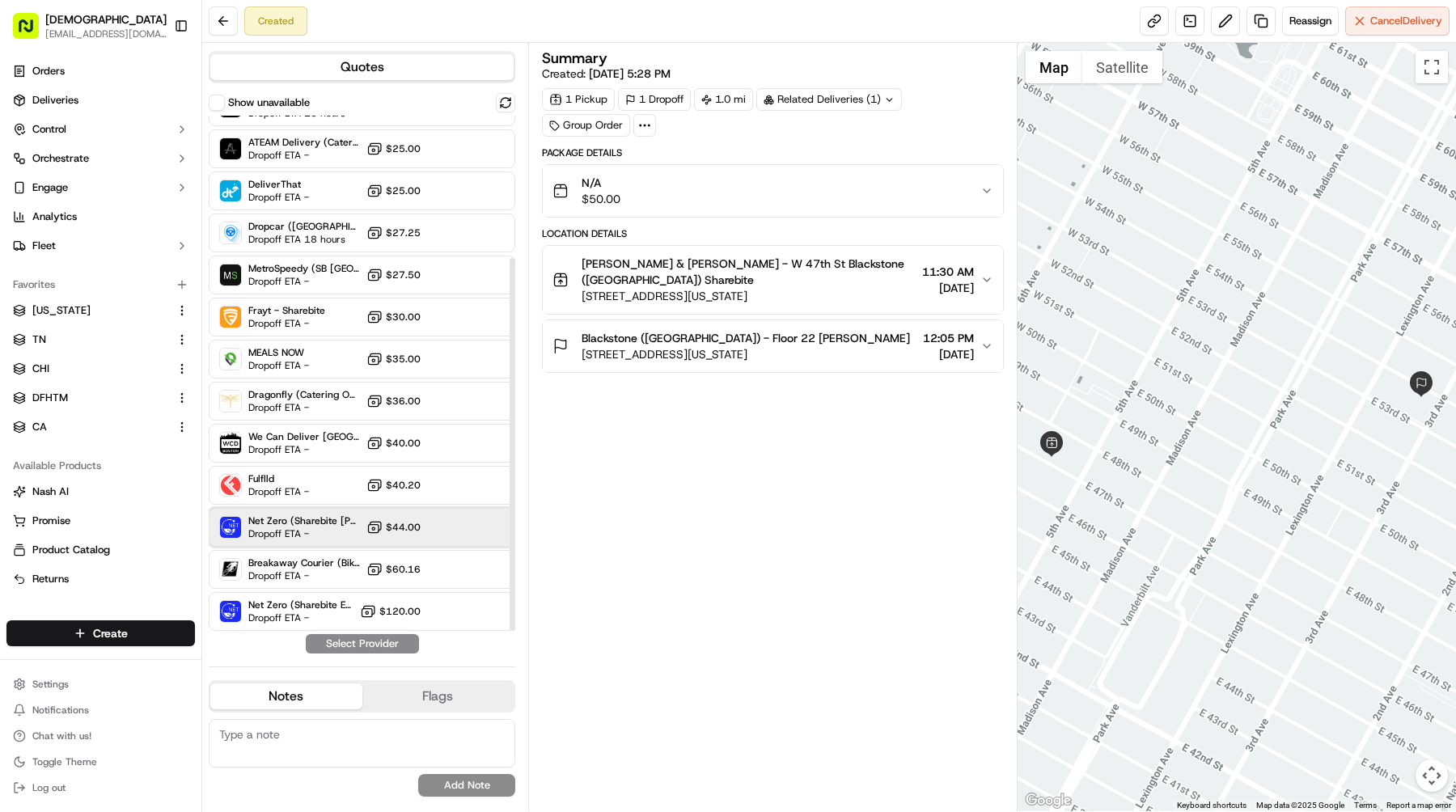
click at [366, 522] on div "Net Zero (Sharebite [PERSON_NAME]) Dropoff ETA - $44.00" at bounding box center [362, 527] width 307 height 39
click at [394, 638] on button "Assign Provider" at bounding box center [362, 644] width 115 height 20
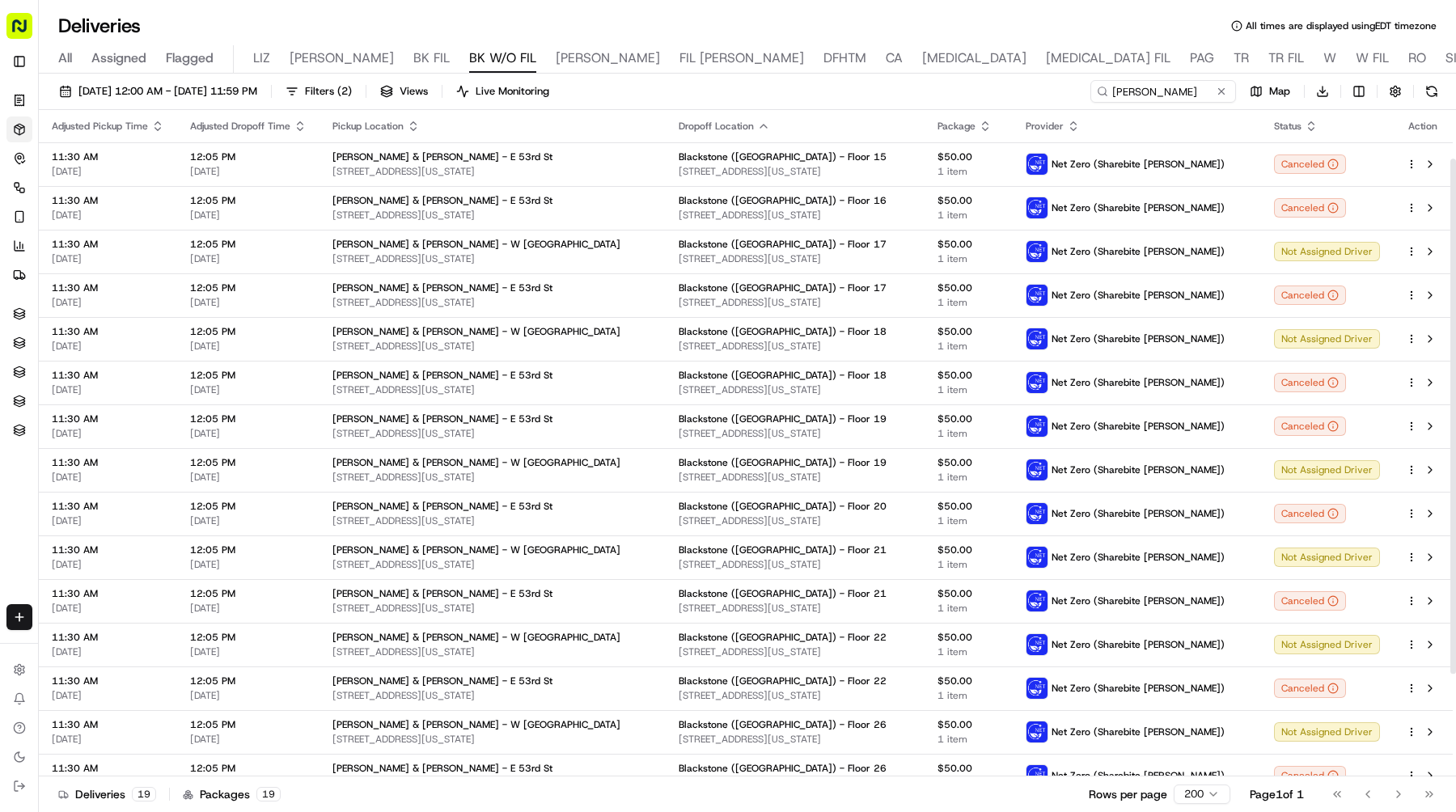
scroll to position [196, 0]
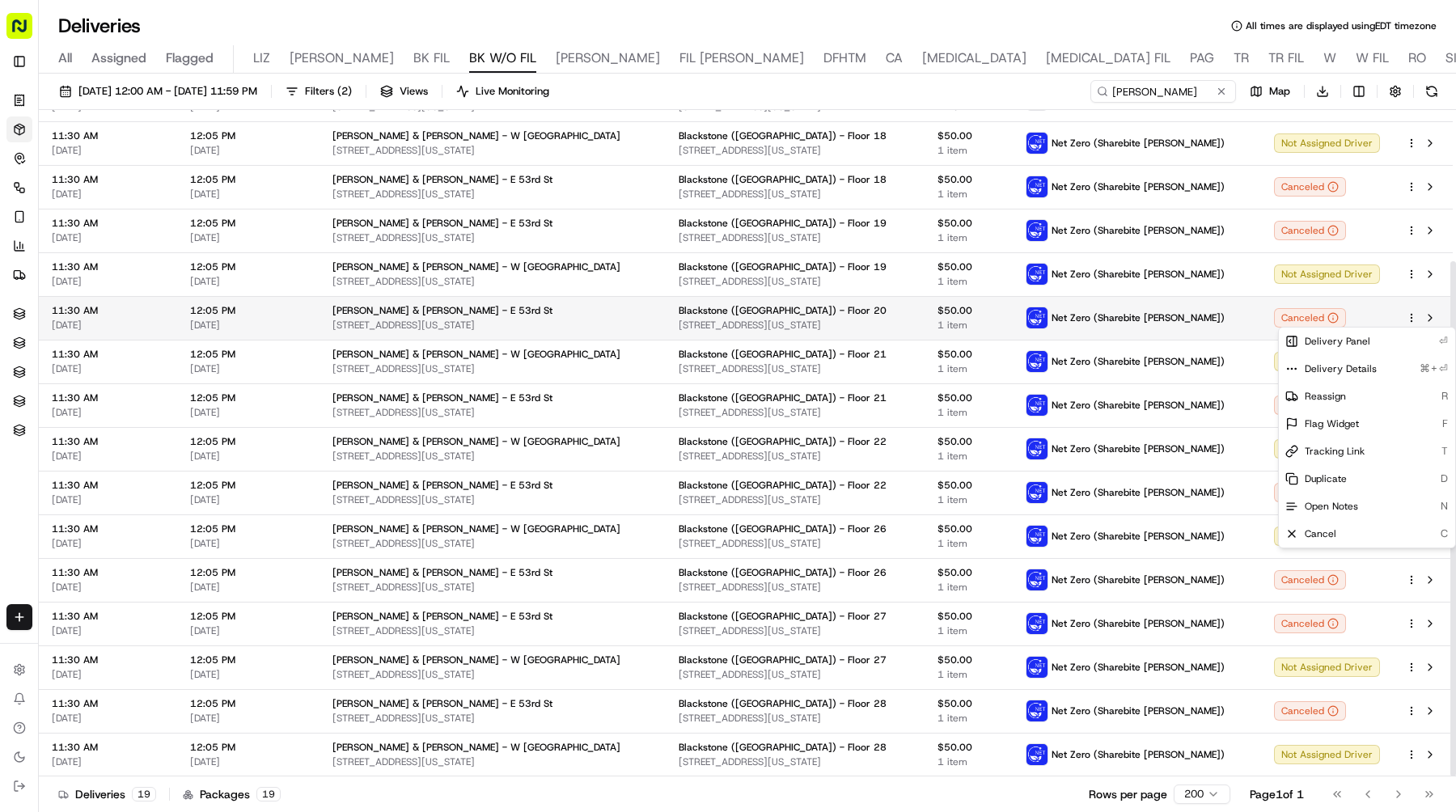
click at [1407, 317] on html "Sharebite e.park@sharebite.com Toggle Sidebar Orders Deliveries Control Orchest…" at bounding box center [728, 406] width 1456 height 812
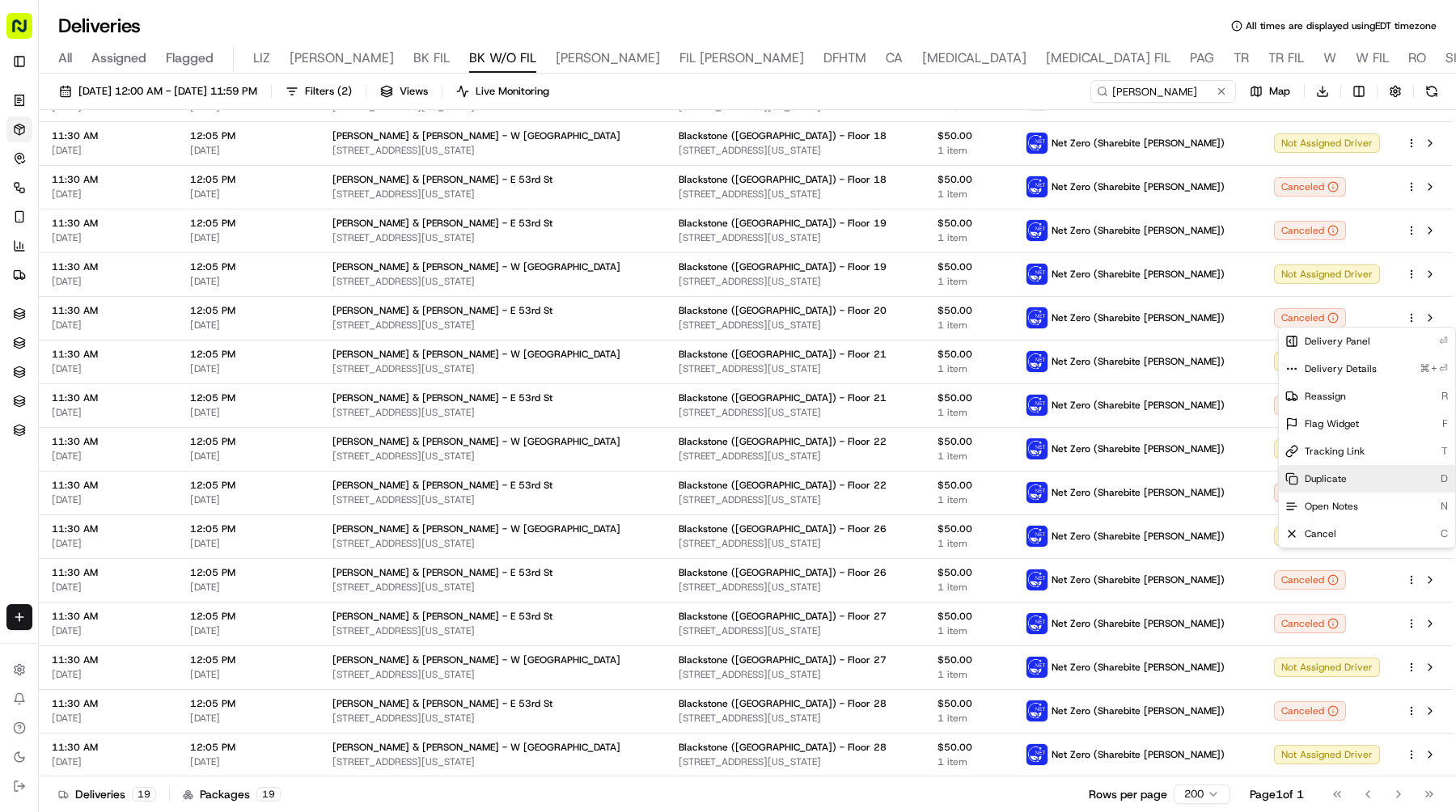
click at [1369, 483] on div "Duplicate D" at bounding box center [1367, 479] width 176 height 28
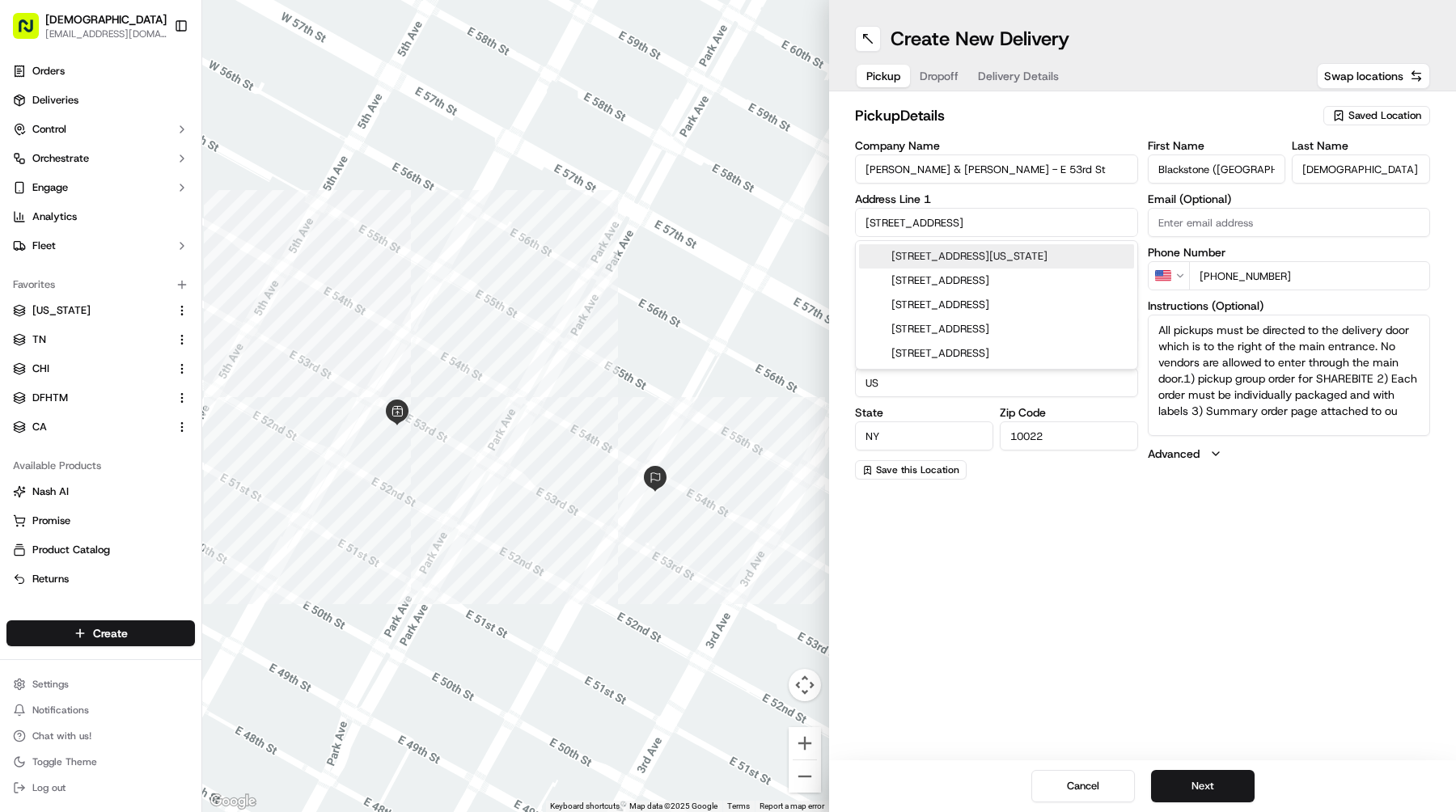
drag, startPoint x: 970, startPoint y: 223, endPoint x: 752, endPoint y: 213, distance: 218.2
click at [752, 213] on div "← Move left → Move right ↑ Move up ↓ Move down + Zoom in - Zoom out Home Jump l…" at bounding box center [829, 406] width 1254 height 812
paste input "[STREET_ADDRESS][US_STATE]"
click at [995, 262] on div "[STREET_ADDRESS][US_STATE]" at bounding box center [996, 257] width 275 height 24
type input "[STREET_ADDRESS][US_STATE]"
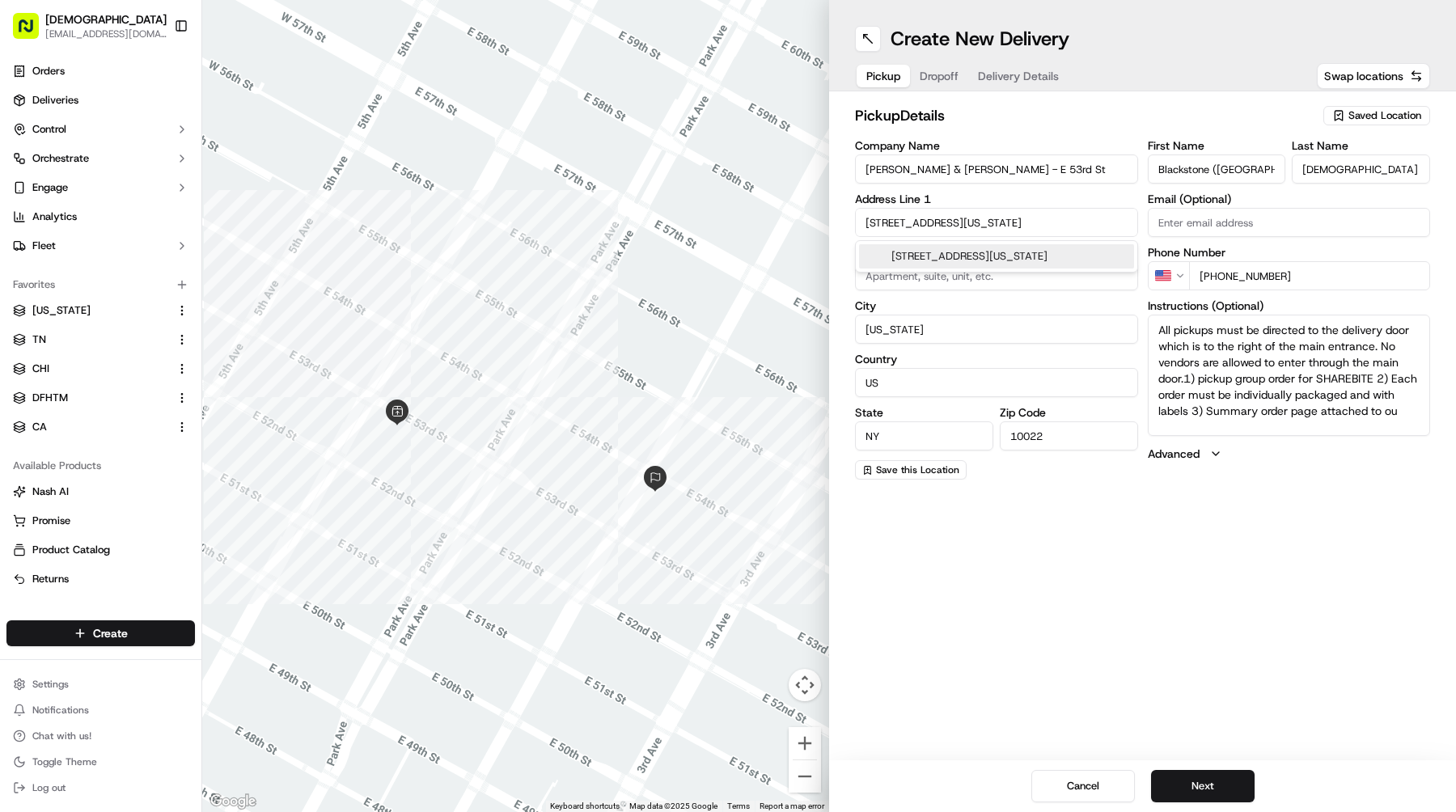
type input "United States"
type input "10036"
type input "7 West 47th Street"
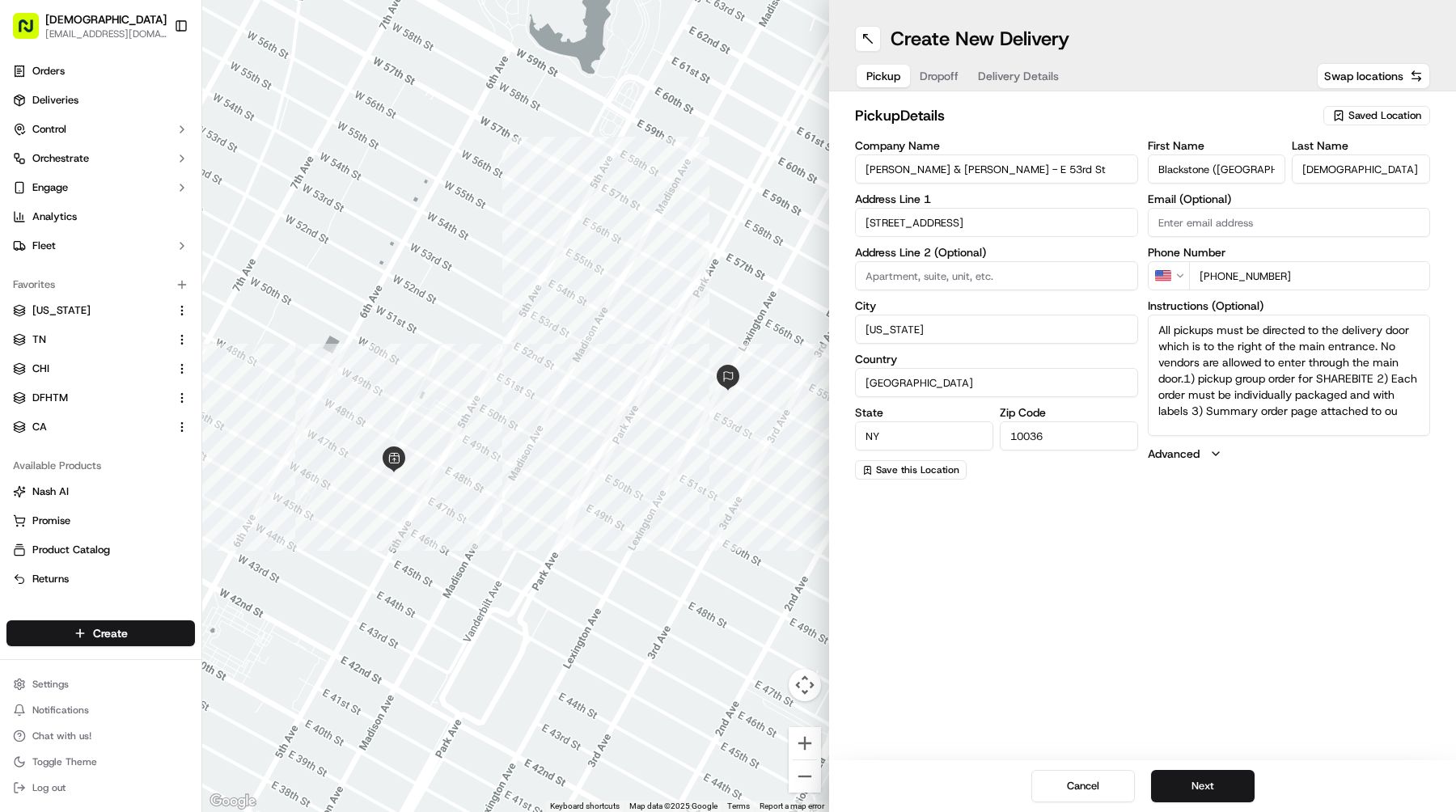
drag, startPoint x: 984, startPoint y: 168, endPoint x: 676, endPoint y: 168, distance: 308.0
click at [687, 168] on div "← Move left → Move right ↑ Move up ↓ Move down + Zoom in - Zoom out Home Jump l…" at bounding box center [829, 406] width 1254 height 812
paste input "W 47th"
type input "[PERSON_NAME] & [PERSON_NAME] - W [GEOGRAPHIC_DATA]"
click at [970, 273] on input at bounding box center [996, 276] width 283 height 29
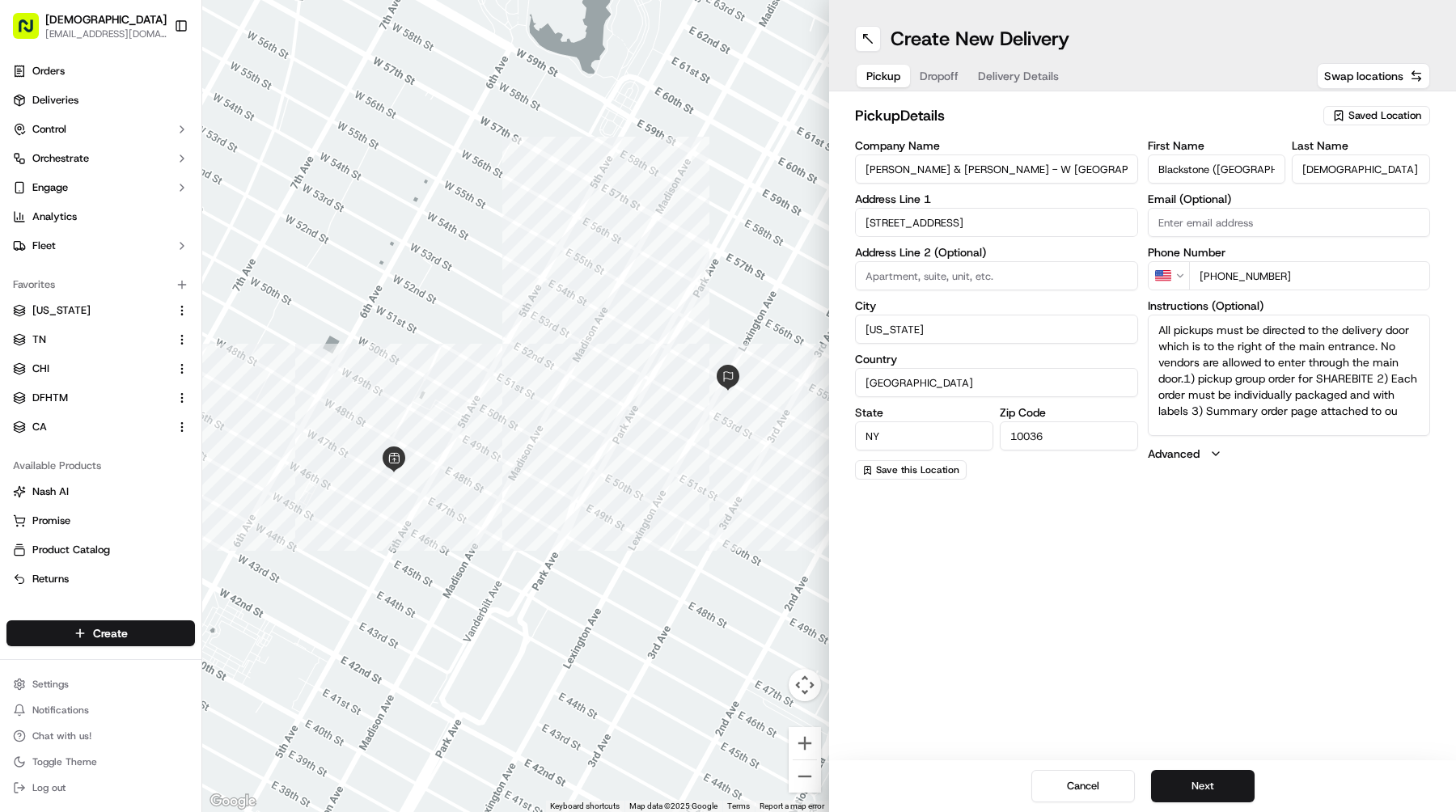
click at [1175, 766] on div "Cancel Next" at bounding box center [1142, 787] width 627 height 52
click at [1176, 773] on button "Next" at bounding box center [1202, 787] width 104 height 33
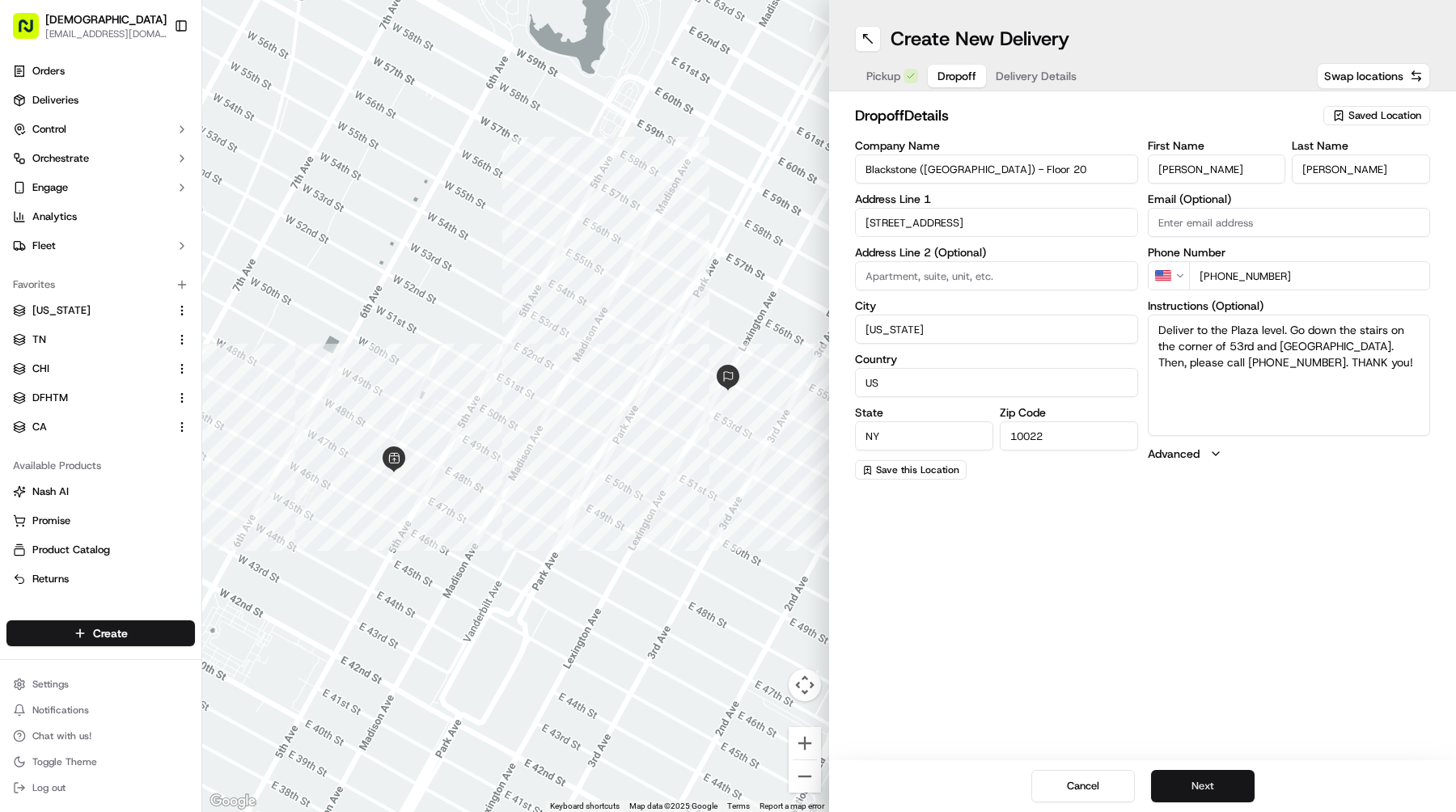
click at [1176, 773] on button "Next" at bounding box center [1202, 787] width 104 height 33
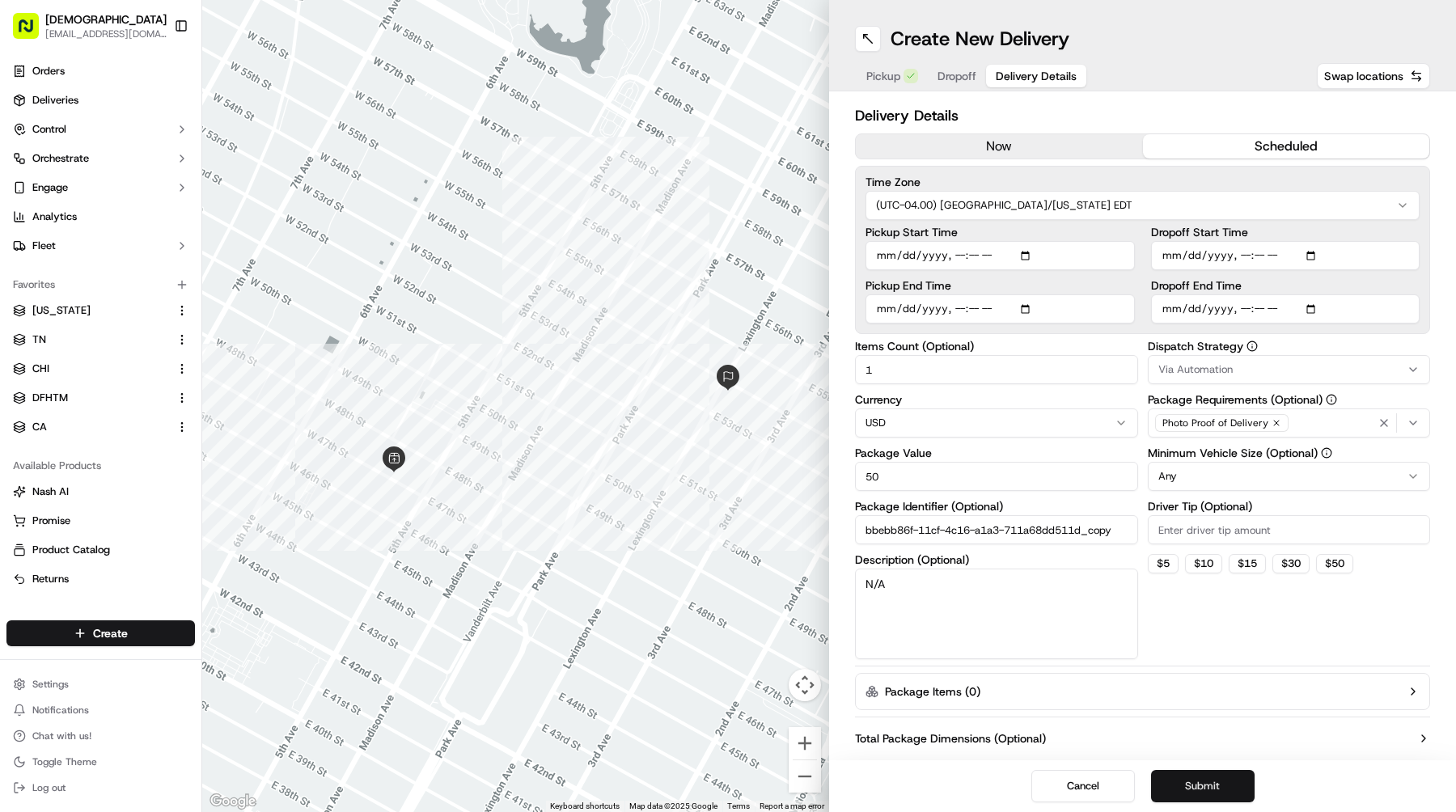
click at [1176, 773] on button "Submit" at bounding box center [1202, 787] width 104 height 33
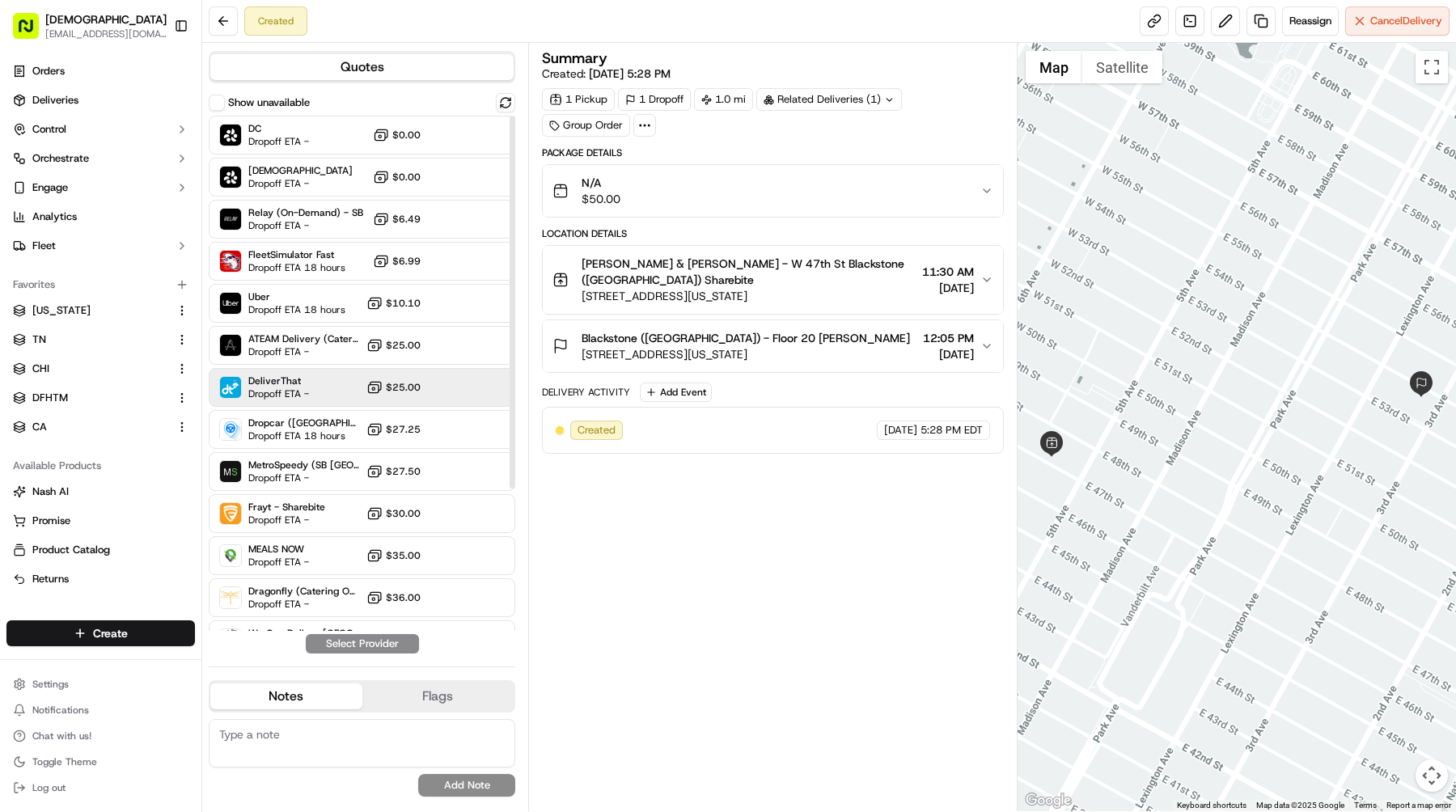
scroll to position [196, 0]
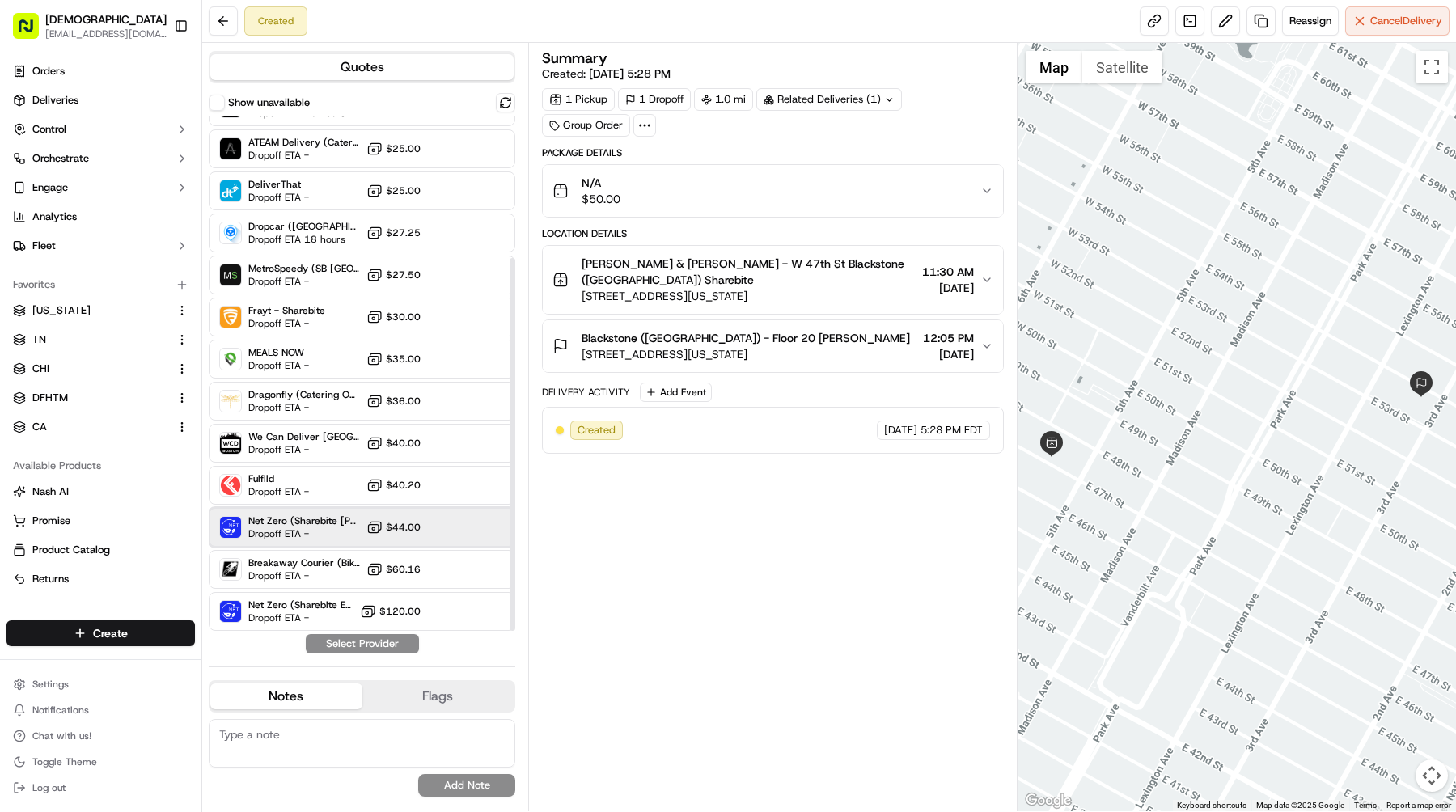
click at [332, 519] on span "Net Zero (Sharebite [PERSON_NAME])" at bounding box center [304, 521] width 112 height 13
click at [395, 640] on button "Assign Provider" at bounding box center [362, 644] width 115 height 20
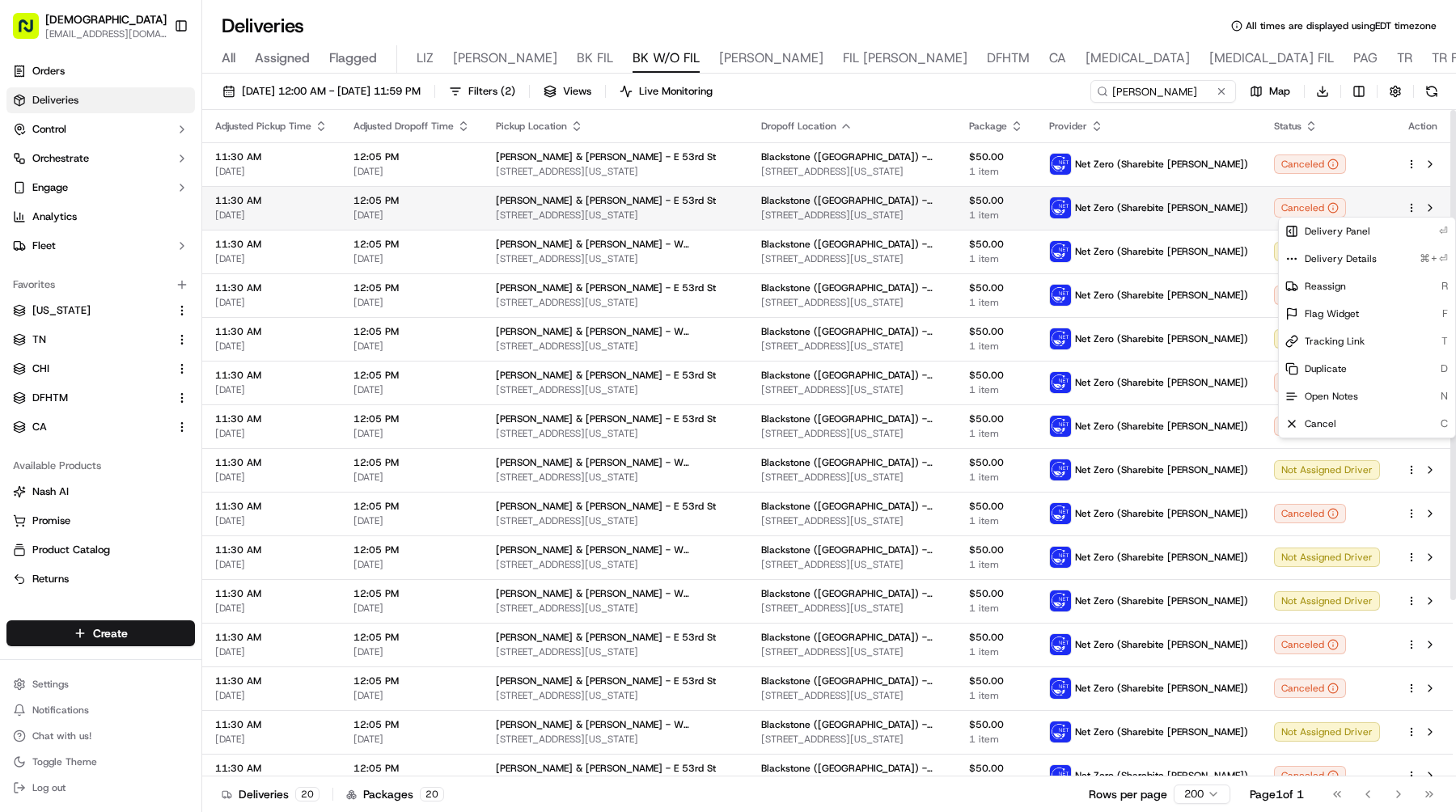
click at [1414, 209] on html "Sharebite [EMAIL_ADDRESS][DOMAIN_NAME] Toggle Sidebar Orders Deliveries Control…" at bounding box center [728, 406] width 1456 height 812
click at [1335, 365] on span "Duplicate" at bounding box center [1326, 369] width 42 height 13
click at [1022, 158] on html "Sharebite [EMAIL_ADDRESS][DOMAIN_NAME] Toggle Sidebar Orders Deliveries Control…" at bounding box center [728, 406] width 1456 height 812
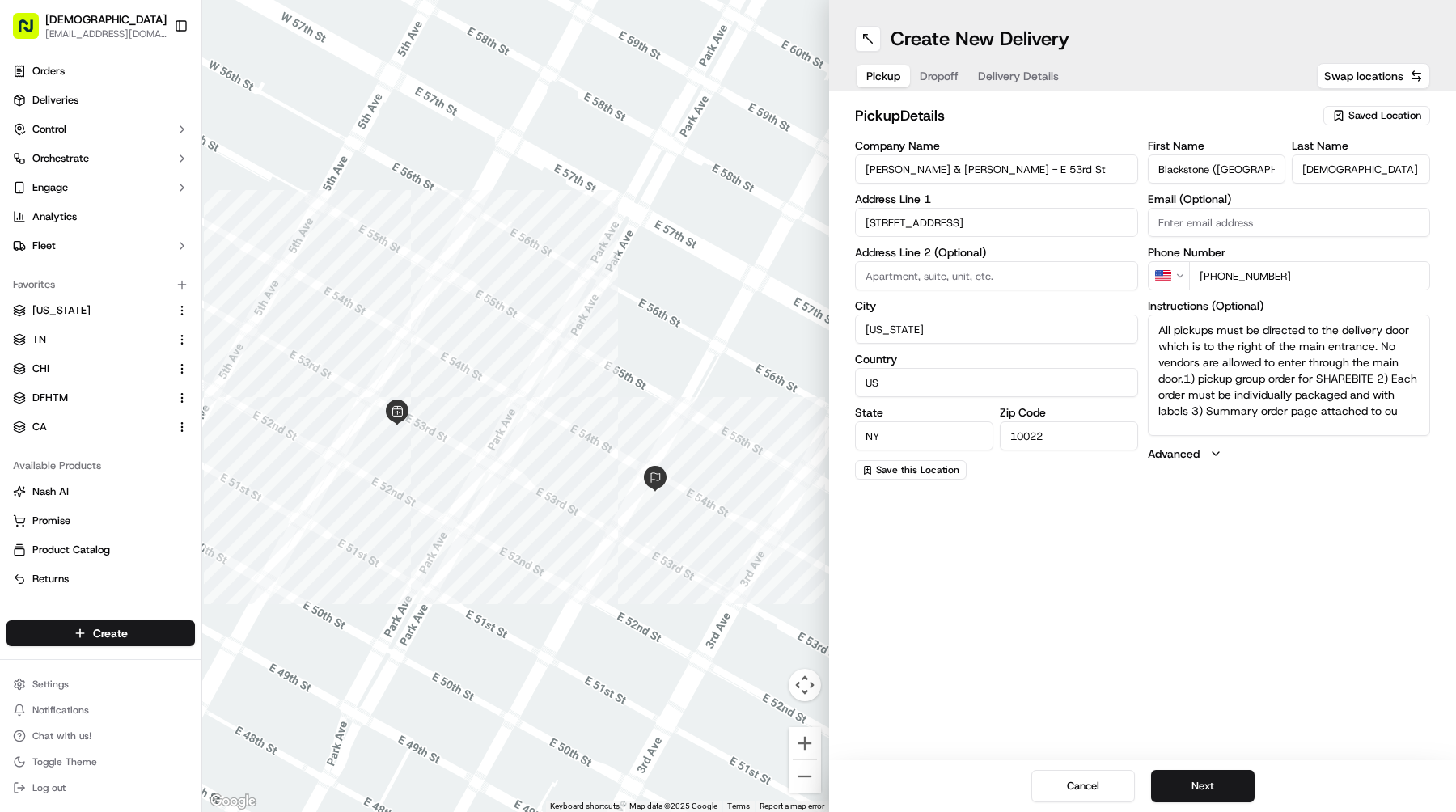
drag, startPoint x: 733, startPoint y: 166, endPoint x: 640, endPoint y: 163, distance: 93.0
click at [640, 163] on div "← Move left → Move right ↑ Move up ↓ Move down + Zoom in - Zoom out Home Jump l…" at bounding box center [829, 406] width 1254 height 812
paste input "W 47th"
type input "[PERSON_NAME] & [PERSON_NAME] - W [GEOGRAPHIC_DATA]"
drag, startPoint x: 960, startPoint y: 225, endPoint x: 733, endPoint y: 225, distance: 227.0
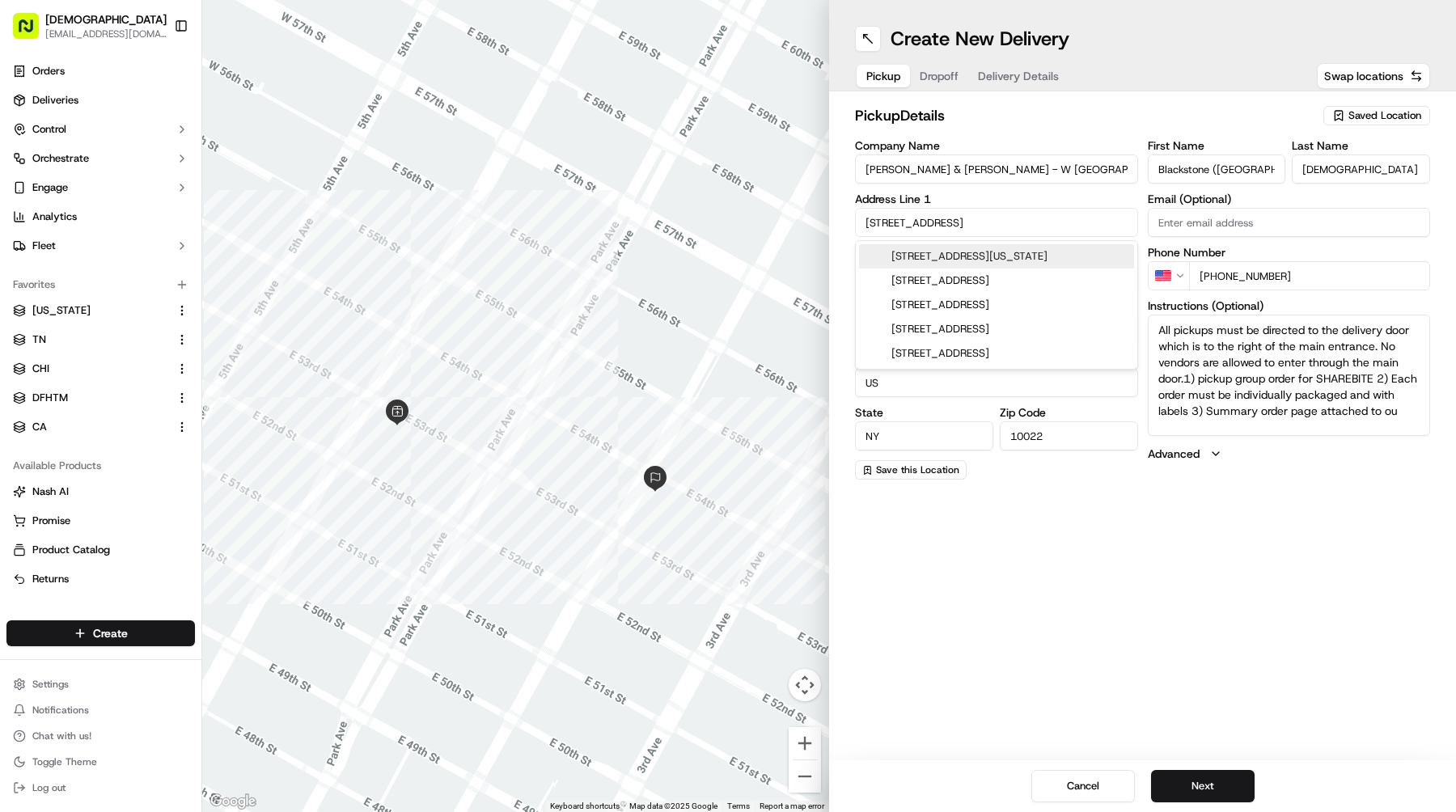
click at [741, 225] on div "← Move left → Move right ↑ Move up ↓ Move down + Zoom in - Zoom out Home Jump l…" at bounding box center [829, 406] width 1254 height 812
paste input "[STREET_ADDRESS][US_STATE]"
click at [1078, 263] on div "[STREET_ADDRESS][US_STATE]" at bounding box center [996, 257] width 275 height 24
type input "[STREET_ADDRESS][US_STATE]"
type input "United States"
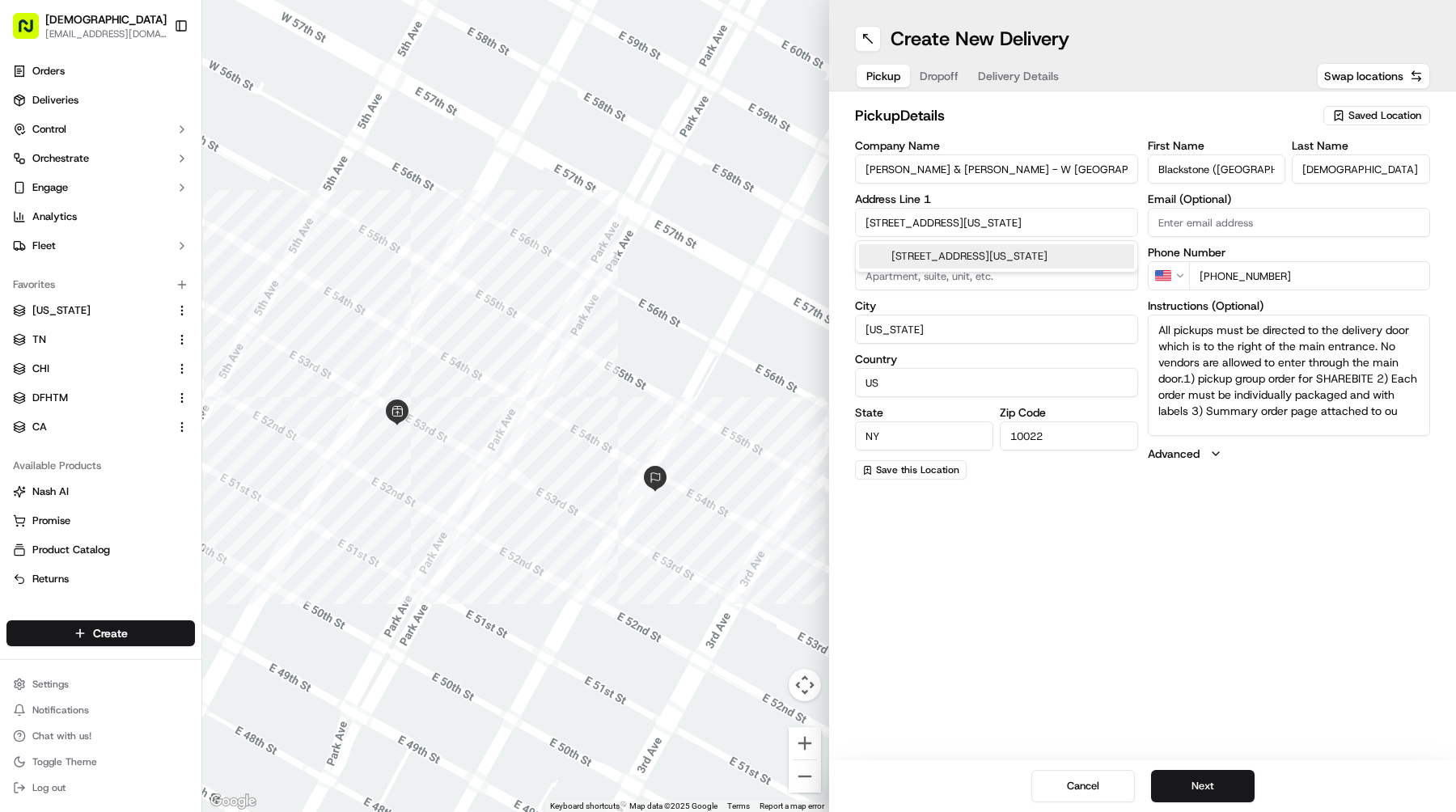
type input "10036"
type input "7 West 47th Street"
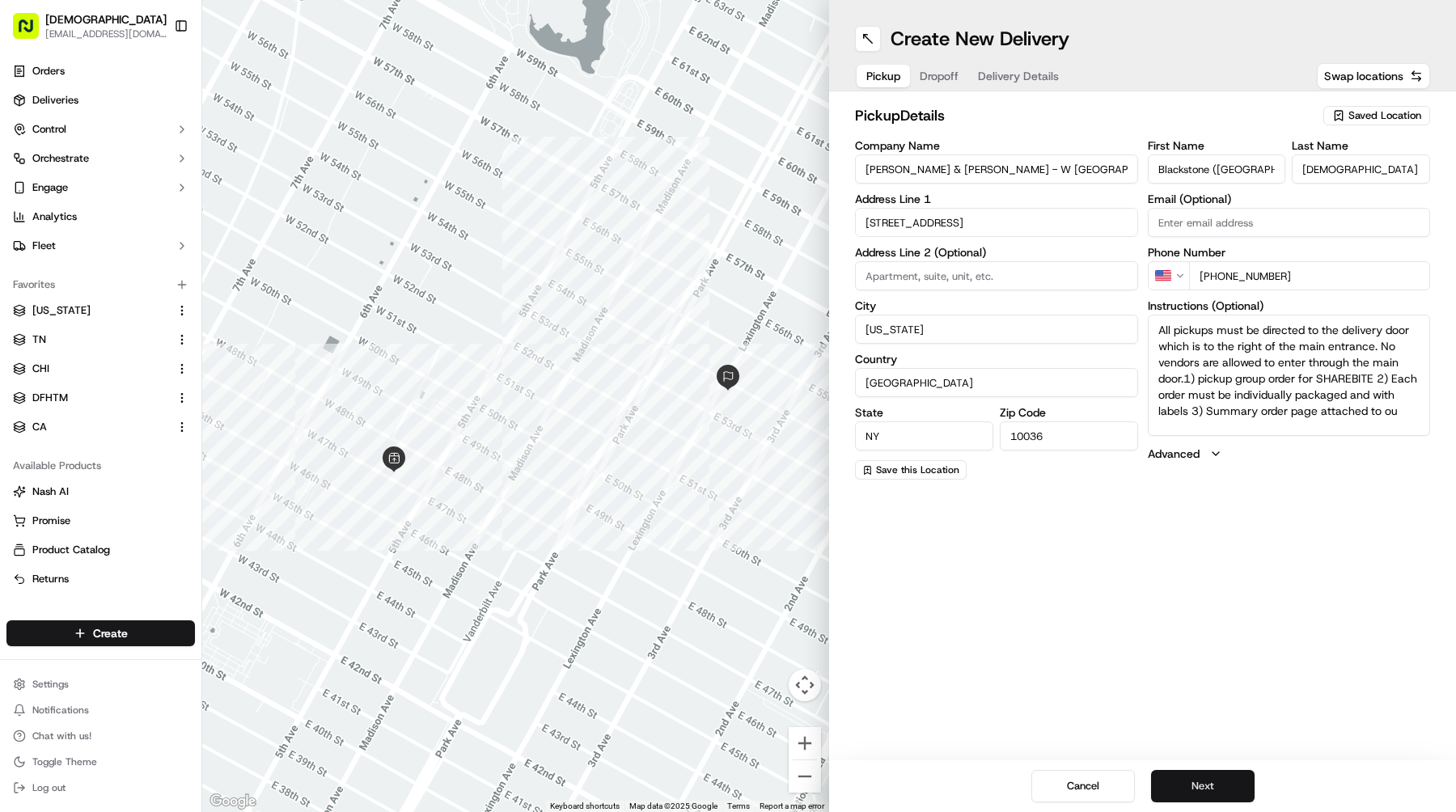
click at [1172, 783] on button "Next" at bounding box center [1202, 787] width 104 height 33
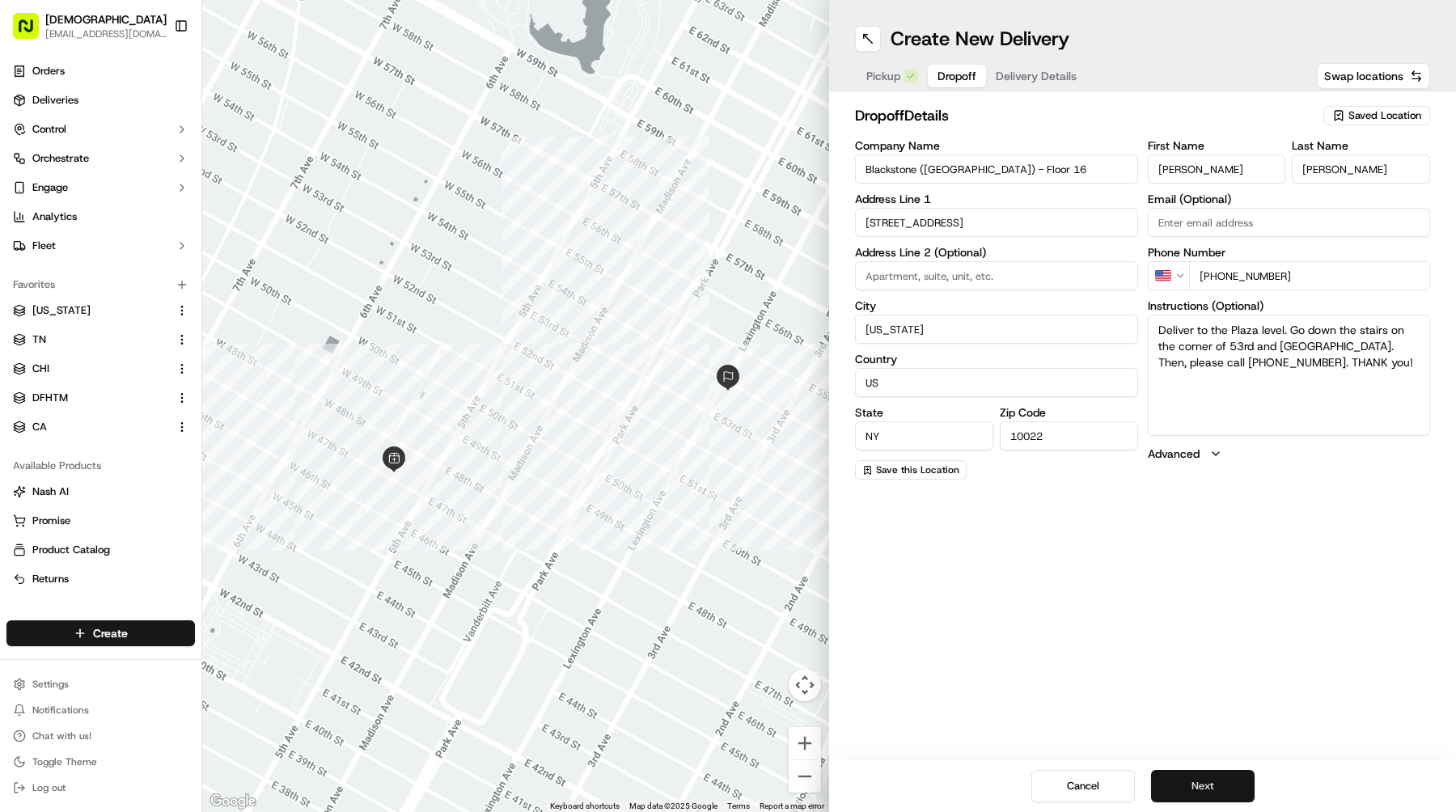
click at [1172, 783] on button "Next" at bounding box center [1202, 787] width 104 height 33
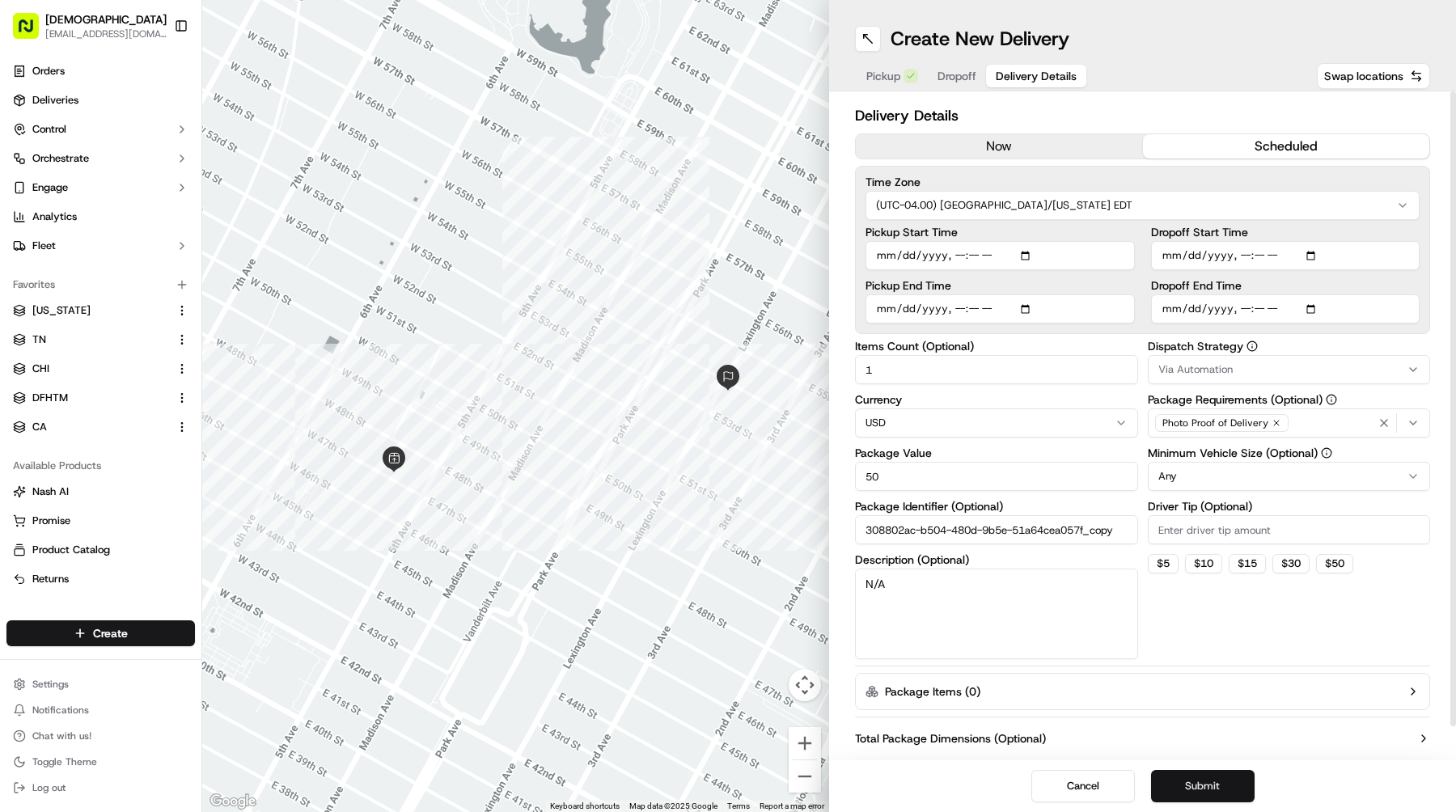
click at [1178, 775] on button "Submit" at bounding box center [1202, 787] width 104 height 33
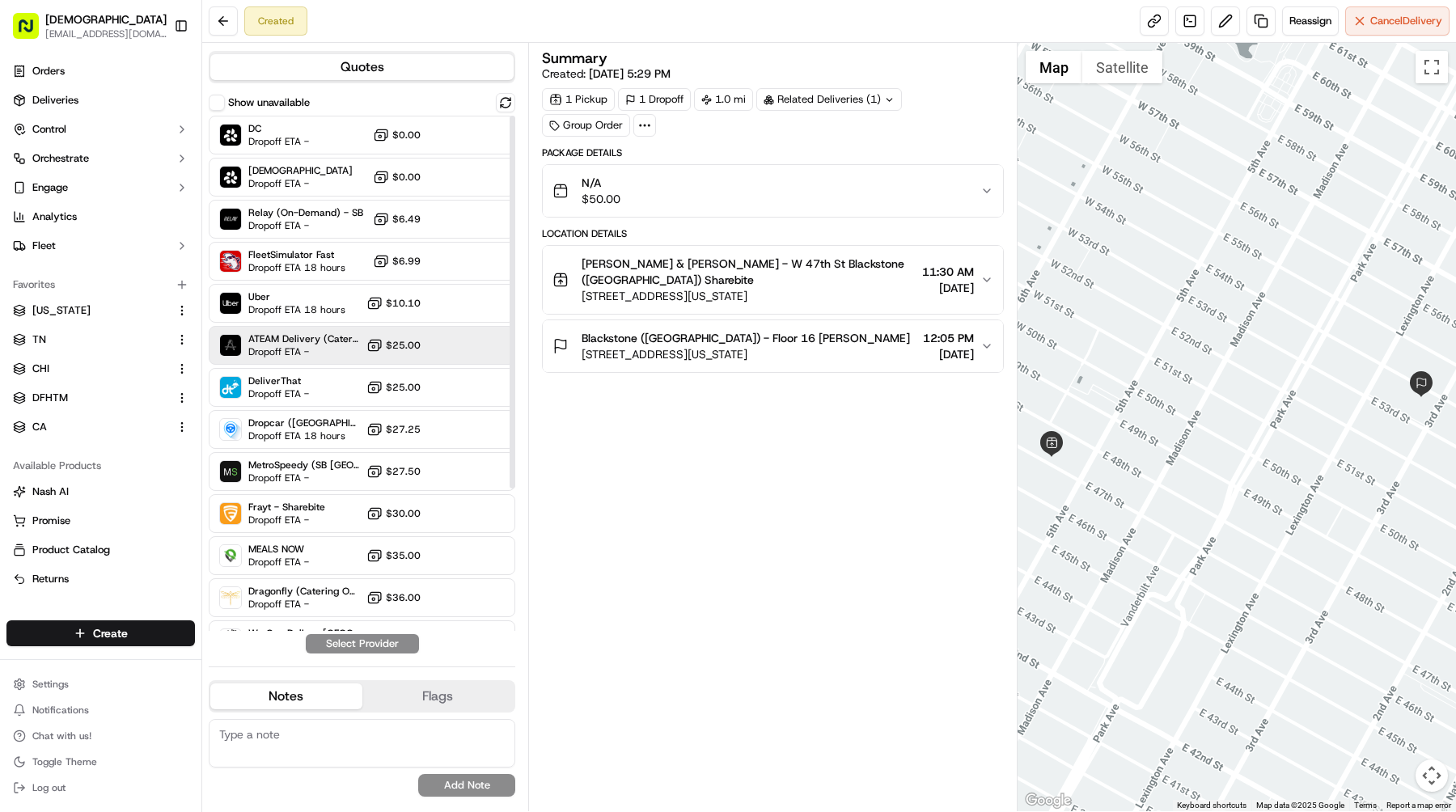
scroll to position [196, 0]
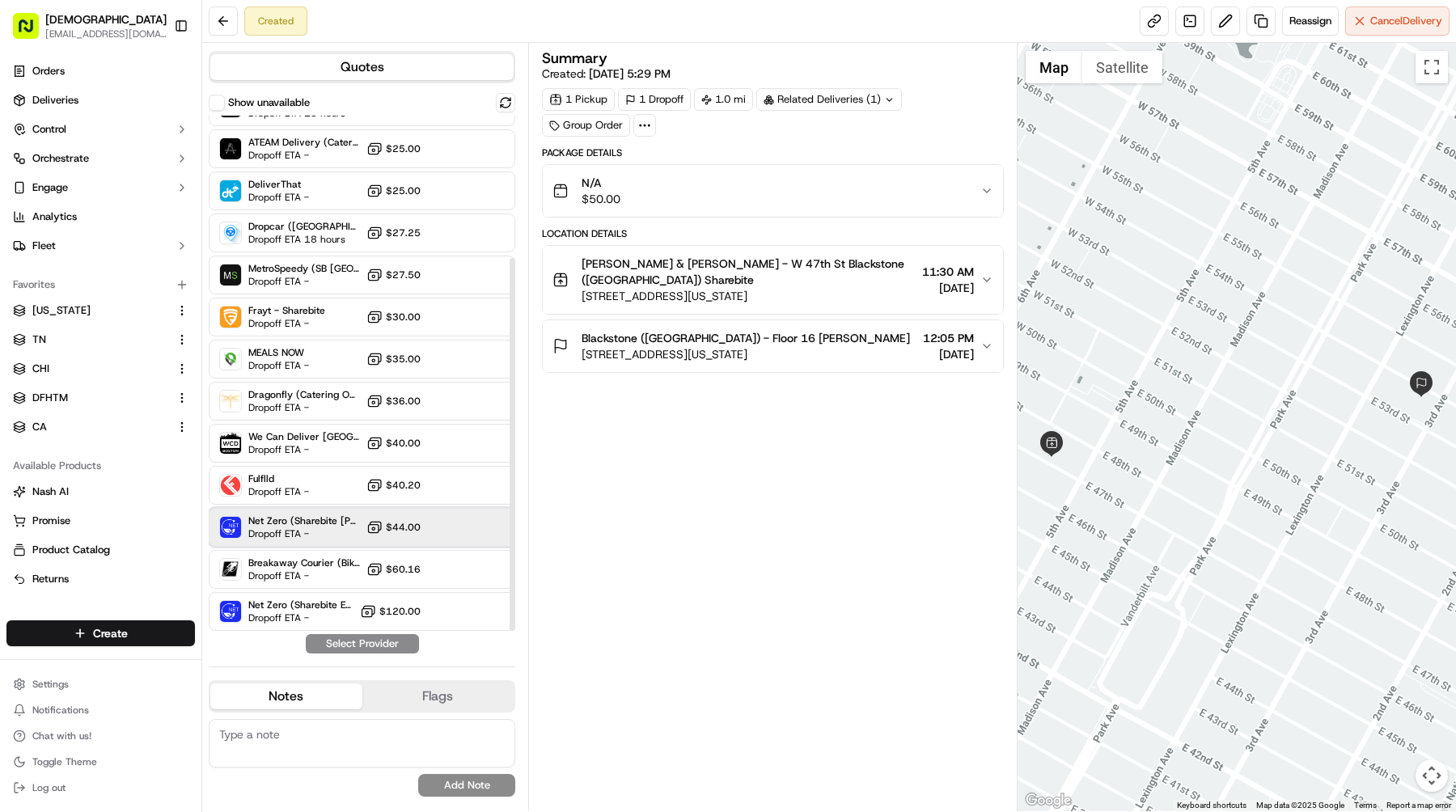
click at [345, 531] on span "Dropoff ETA -" at bounding box center [304, 534] width 112 height 13
click at [404, 646] on button "Assign Provider" at bounding box center [362, 644] width 115 height 20
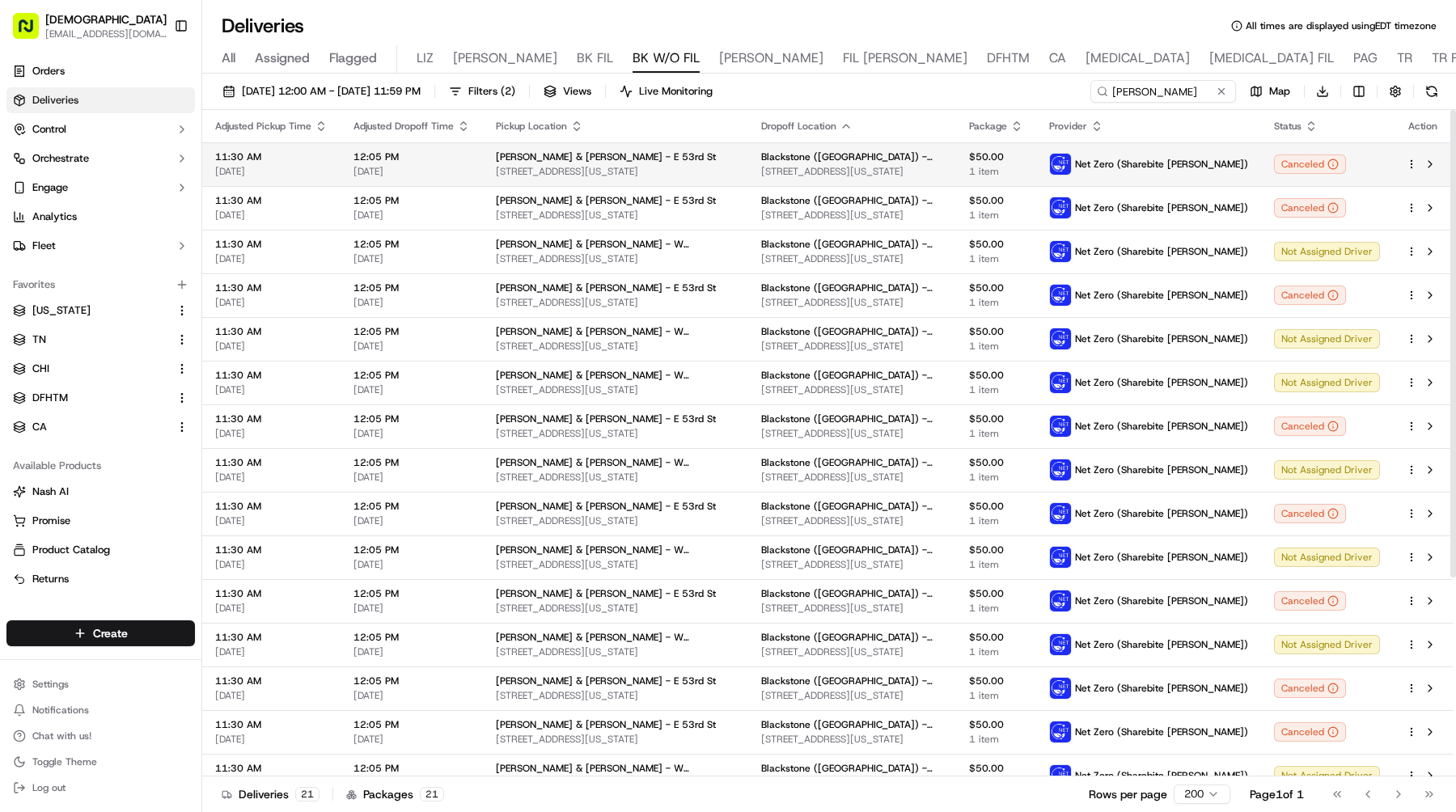
click at [1412, 167] on html "Sharebite [EMAIL_ADDRESS][DOMAIN_NAME] Toggle Sidebar Orders Deliveries Control…" at bounding box center [728, 406] width 1456 height 812
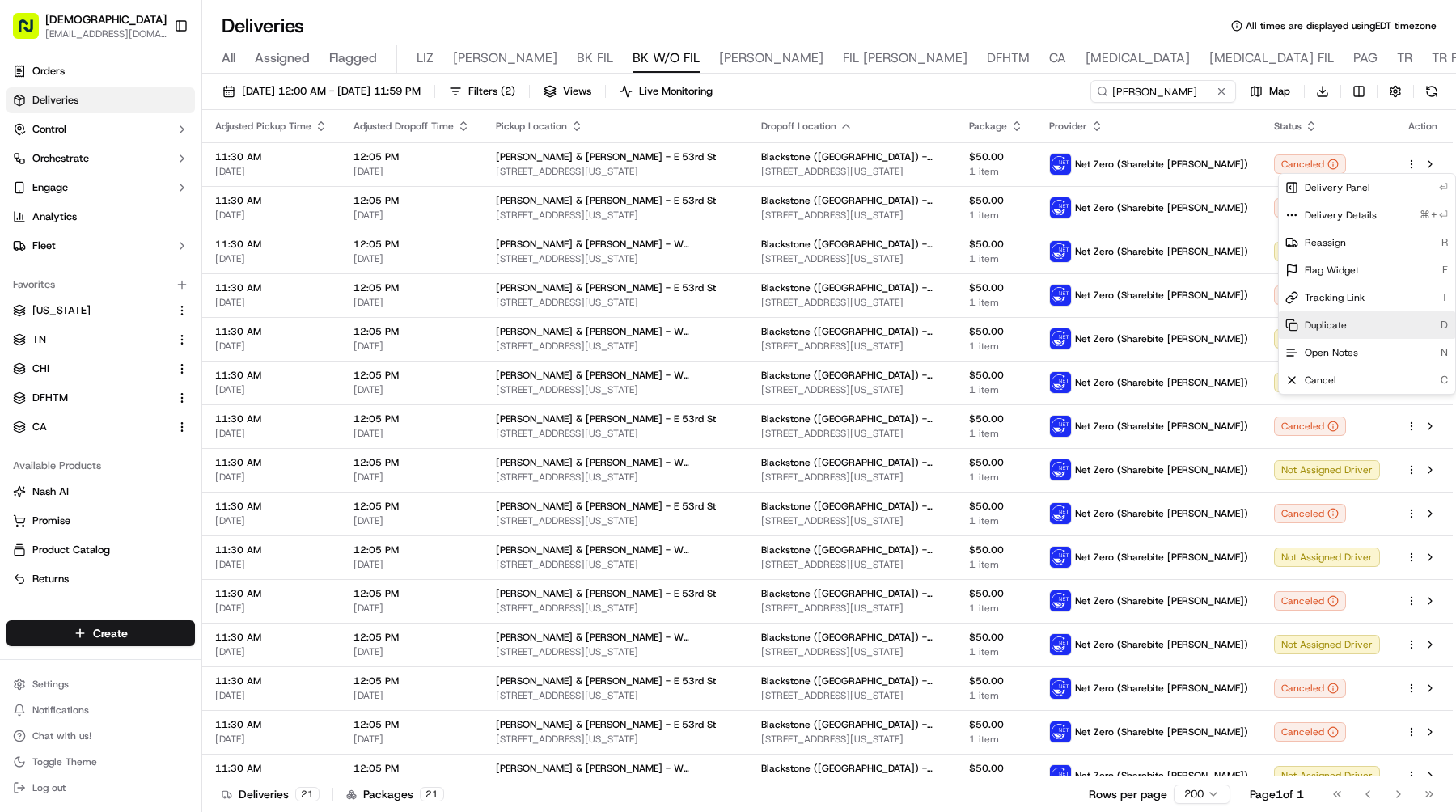
click at [1336, 324] on span "Duplicate" at bounding box center [1326, 325] width 42 height 13
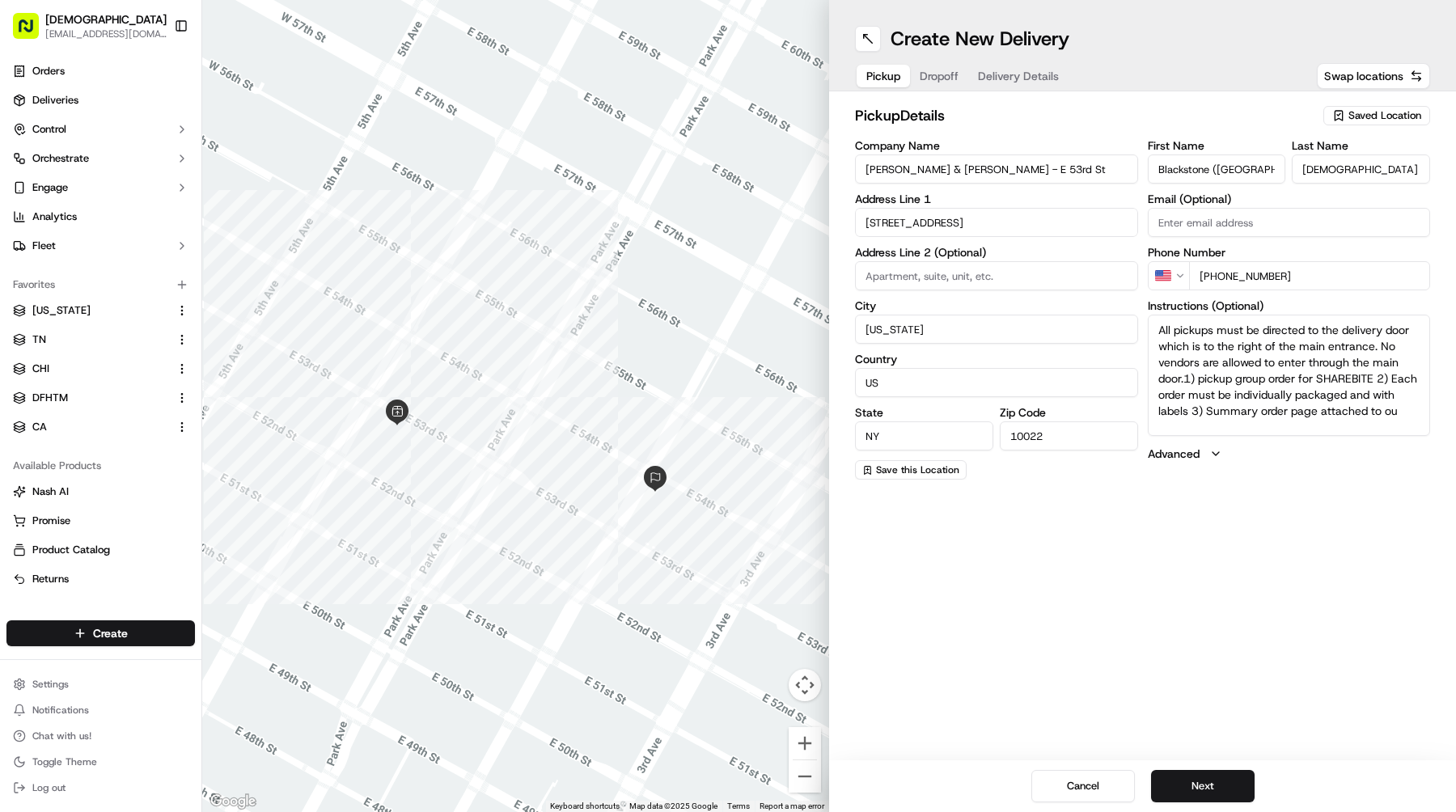
drag, startPoint x: 989, startPoint y: 165, endPoint x: 667, endPoint y: 157, distance: 322.1
click at [668, 157] on div "← Move left → Move right ↑ Move up ↓ Move down + Zoom in - Zoom out Home Jump l…" at bounding box center [829, 406] width 1254 height 812
paste input "W 47th"
type input "[PERSON_NAME] & [PERSON_NAME] - W [GEOGRAPHIC_DATA]"
drag, startPoint x: 920, startPoint y: 219, endPoint x: 757, endPoint y: 219, distance: 163.0
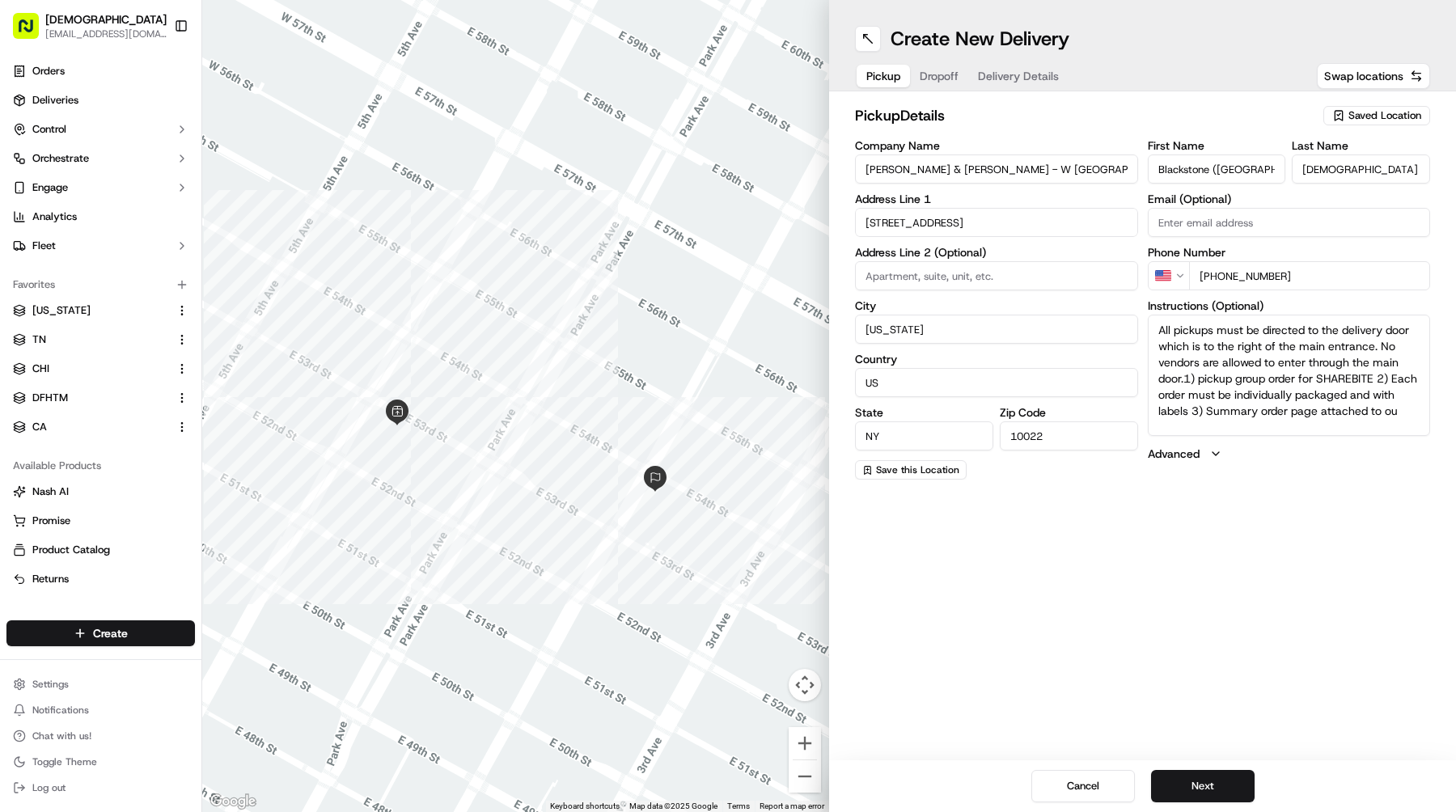
click at [757, 219] on div "← Move left → Move right ↑ Move up ↓ Move down + Zoom in - Zoom out Home Jump l…" at bounding box center [829, 406] width 1254 height 812
paste input "[STREET_ADDRESS][US_STATE]"
click at [916, 253] on div "[STREET_ADDRESS][US_STATE]" at bounding box center [996, 257] width 275 height 24
type input "[STREET_ADDRESS][US_STATE]"
type input "[GEOGRAPHIC_DATA]"
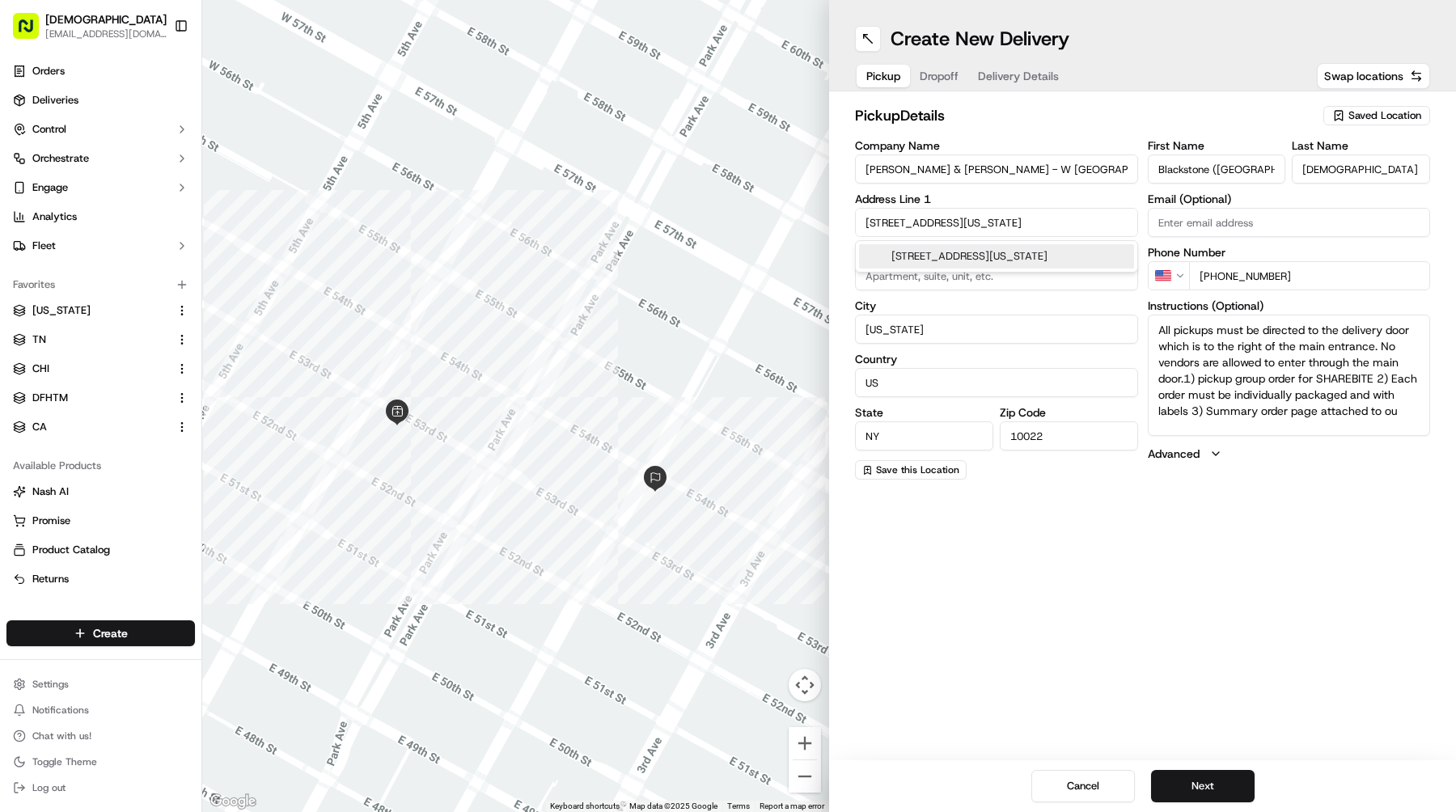
type input "10036"
type input "[STREET_ADDRESS]"
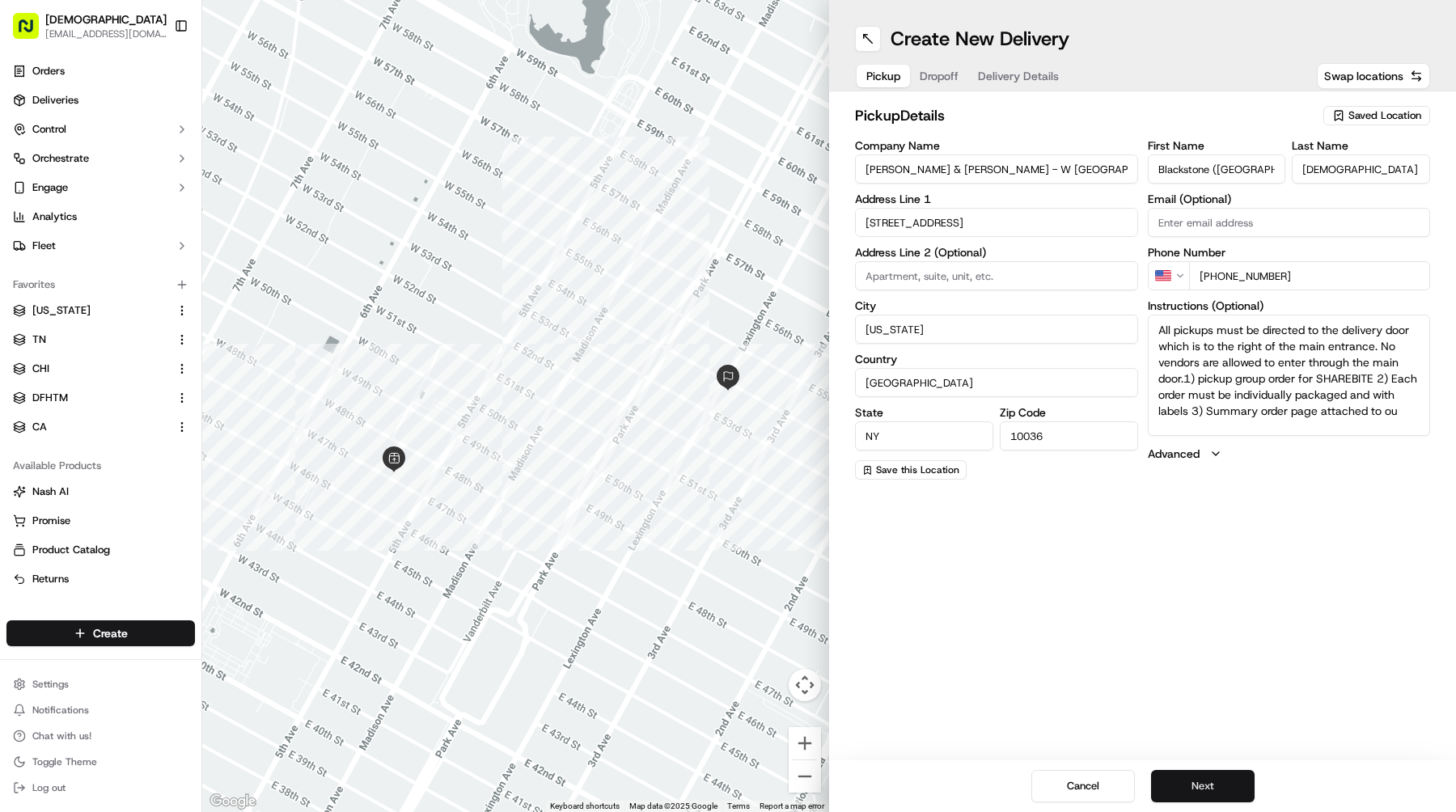
click at [1211, 788] on button "Next" at bounding box center [1202, 787] width 104 height 33
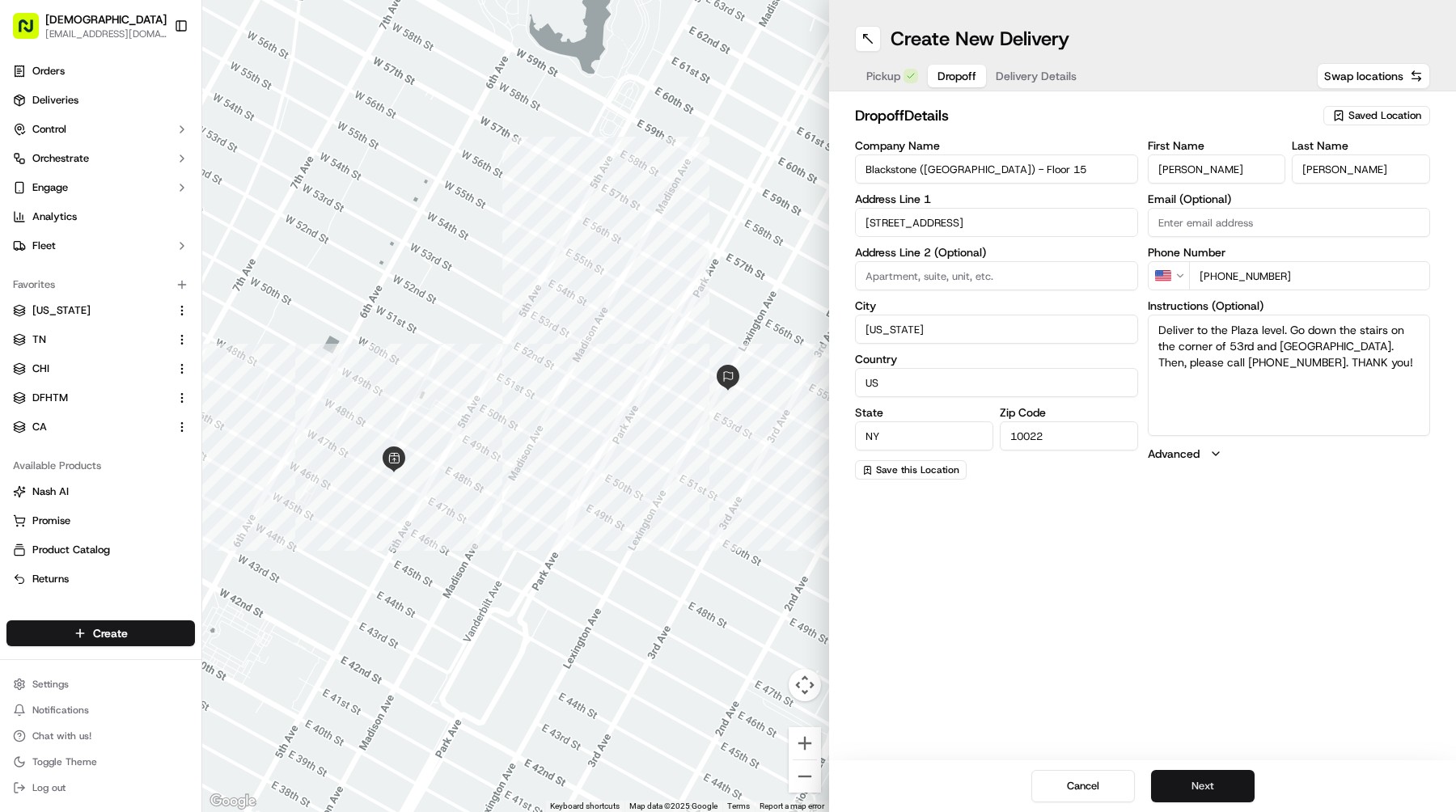
click at [1211, 788] on button "Next" at bounding box center [1202, 787] width 104 height 33
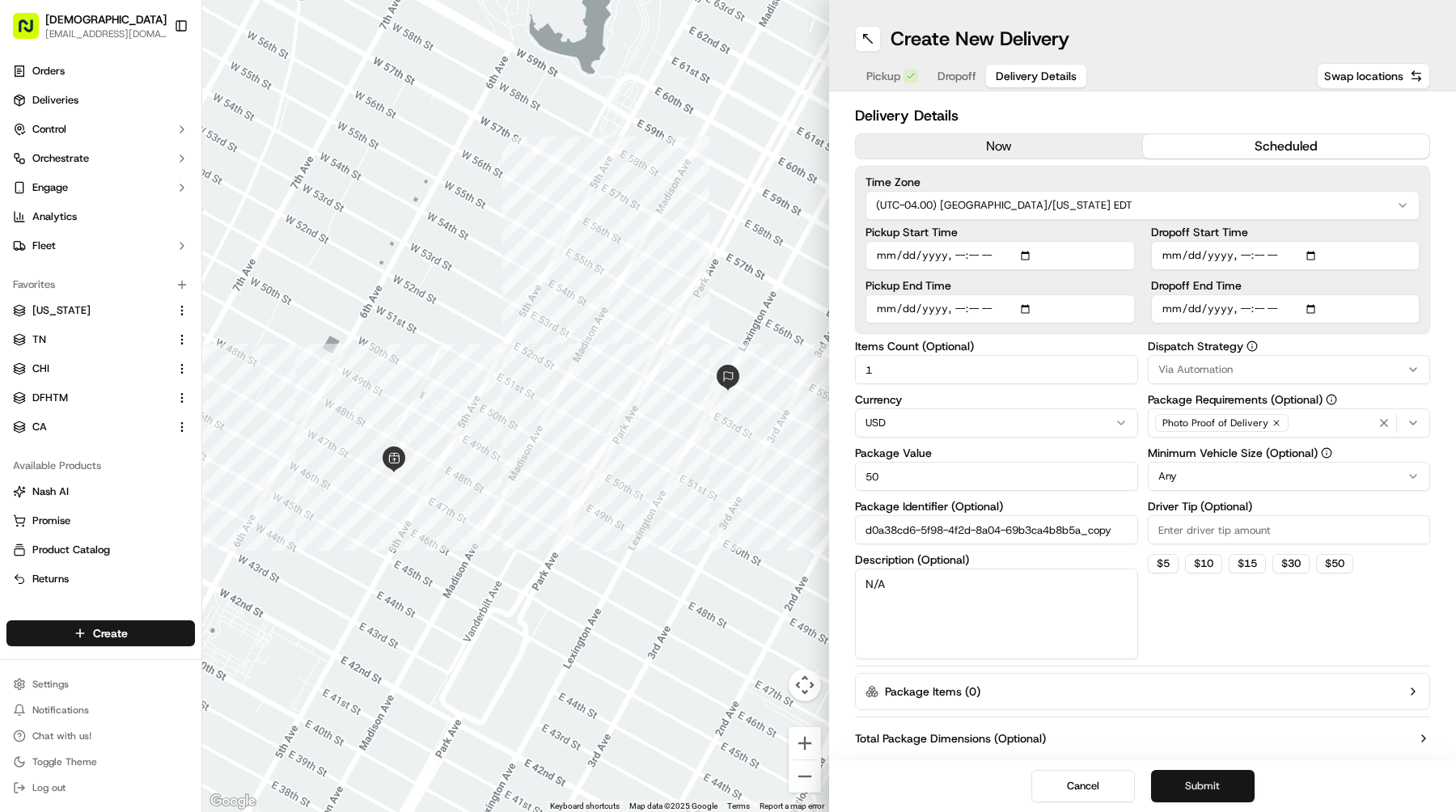
click at [1211, 788] on button "Submit" at bounding box center [1202, 787] width 104 height 33
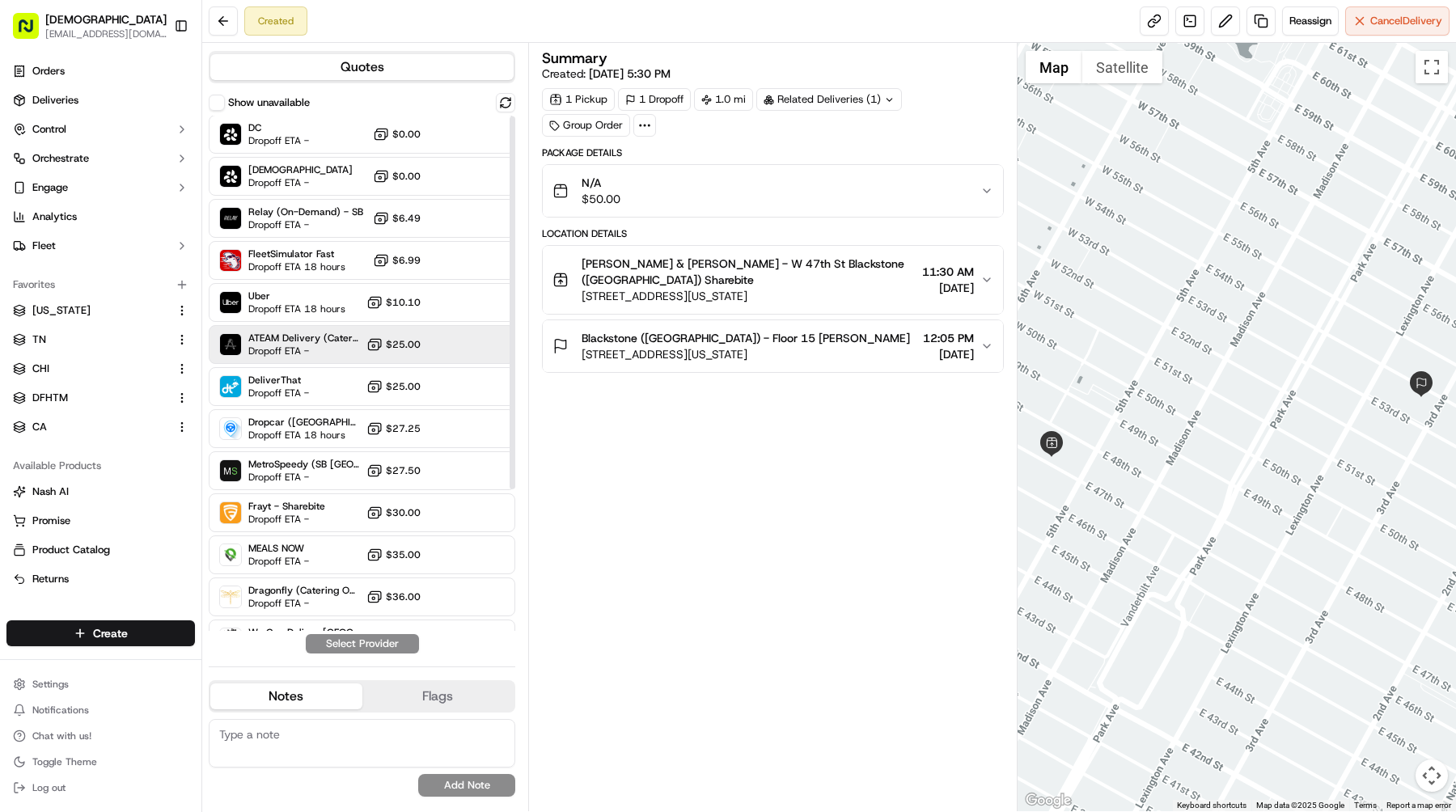
scroll to position [196, 0]
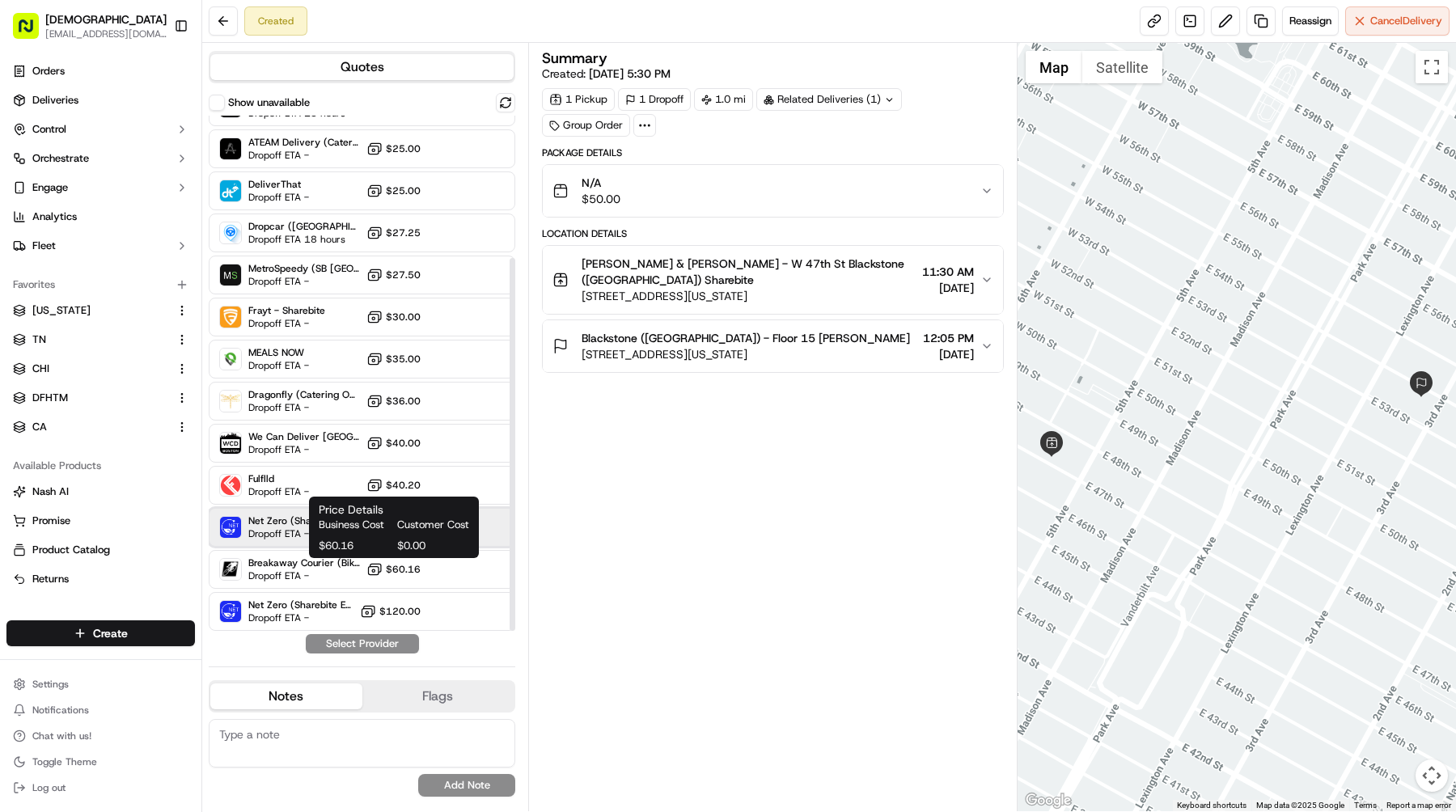
click at [290, 532] on span "Dropoff ETA -" at bounding box center [304, 534] width 112 height 13
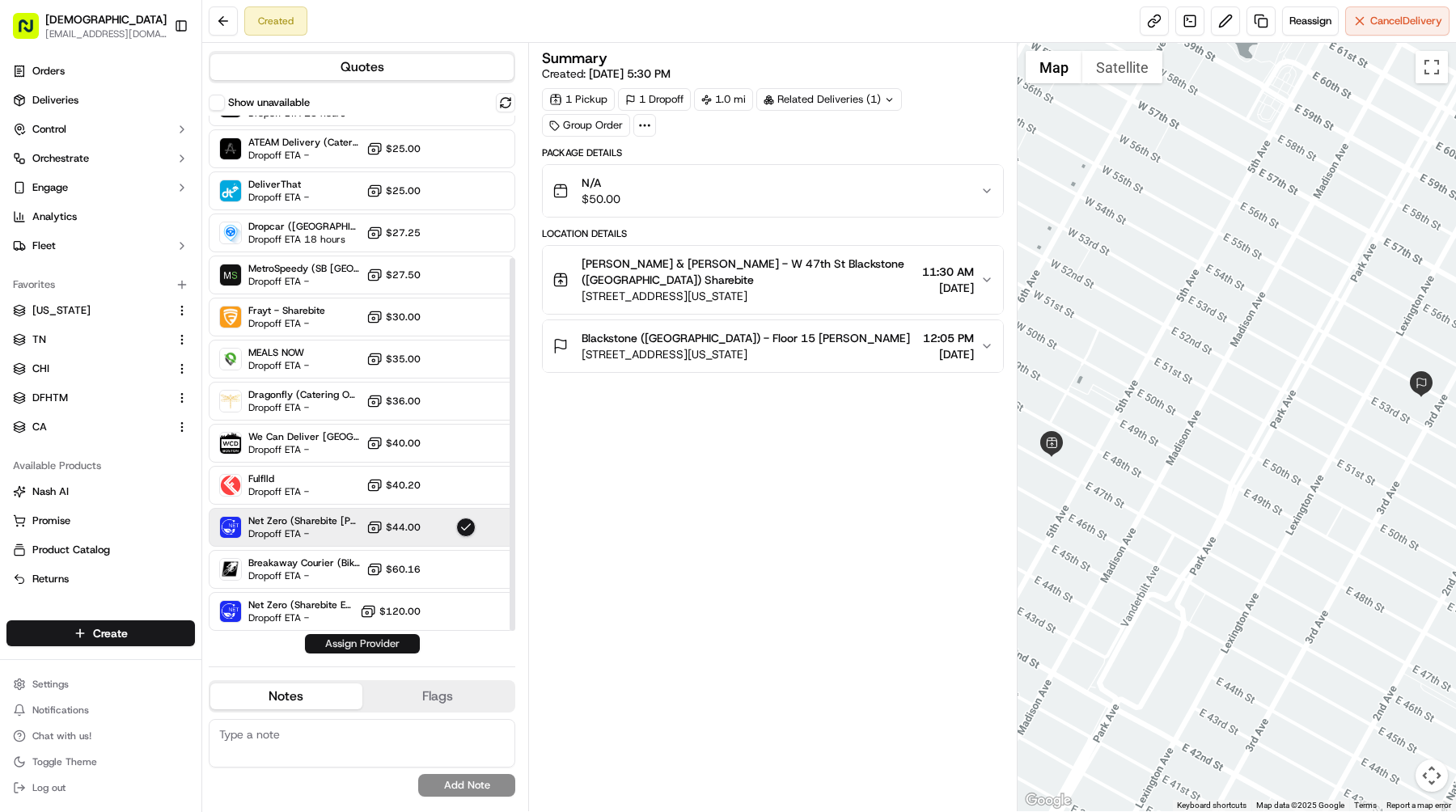
click at [399, 647] on button "Assign Provider" at bounding box center [362, 644] width 115 height 20
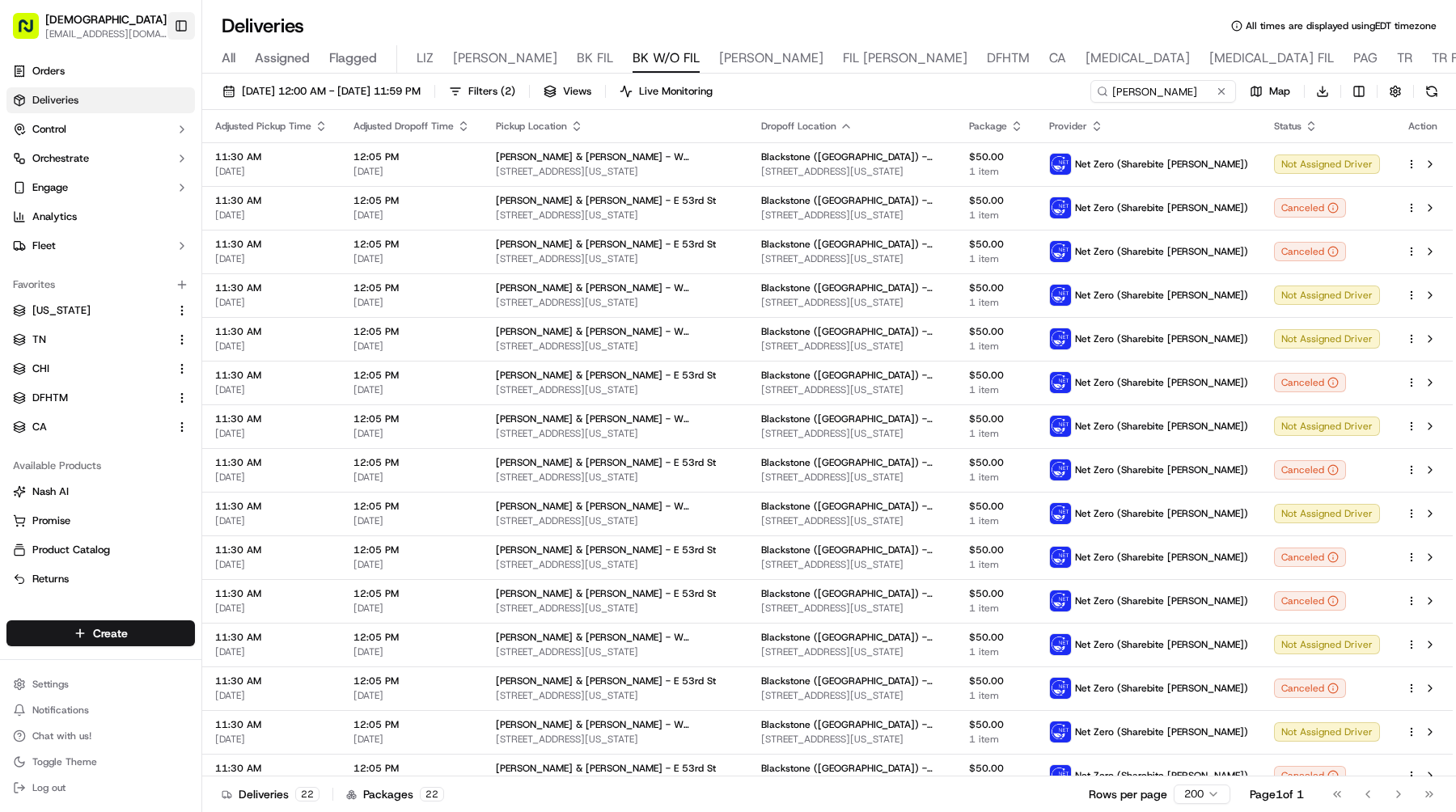
click at [179, 28] on button "Toggle Sidebar" at bounding box center [181, 26] width 28 height 28
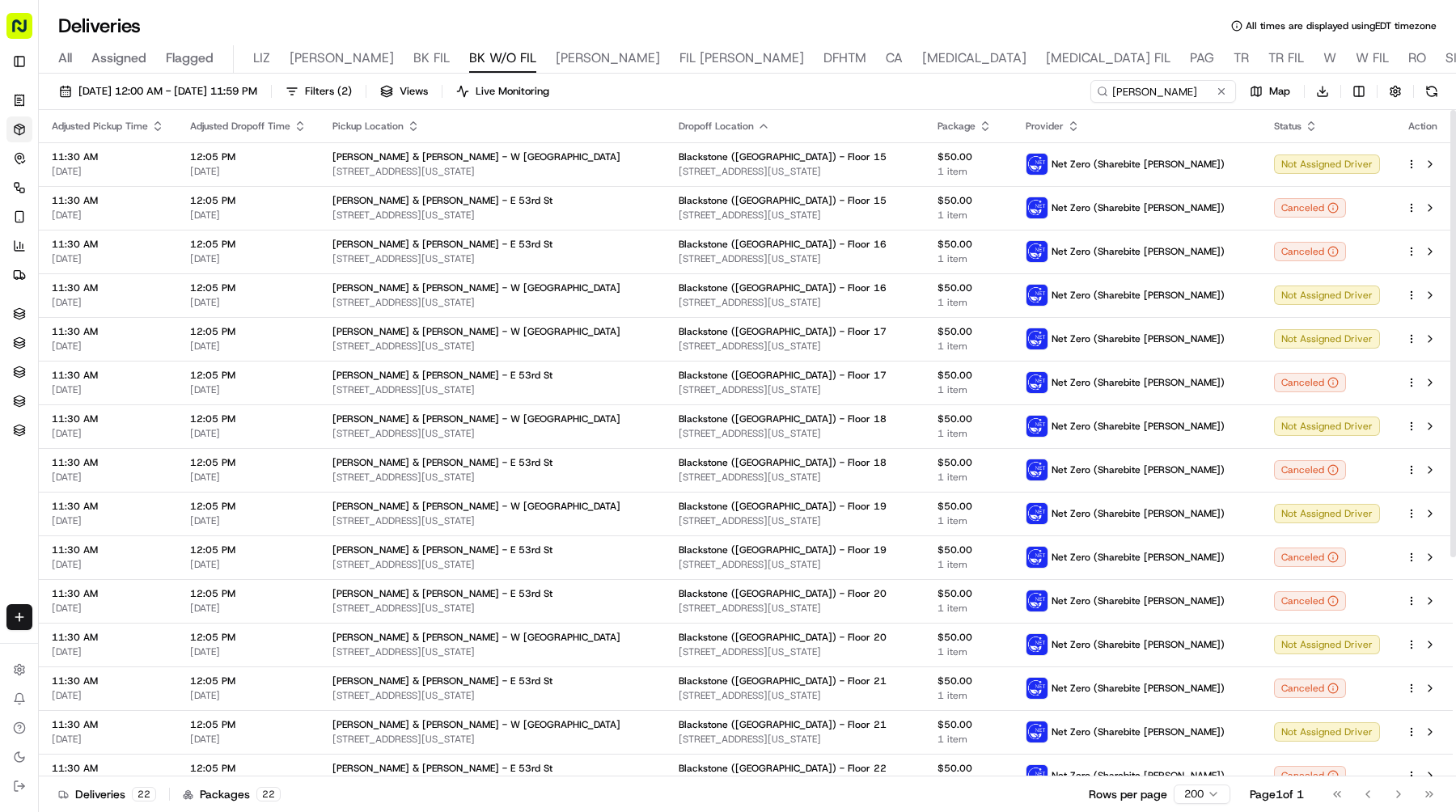
click at [1080, 126] on icon "button" at bounding box center [1074, 126] width 13 height 13
click at [1315, 125] on icon "button" at bounding box center [1312, 126] width 13 height 13
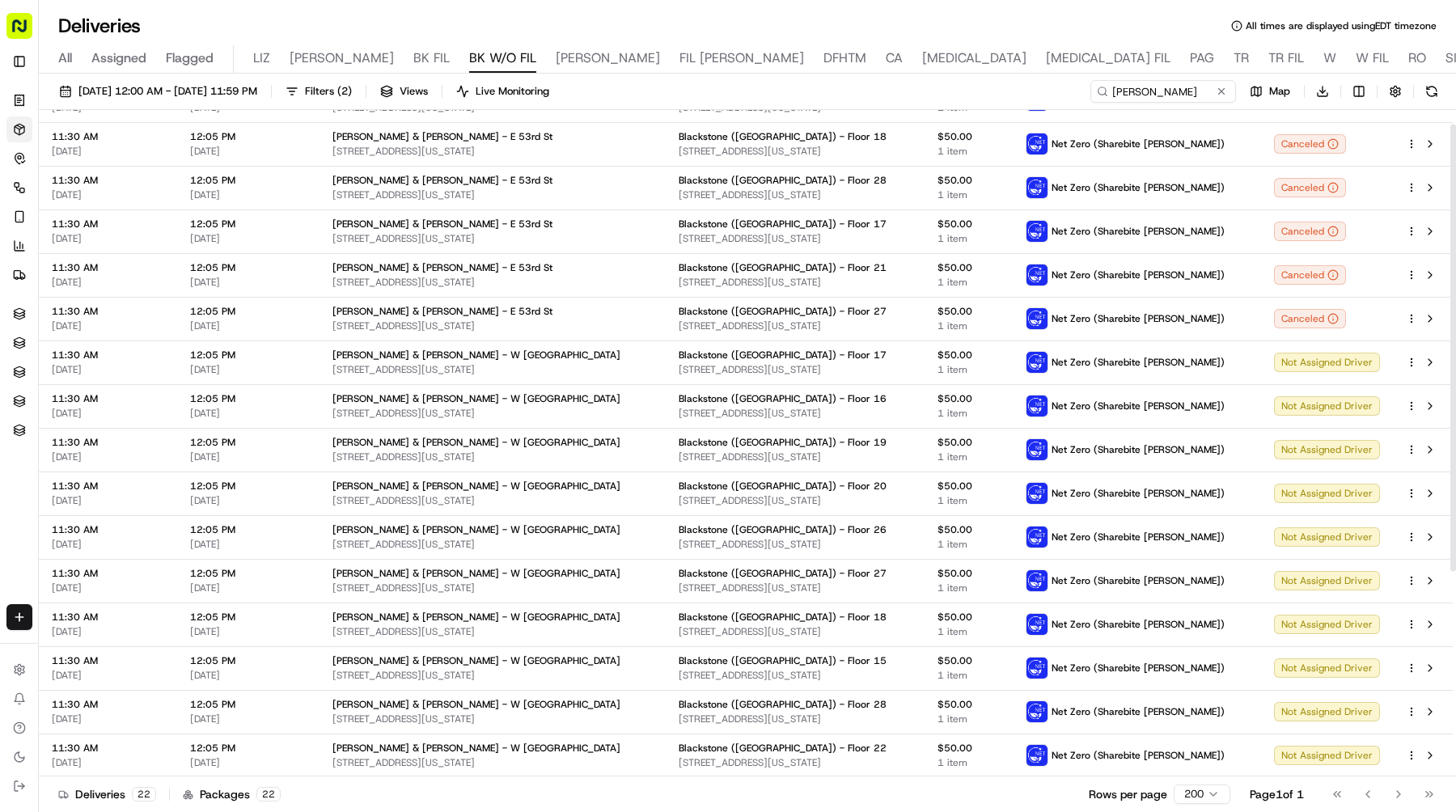
scroll to position [327, 0]
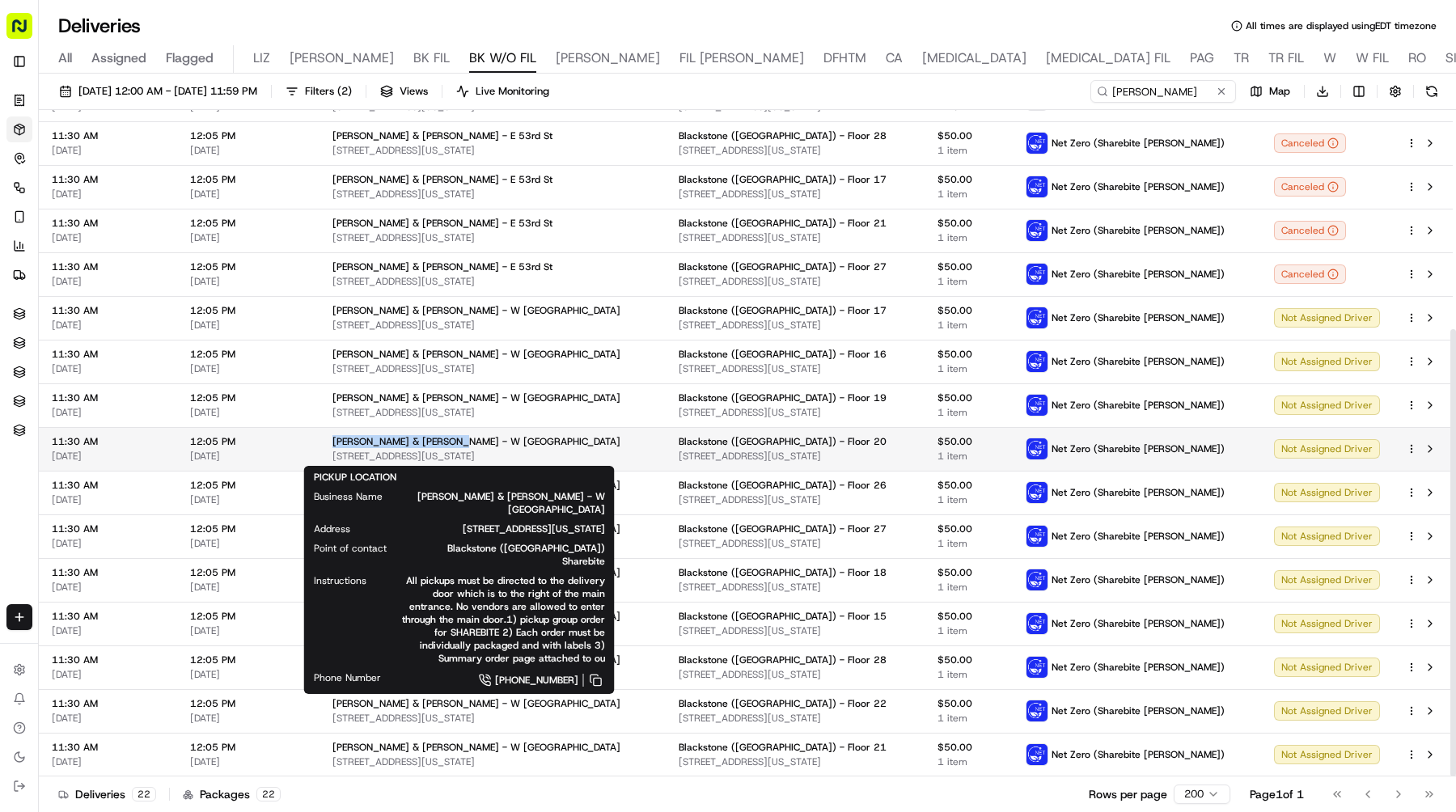
drag, startPoint x: 454, startPoint y: 444, endPoint x: 331, endPoint y: 443, distance: 123.0
click at [333, 443] on div "[PERSON_NAME] & [PERSON_NAME] - W [GEOGRAPHIC_DATA]" at bounding box center [492, 442] width 320 height 13
copy span "[PERSON_NAME] & [PERSON_NAME] - W [GEOGRAPHIC_DATA]"
